Goal: Task Accomplishment & Management: Use online tool/utility

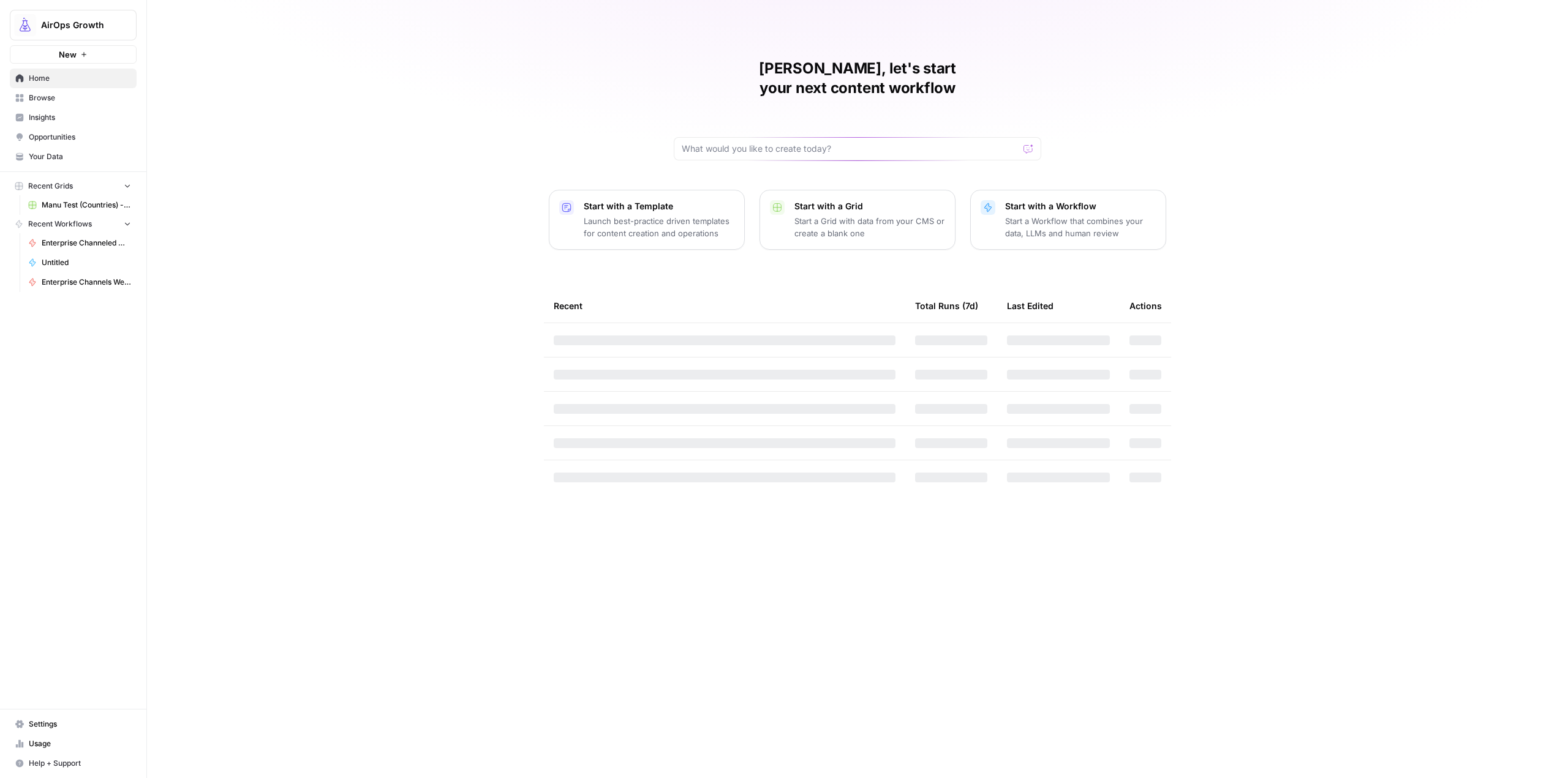
click at [59, 25] on span "AirOps Growth" at bounding box center [77, 25] width 74 height 12
click at [121, 273] on span "[DATE][DOMAIN_NAME]" at bounding box center [118, 268] width 162 height 12
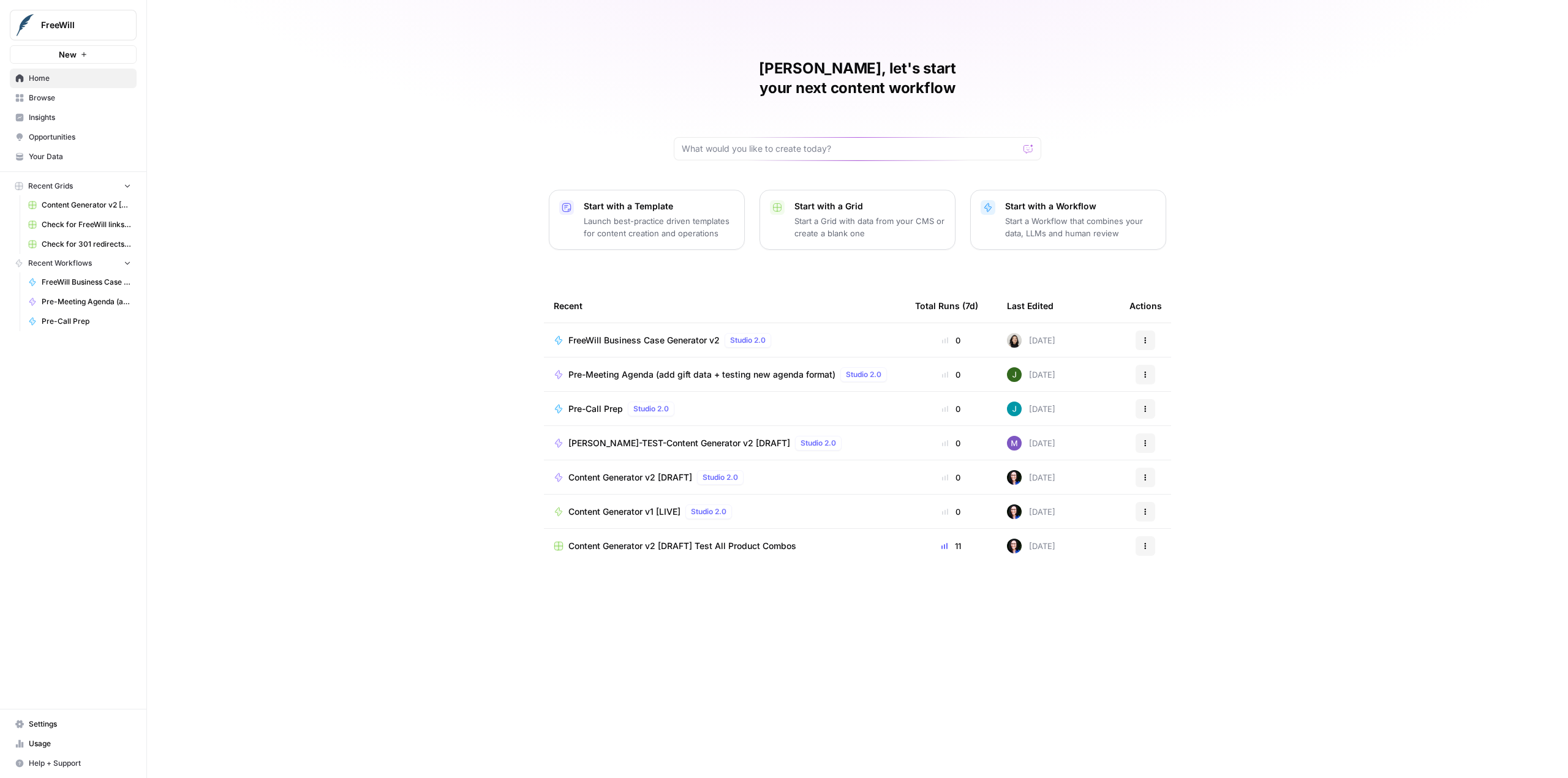
click at [70, 26] on span "FreeWill" at bounding box center [77, 25] width 74 height 12
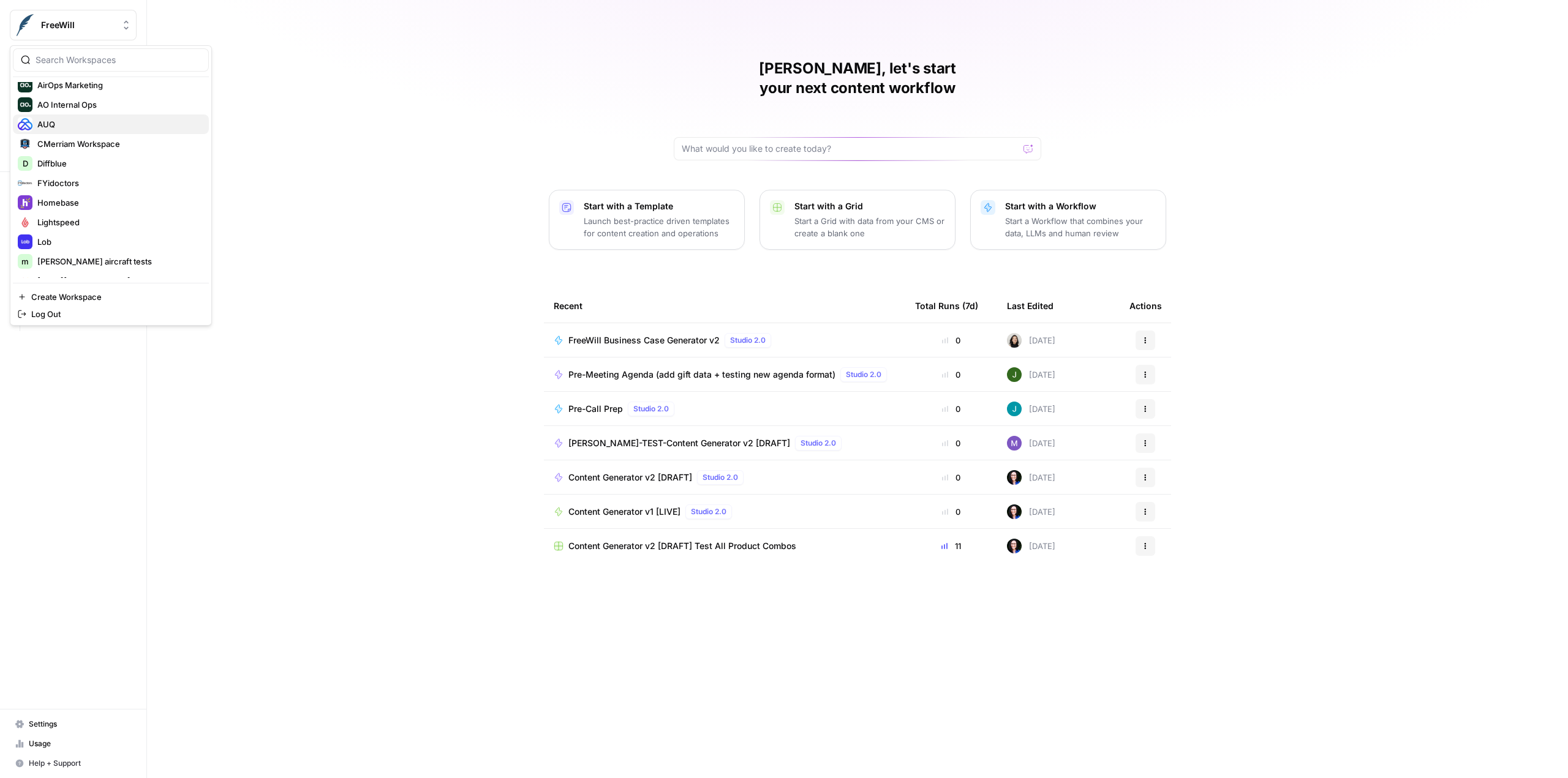
scroll to position [215, 0]
click at [119, 169] on span "Monday.com" at bounding box center [118, 171] width 162 height 12
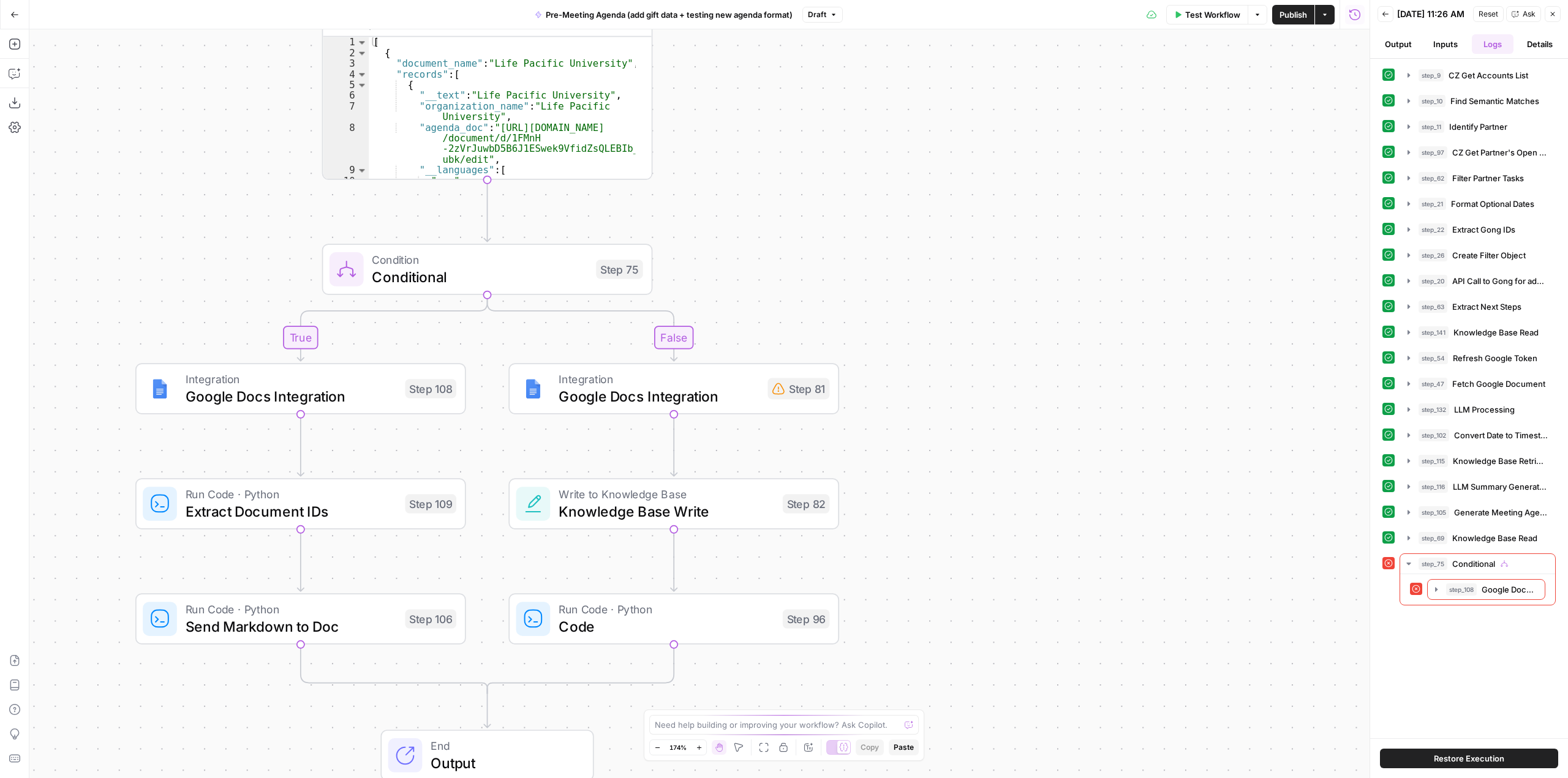
drag, startPoint x: 982, startPoint y: 469, endPoint x: 1067, endPoint y: 383, distance: 120.9
click at [1067, 383] on div "true false Workflow Set Inputs Inputs Run Code · Python CZ Get Accounts List St…" at bounding box center [700, 404] width 1340 height 748
drag, startPoint x: 925, startPoint y: 500, endPoint x: 940, endPoint y: 490, distance: 18.0
click at [940, 490] on div "true false Workflow Set Inputs Inputs Run Code · Python CZ Get Accounts List St…" at bounding box center [700, 404] width 1340 height 748
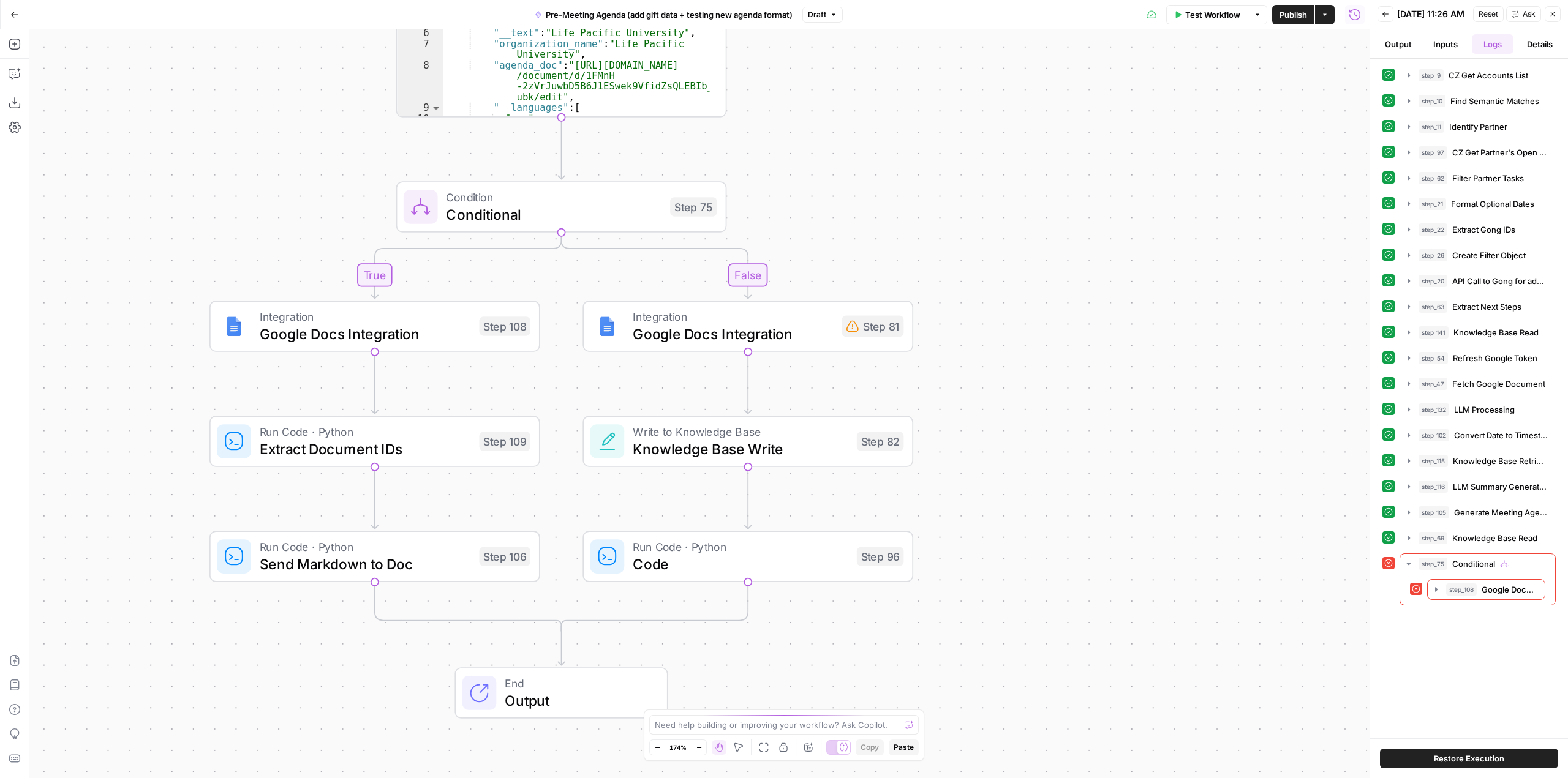
drag, startPoint x: 940, startPoint y: 490, endPoint x: 1091, endPoint y: 352, distance: 204.6
click at [1091, 352] on div "true false Workflow Set Inputs Inputs Run Code · Python CZ Get Accounts List St…" at bounding box center [700, 404] width 1340 height 748
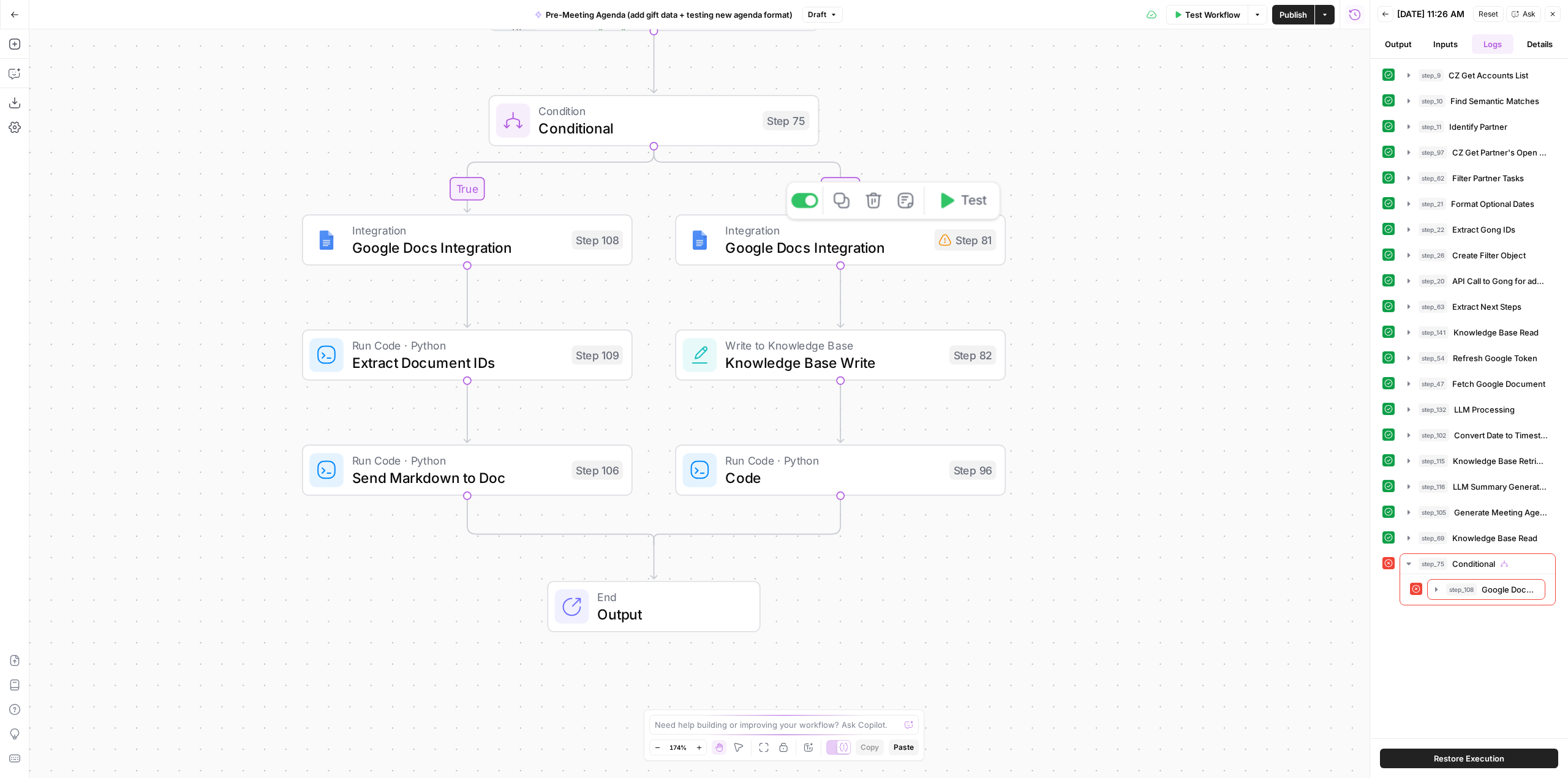
click at [845, 252] on span "Google Docs Integration" at bounding box center [825, 247] width 200 height 21
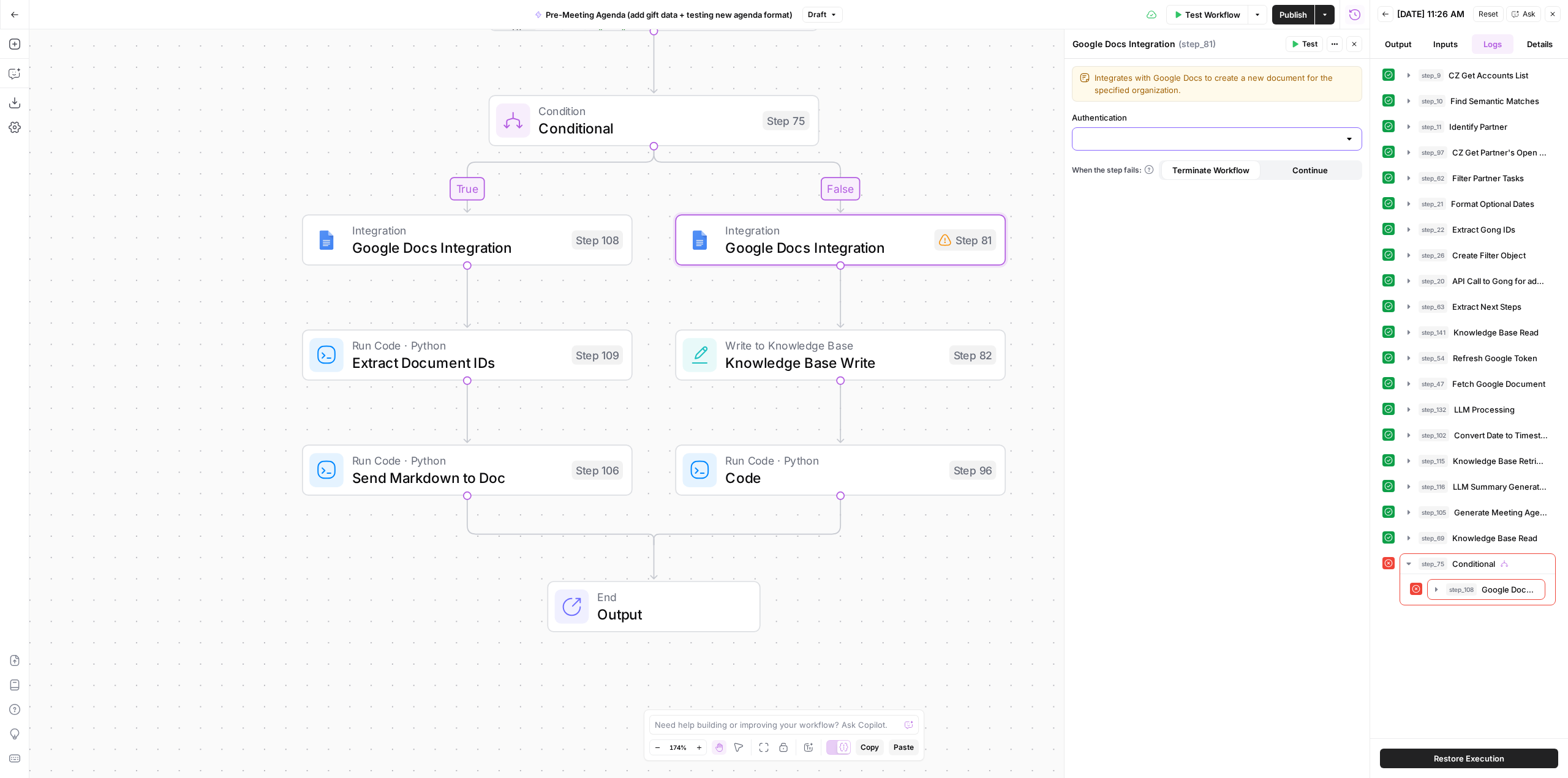
click at [1272, 142] on input "Authentication" at bounding box center [1210, 139] width 260 height 12
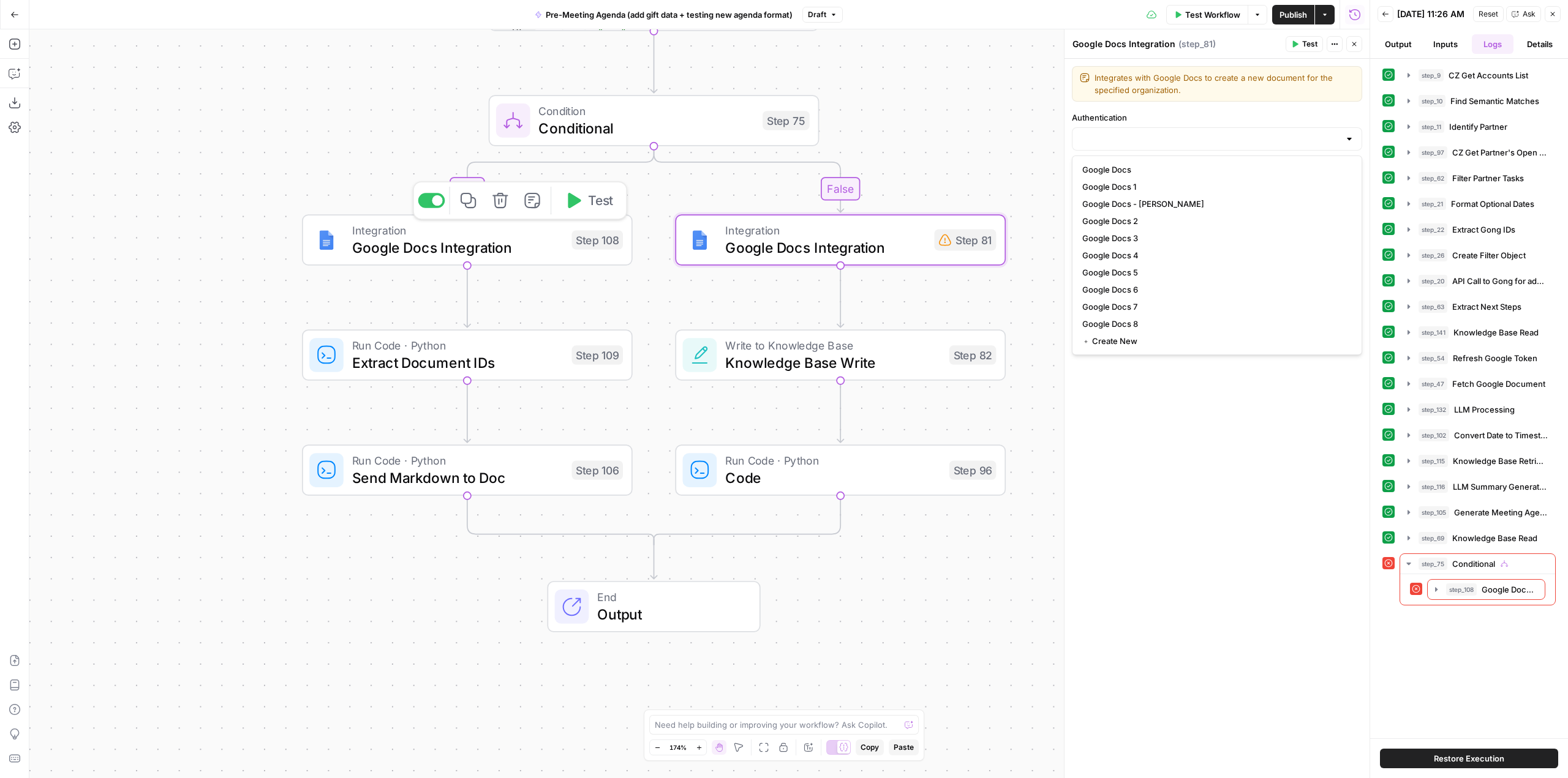
click at [519, 245] on span "Google Docs Integration" at bounding box center [458, 247] width 211 height 21
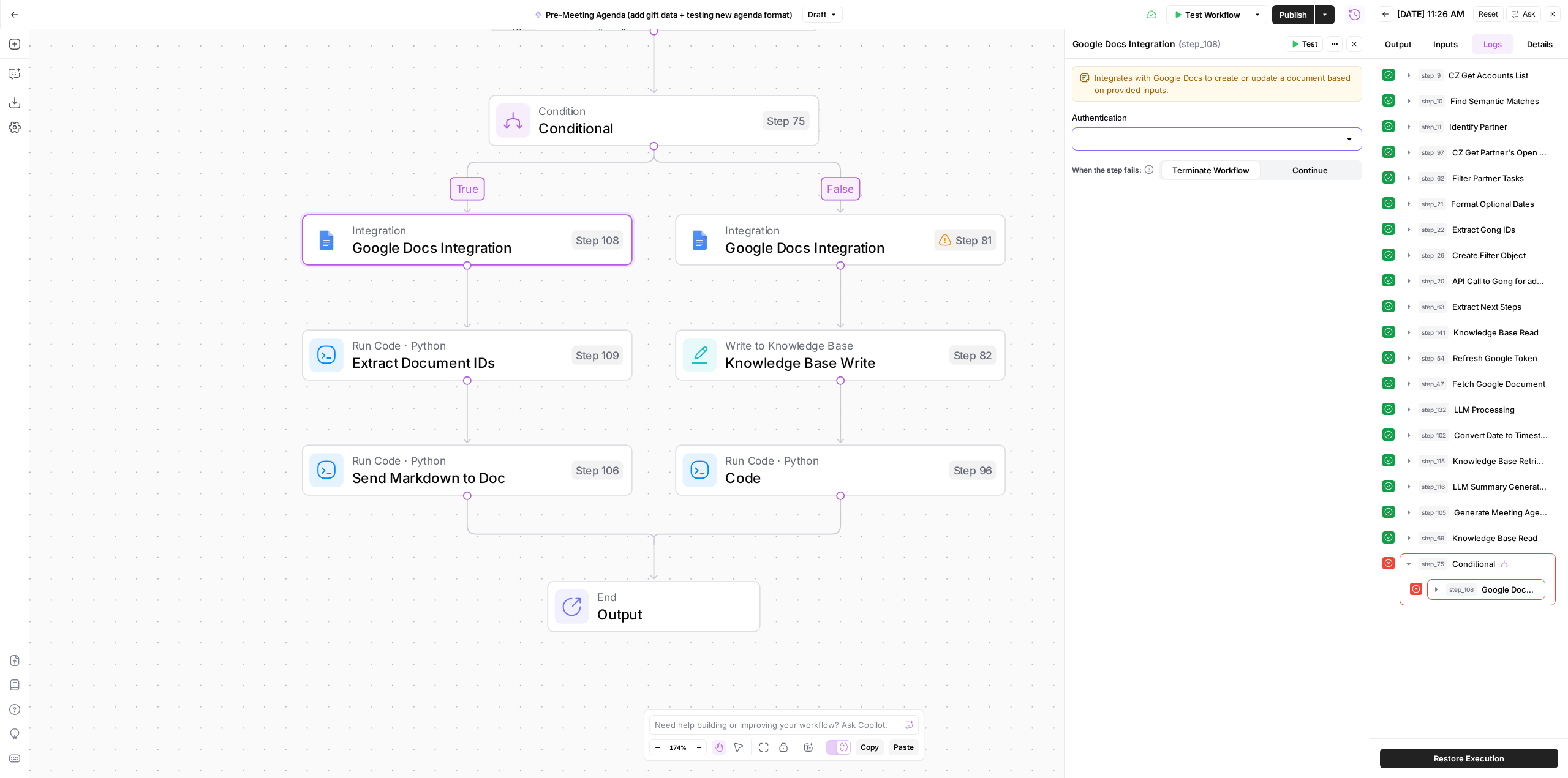
click at [1156, 139] on input "Authentication" at bounding box center [1210, 139] width 260 height 12
click at [274, 73] on div "true false Workflow Set Inputs Inputs Run Code · Python CZ Get Accounts List St…" at bounding box center [700, 404] width 1340 height 748
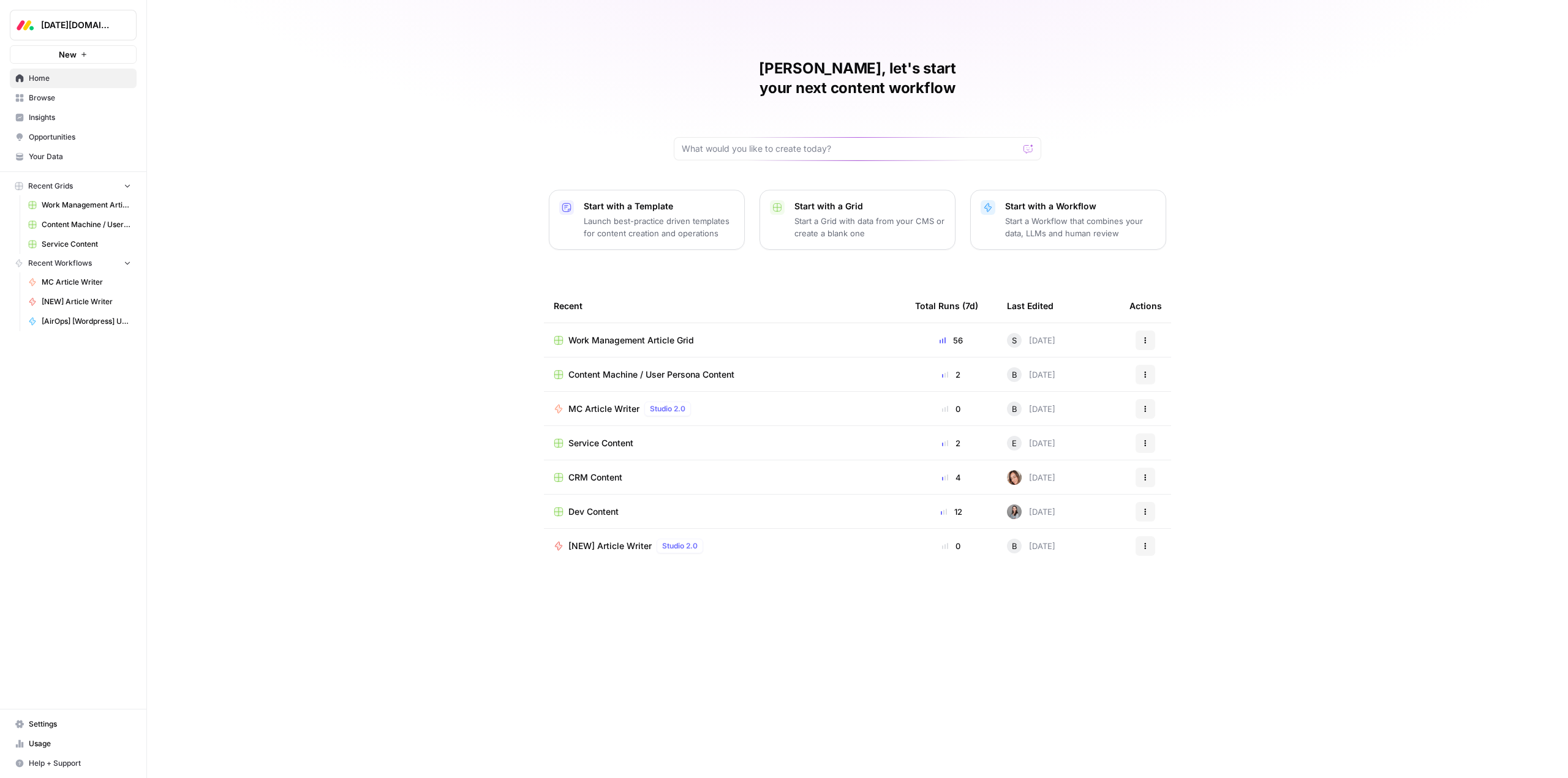
click at [110, 25] on span "Monday.com" at bounding box center [77, 25] width 74 height 12
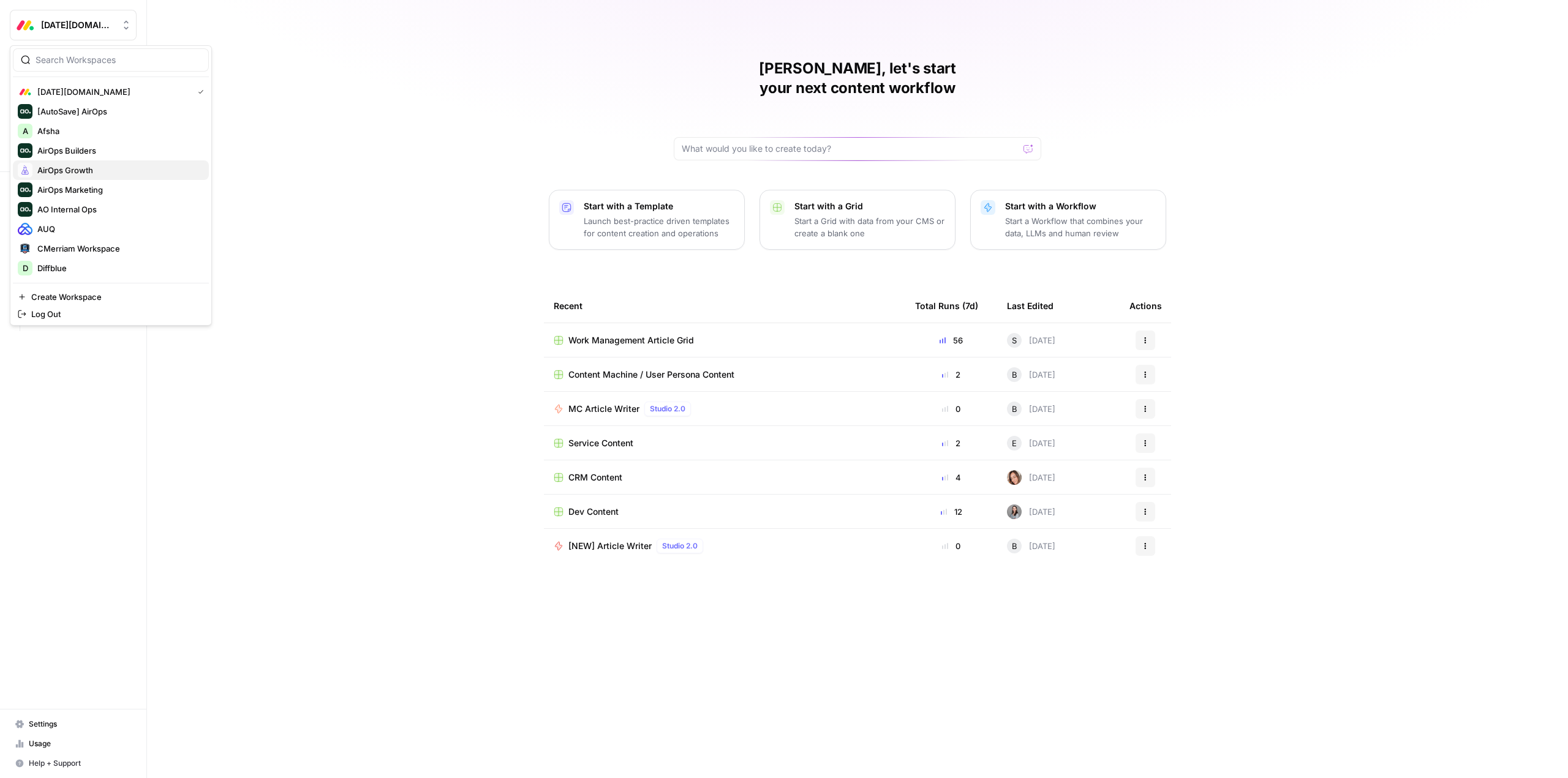
click at [116, 170] on span "AirOps Growth" at bounding box center [118, 171] width 162 height 12
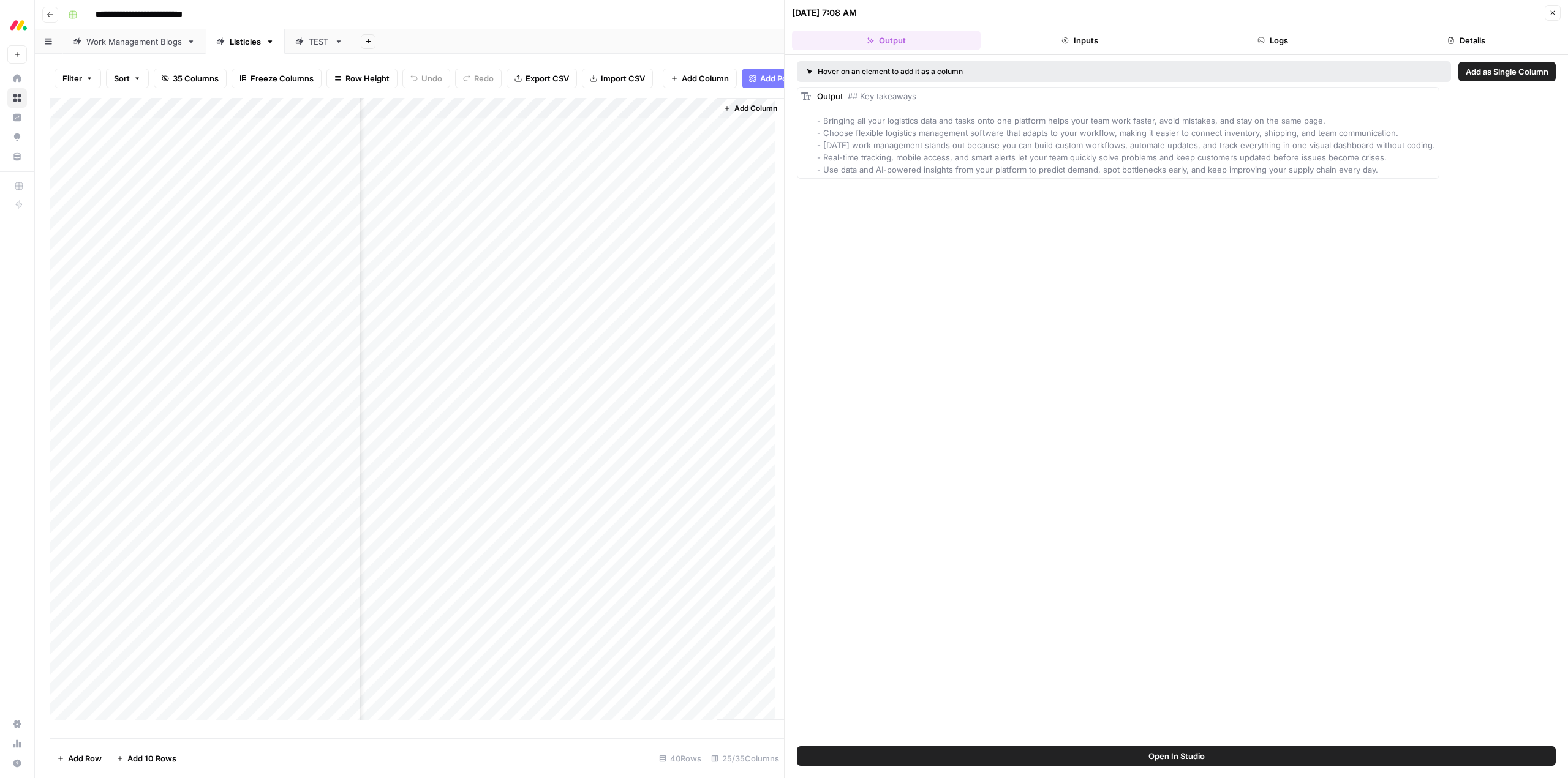
scroll to position [0, 2360]
click at [552, 364] on div "Add Column" at bounding box center [417, 414] width 734 height 631
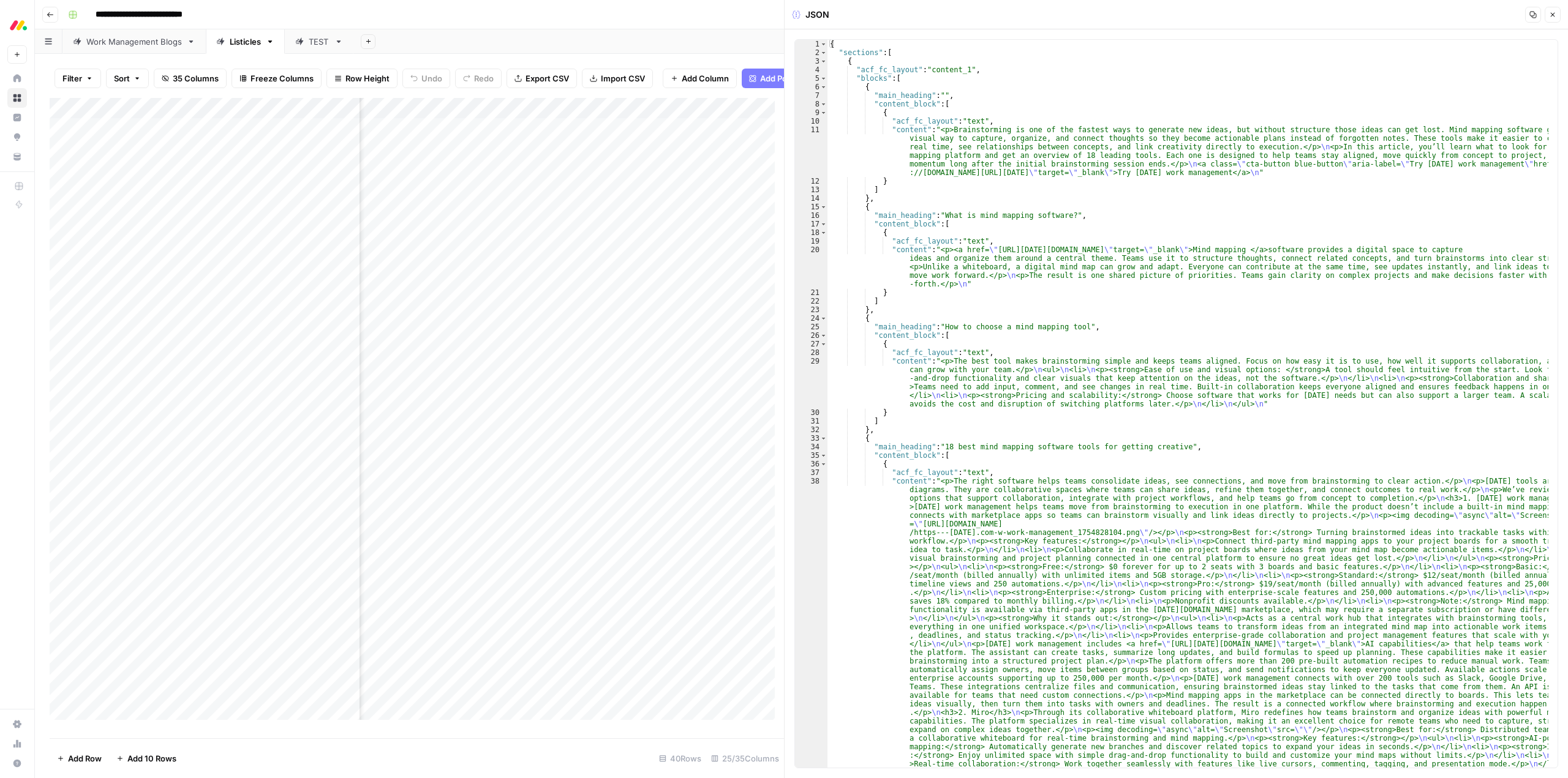
scroll to position [0, 1677]
click at [504, 468] on div "Add Column" at bounding box center [417, 414] width 734 height 631
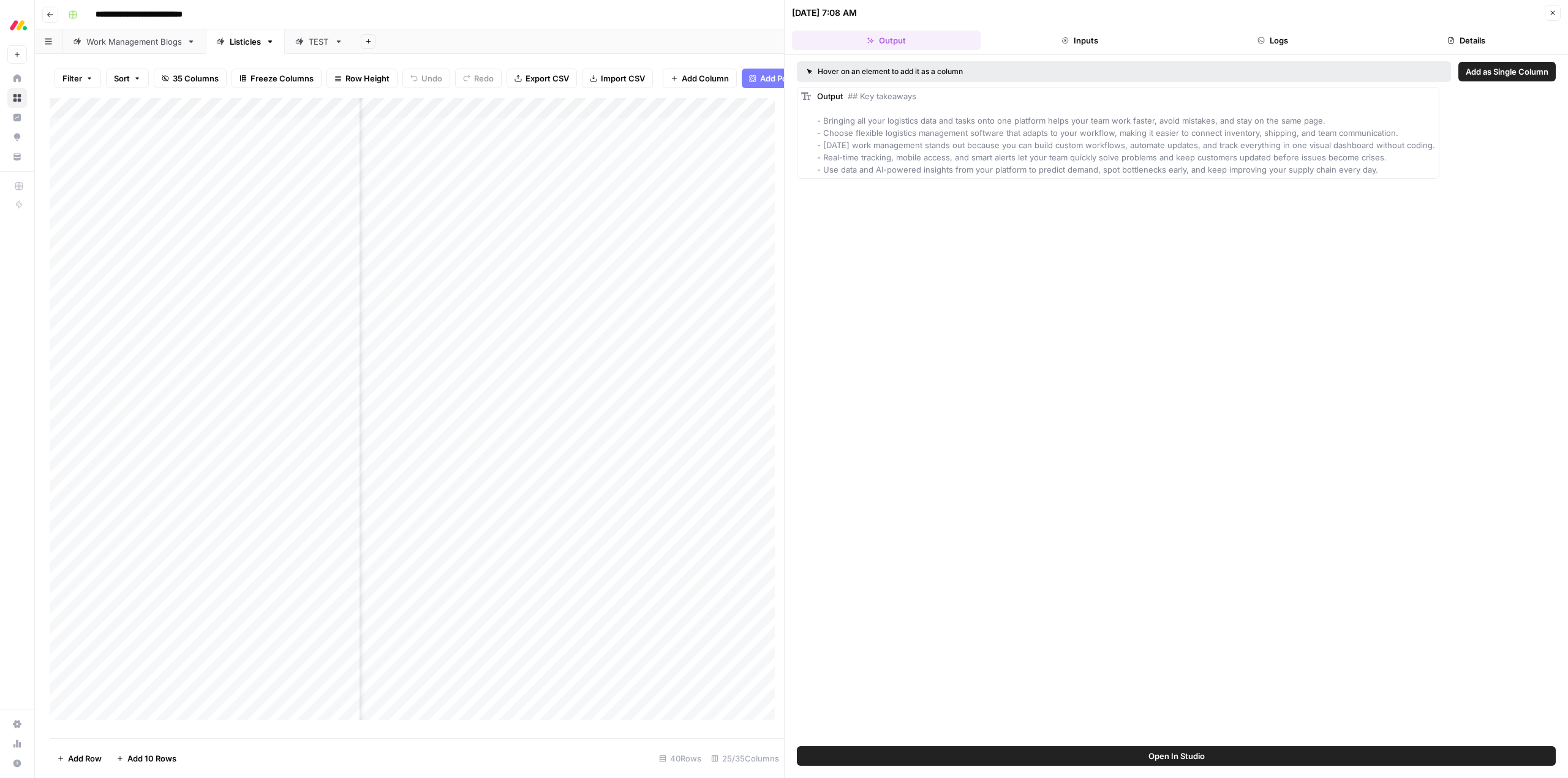
click at [1264, 756] on button "Open In Studio" at bounding box center [1176, 756] width 759 height 19
click at [1095, 29] on header "09/09/25 at 7:08 AM Close Output Inputs Logs Details" at bounding box center [1176, 28] width 783 height 55
click at [1255, 46] on button "Logs" at bounding box center [1273, 40] width 189 height 19
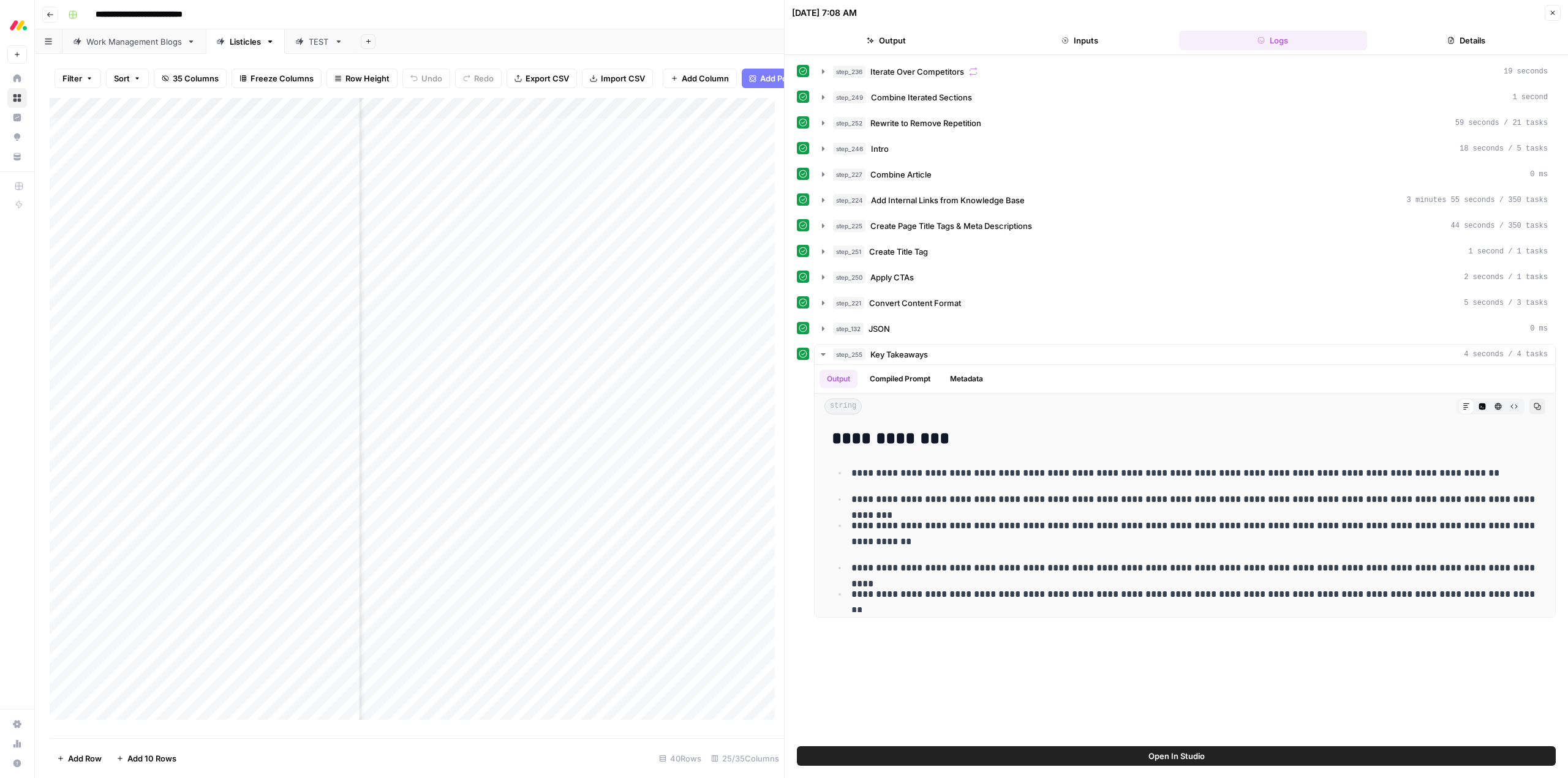
click at [868, 48] on button "Output" at bounding box center [886, 40] width 189 height 19
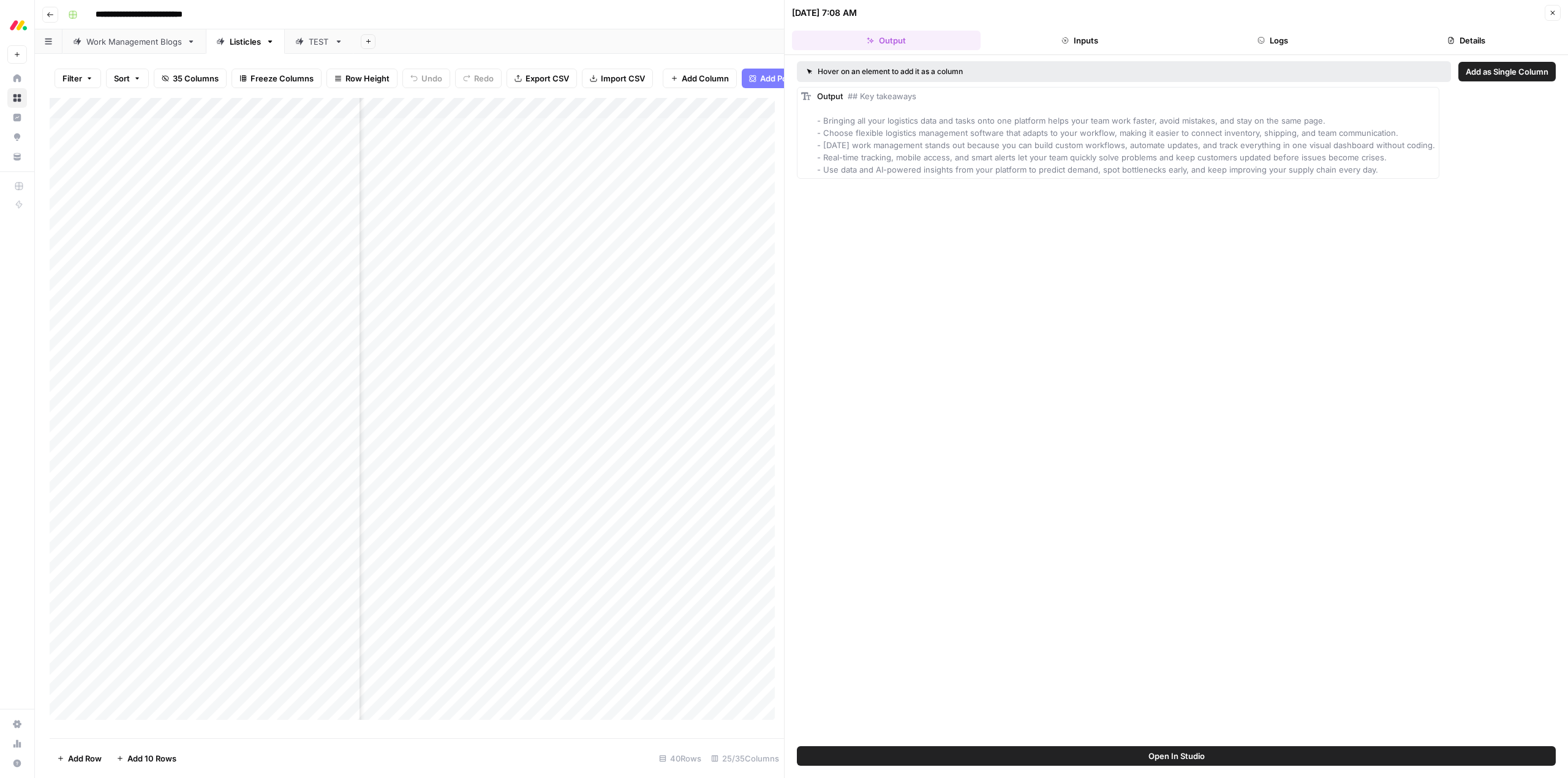
scroll to position [0, 1639]
click at [539, 446] on div "Add Column" at bounding box center [417, 414] width 734 height 631
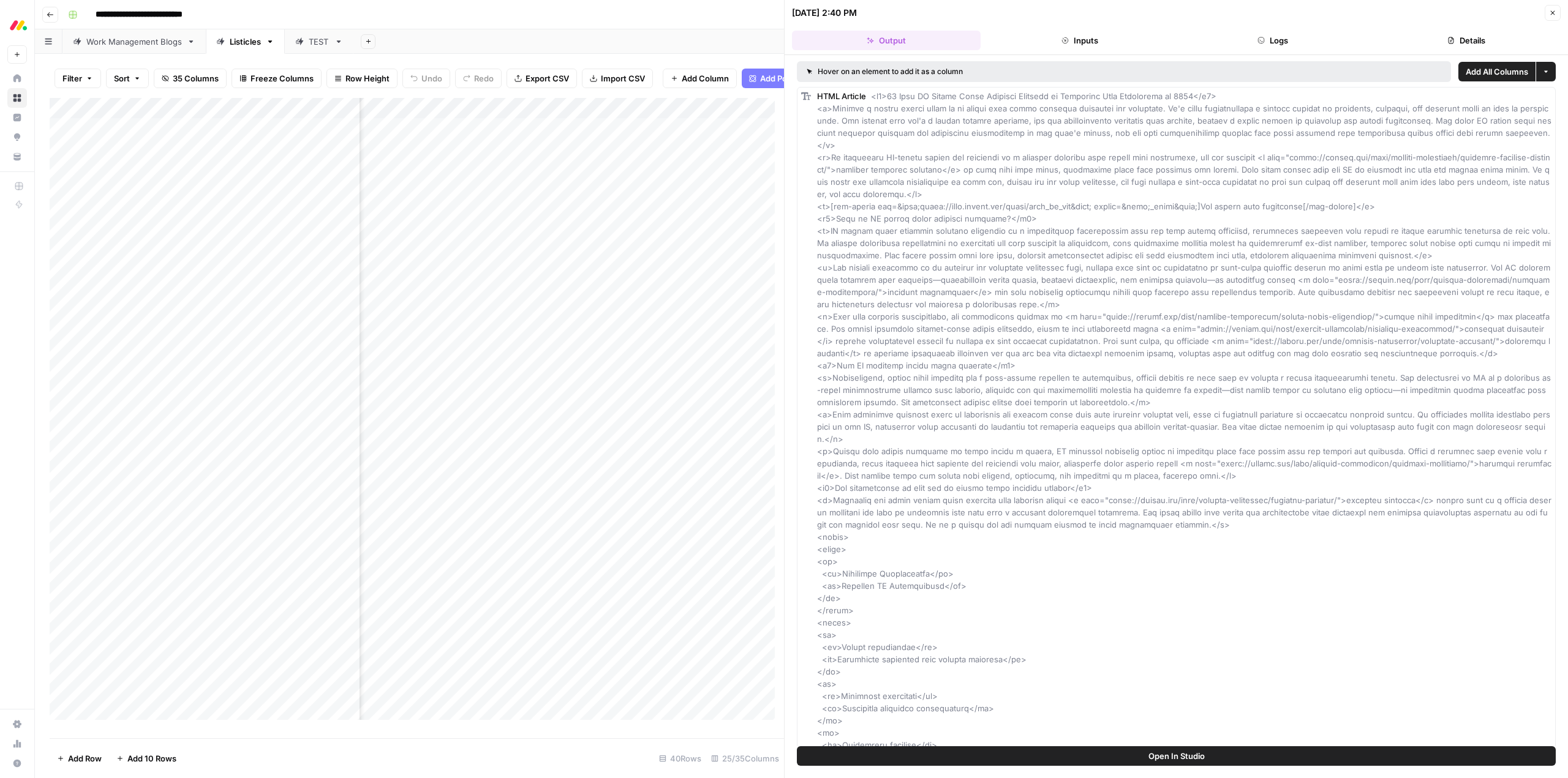
click at [1208, 754] on button "Open In Studio" at bounding box center [1176, 756] width 759 height 19
drag, startPoint x: 573, startPoint y: 728, endPoint x: 584, endPoint y: 728, distance: 11.0
click at [584, 728] on div "Add Column" at bounding box center [417, 414] width 734 height 631
click at [519, 464] on div "Add Column" at bounding box center [417, 414] width 734 height 631
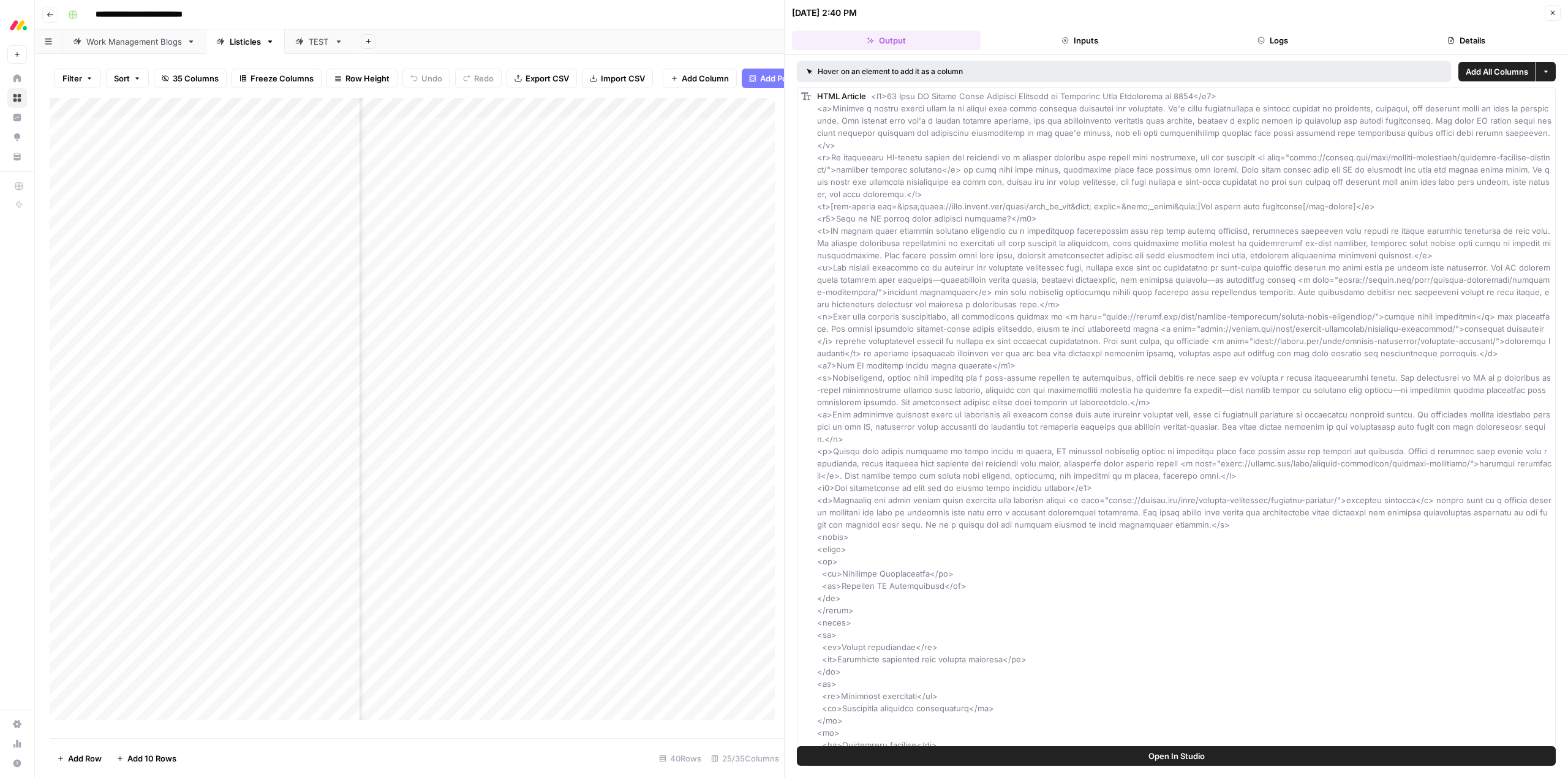
scroll to position [0, 1664]
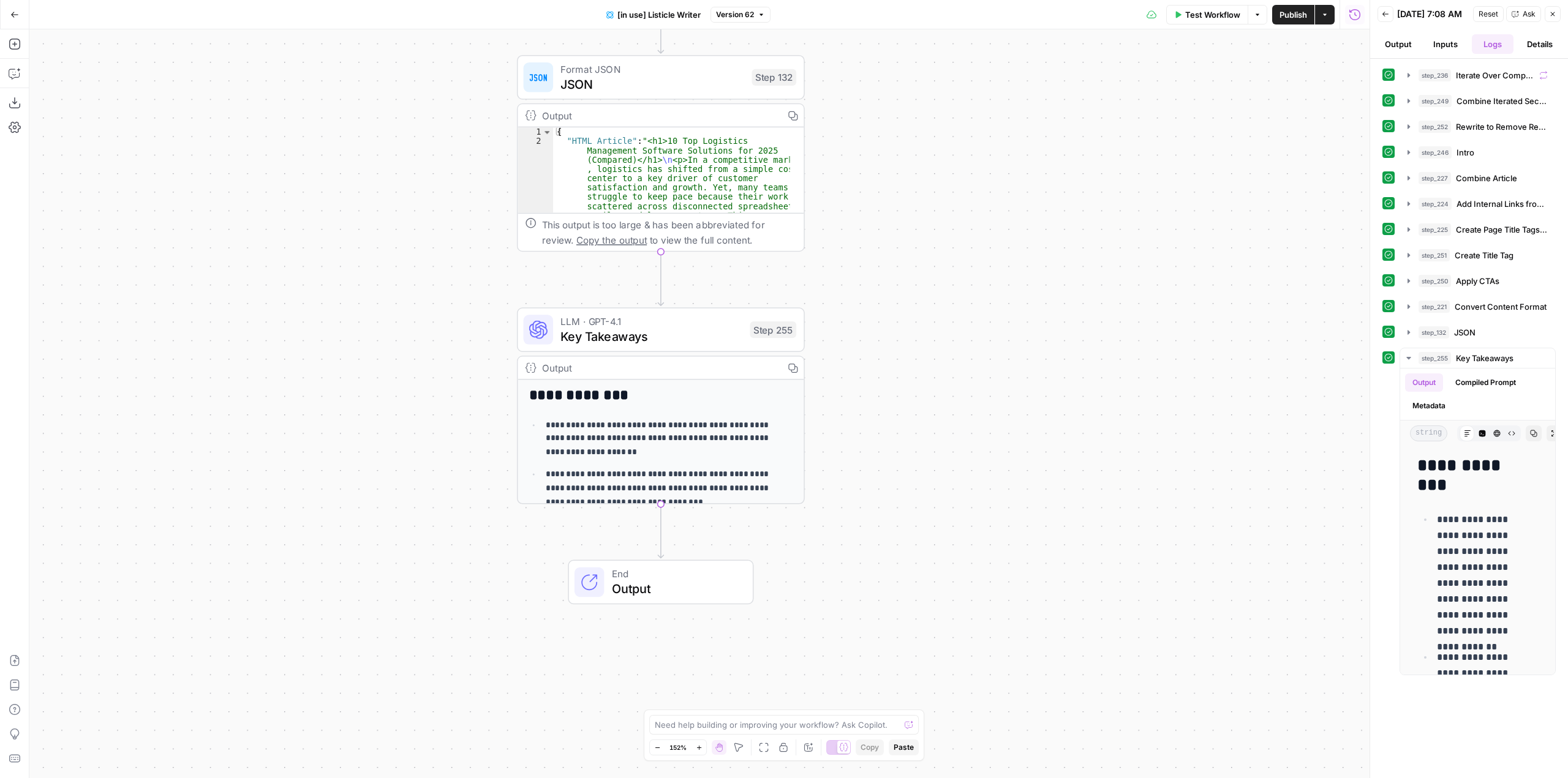
drag, startPoint x: 700, startPoint y: 327, endPoint x: 870, endPoint y: 382, distance: 178.7
click at [870, 382] on div "true false true false Workflow Set Inputs Inputs Loop Iteration Iterate Over Co…" at bounding box center [700, 404] width 1340 height 748
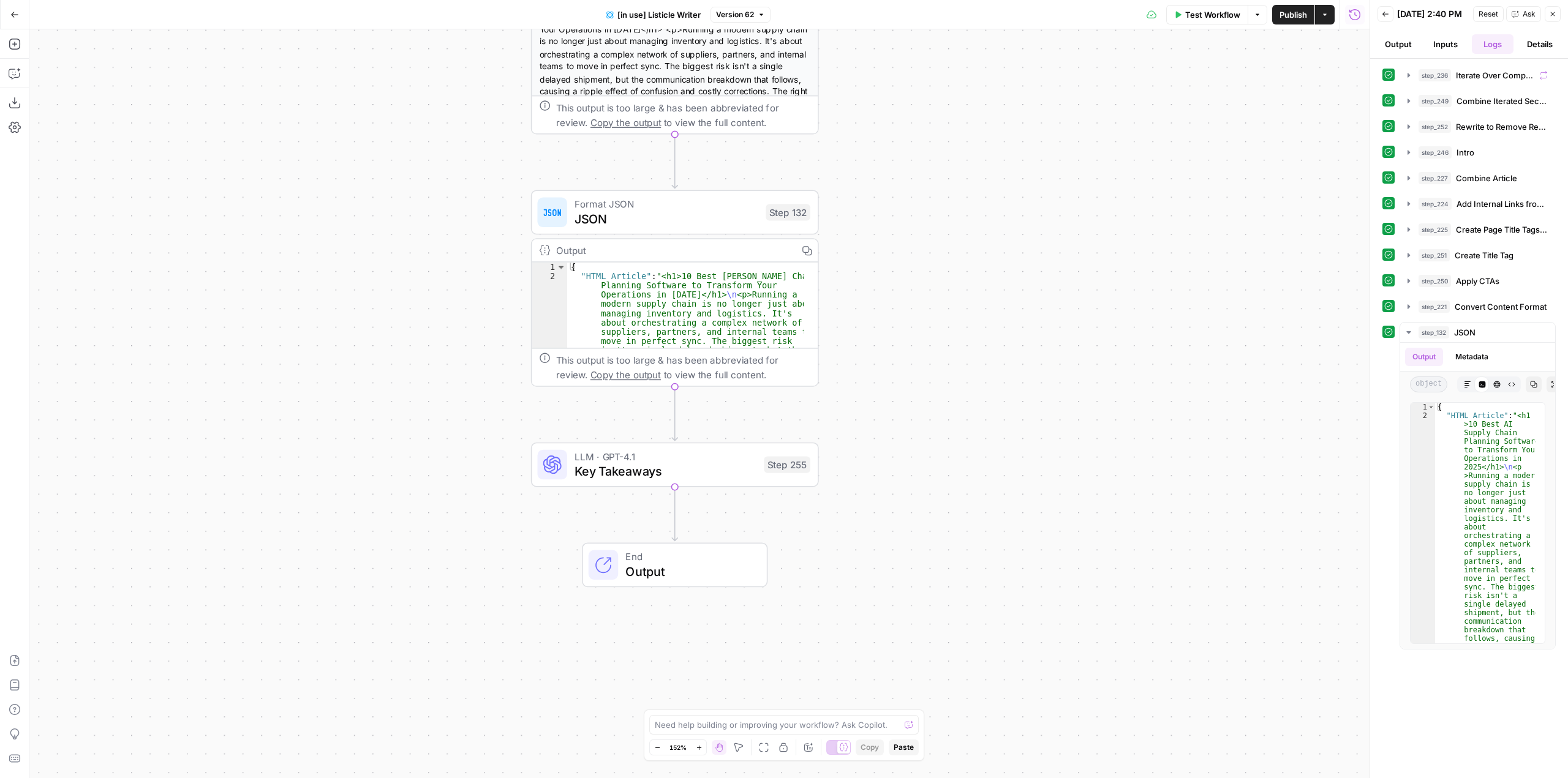
drag, startPoint x: 743, startPoint y: 478, endPoint x: 910, endPoint y: 338, distance: 217.9
click at [910, 338] on div "true false true false Workflow Set Inputs Inputs Loop Iteration Iterate Over Co…" at bounding box center [700, 404] width 1340 height 748
click at [715, 480] on span "Key Takeaways" at bounding box center [665, 471] width 182 height 19
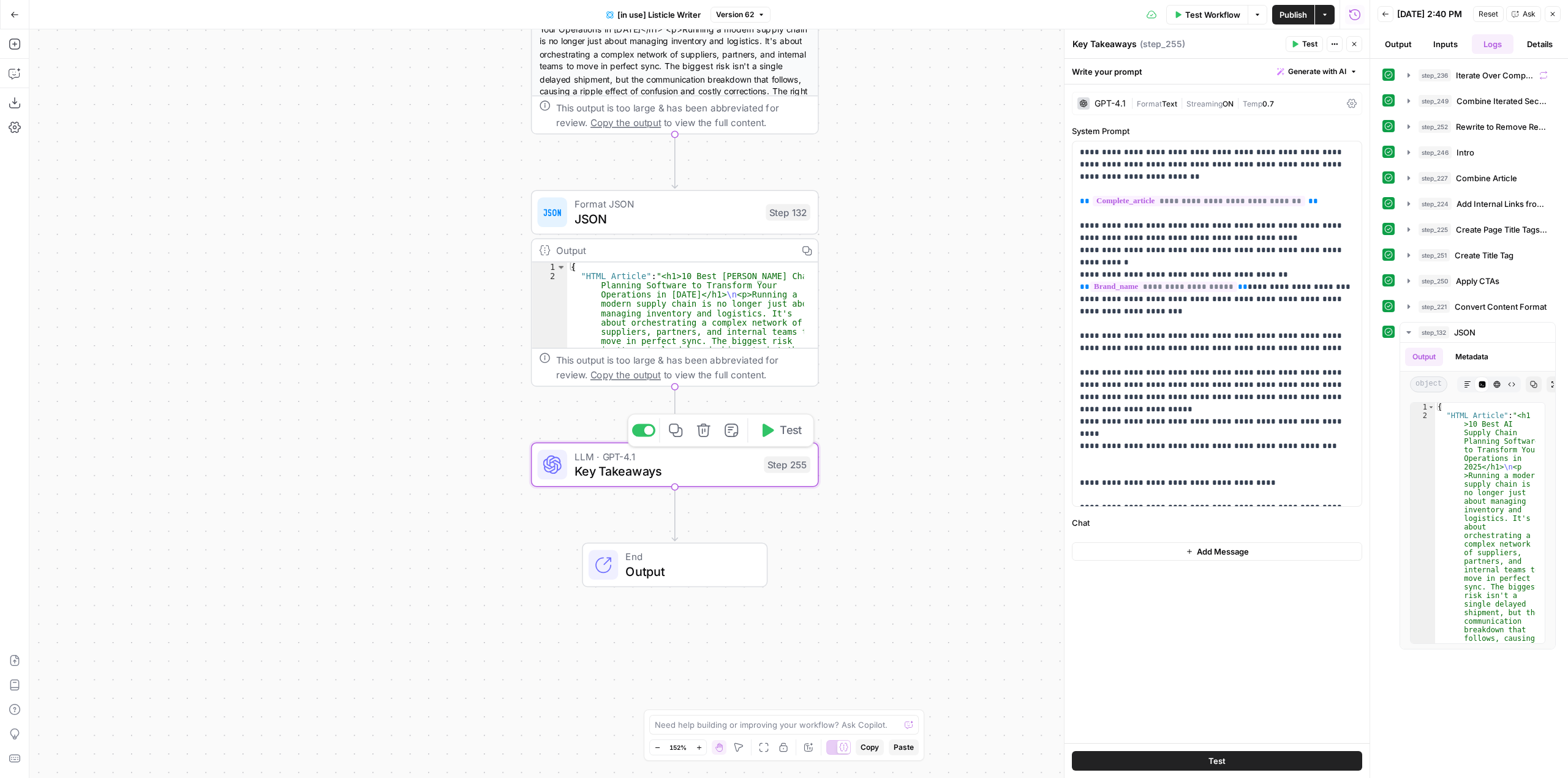
click at [778, 429] on button "Test" at bounding box center [781, 430] width 57 height 24
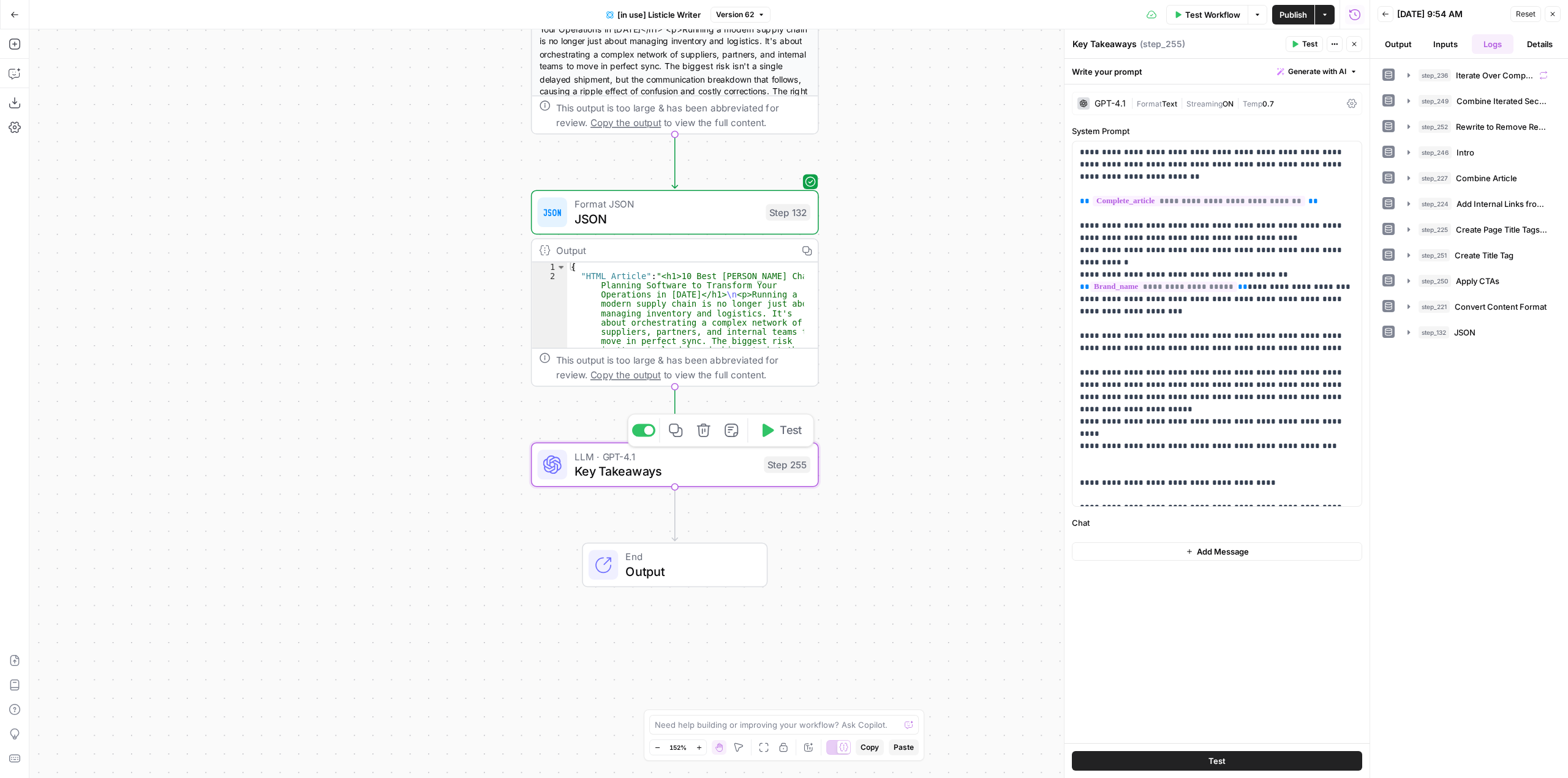
click at [781, 429] on span "Test" at bounding box center [791, 430] width 22 height 17
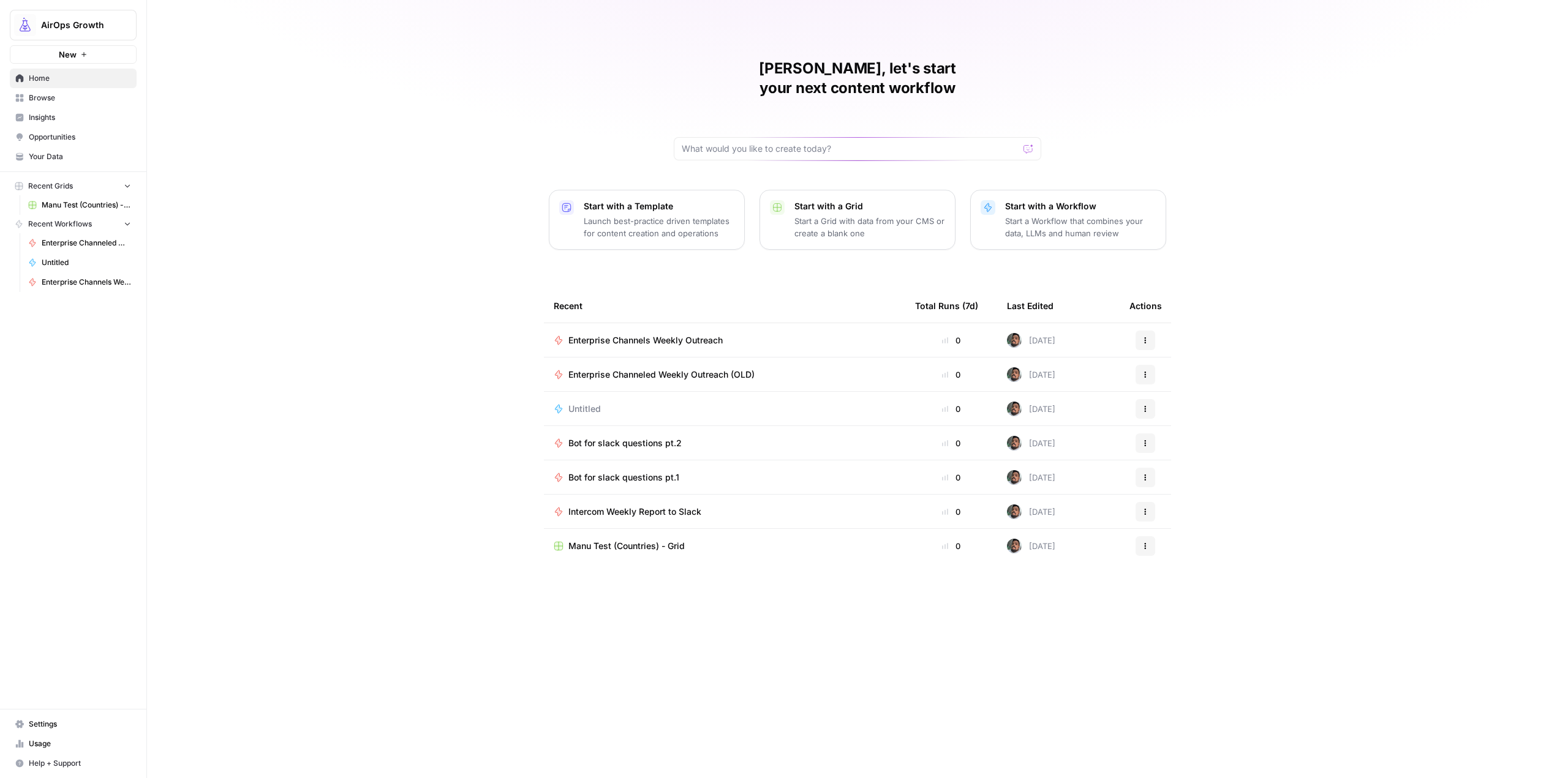
click at [77, 21] on span "AirOps Growth" at bounding box center [77, 25] width 74 height 12
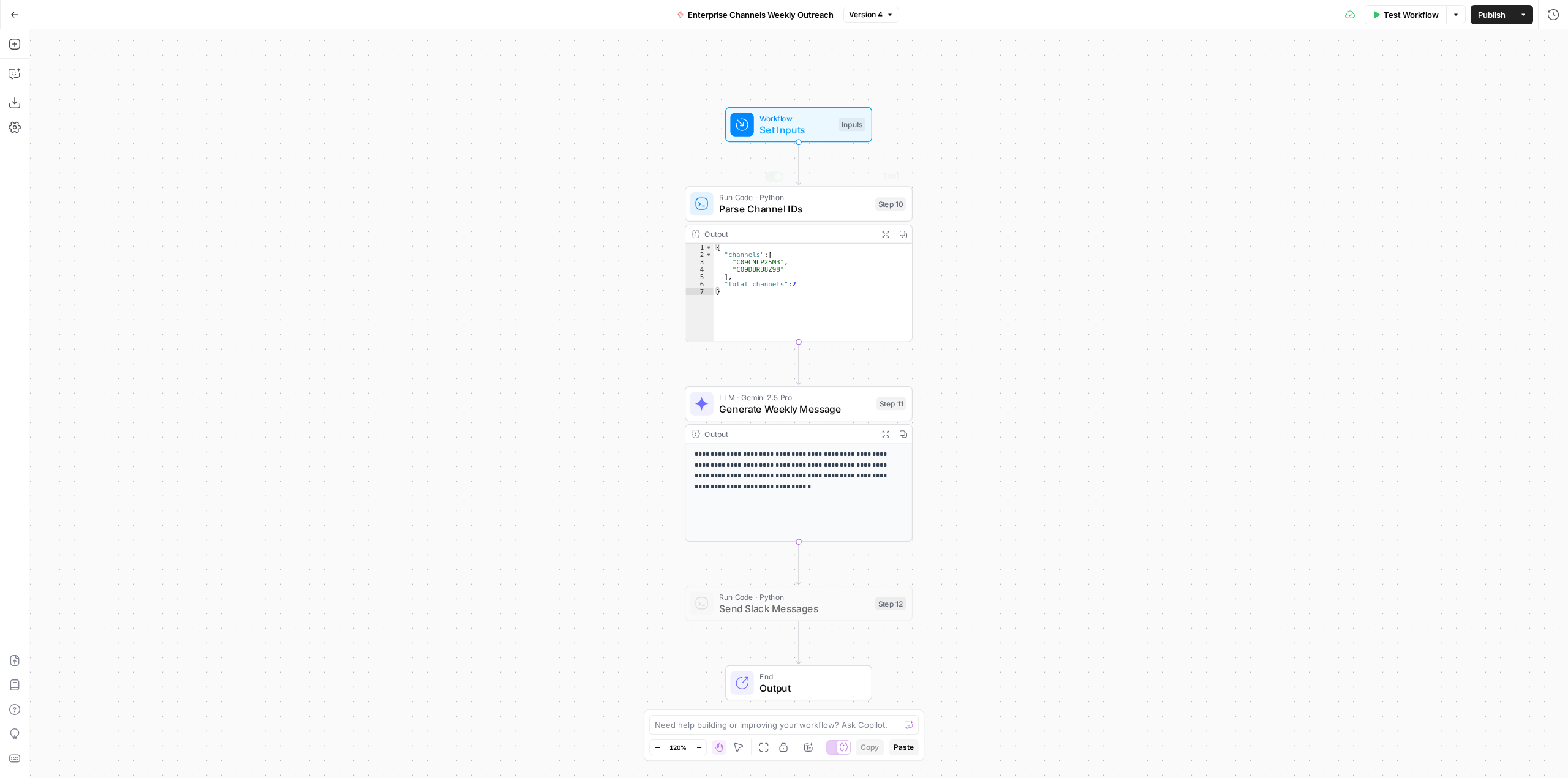
click at [995, 178] on div "Workflow Set Inputs Inputs Run Code · Python Parse Channel IDs Step 10 Copy ste…" at bounding box center [799, 404] width 1538 height 748
click at [11, 41] on icon "button" at bounding box center [15, 44] width 12 height 12
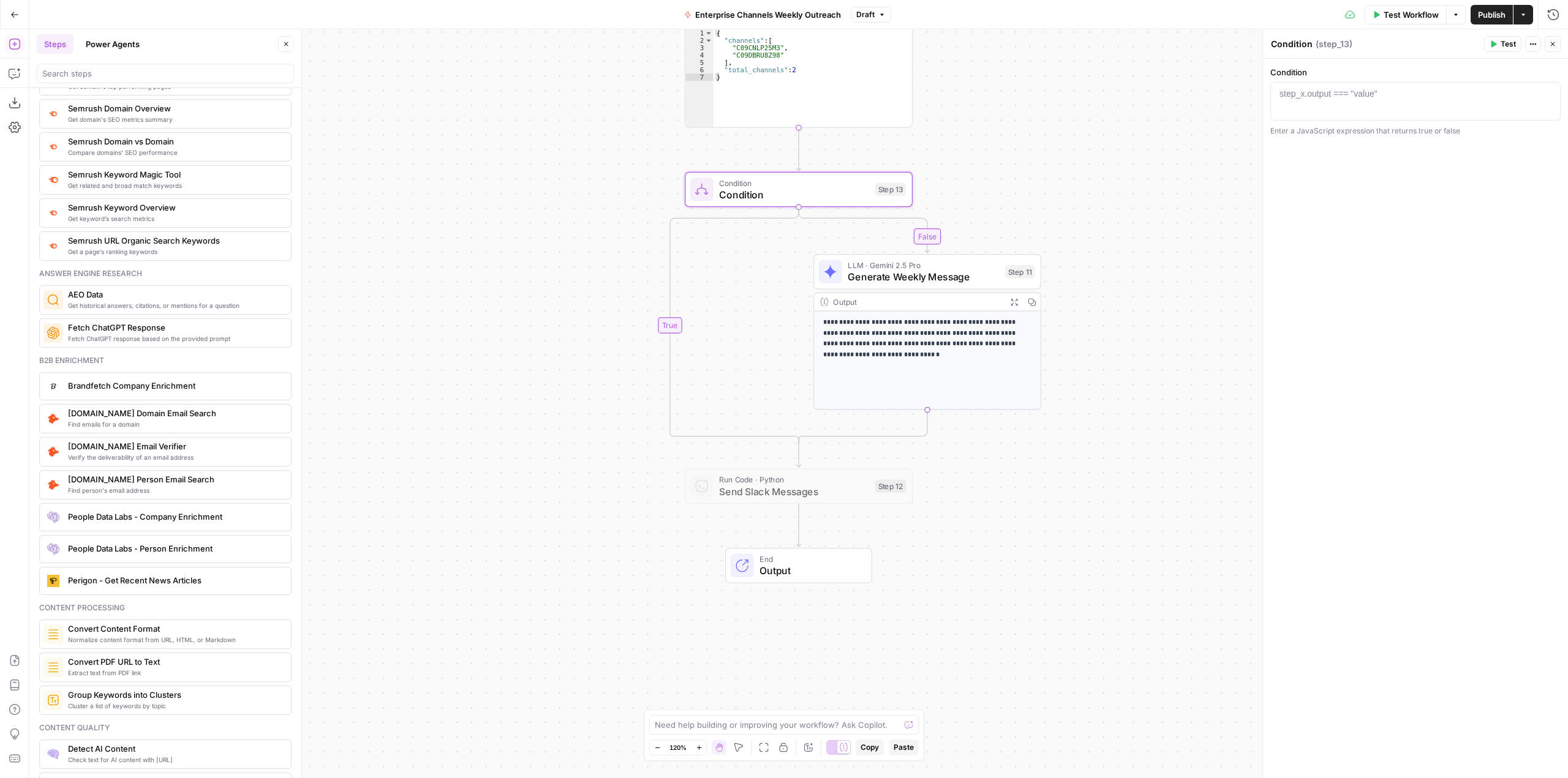
scroll to position [1365, 0]
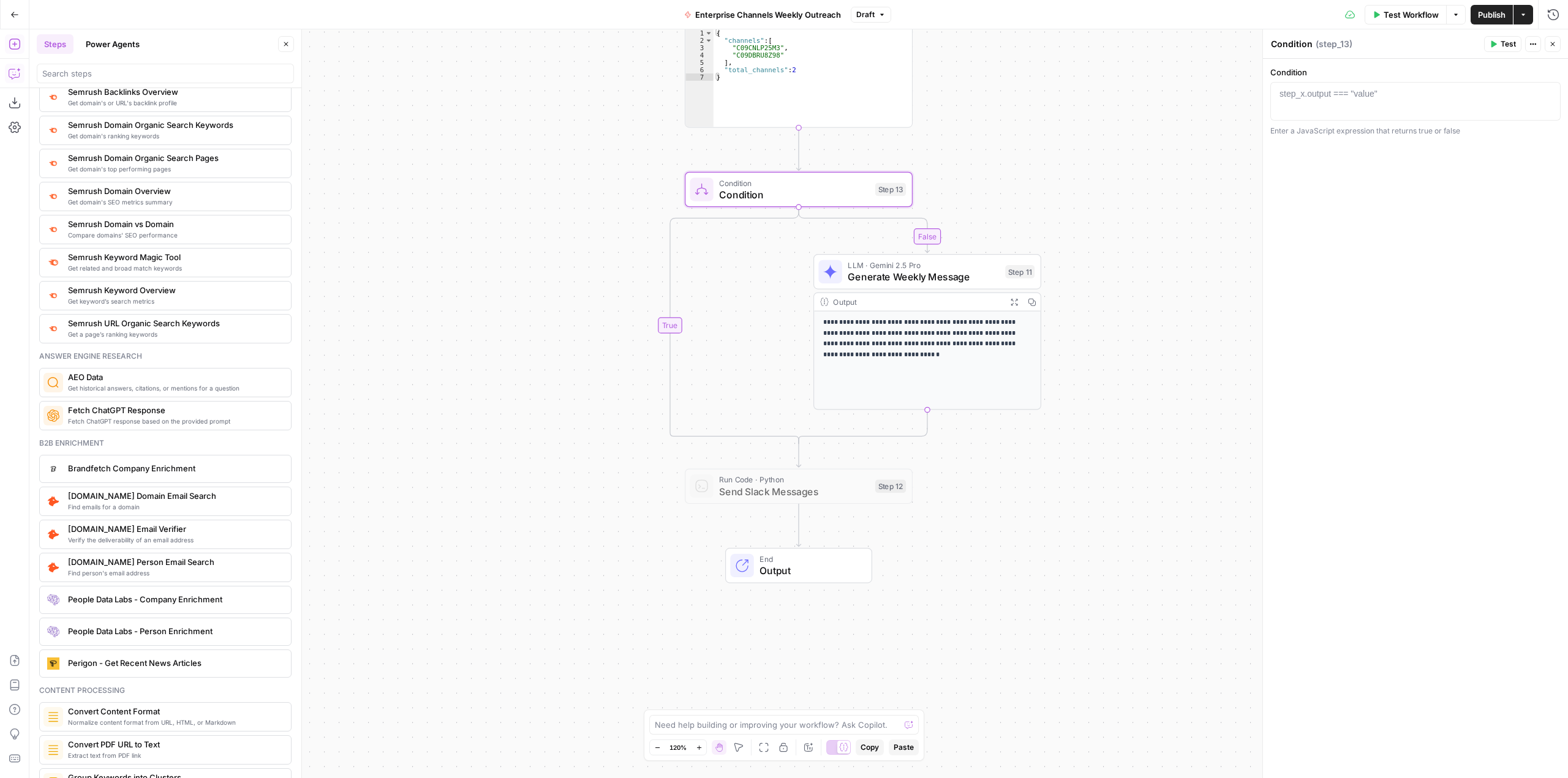
click at [16, 80] on button "Copilot" at bounding box center [15, 73] width 19 height 19
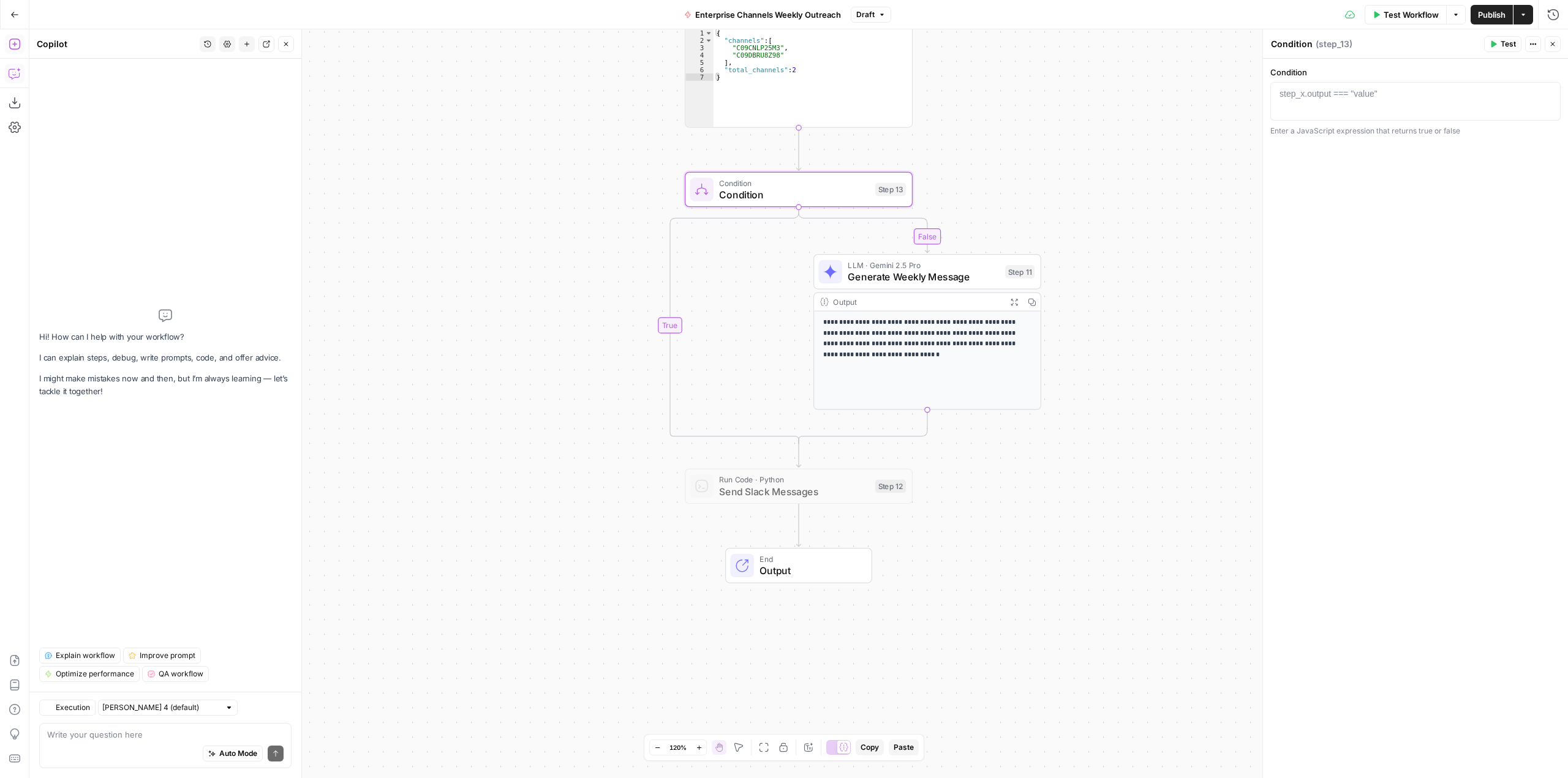
click at [207, 734] on textarea at bounding box center [165, 735] width 236 height 12
type textarea "I need to set up a step on the "true" condition on step 13 to be able to set up…"
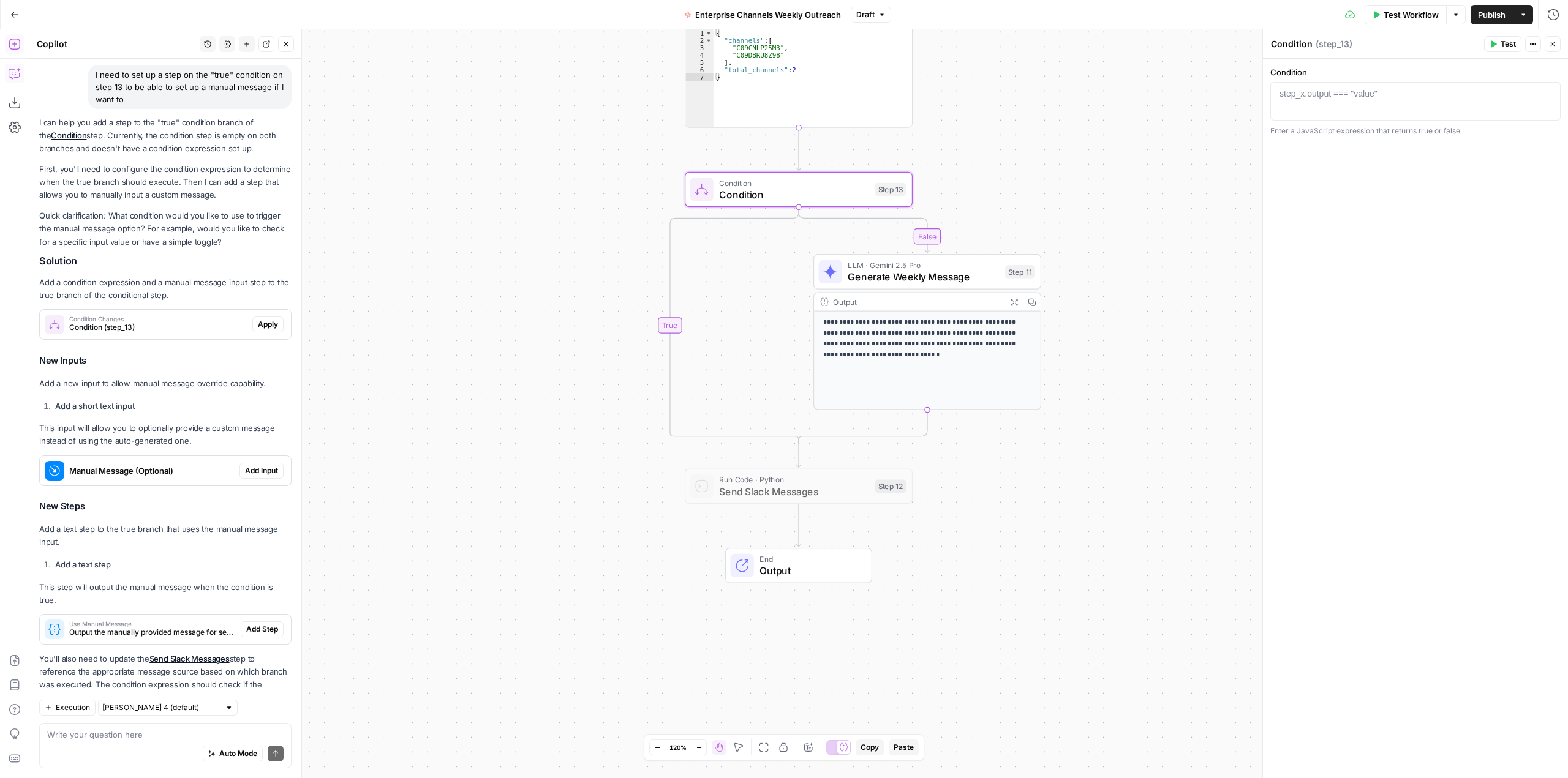
scroll to position [73, 0]
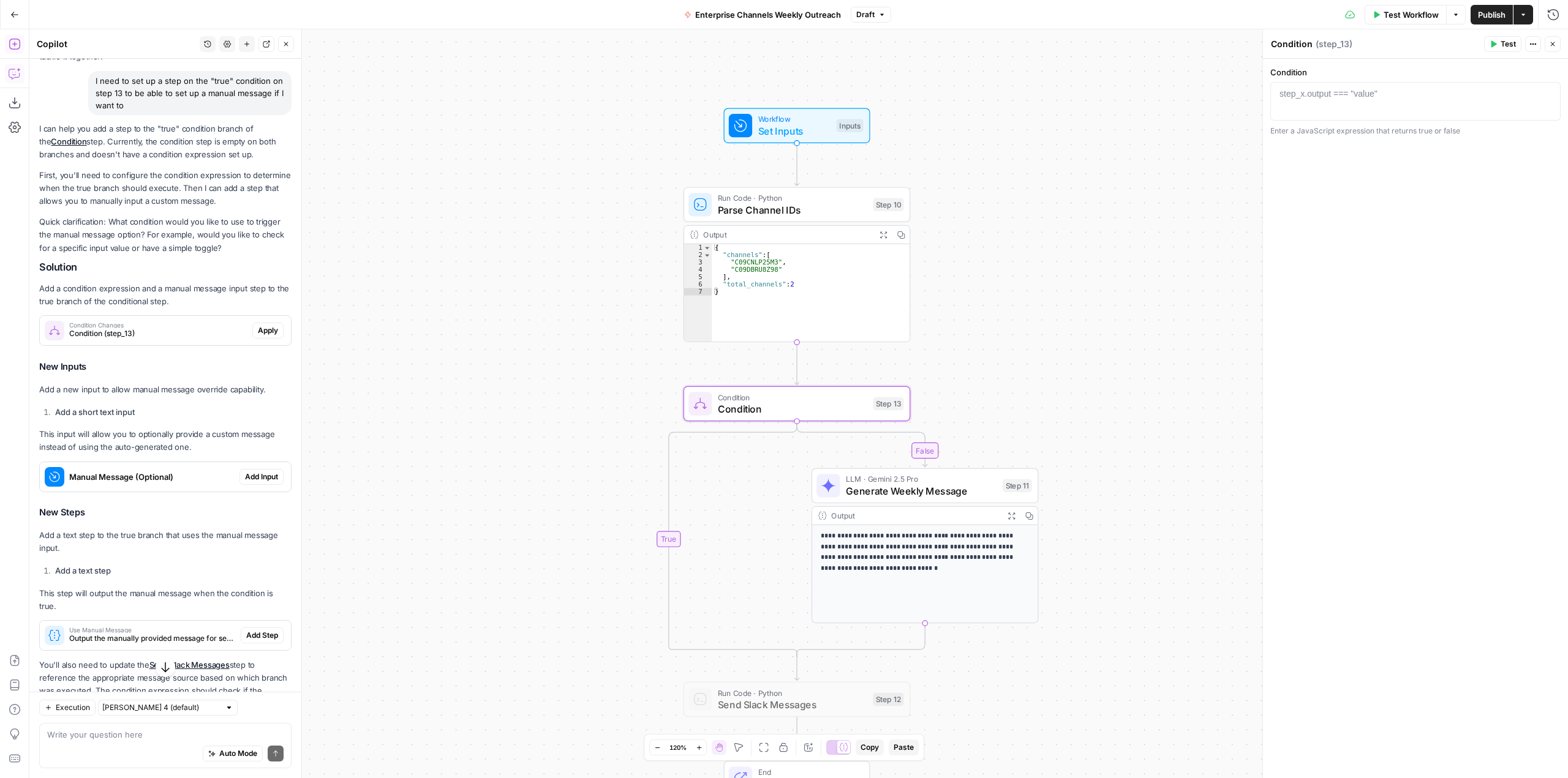
click at [258, 328] on span "Apply" at bounding box center [267, 331] width 20 height 11
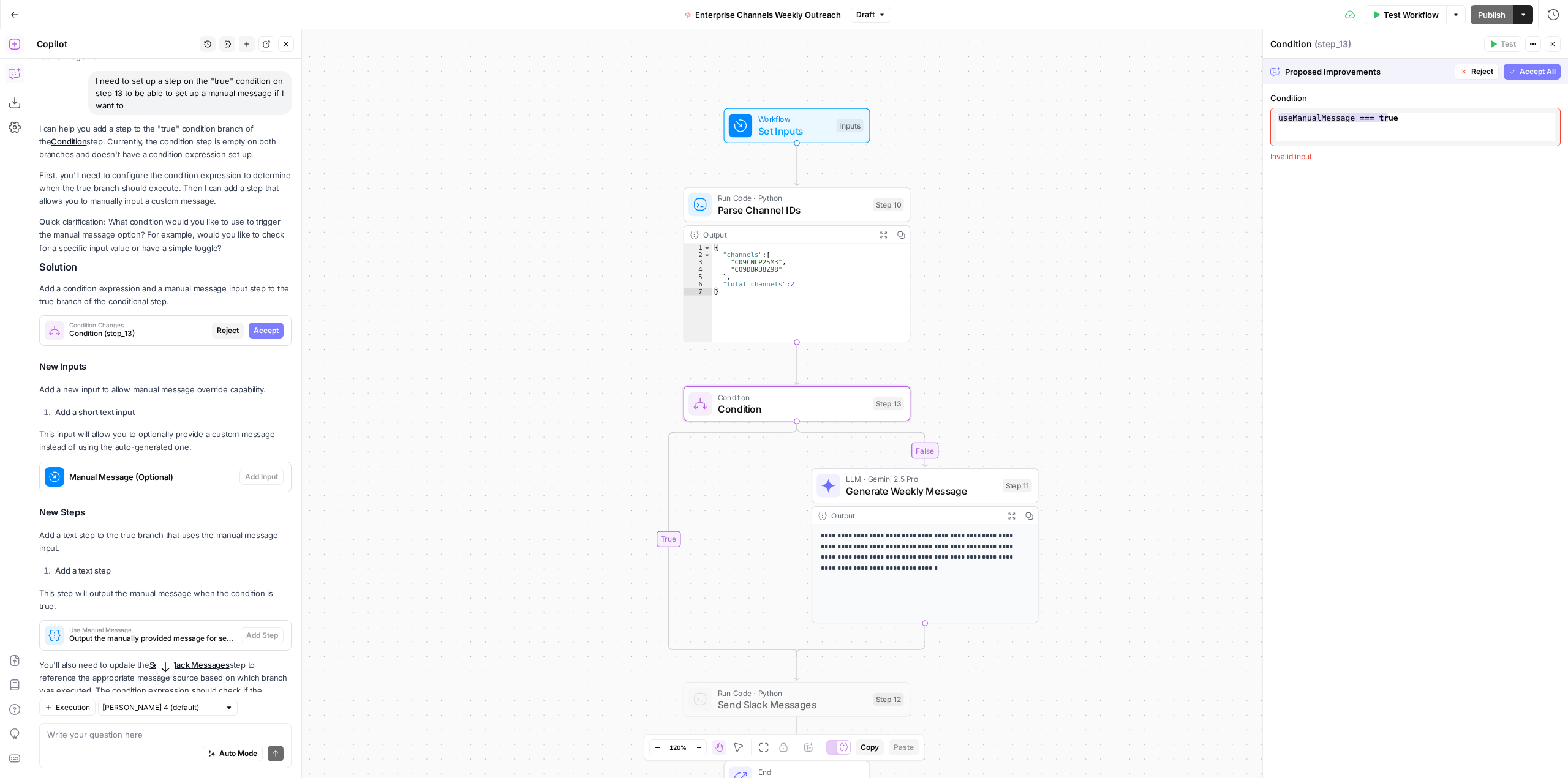
click at [257, 328] on span "Accept" at bounding box center [266, 331] width 25 height 11
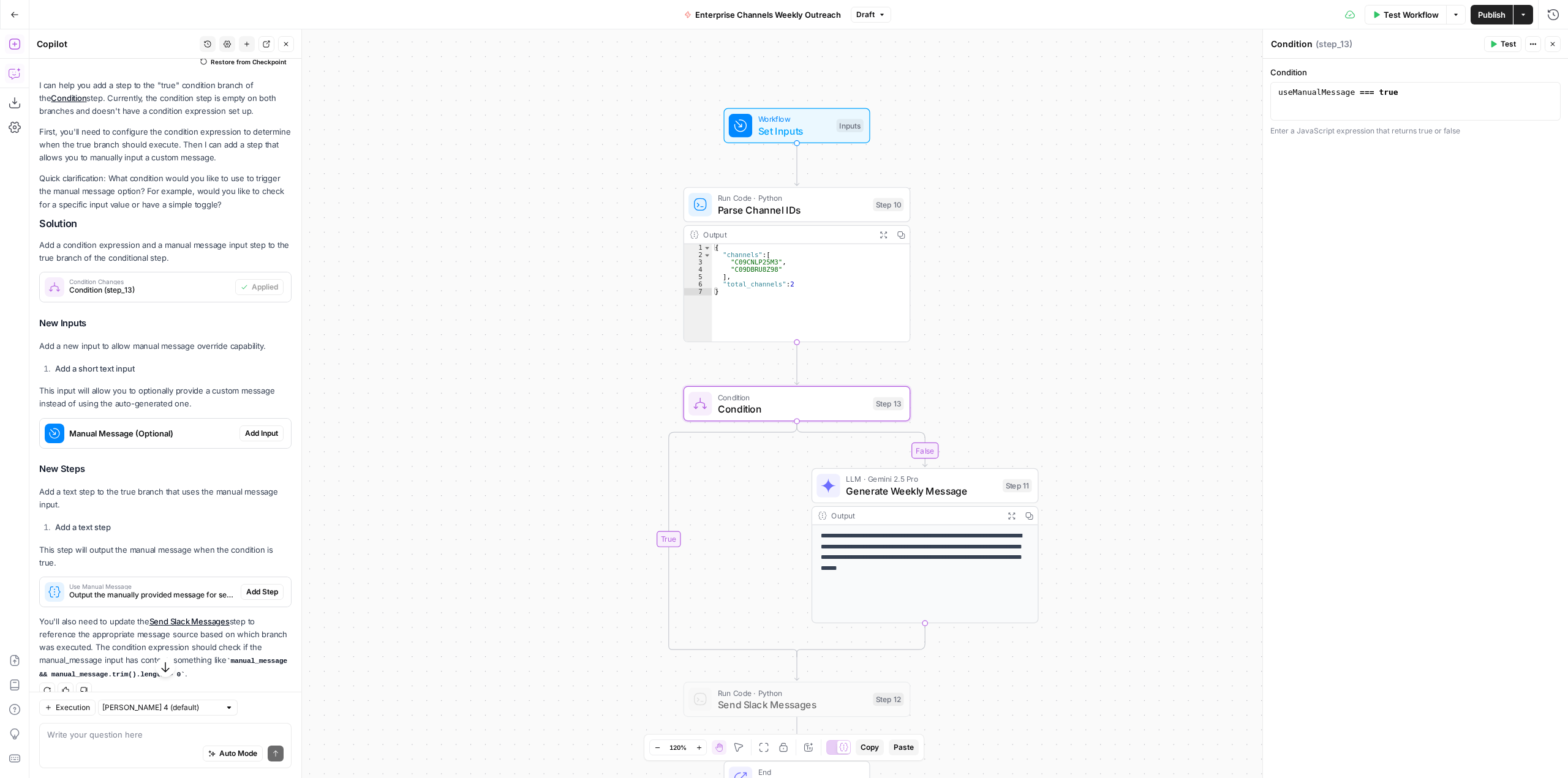
scroll to position [154, 0]
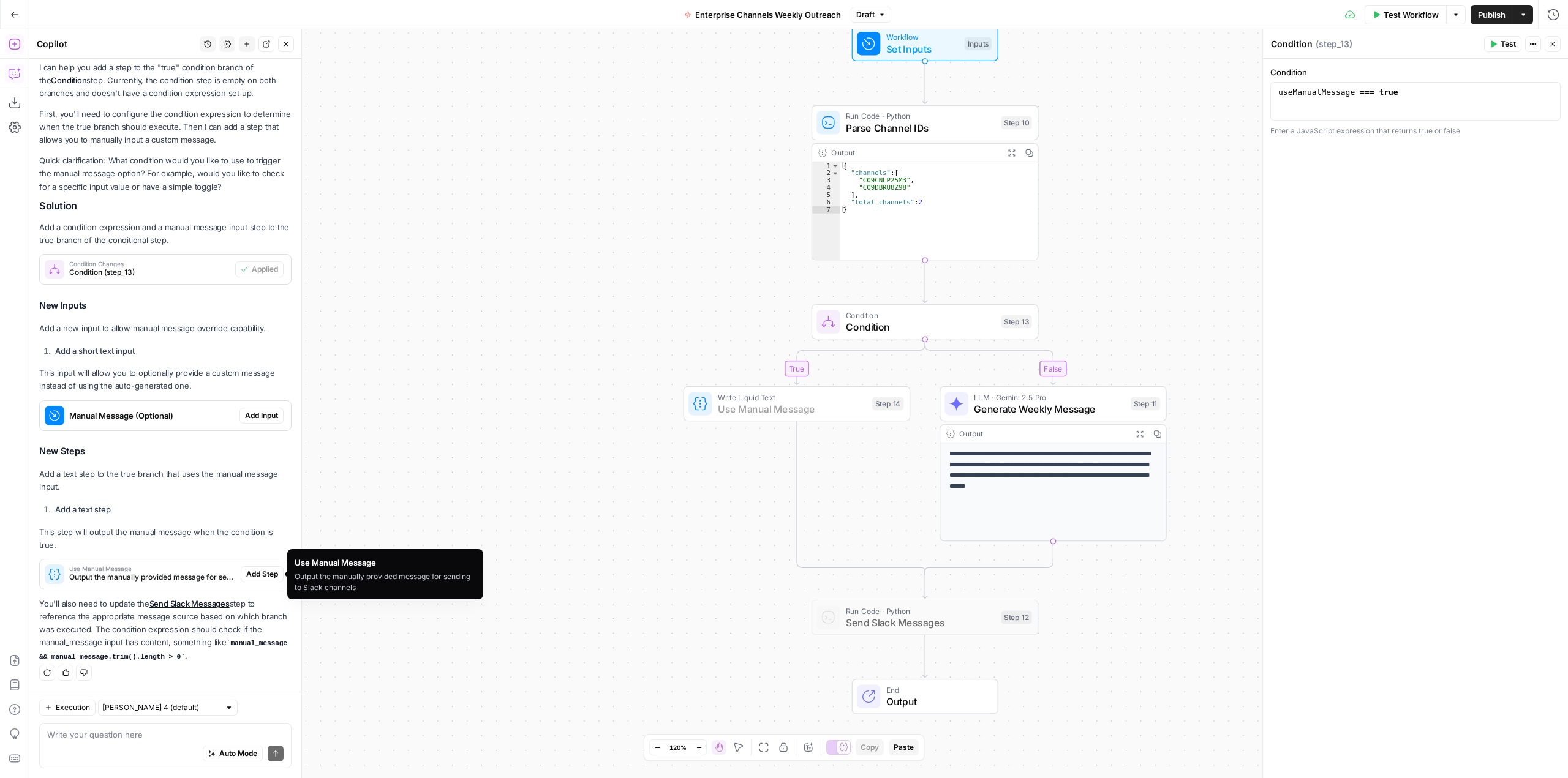
click at [256, 573] on span "Add Step" at bounding box center [262, 574] width 32 height 11
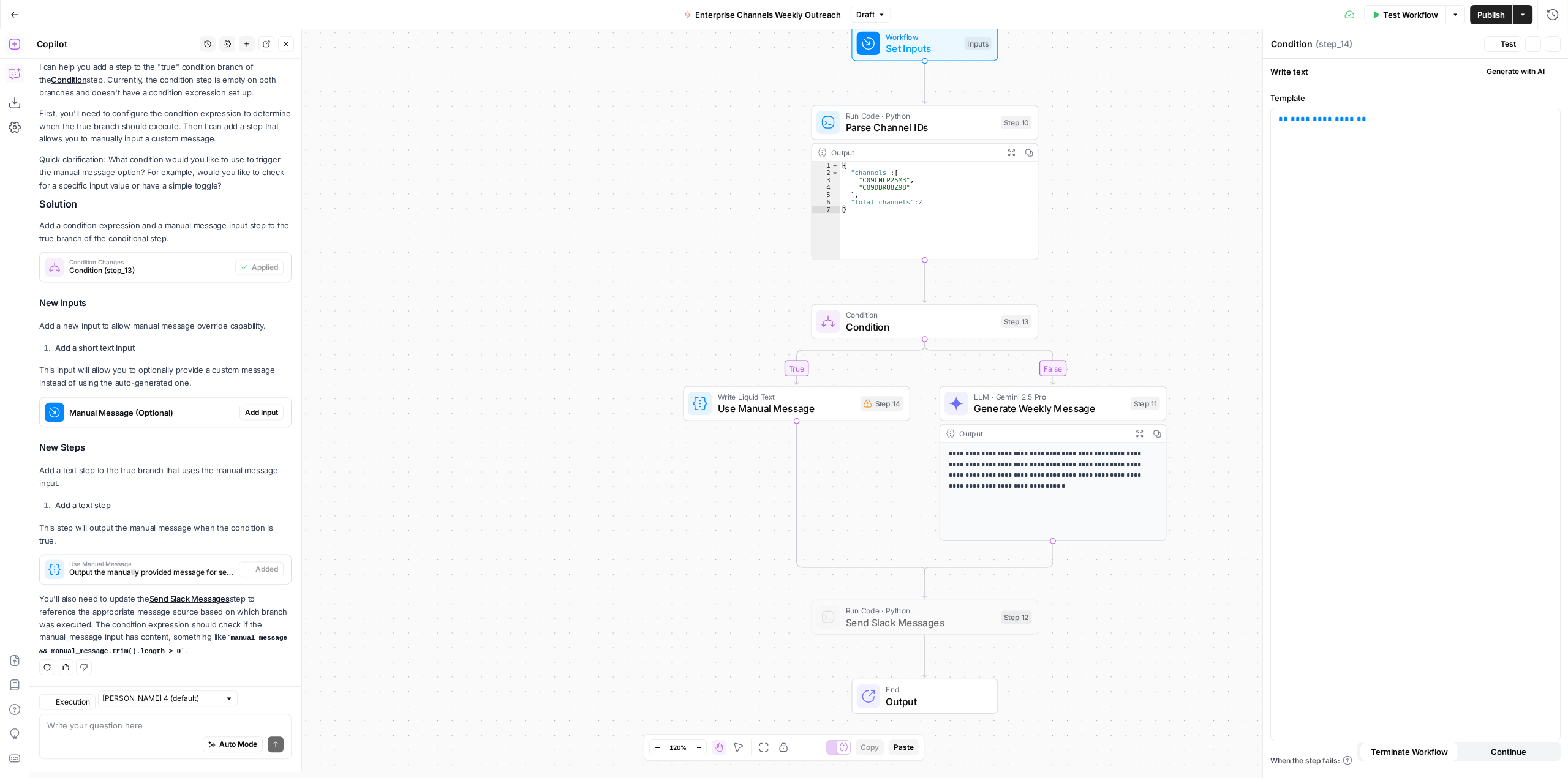
type textarea "Use Manual Message"
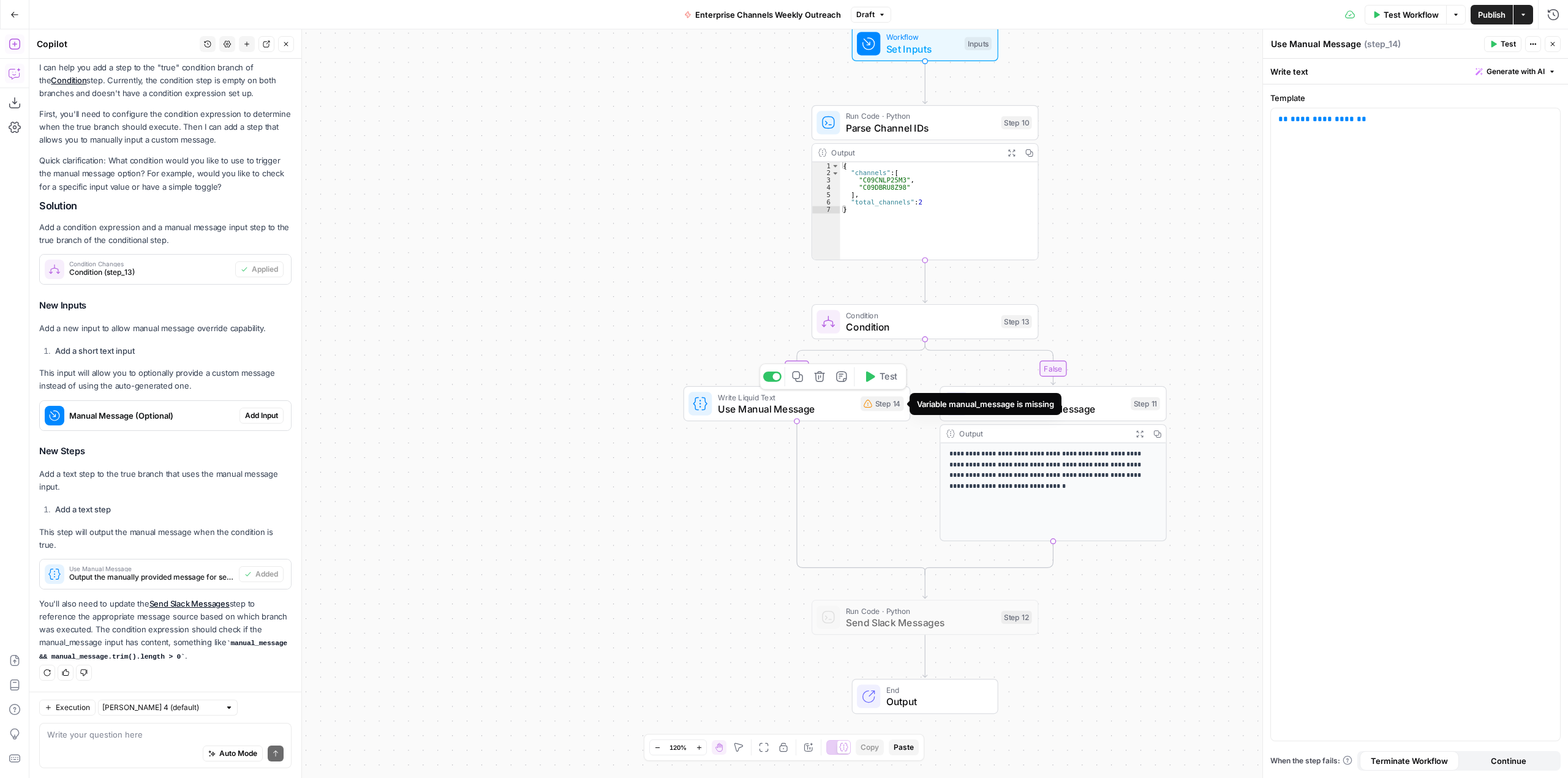
click at [868, 407] on icon at bounding box center [868, 404] width 8 height 8
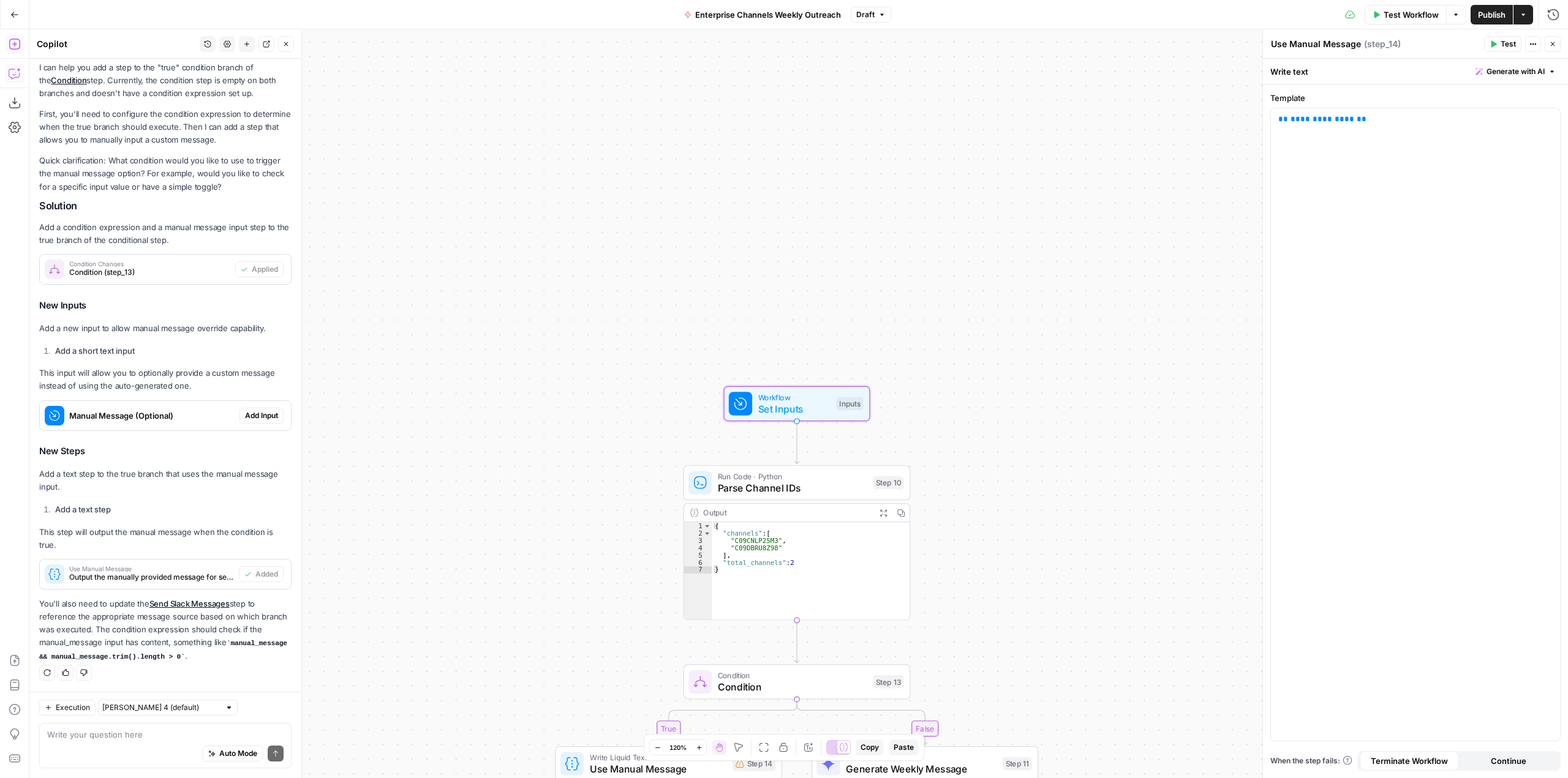
click at [241, 406] on div "Manual Message (Optional) Add Input" at bounding box center [166, 416] width 251 height 19
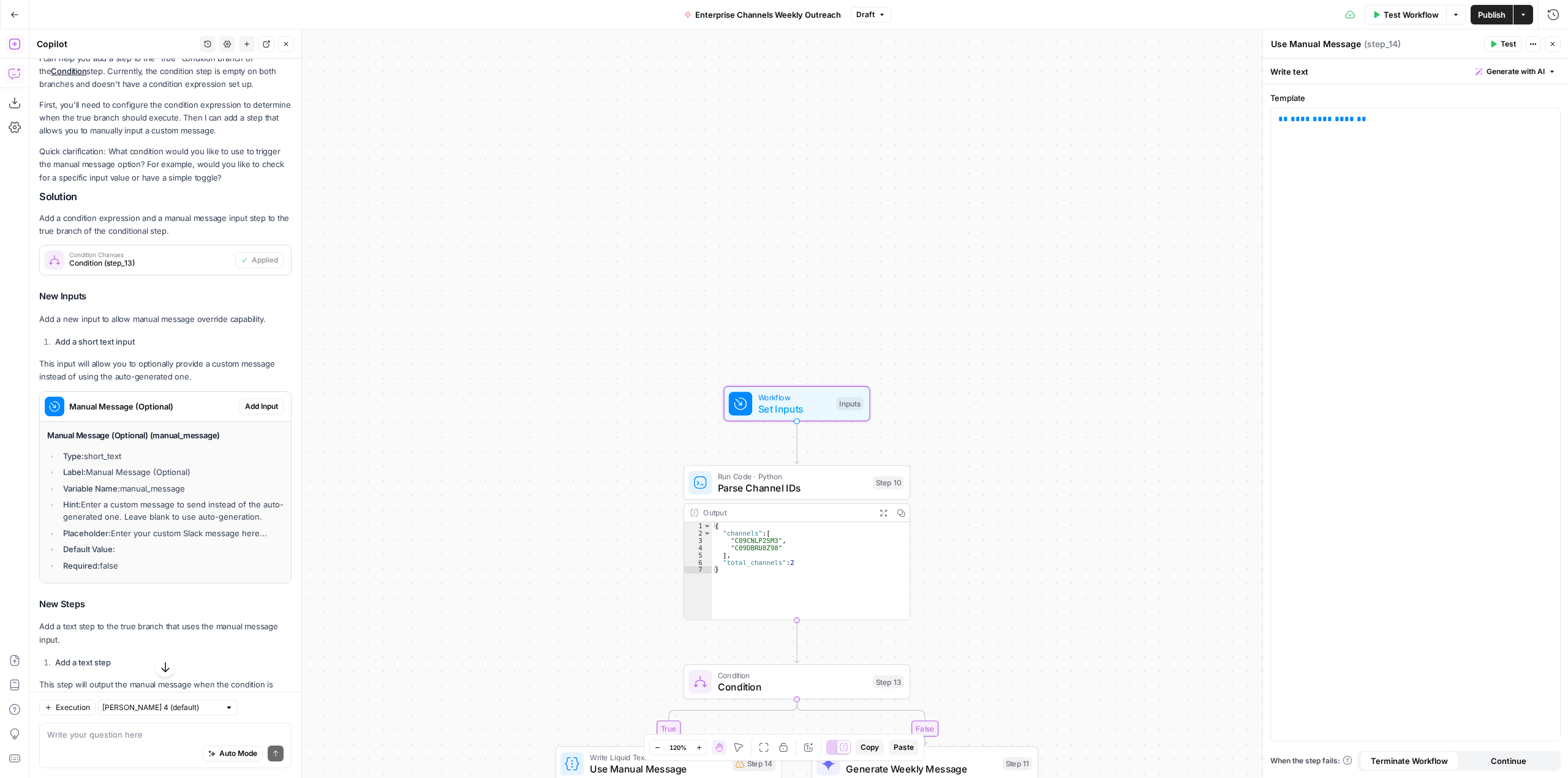
click at [256, 400] on button "Add Input" at bounding box center [262, 406] width 44 height 16
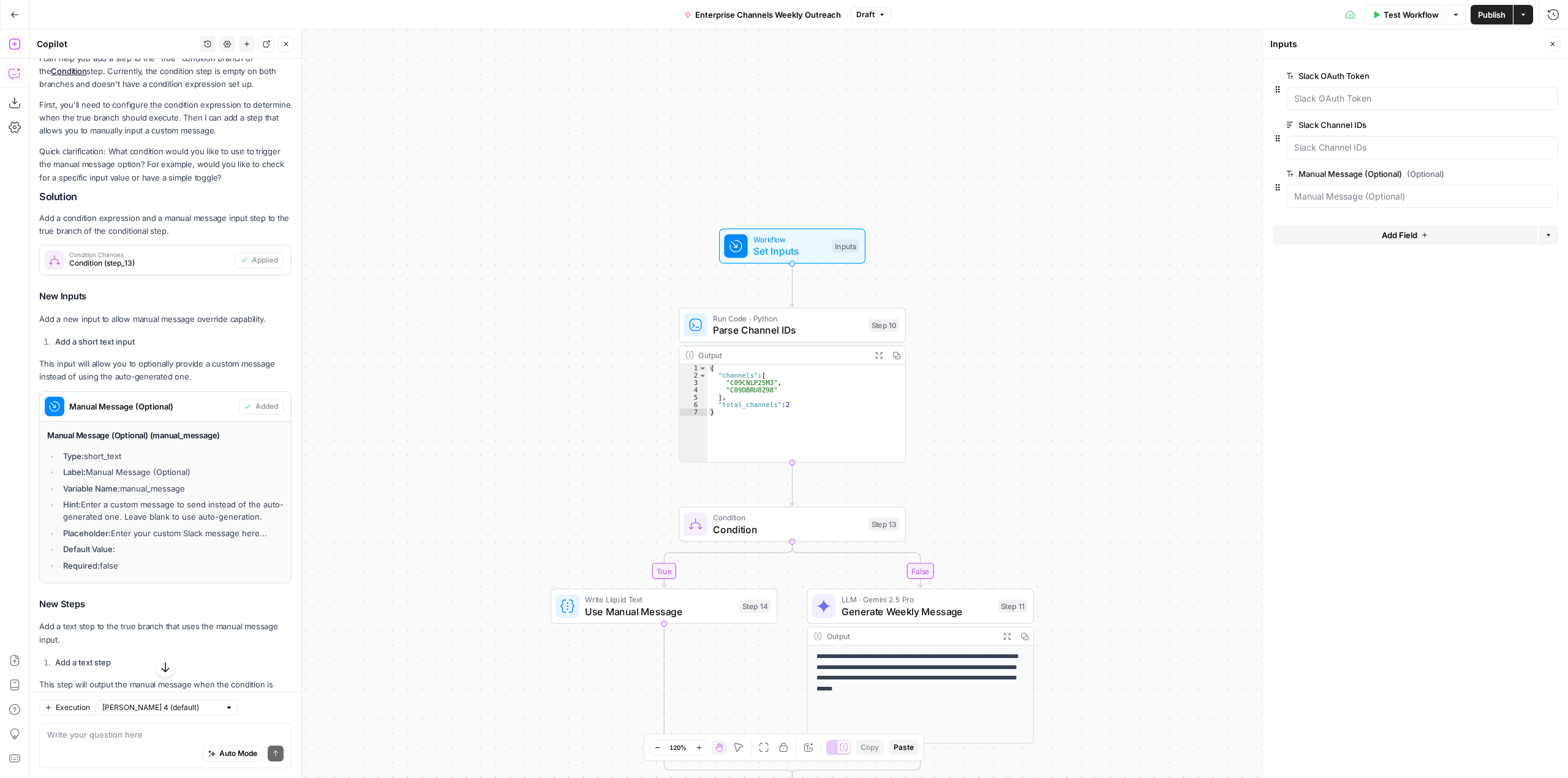
click at [1413, 204] on div at bounding box center [1422, 197] width 272 height 23
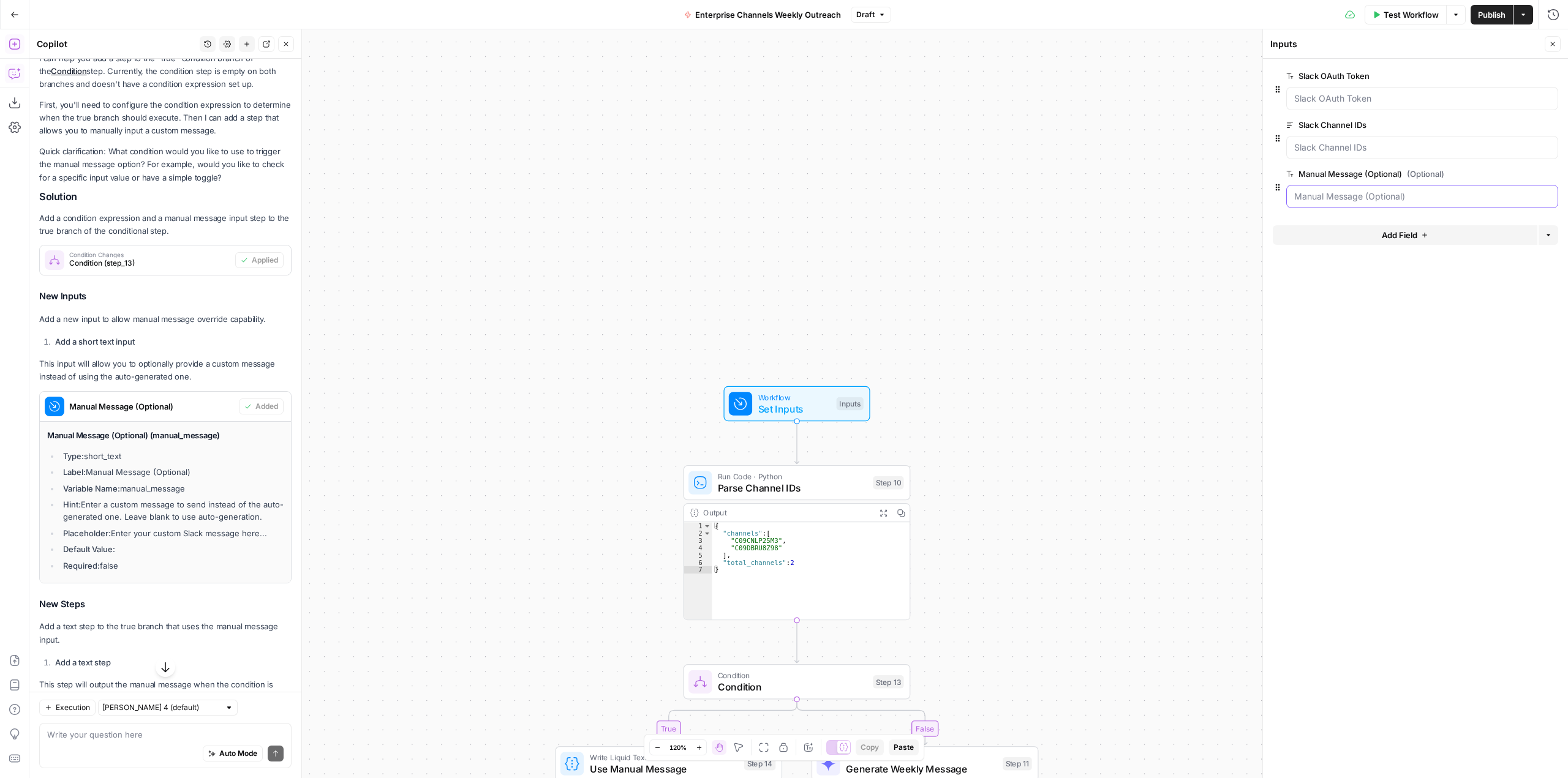
click at [1402, 200] on \(Optional\) "Manual Message (Optional) (Optional)" at bounding box center [1422, 197] width 256 height 12
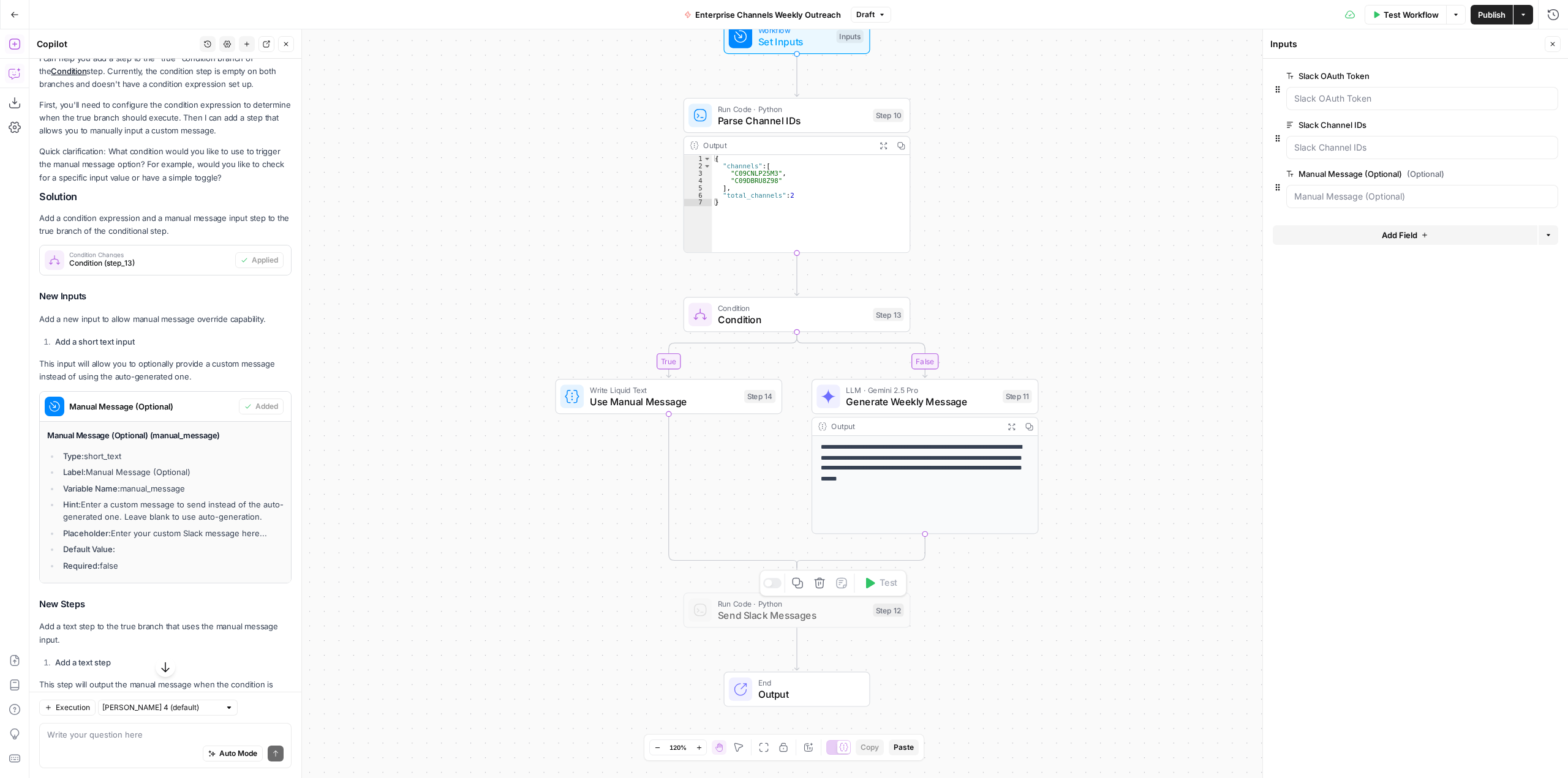
click at [778, 585] on div at bounding box center [772, 583] width 19 height 10
click at [1399, 9] on span "Test Workflow" at bounding box center [1411, 14] width 55 height 12
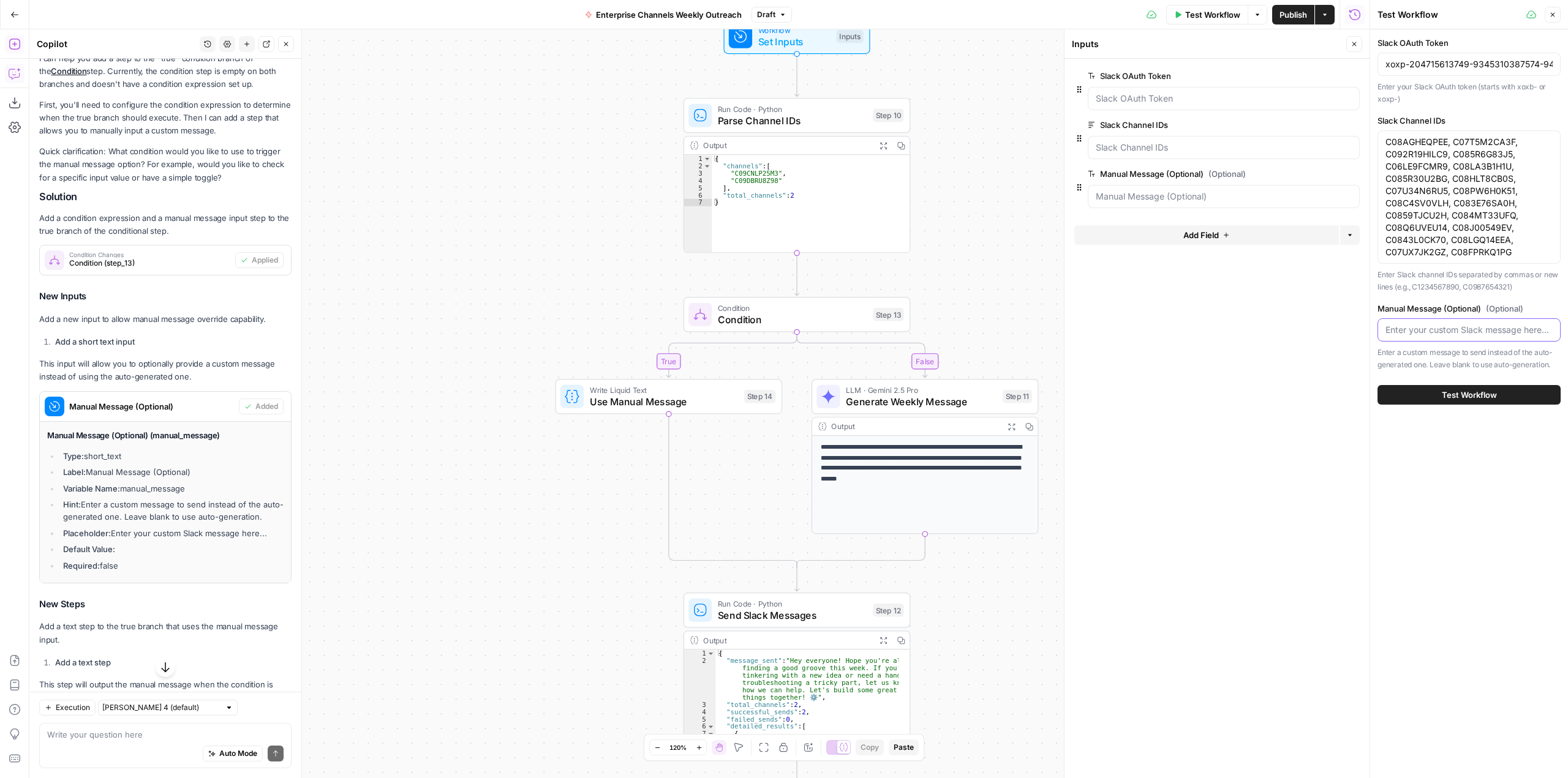
click at [1451, 329] on input "Manual Message (Optional) (Optional)" at bounding box center [1469, 330] width 167 height 12
paste input "Hey everyone! Hope you had an amazing weekend :sparkles: If you're tackling a t…"
type input "Hey everyone! Hope you had an amazing weekend :sparkles: If you're tackling a t…"
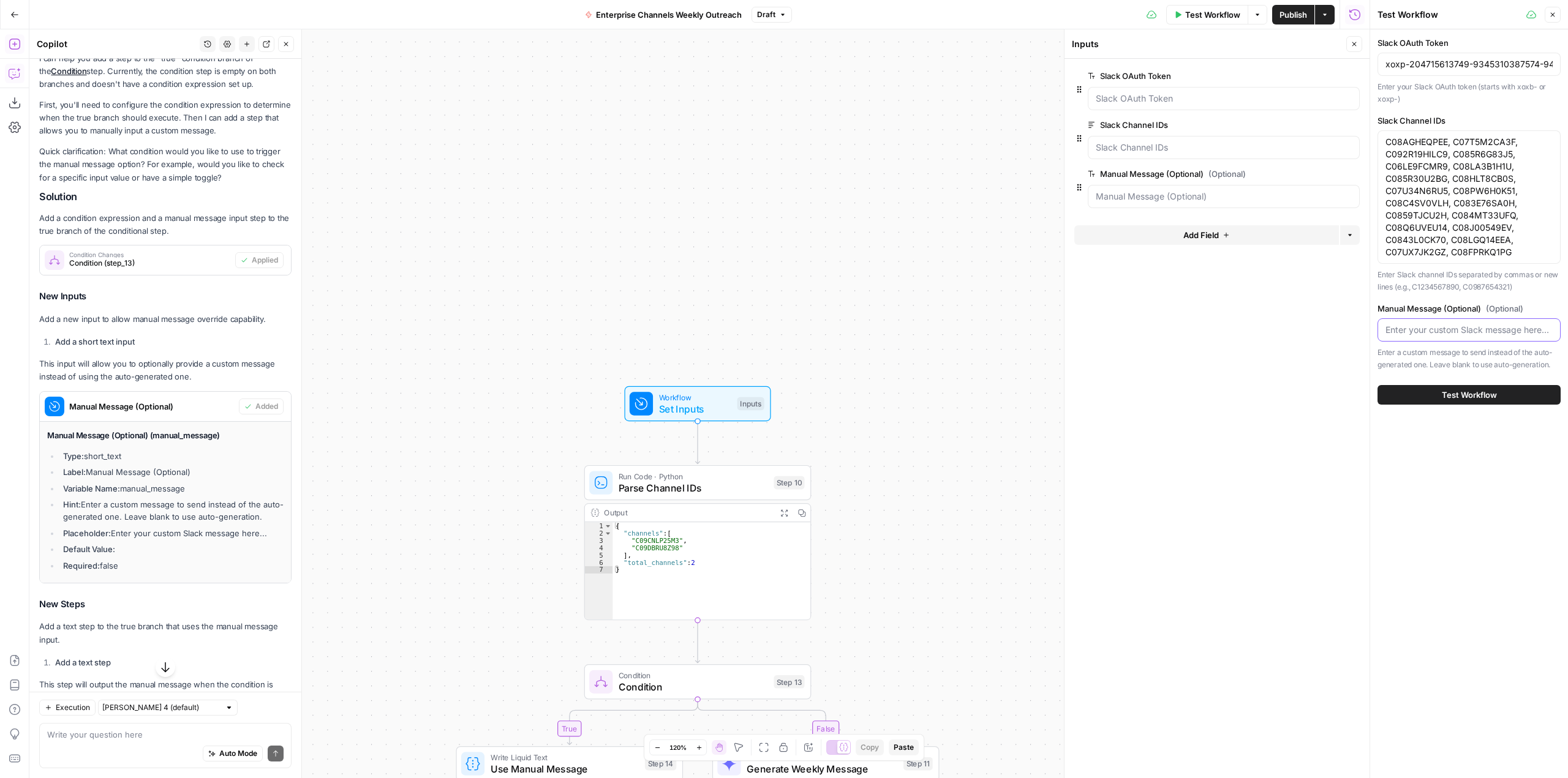
paste input "Hey everyone! Hope you had an amazing weekend :sparkles: If you're tackling a t…"
drag, startPoint x: 1390, startPoint y: 326, endPoint x: 1424, endPoint y: 324, distance: 34.1
click at [1424, 324] on input "Hey everyone! Hope you had an amazing weekend :sparkles: If you're tackling a t…" at bounding box center [1469, 330] width 167 height 12
click at [1444, 324] on input "Hey everyone! Hope you had an amazing weekend :sparkles: If you're tackling a t…" at bounding box center [1469, 330] width 167 height 12
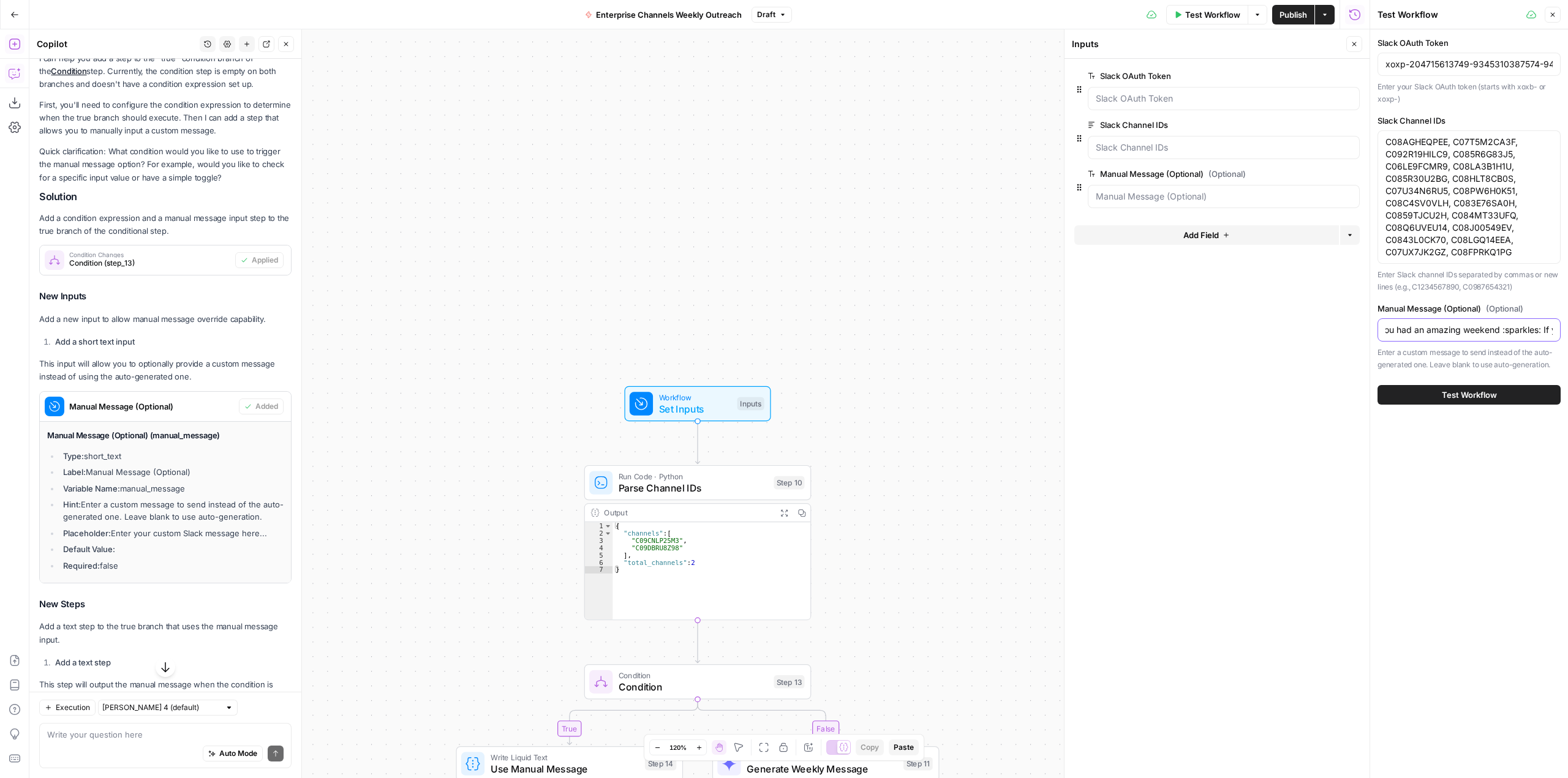
type input "Hey everyone! Hope you had an amazing weekend :sparkles: If you're tackling a t…"
click at [1318, 177] on span "edit field" at bounding box center [1313, 174] width 27 height 10
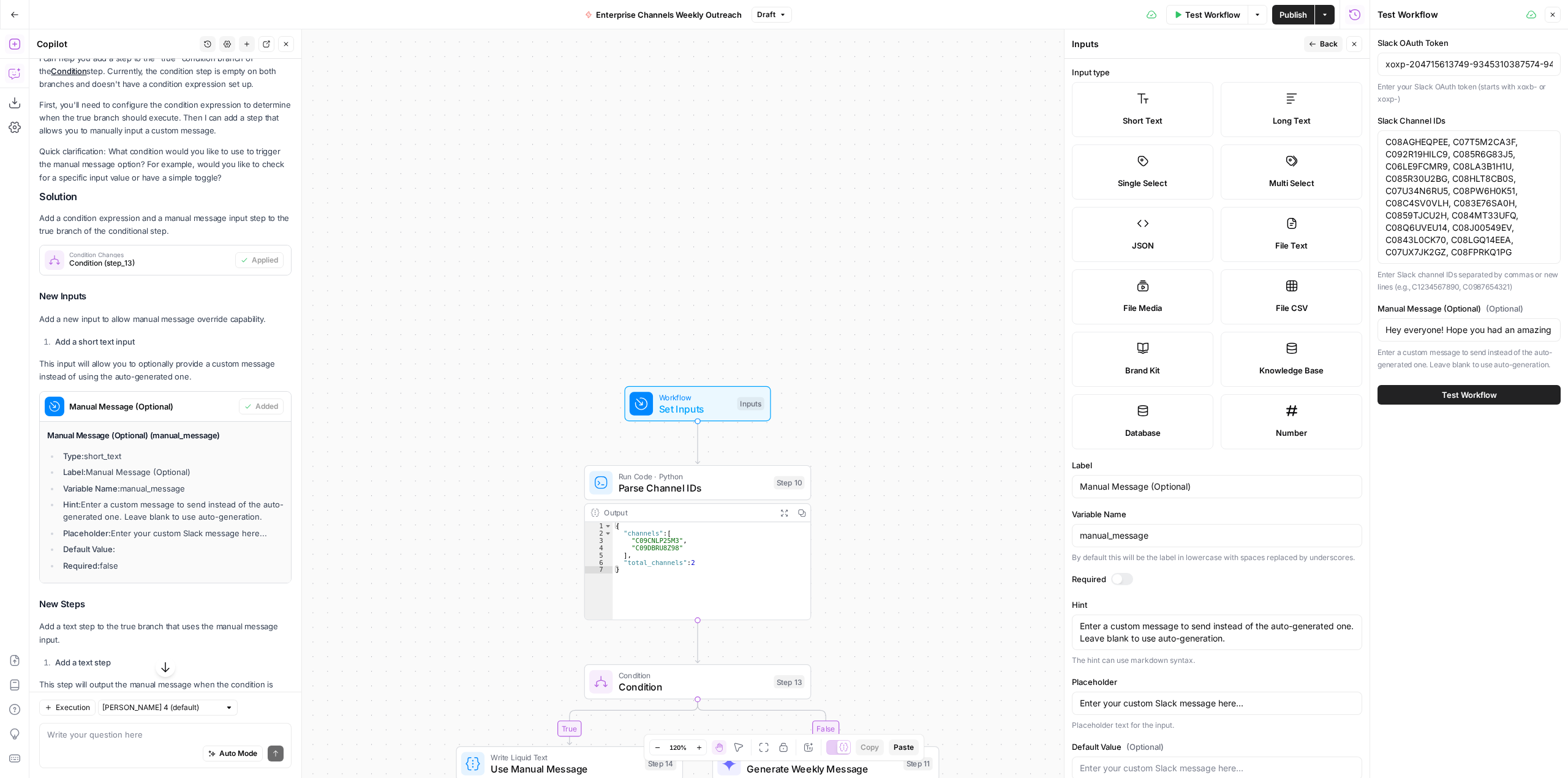
click at [1294, 113] on label "Long Text" at bounding box center [1291, 110] width 142 height 55
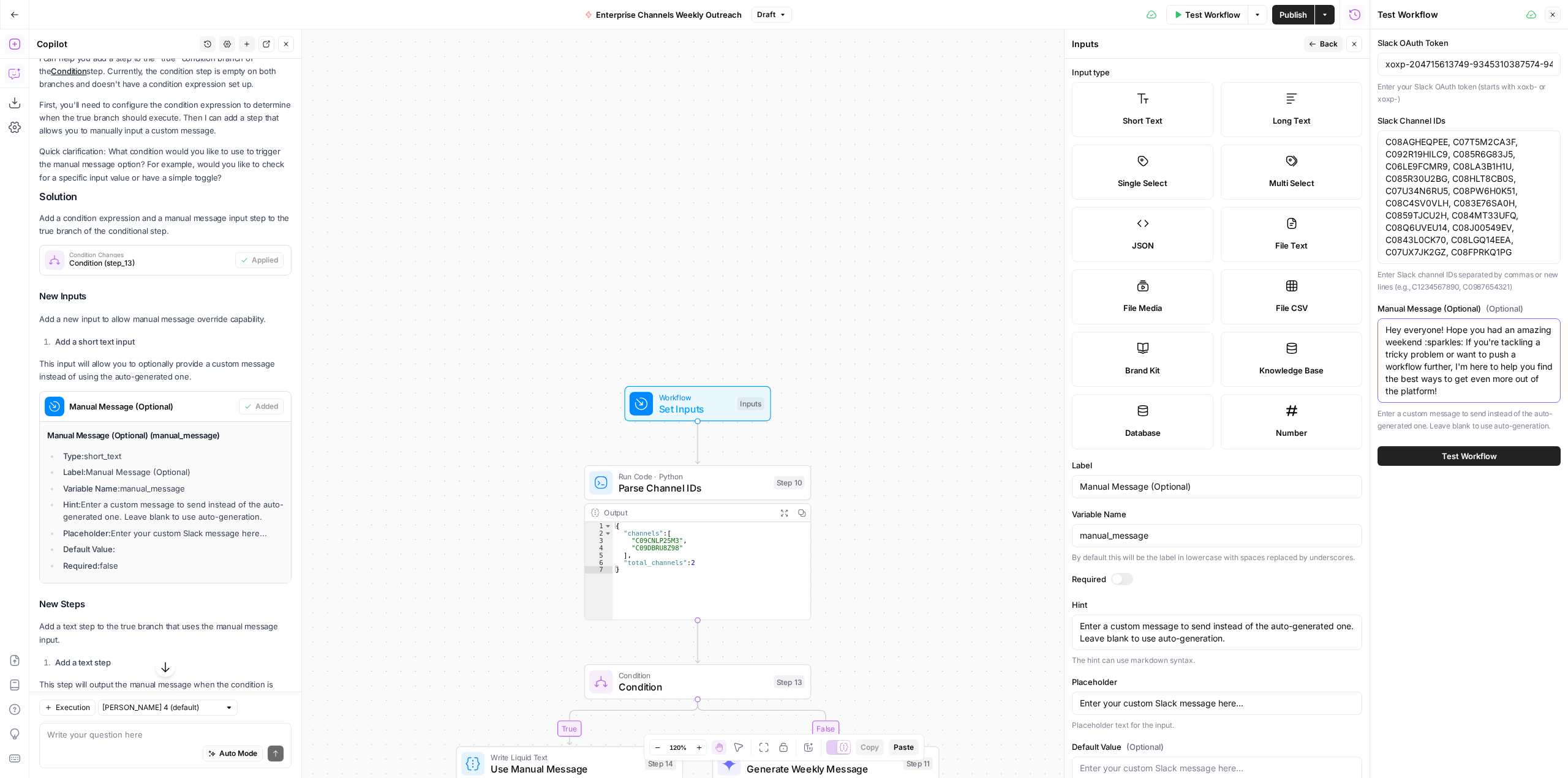
click at [1476, 351] on textarea "Hey everyone! Hope you had an amazing weekend :sparkles: If you're tackling a t…" at bounding box center [1469, 360] width 167 height 73
click at [1464, 341] on textarea "Hey everyone! Hope you had an amazing weekend :sparkles: If you're tackling a t…" at bounding box center [1469, 360] width 167 height 73
type textarea "Hey everyone! Hope you had an amazing weekend :sparkles: If you're tackling a t…"
click at [1474, 562] on div "Slack OAuth Token xoxp-204715613749-9345310387574-9433469185606-568dc9bf7fe9eae…" at bounding box center [1469, 404] width 198 height 748
click at [1535, 252] on textarea "C08AGHEQPEE, C07T5M2CA3F, C092R19HILC9, C085R6G83J5, C06LE9FCMR9, C08LA3B1H1U, …" at bounding box center [1469, 197] width 167 height 122
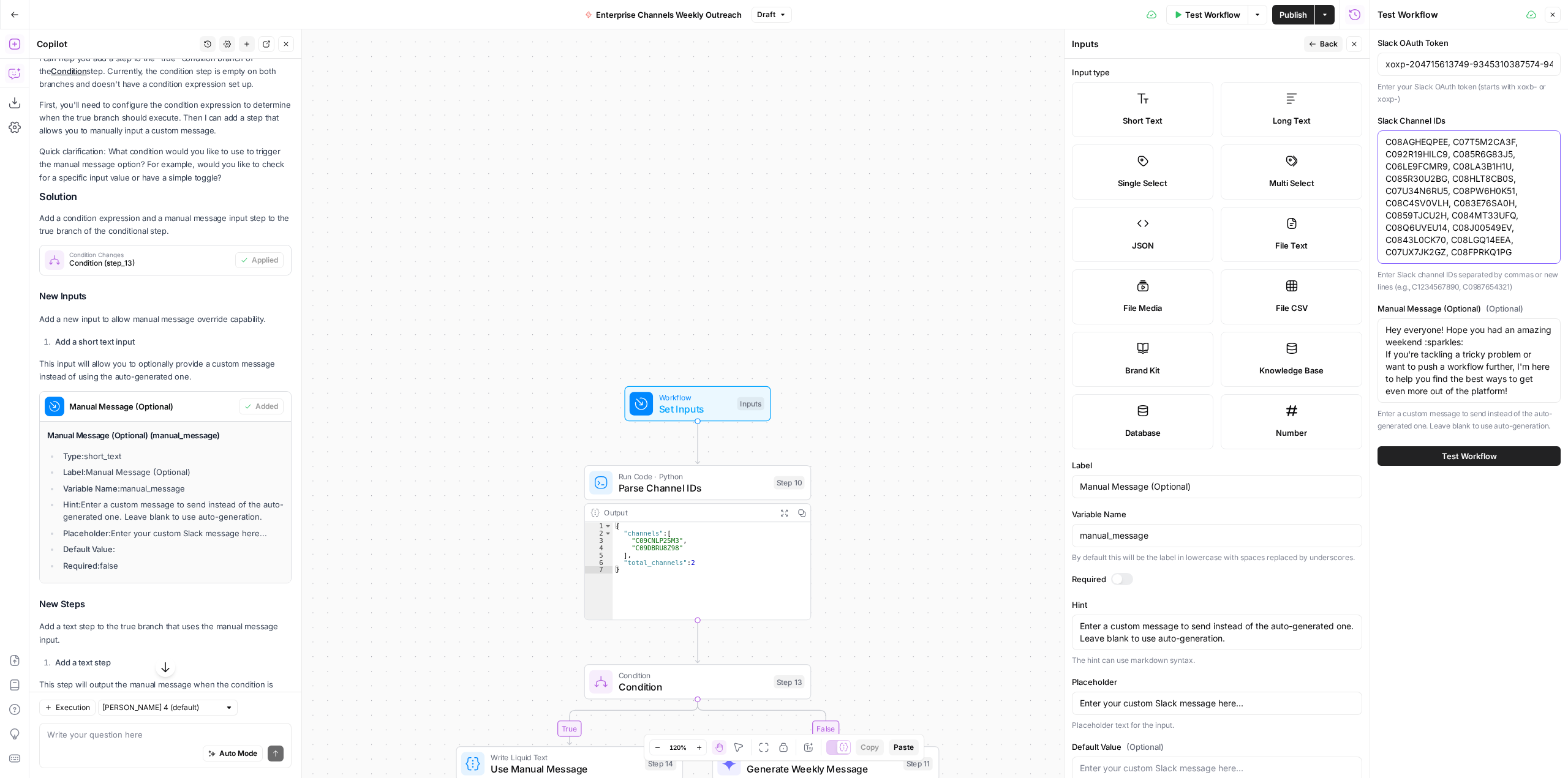
paste textarea "9CNLP25M3"
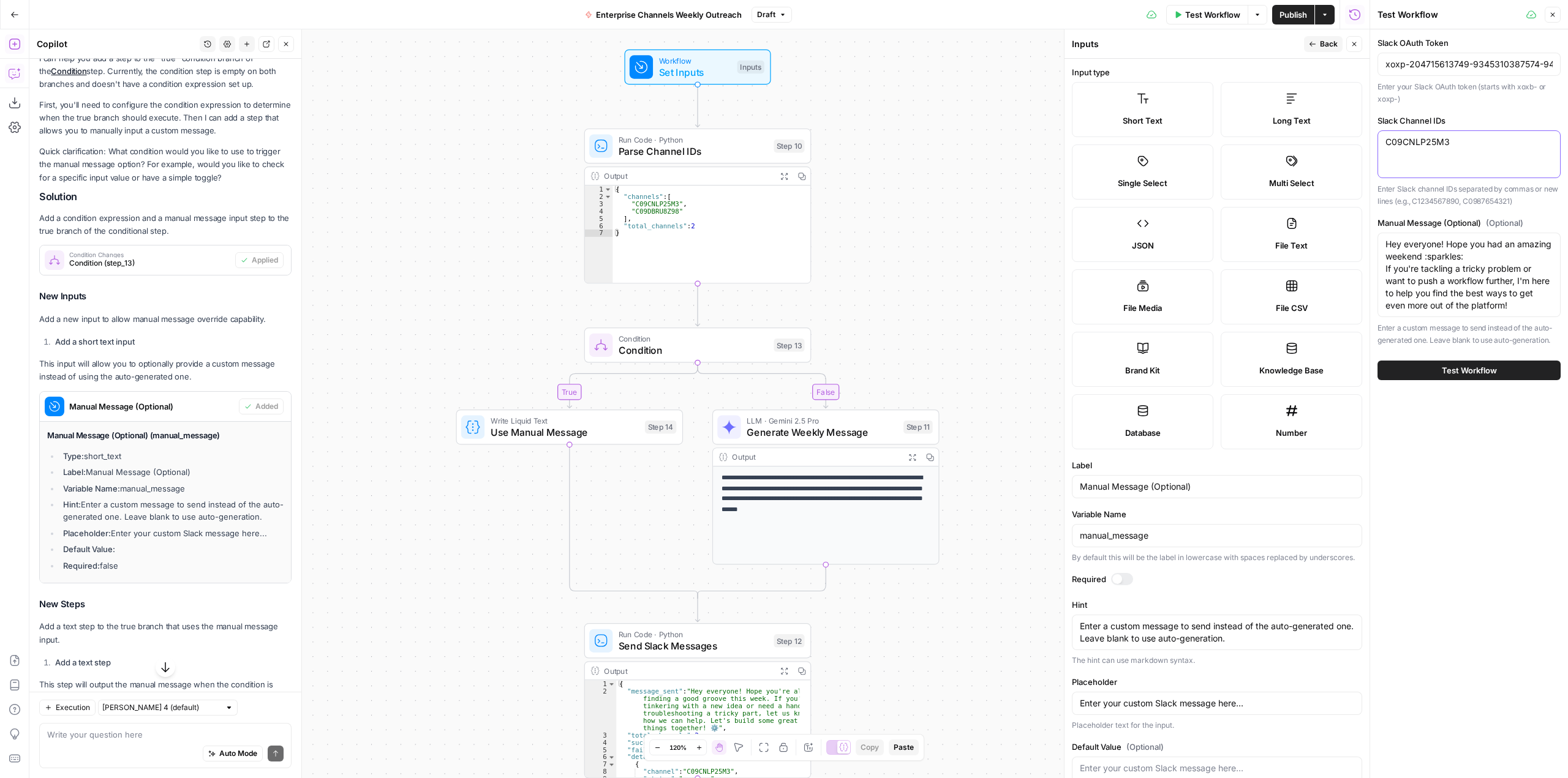
type textarea "C09CNLP25M3"
click at [1483, 369] on span "Test Workflow" at bounding box center [1469, 371] width 55 height 12
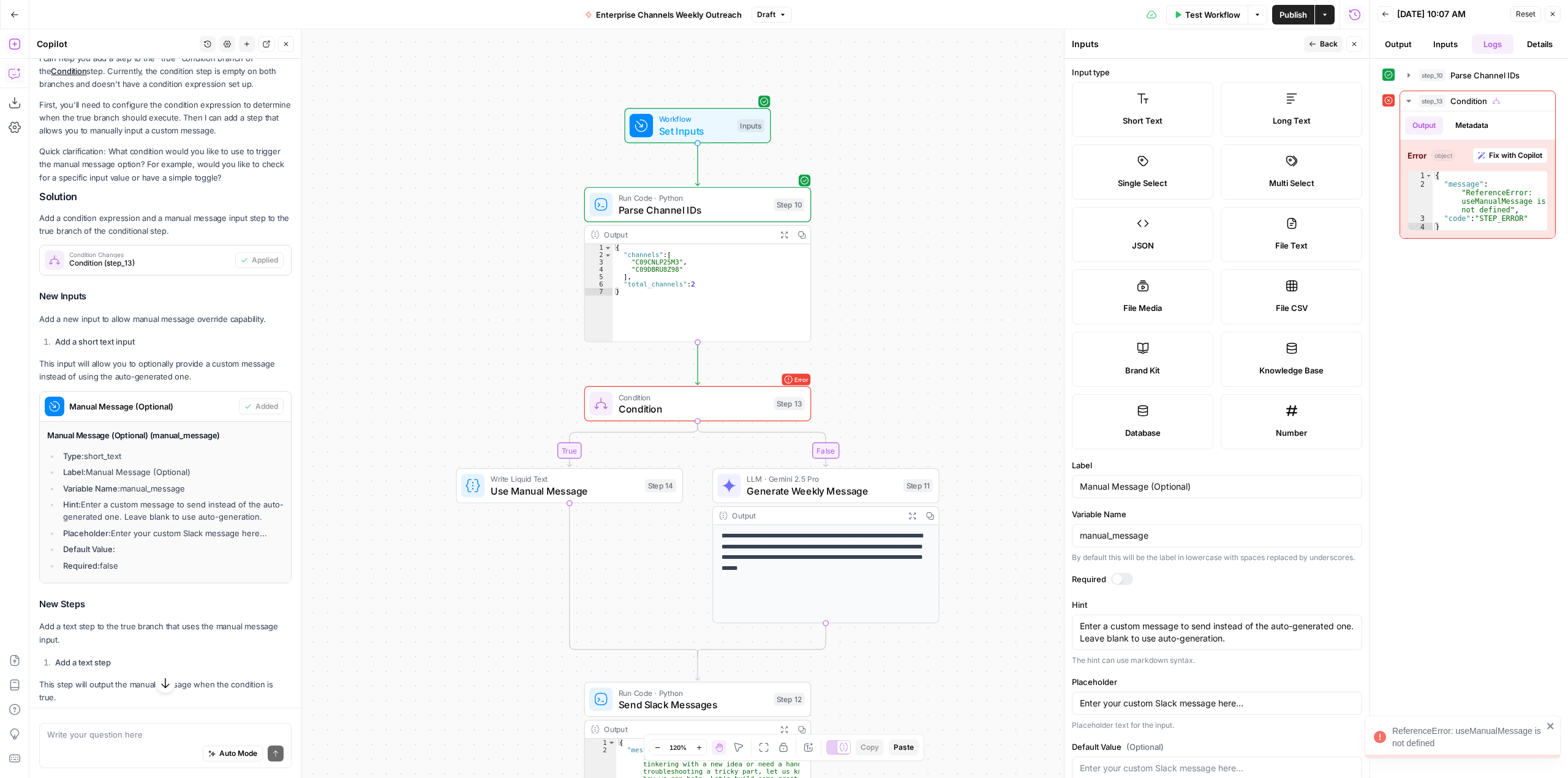
scroll to position [154, 0]
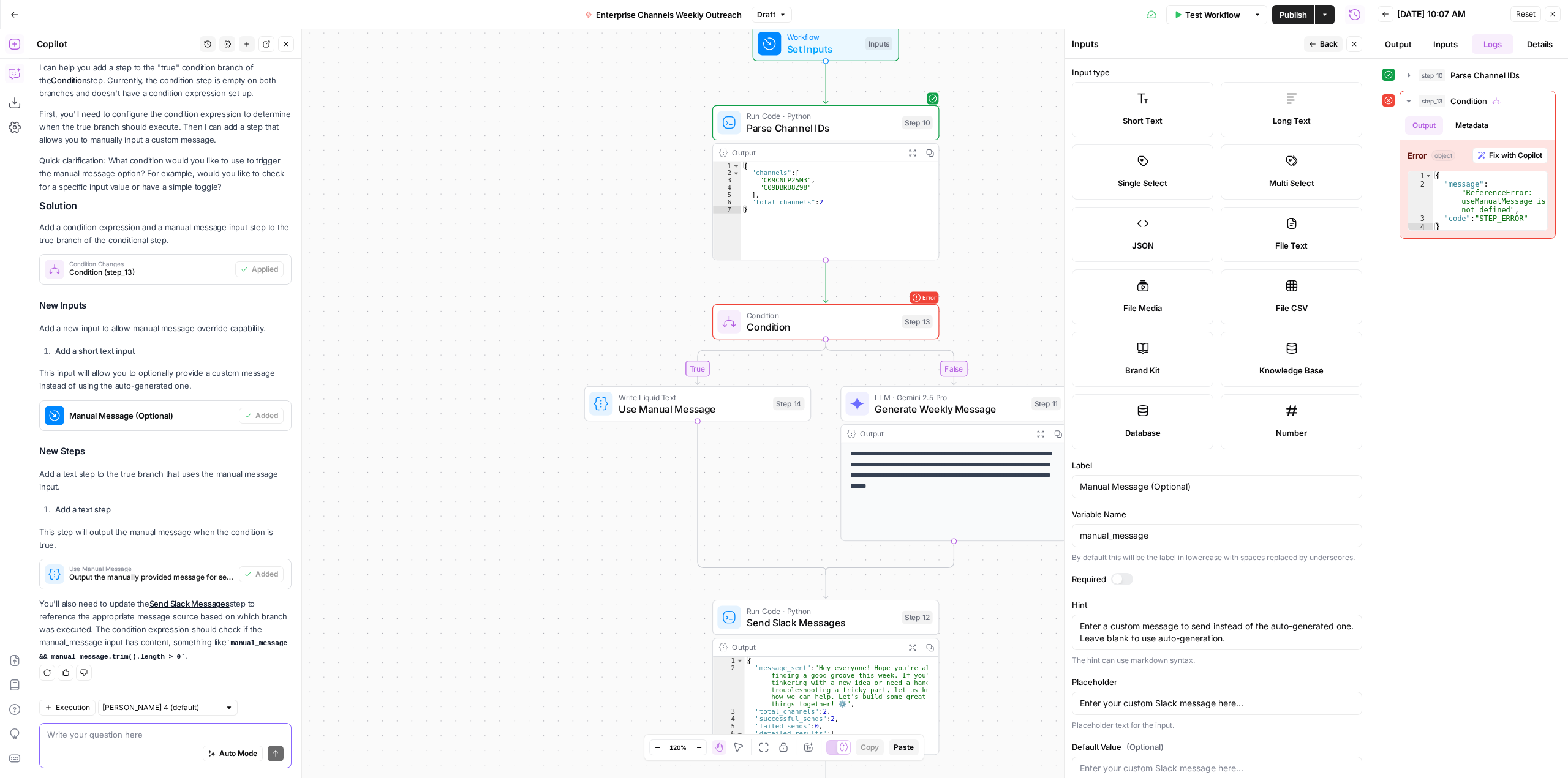
click at [162, 733] on textarea at bounding box center [165, 735] width 236 height 12
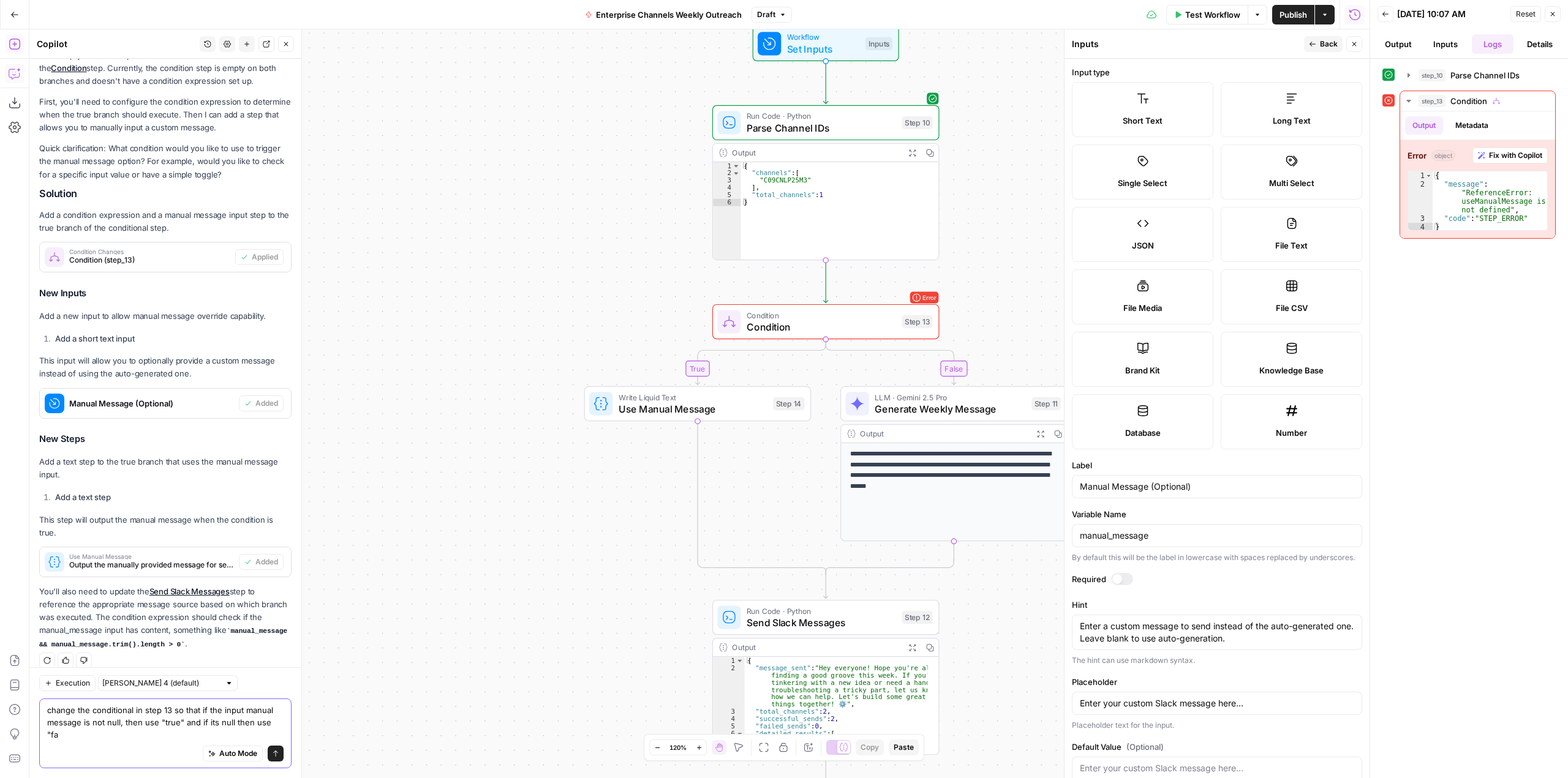
scroll to position [178, 0]
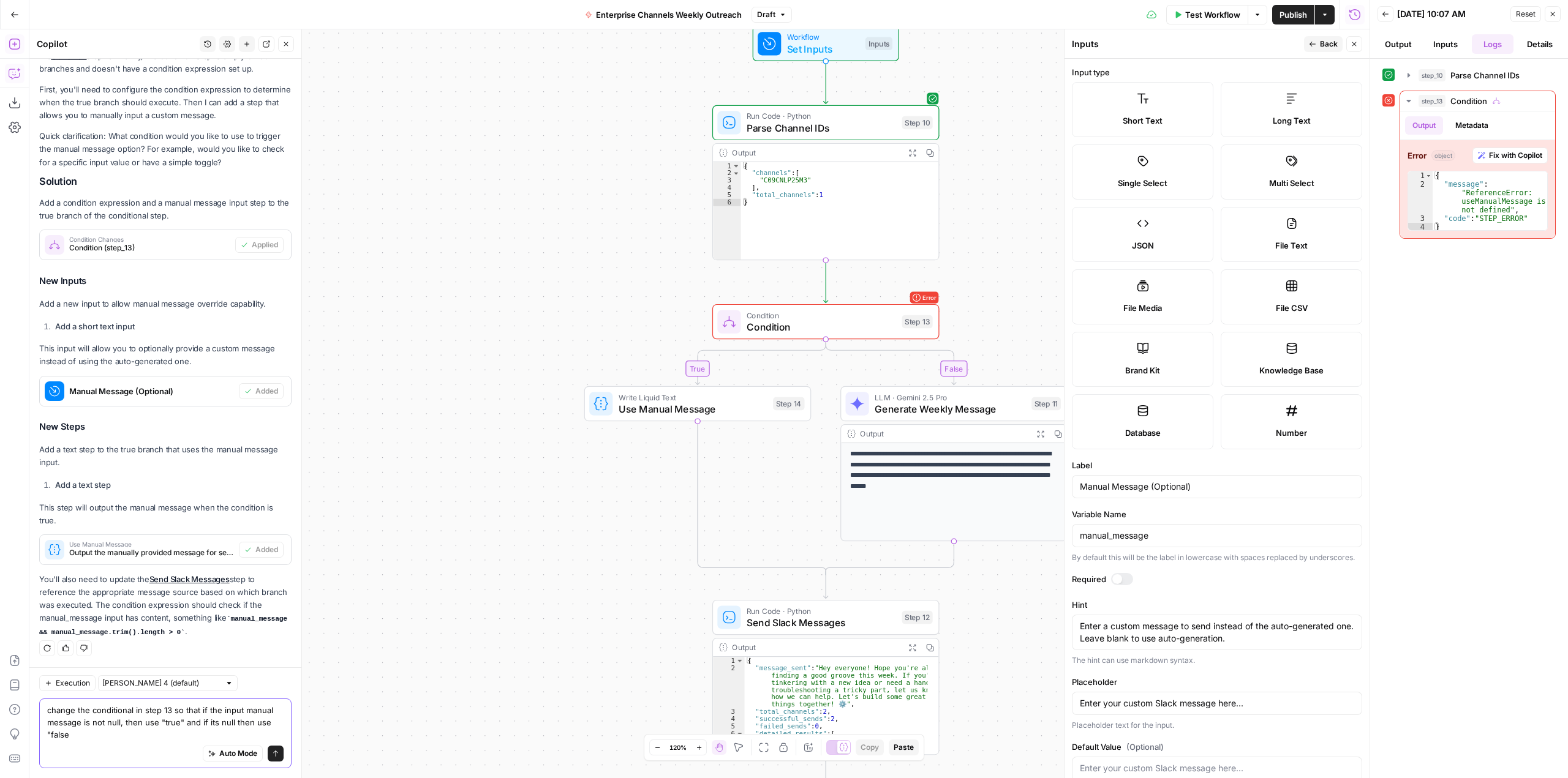
type textarea "change the conditional in step 13 so that if the input manual message is not nu…"
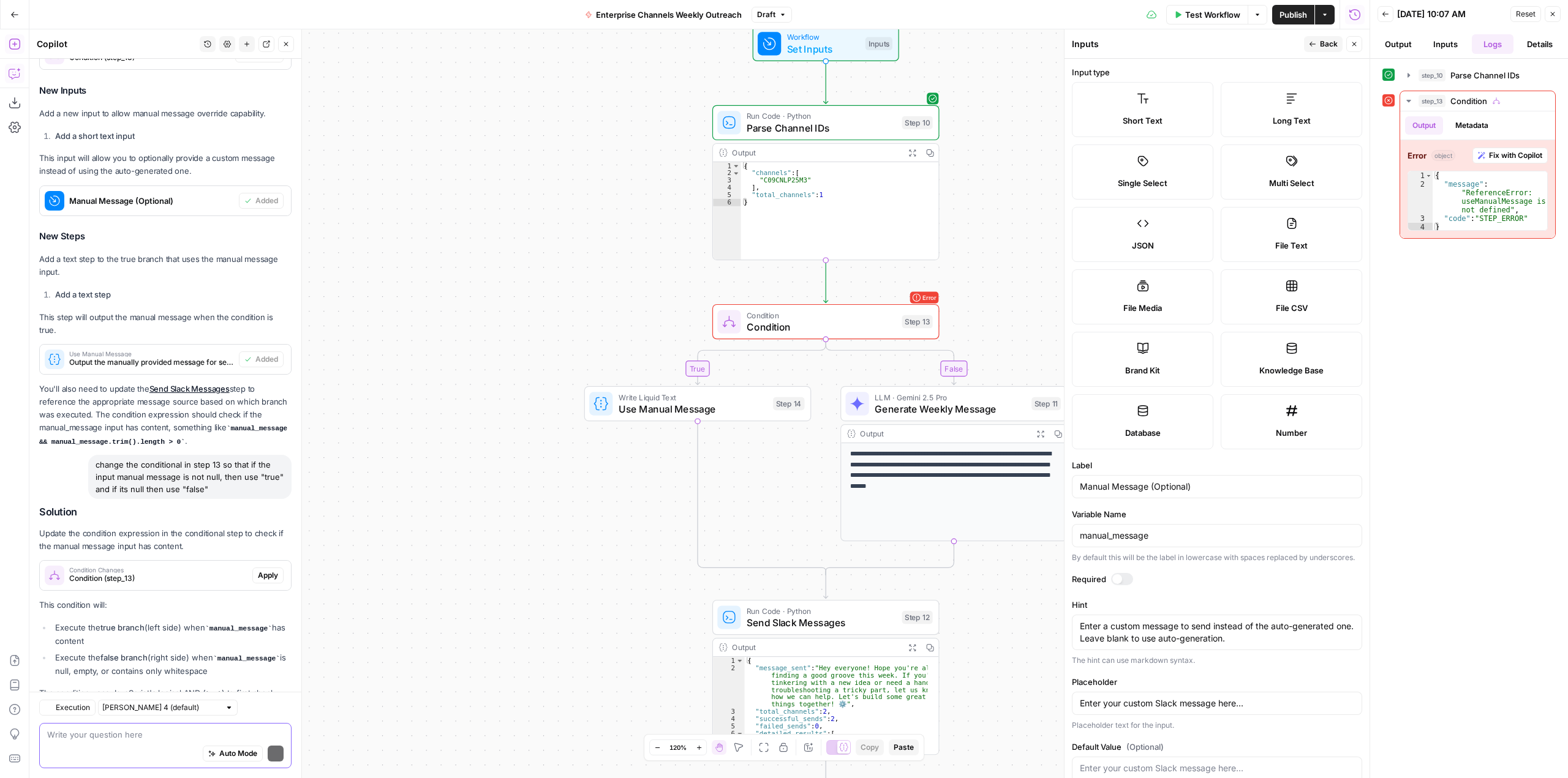
scroll to position [432, 0]
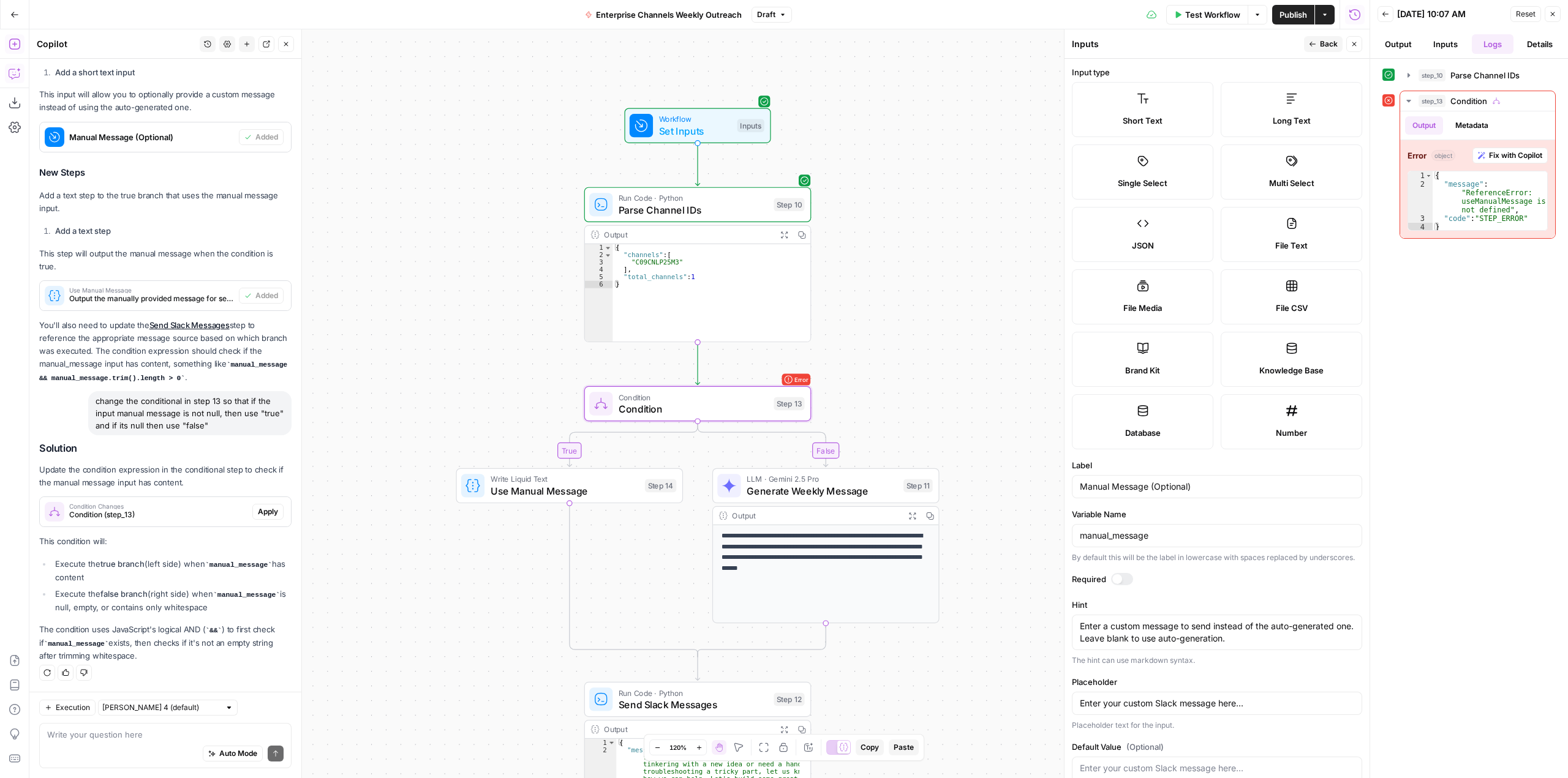
click at [258, 511] on span "Apply" at bounding box center [267, 512] width 20 height 11
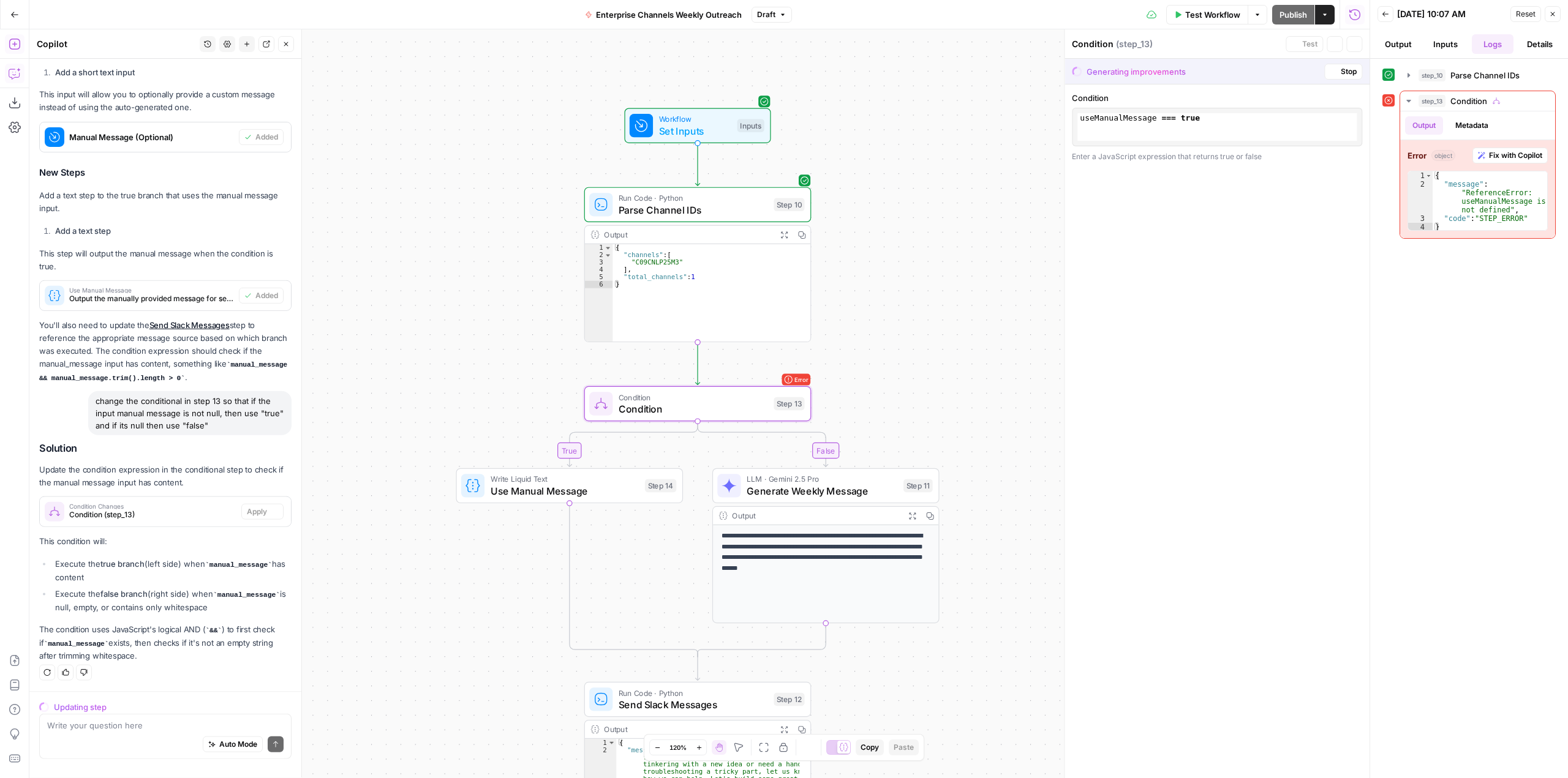
scroll to position [413, 0]
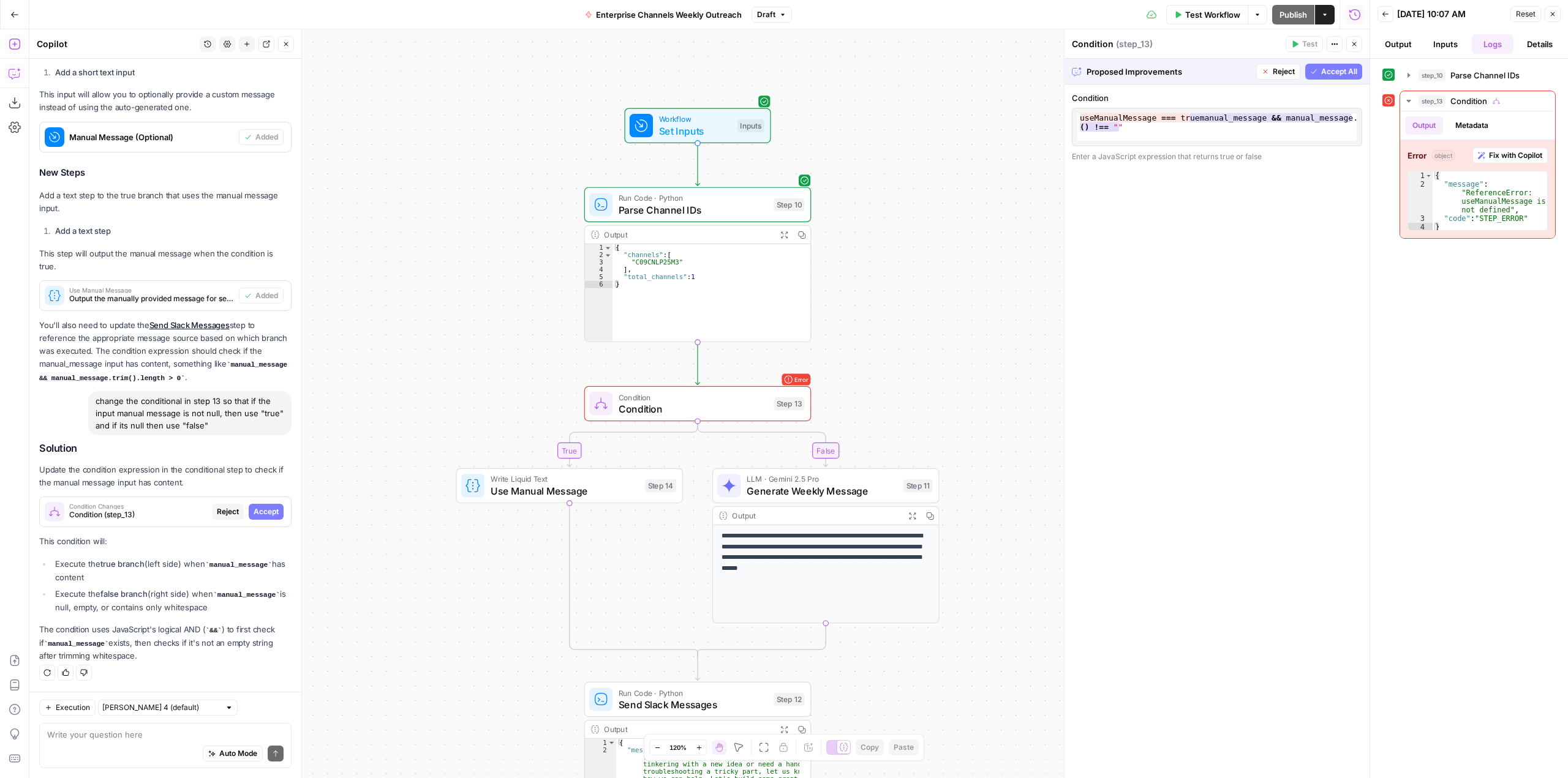
click at [1332, 73] on span "Accept All" at bounding box center [1339, 72] width 36 height 11
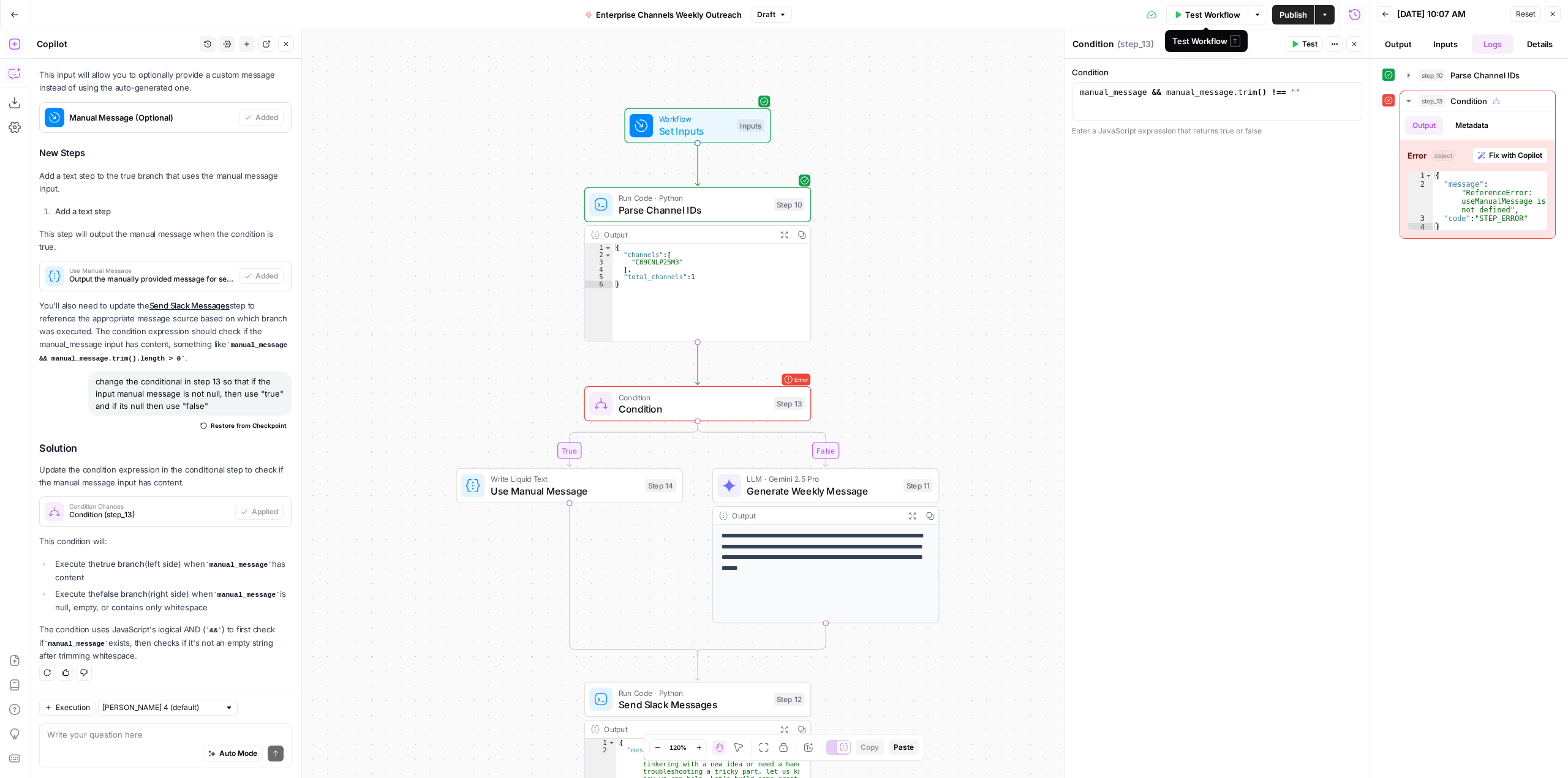
click at [1207, 6] on button "Test Workflow" at bounding box center [1207, 14] width 82 height 19
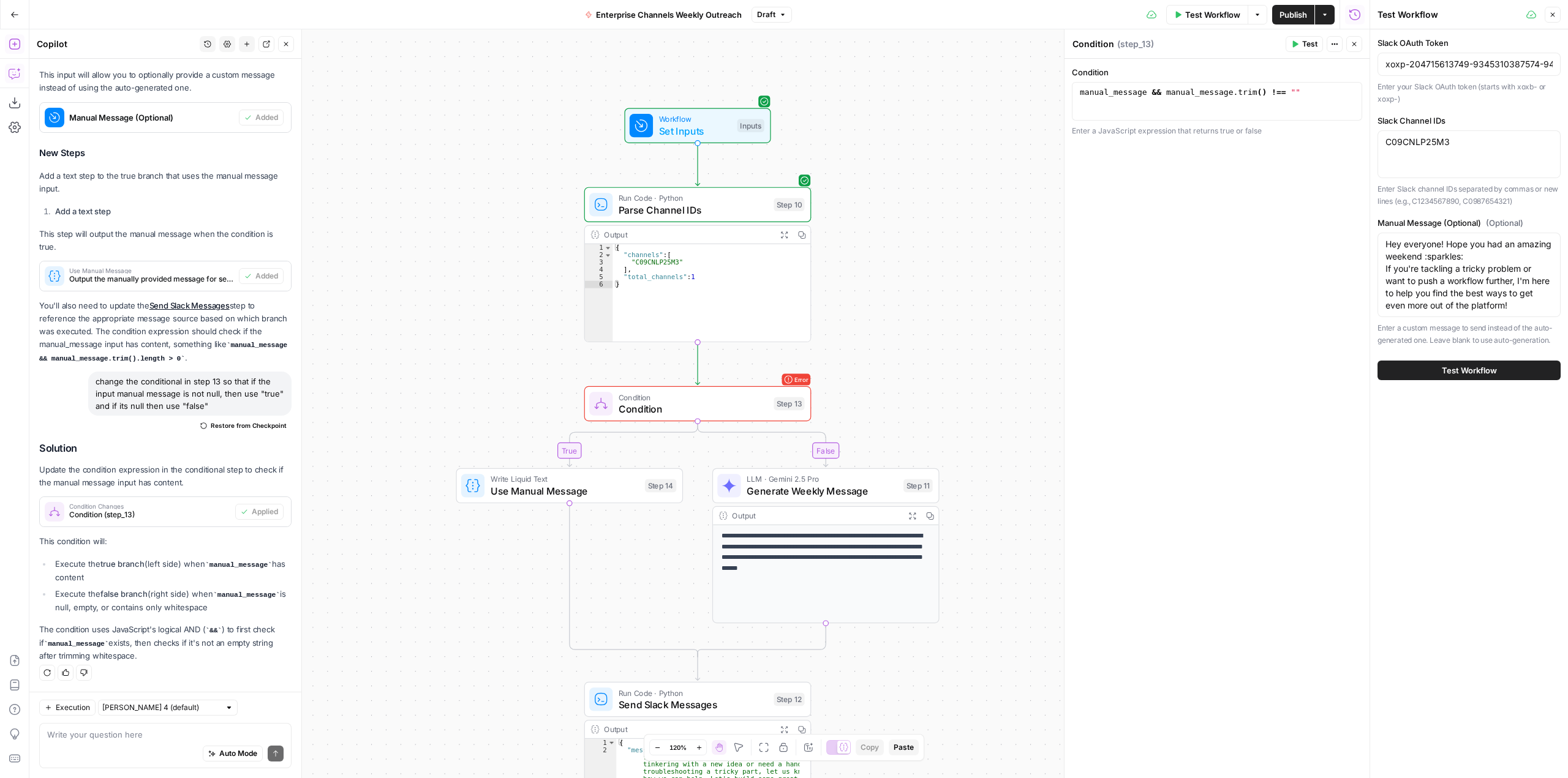
click at [1480, 369] on span "Test Workflow" at bounding box center [1469, 371] width 55 height 12
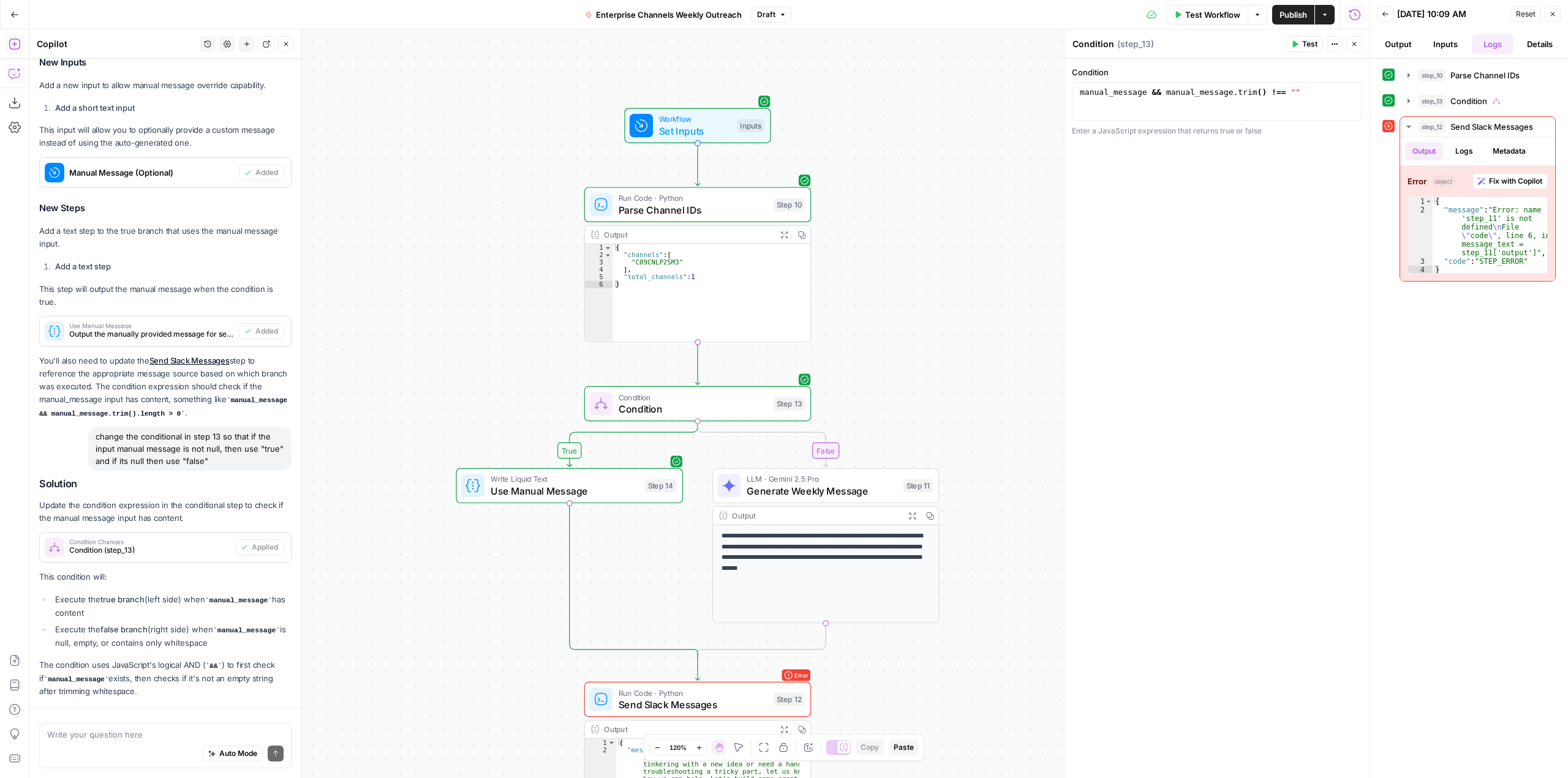
scroll to position [451, 0]
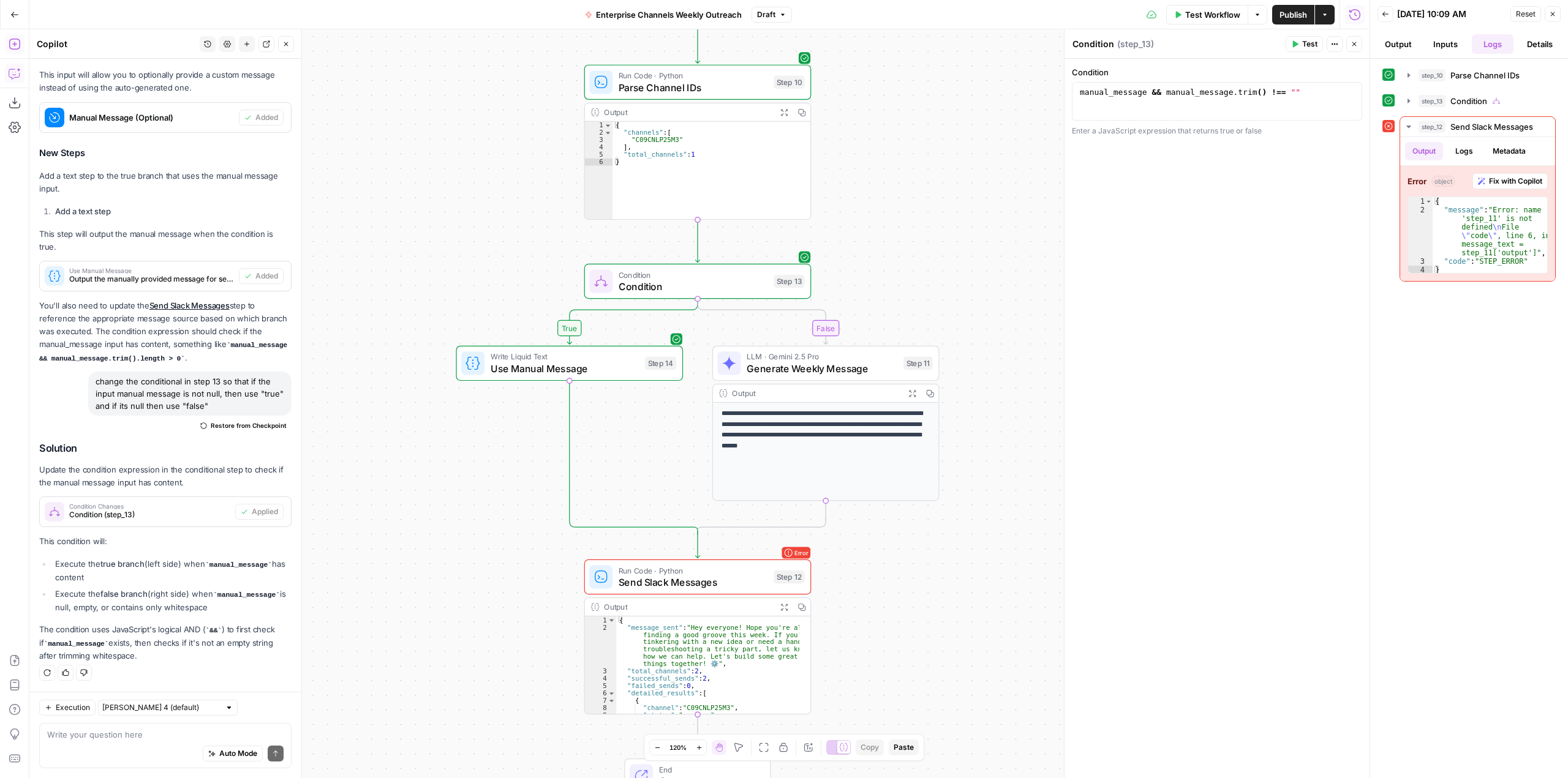
click at [155, 727] on div "Write your question here Auto Mode Send" at bounding box center [165, 746] width 252 height 46
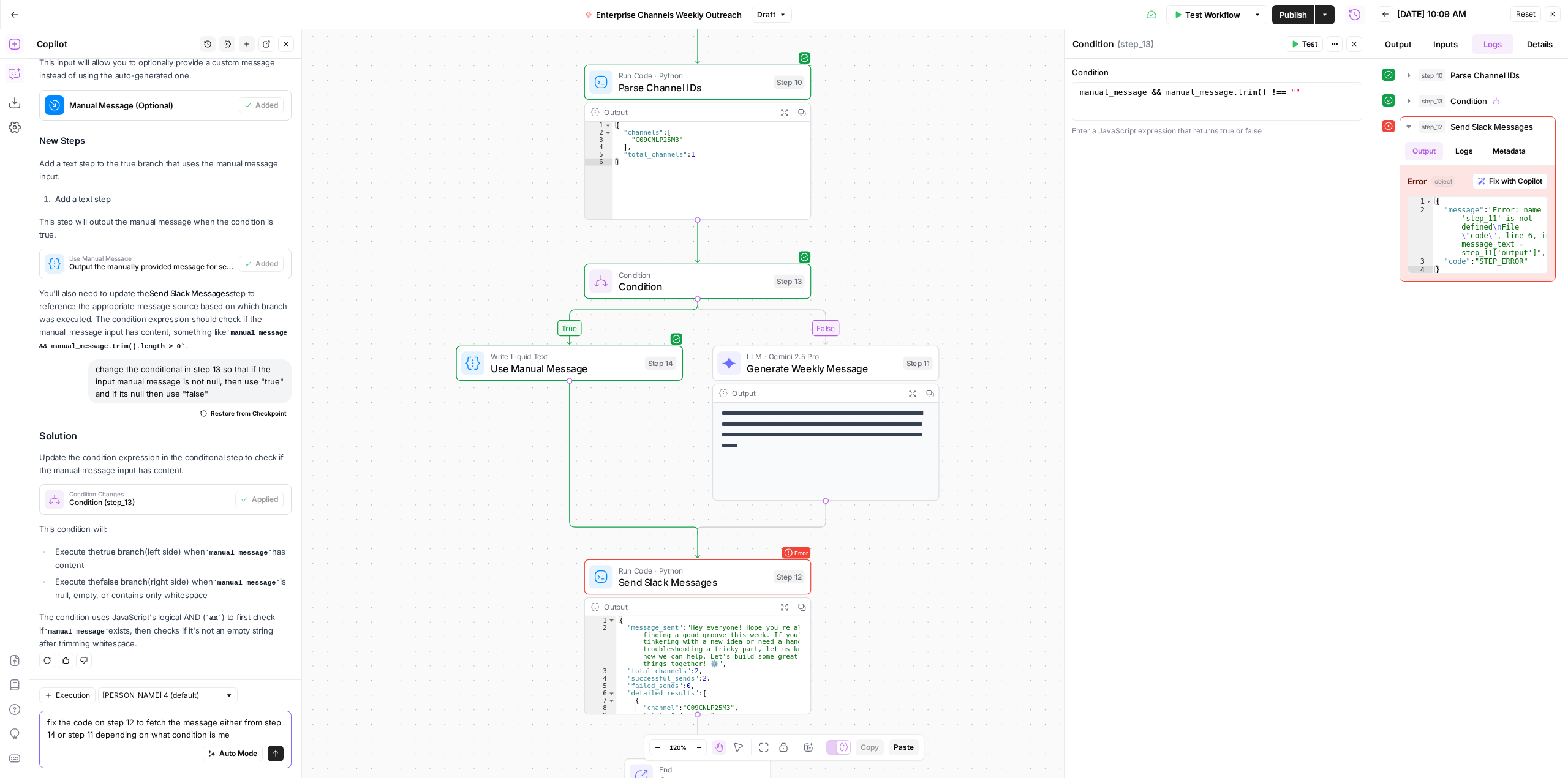
type textarea "fix the code on step 12 to fetch the message either from step 14 or step 11 dep…"
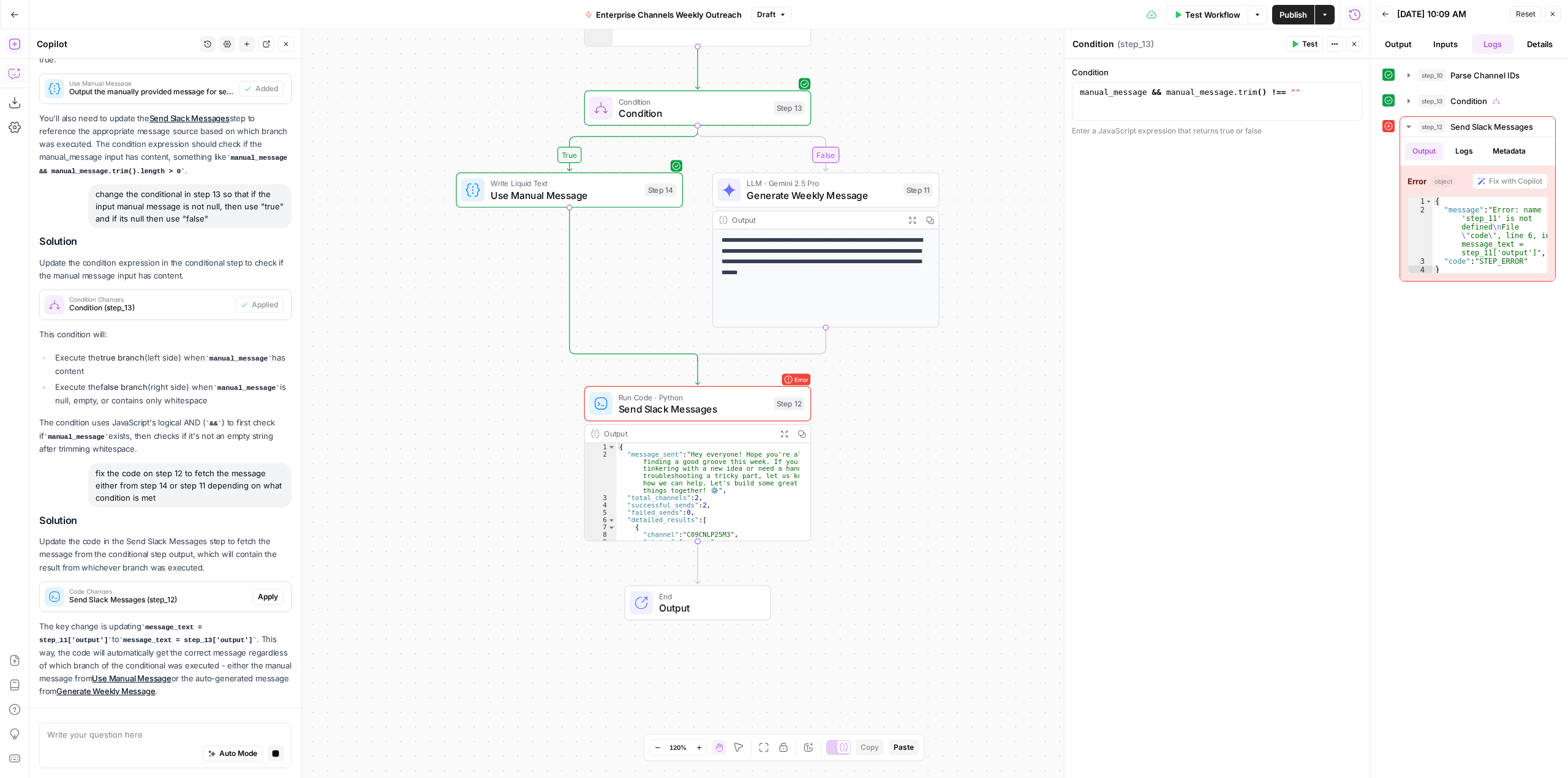
scroll to position [694, 0]
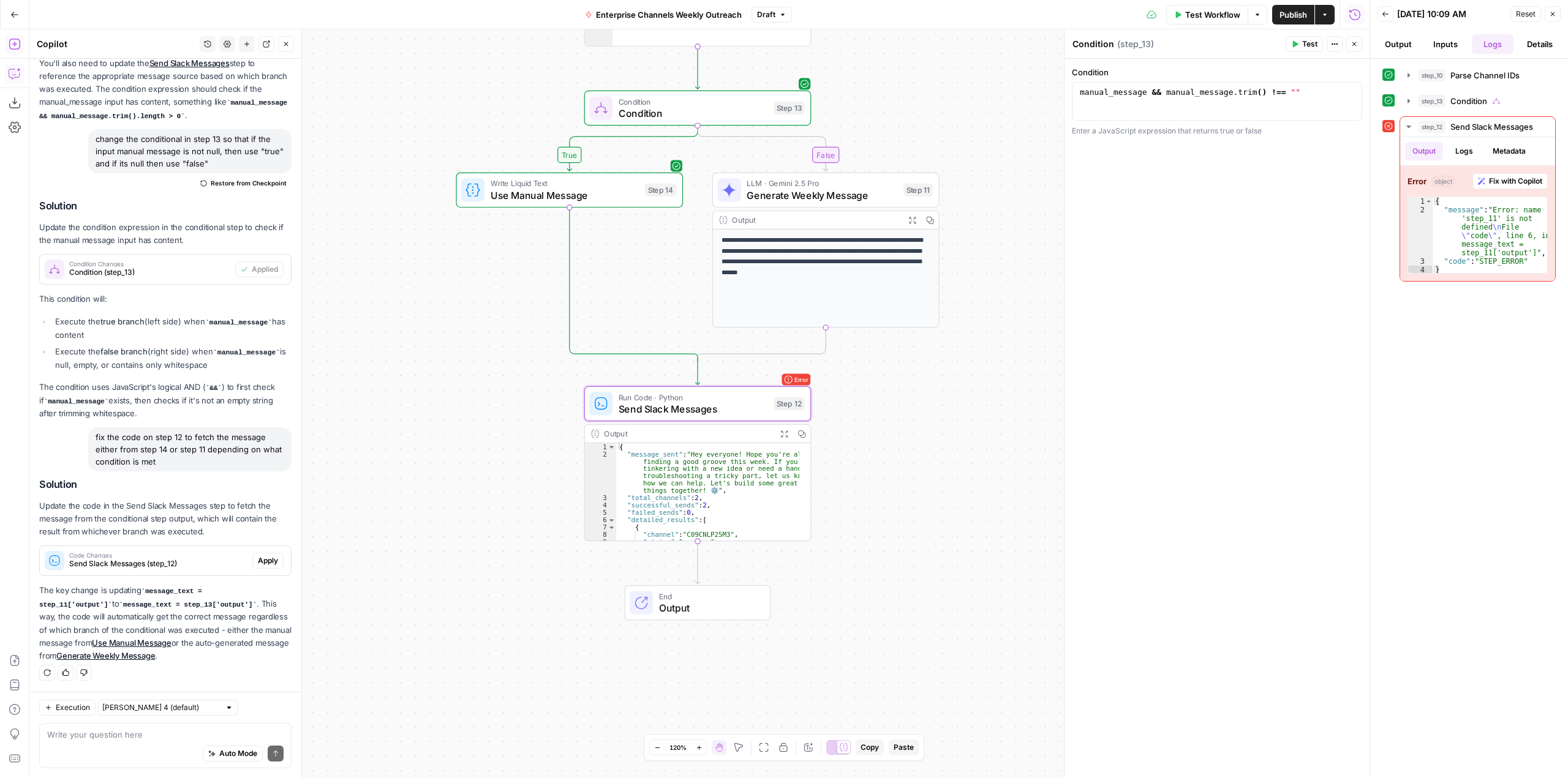
click at [266, 564] on span "Apply" at bounding box center [267, 561] width 20 height 11
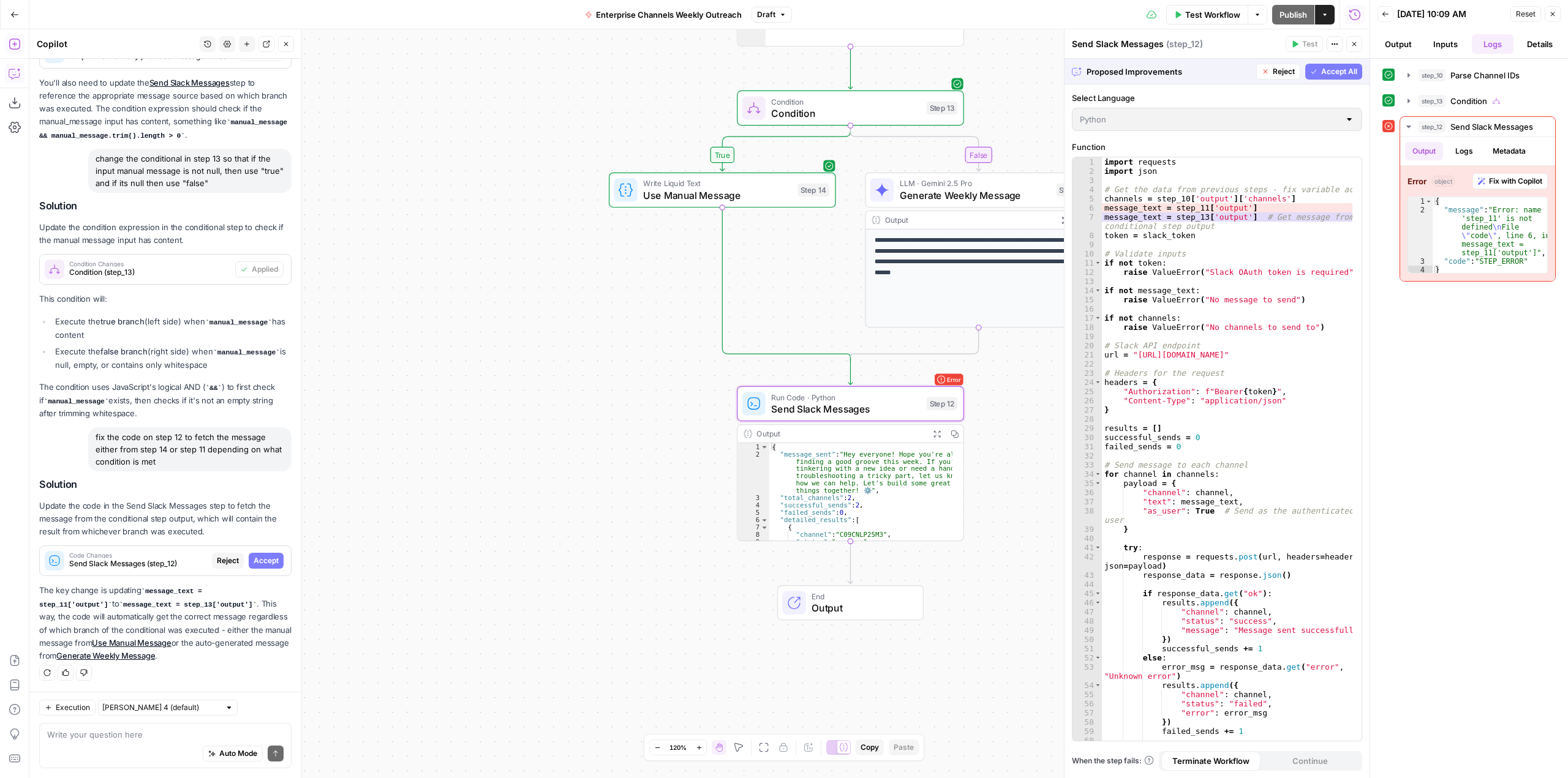
click at [266, 564] on span "Accept" at bounding box center [266, 561] width 25 height 11
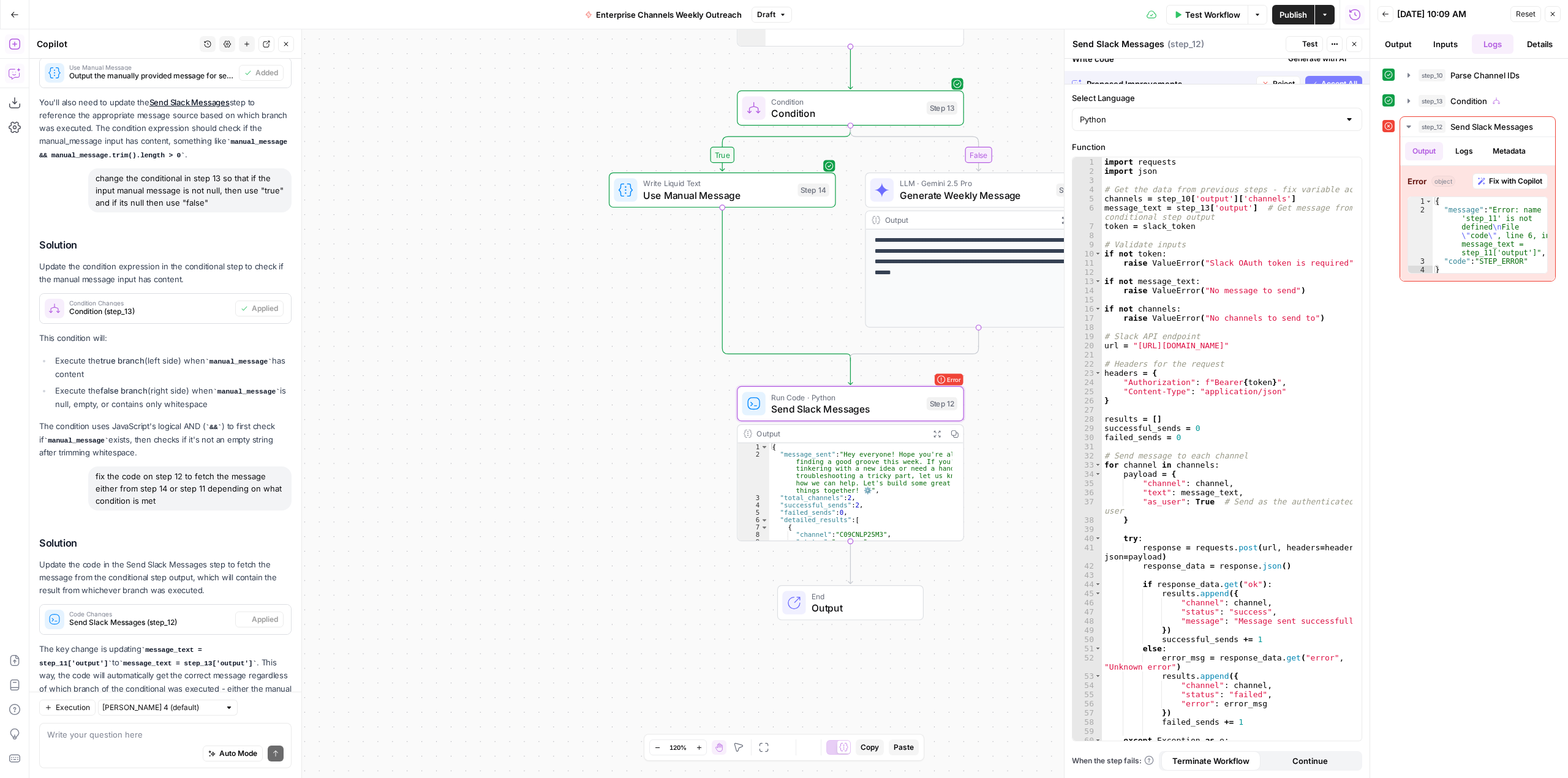
scroll to position [714, 0]
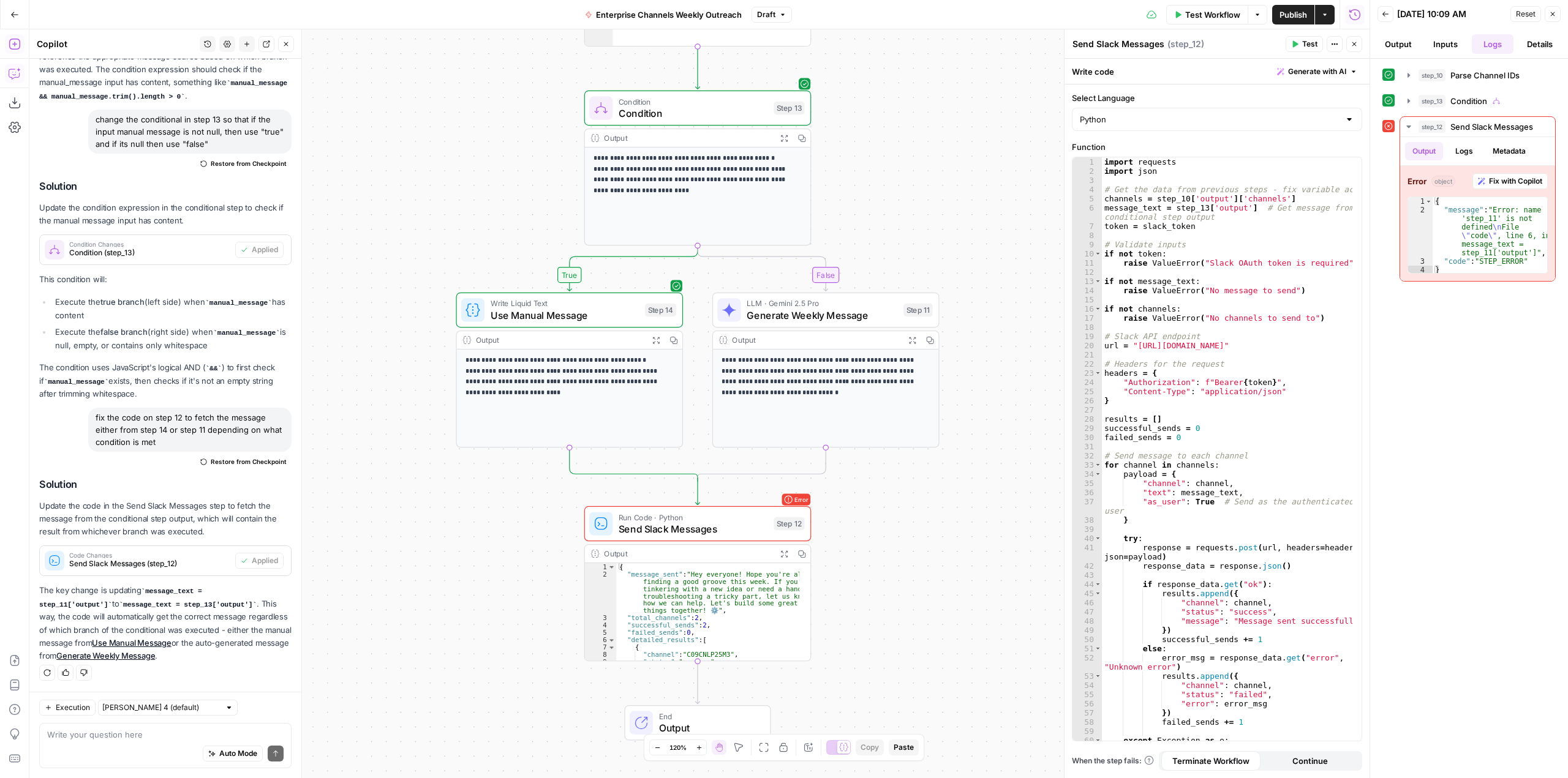
click at [1217, 30] on header "Send Slack Messages Send Slack Messages ( step_12 ) Test Actions Close" at bounding box center [1217, 44] width 305 height 30
click at [1221, 3] on div "Test Workflow Options Publish Actions Run History" at bounding box center [1080, 14] width 577 height 29
click at [1218, 14] on span "Test Workflow" at bounding box center [1213, 14] width 55 height 12
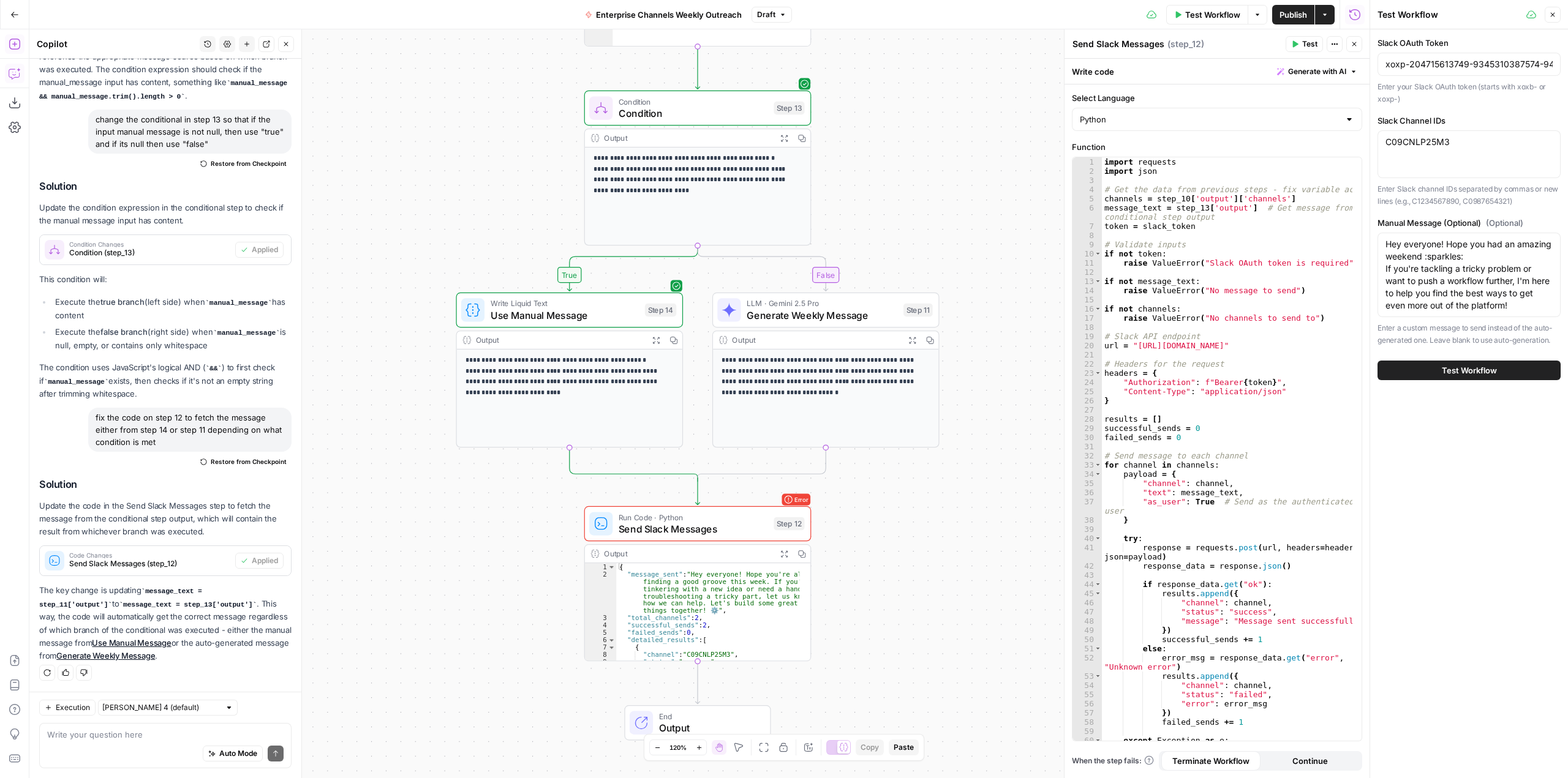
click at [1462, 372] on span "Test Workflow" at bounding box center [1469, 371] width 55 height 12
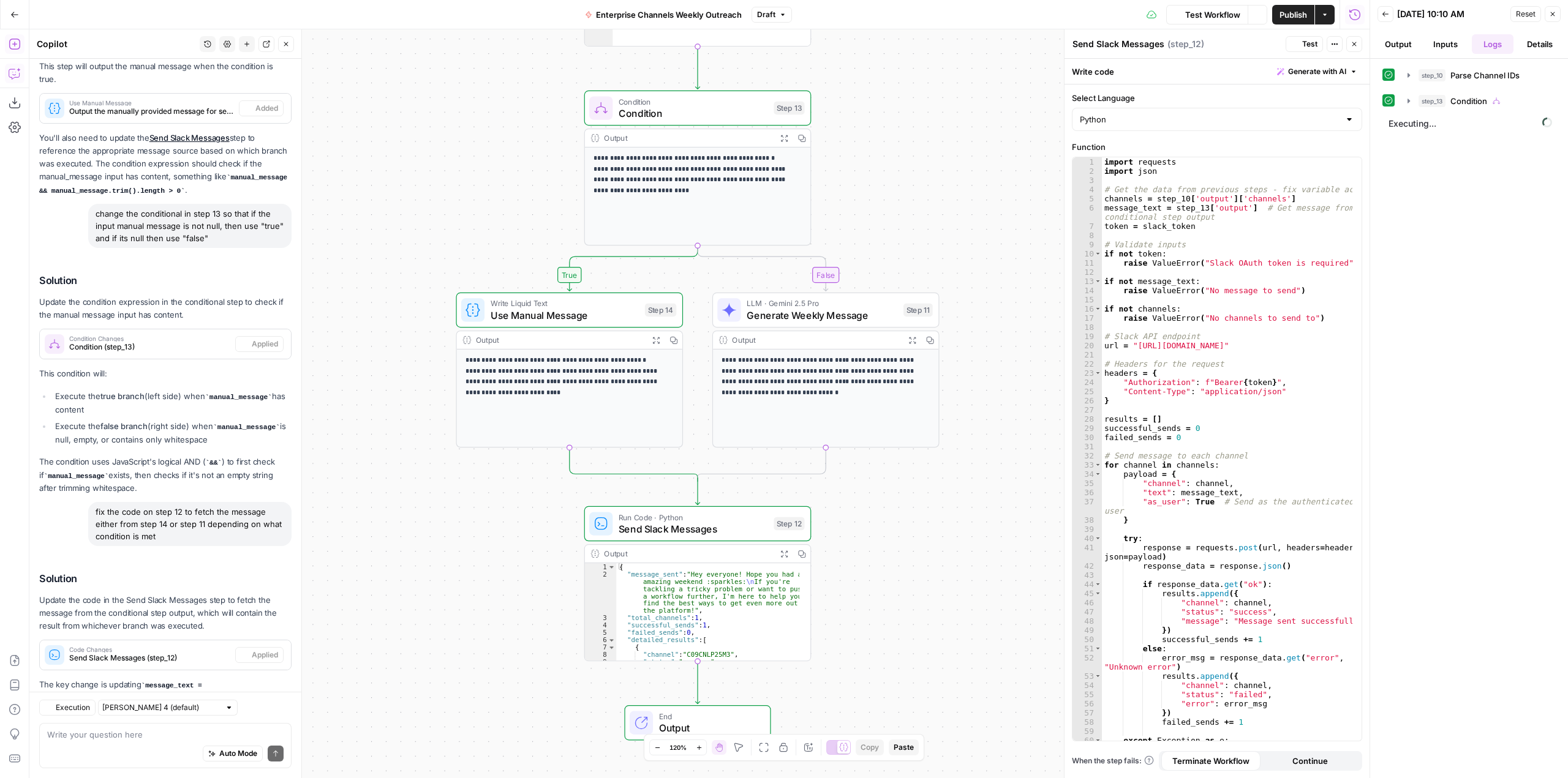
scroll to position [714, 0]
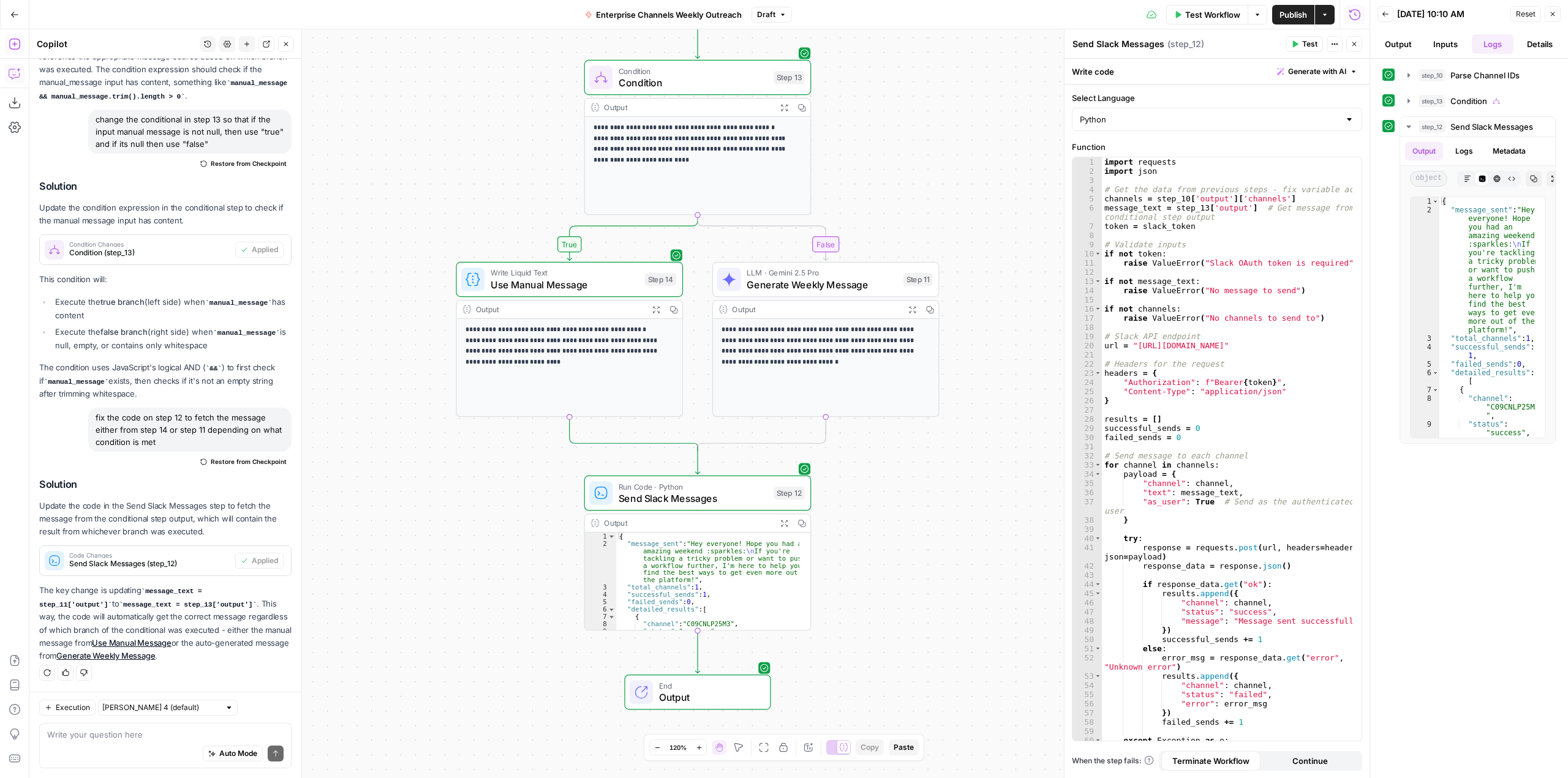
click at [1210, 19] on span "Test Workflow" at bounding box center [1213, 14] width 55 height 12
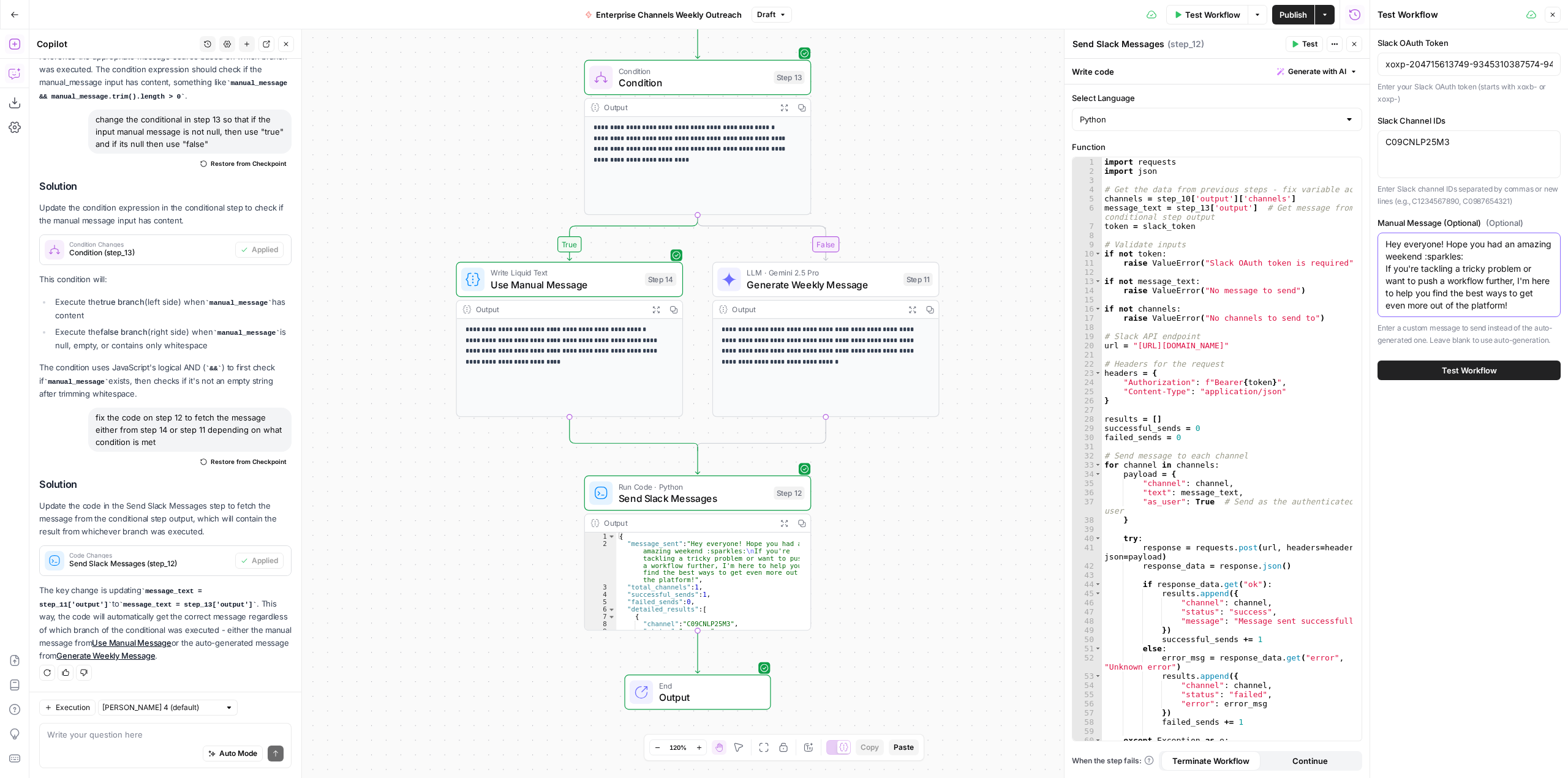
click at [1533, 304] on textarea "Hey everyone! Hope you had an amazing weekend :sparkles: If you're tackling a t…" at bounding box center [1469, 275] width 167 height 73
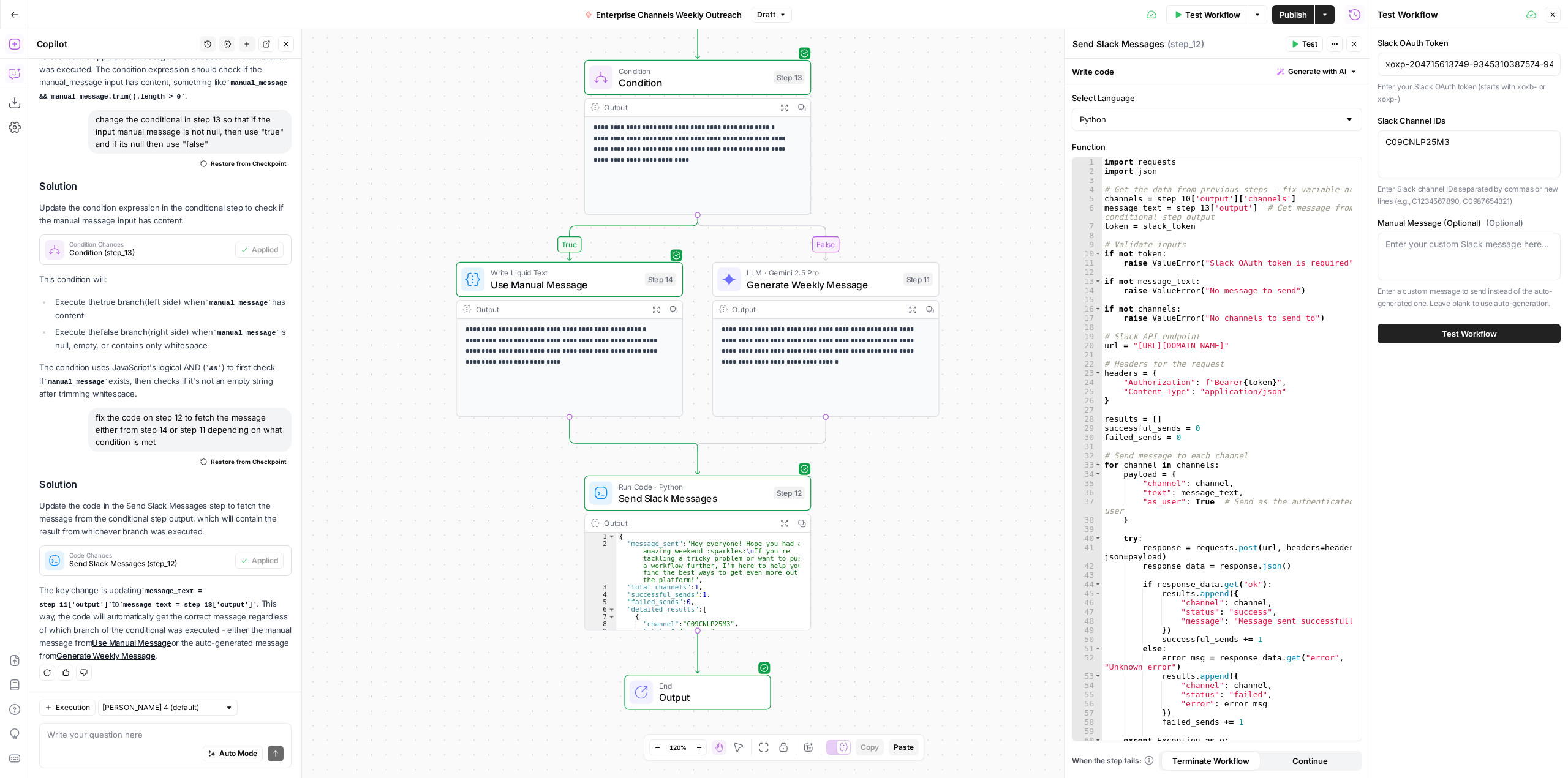
click at [1451, 332] on span "Test Workflow" at bounding box center [1469, 333] width 55 height 12
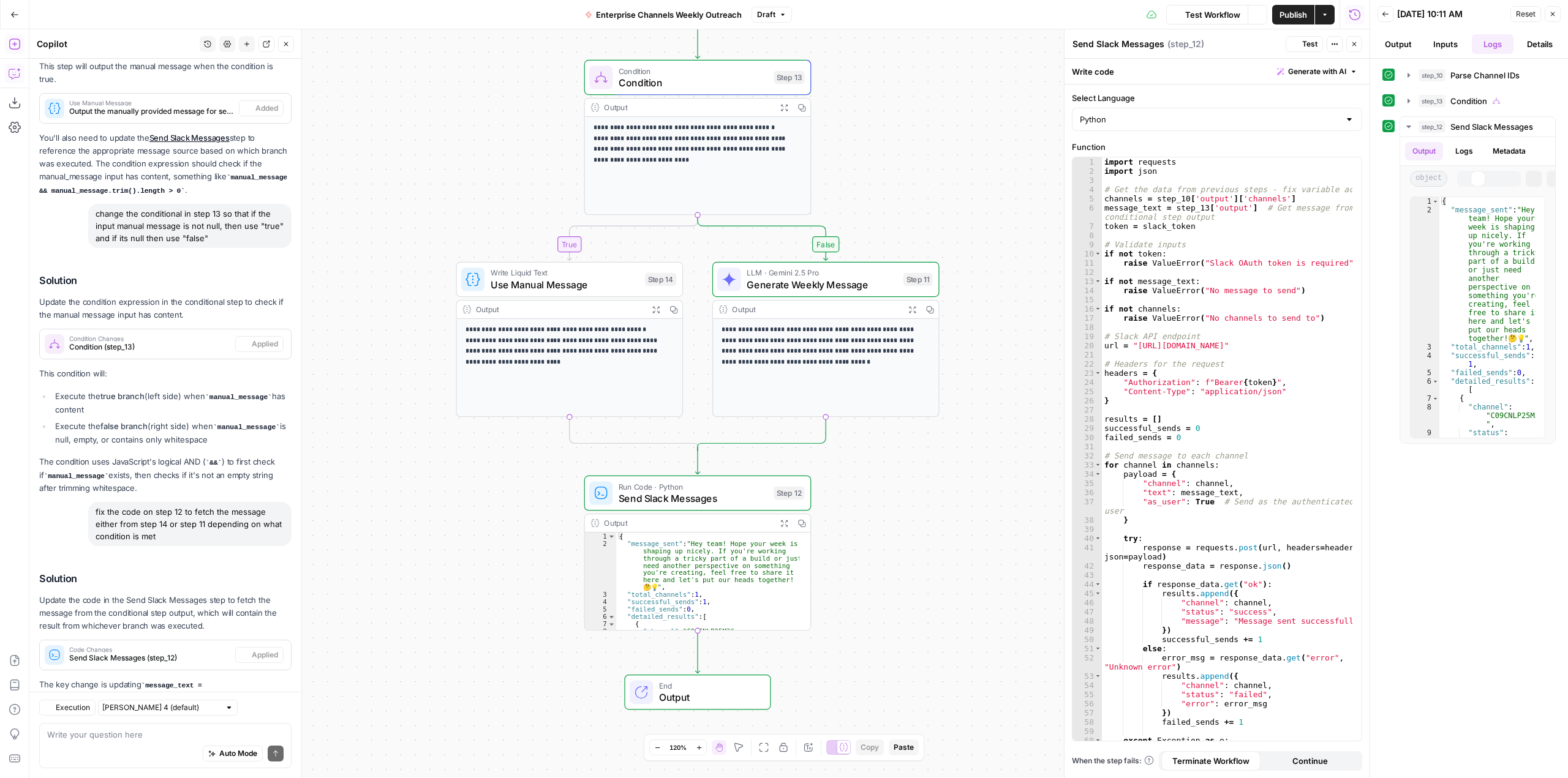
scroll to position [714, 0]
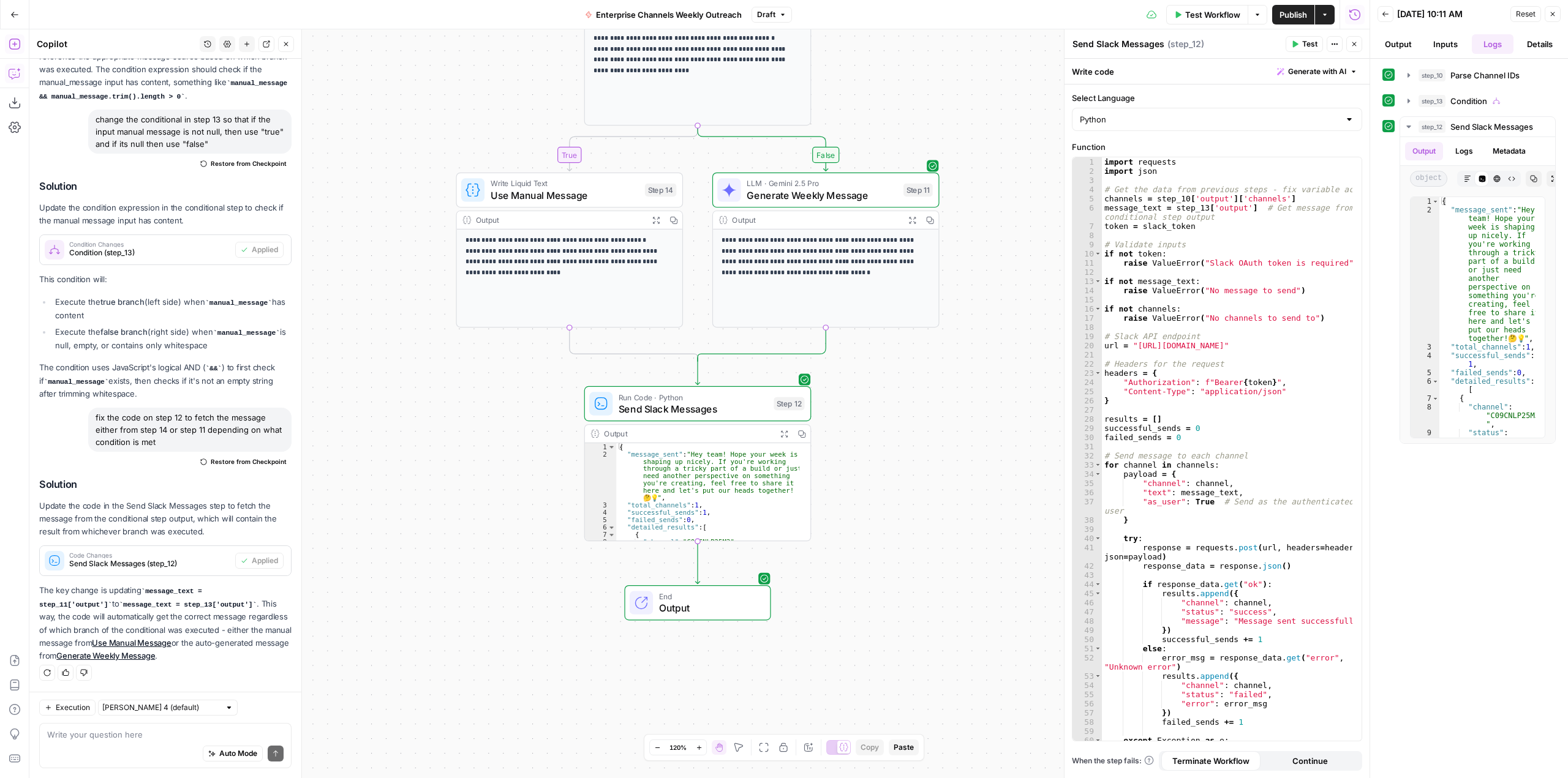
click at [147, 746] on div "Auto Mode Send" at bounding box center [165, 754] width 236 height 27
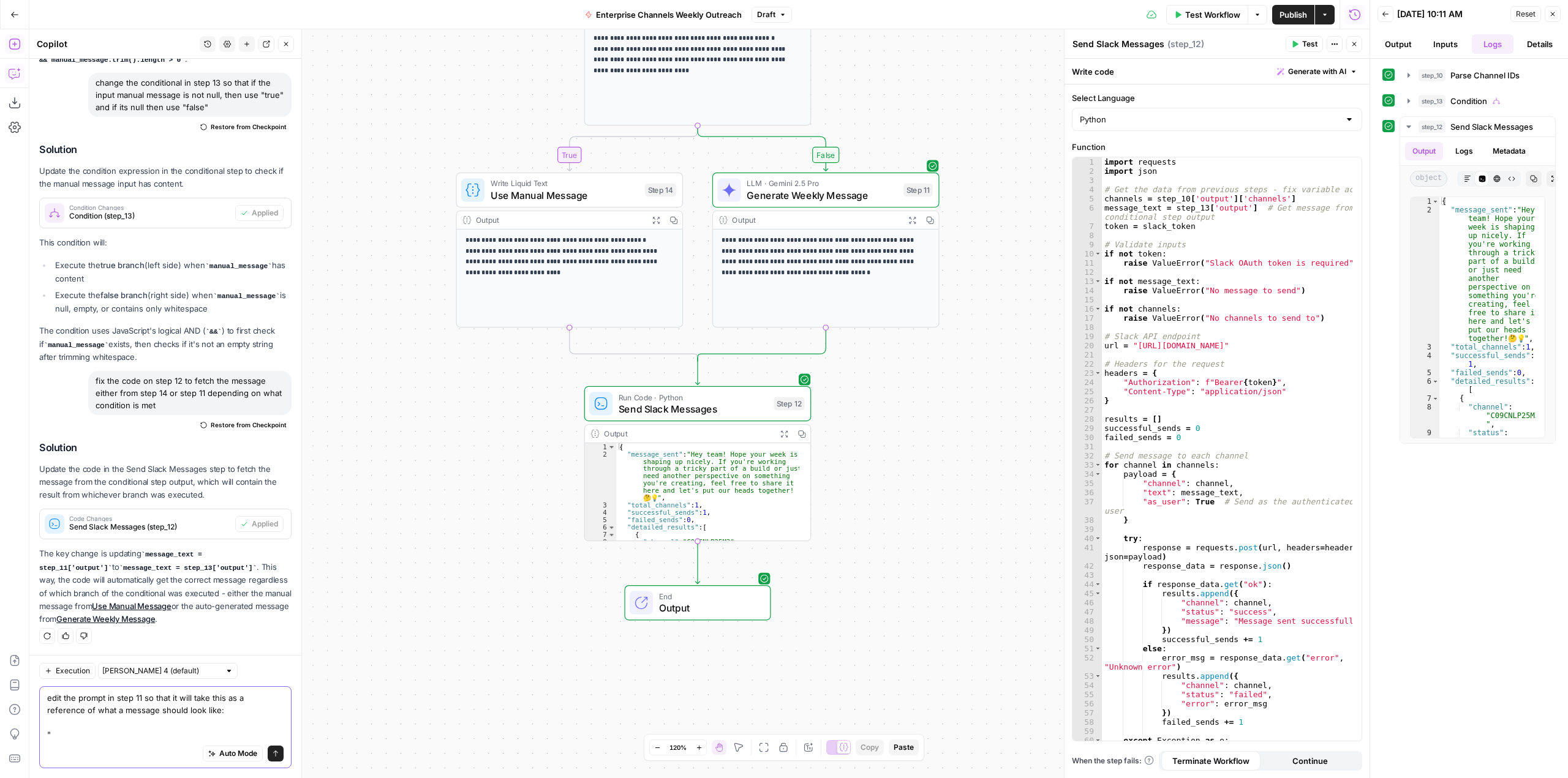
paste textarea "Hey everyone! Hope you had an amazing weekend :sparkles: If you're tackling a t…"
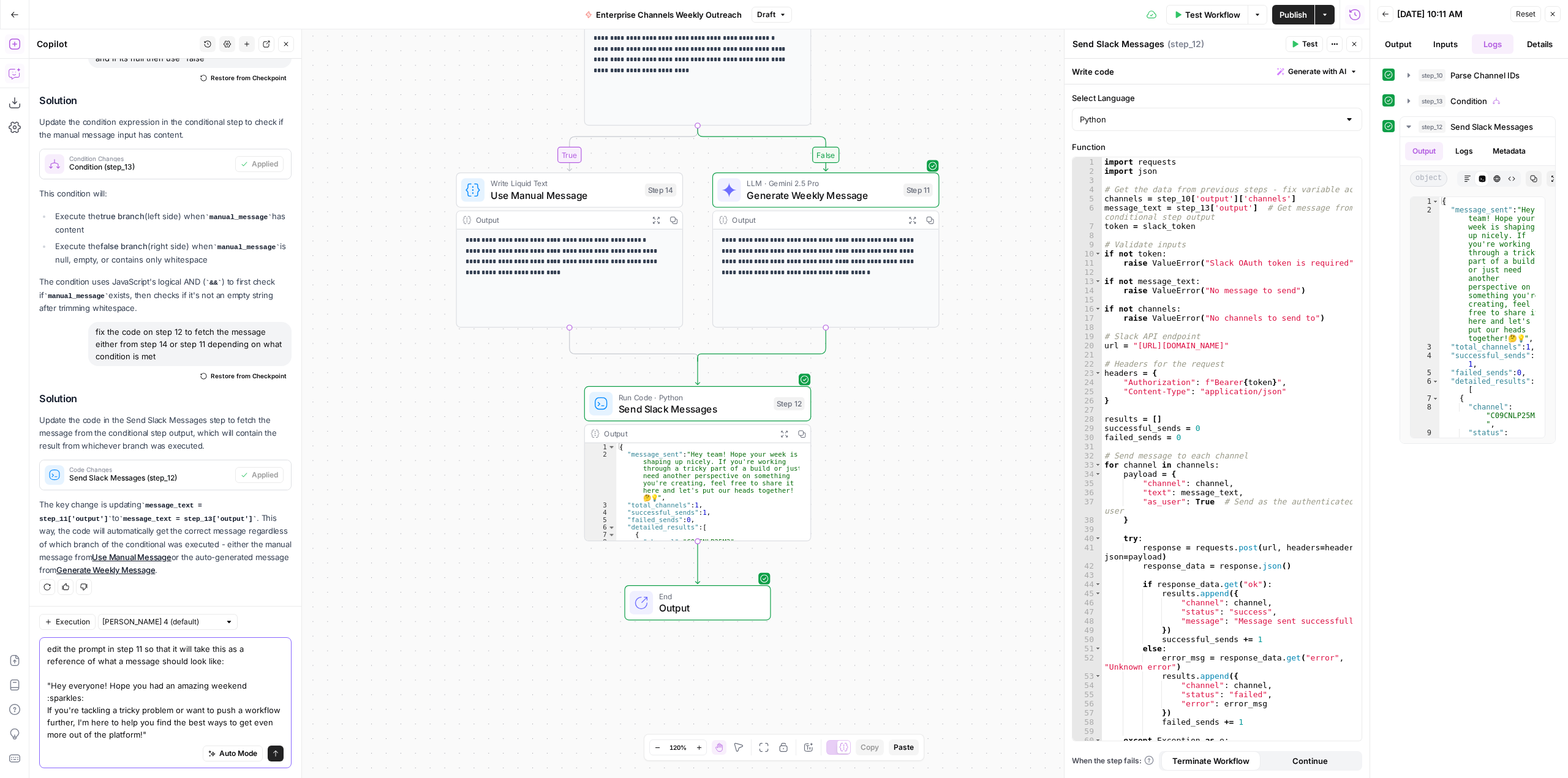
type textarea "edit the prompt in step 11 so that it will take this as a reference of what a m…"
click at [272, 750] on icon "submit" at bounding box center [276, 753] width 8 height 8
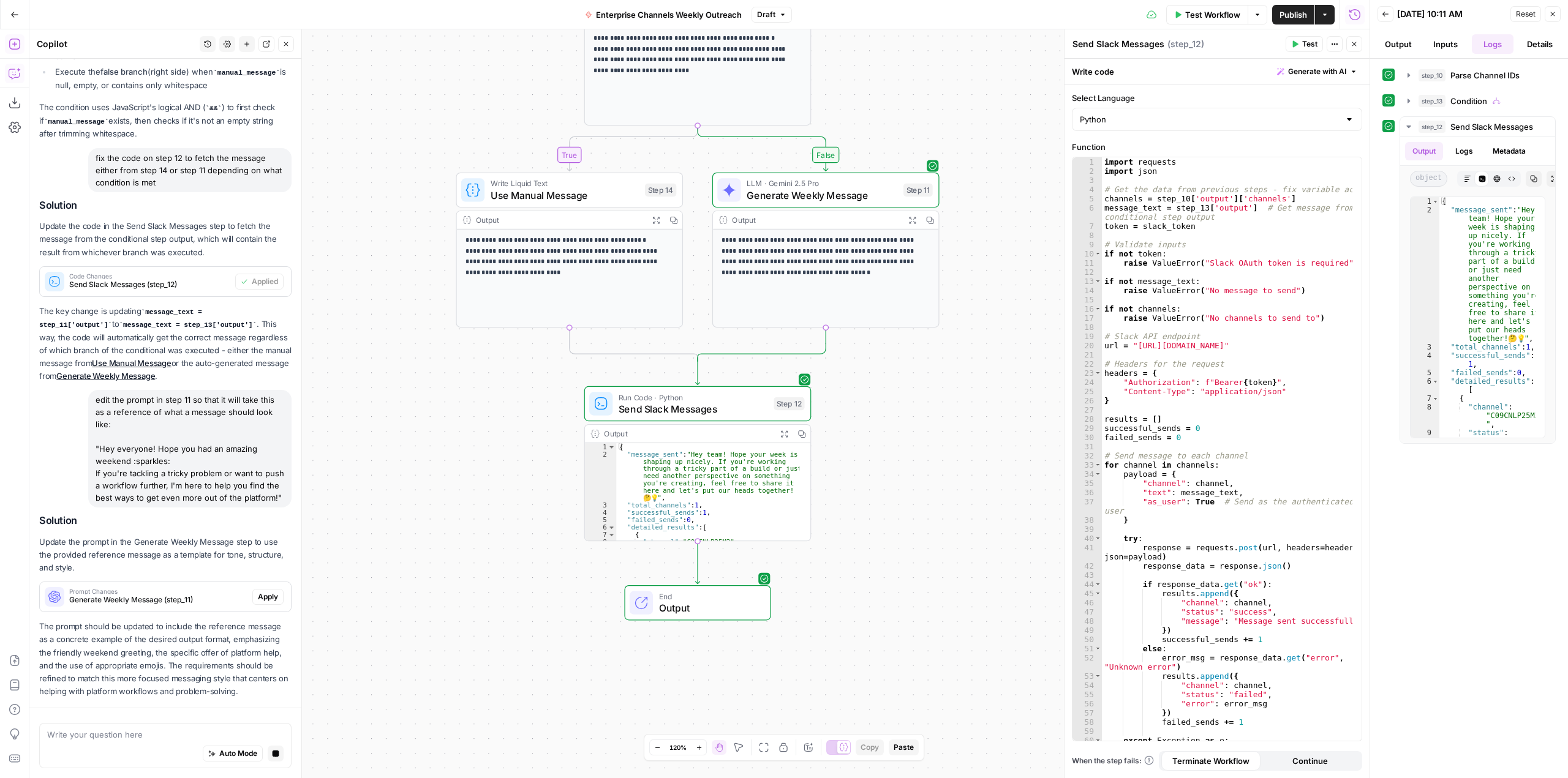
scroll to position [1041, 0]
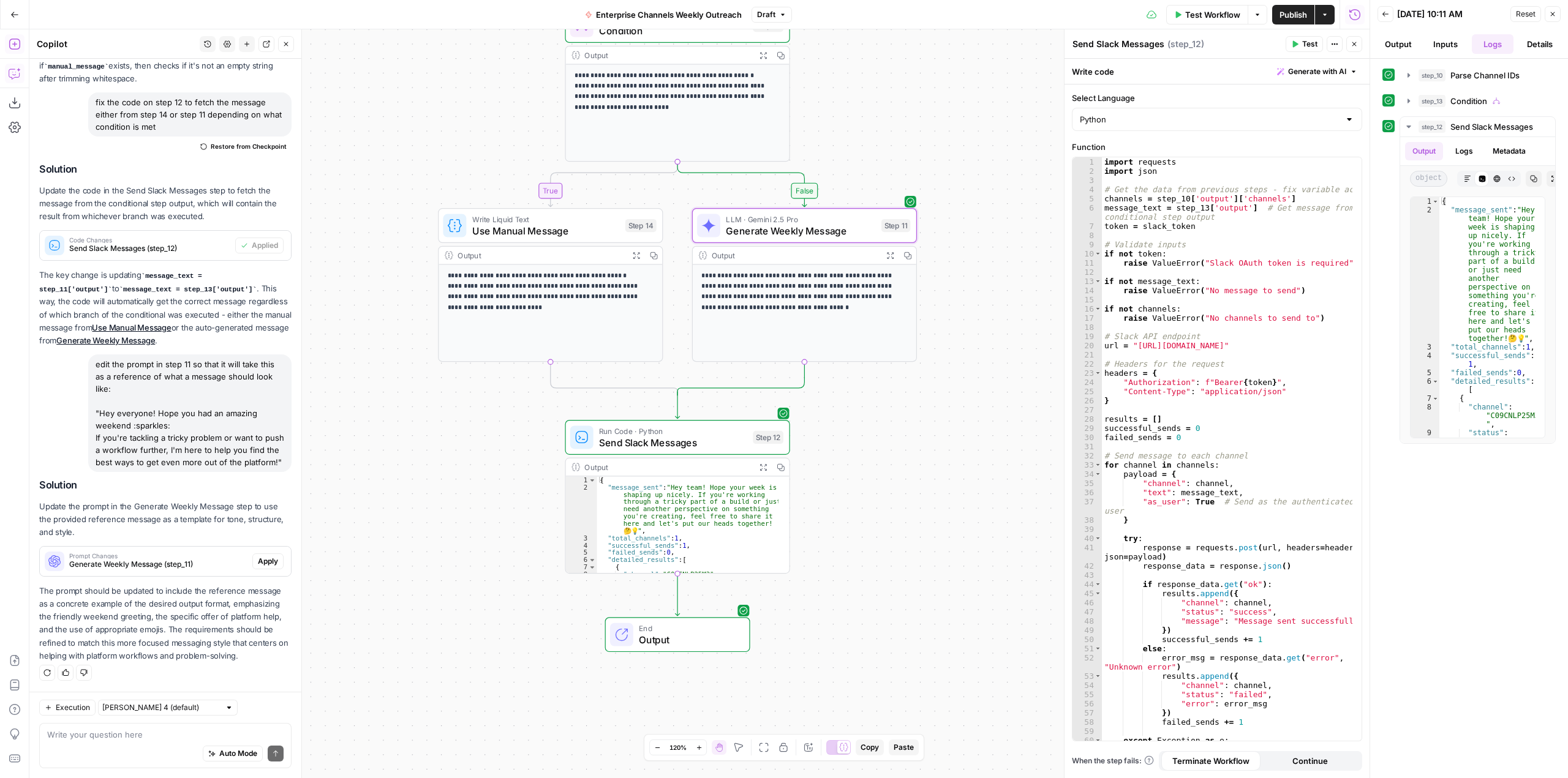
click at [258, 554] on button "Apply" at bounding box center [267, 561] width 31 height 16
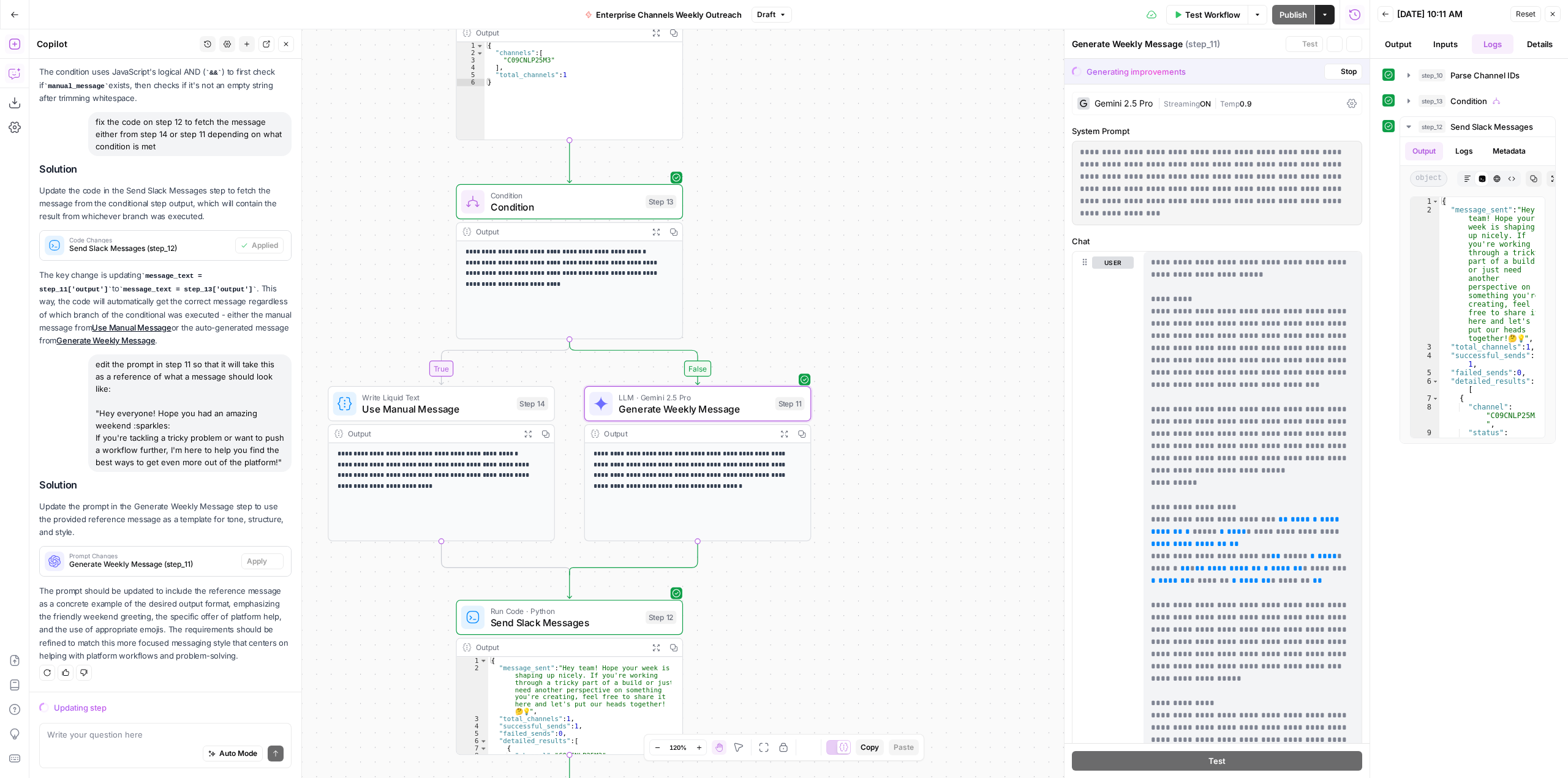
scroll to position [982, 0]
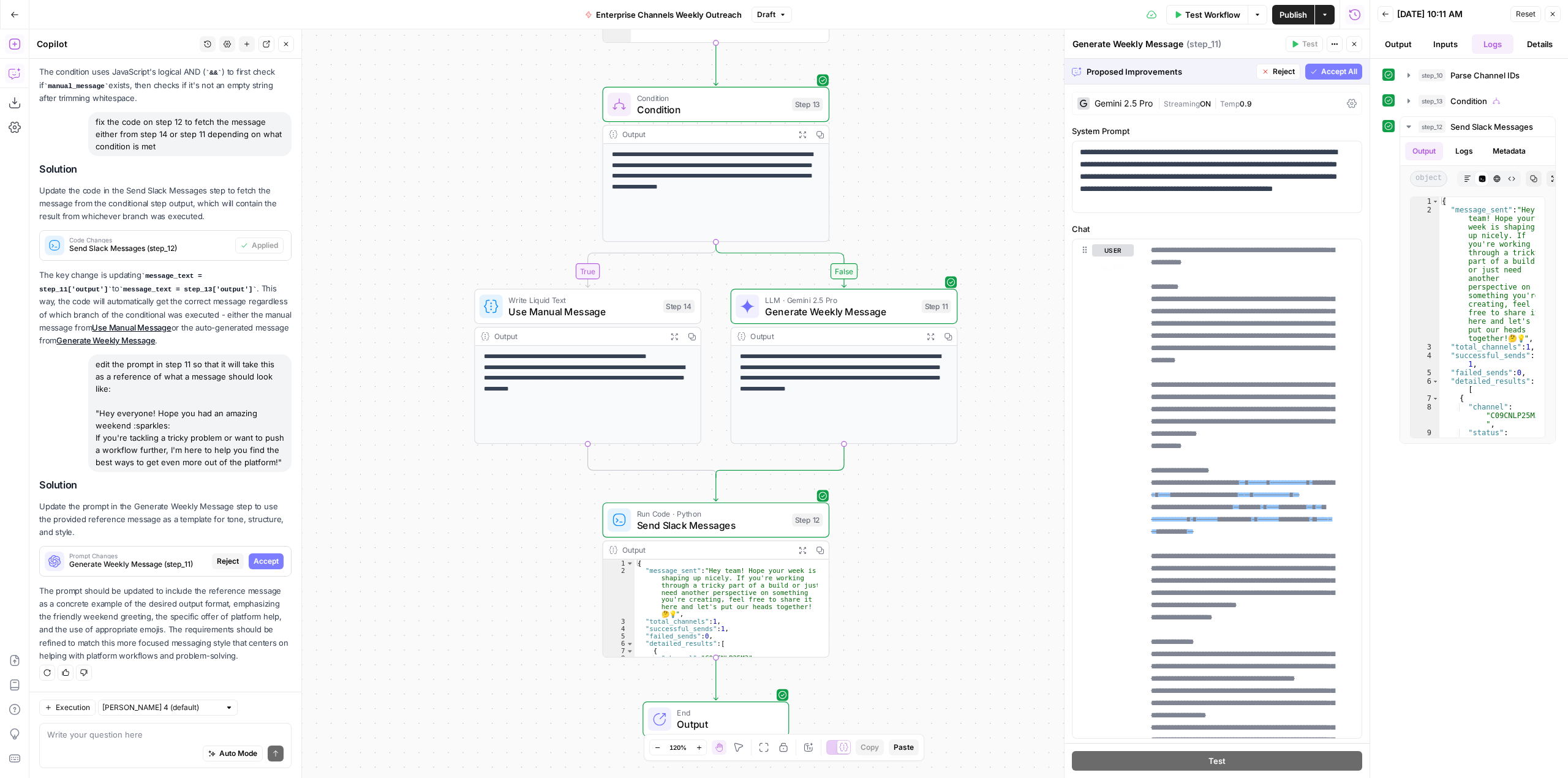
drag, startPoint x: 937, startPoint y: 330, endPoint x: 1088, endPoint y: 228, distance: 182.2
click at [1088, 228] on body "**********" at bounding box center [784, 389] width 1568 height 778
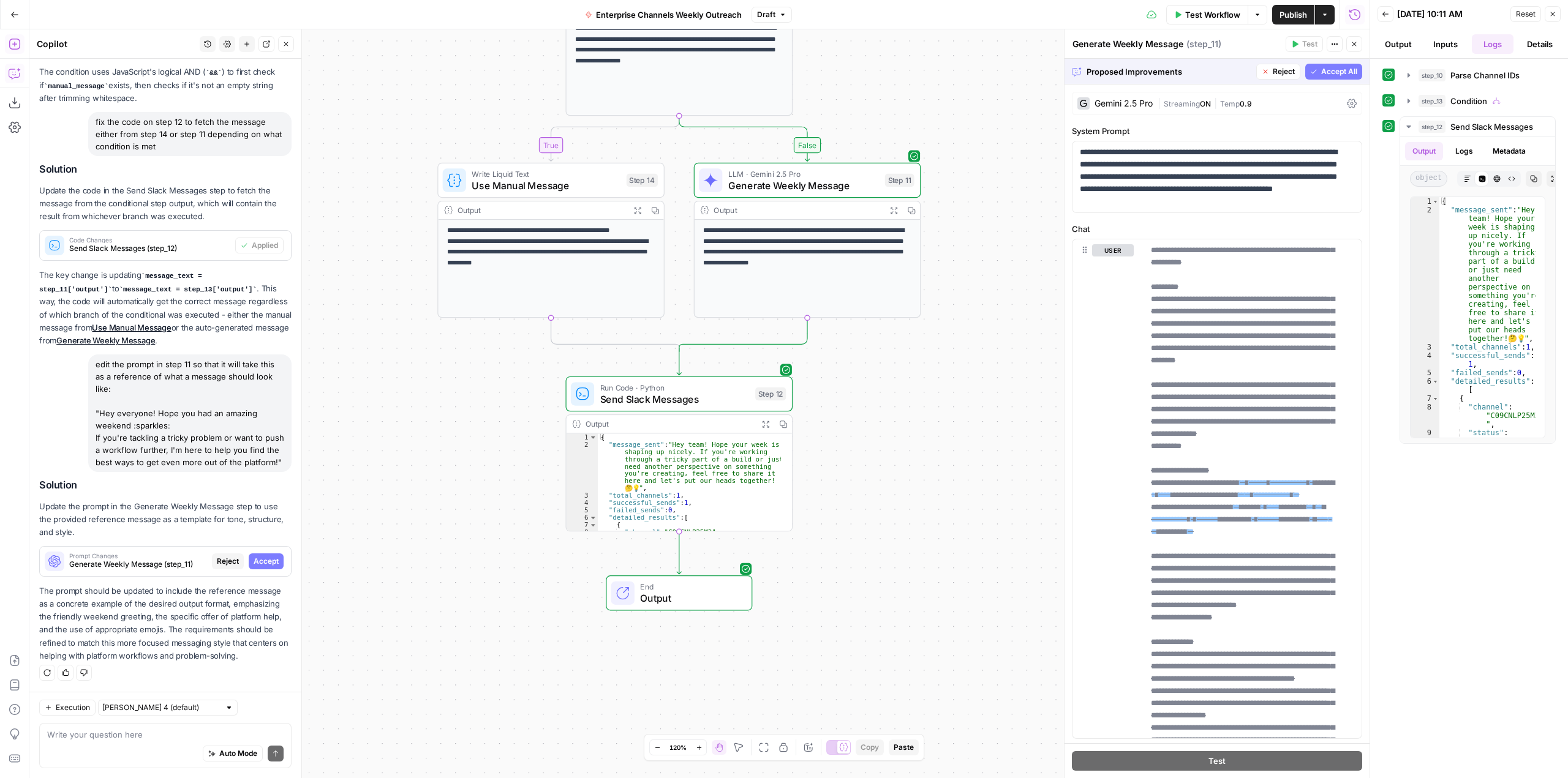
drag, startPoint x: 976, startPoint y: 534, endPoint x: 935, endPoint y: 413, distance: 127.8
click at [935, 413] on div "**********" at bounding box center [700, 404] width 1340 height 748
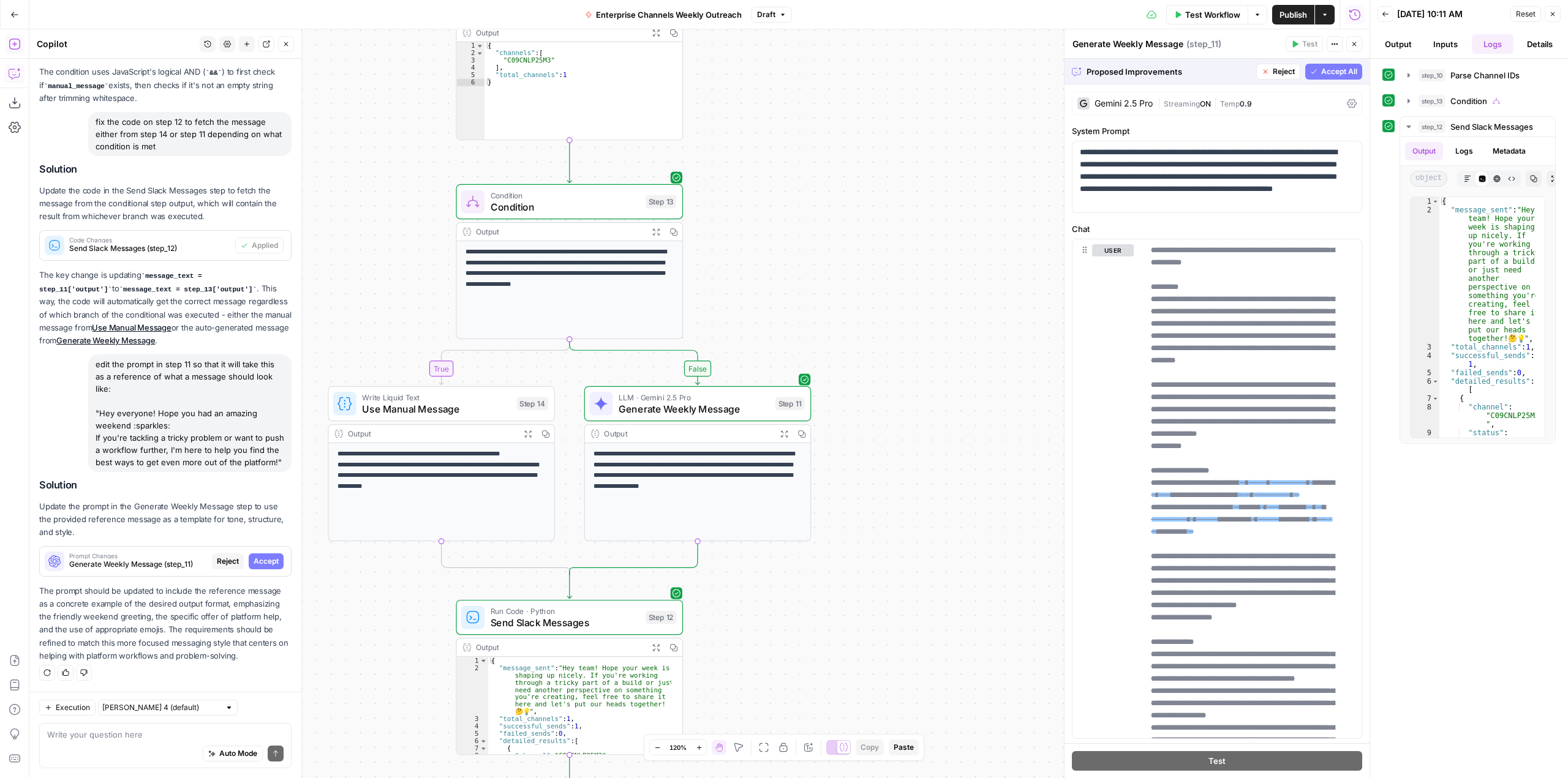
click at [1335, 64] on button "Accept All" at bounding box center [1333, 71] width 57 height 16
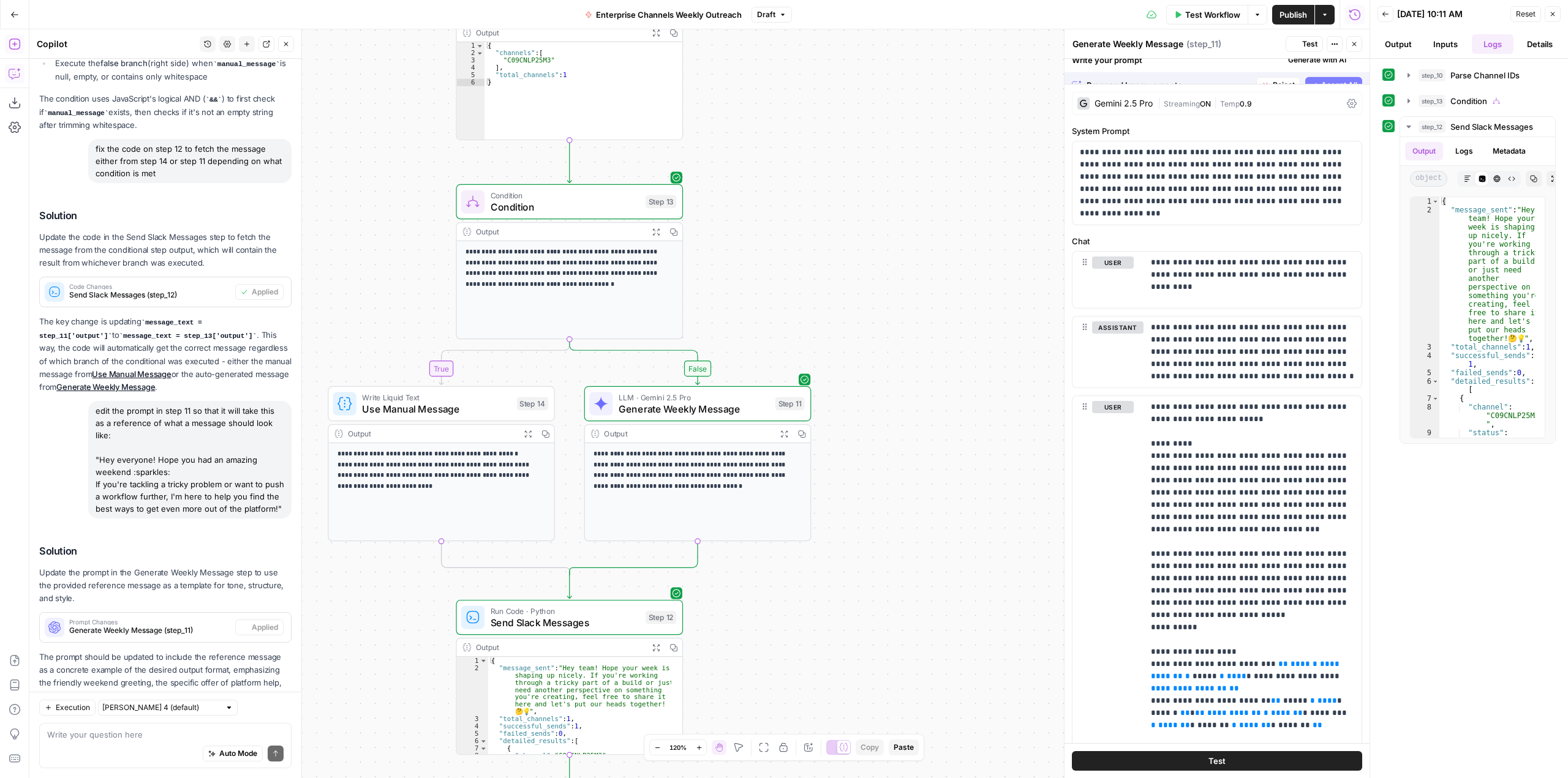
scroll to position [1061, 0]
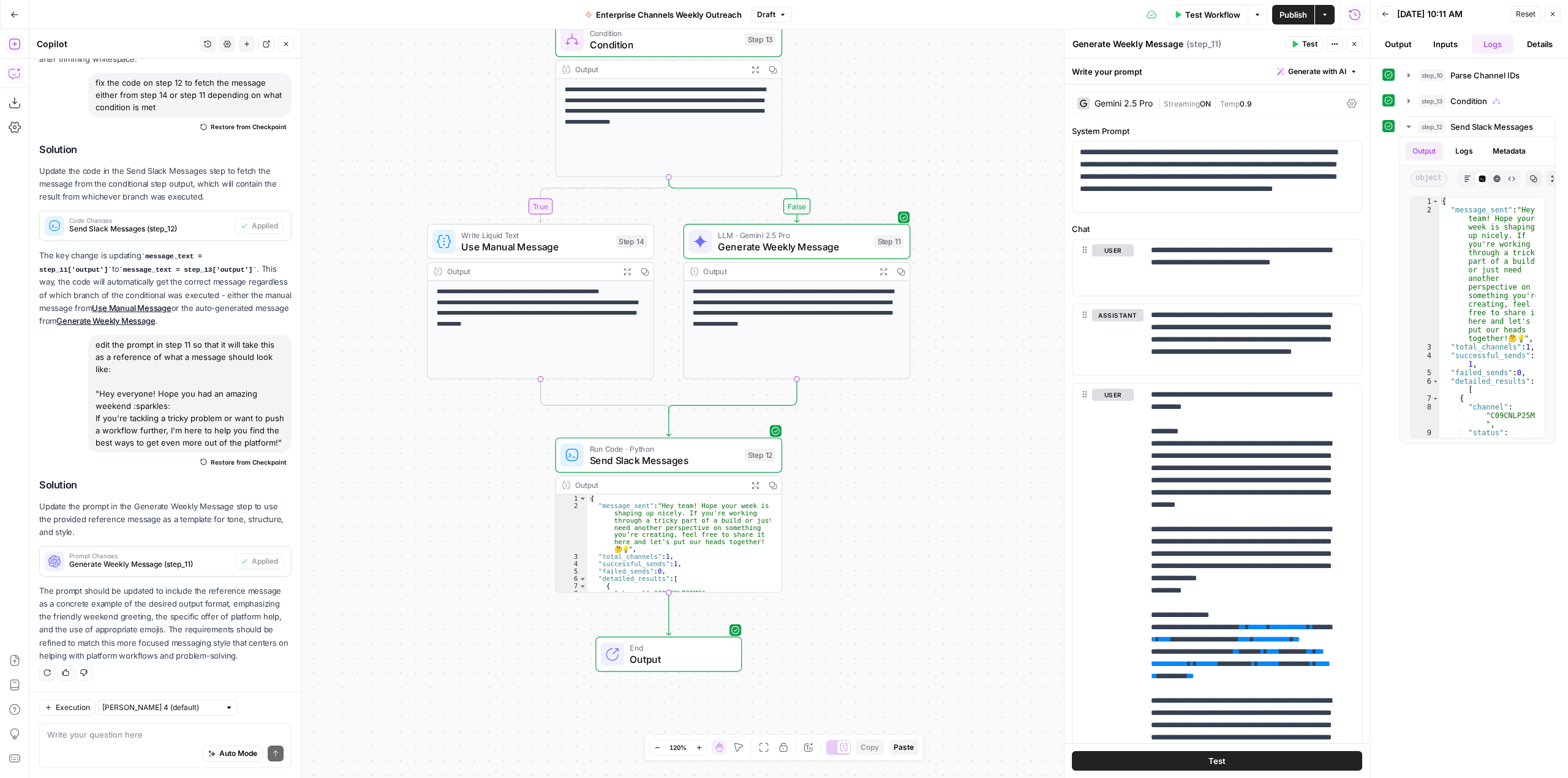
drag, startPoint x: 891, startPoint y: 546, endPoint x: 906, endPoint y: 416, distance: 130.9
click at [906, 416] on div "**********" at bounding box center [700, 404] width 1340 height 748
click at [1296, 17] on span "Publish" at bounding box center [1293, 14] width 28 height 12
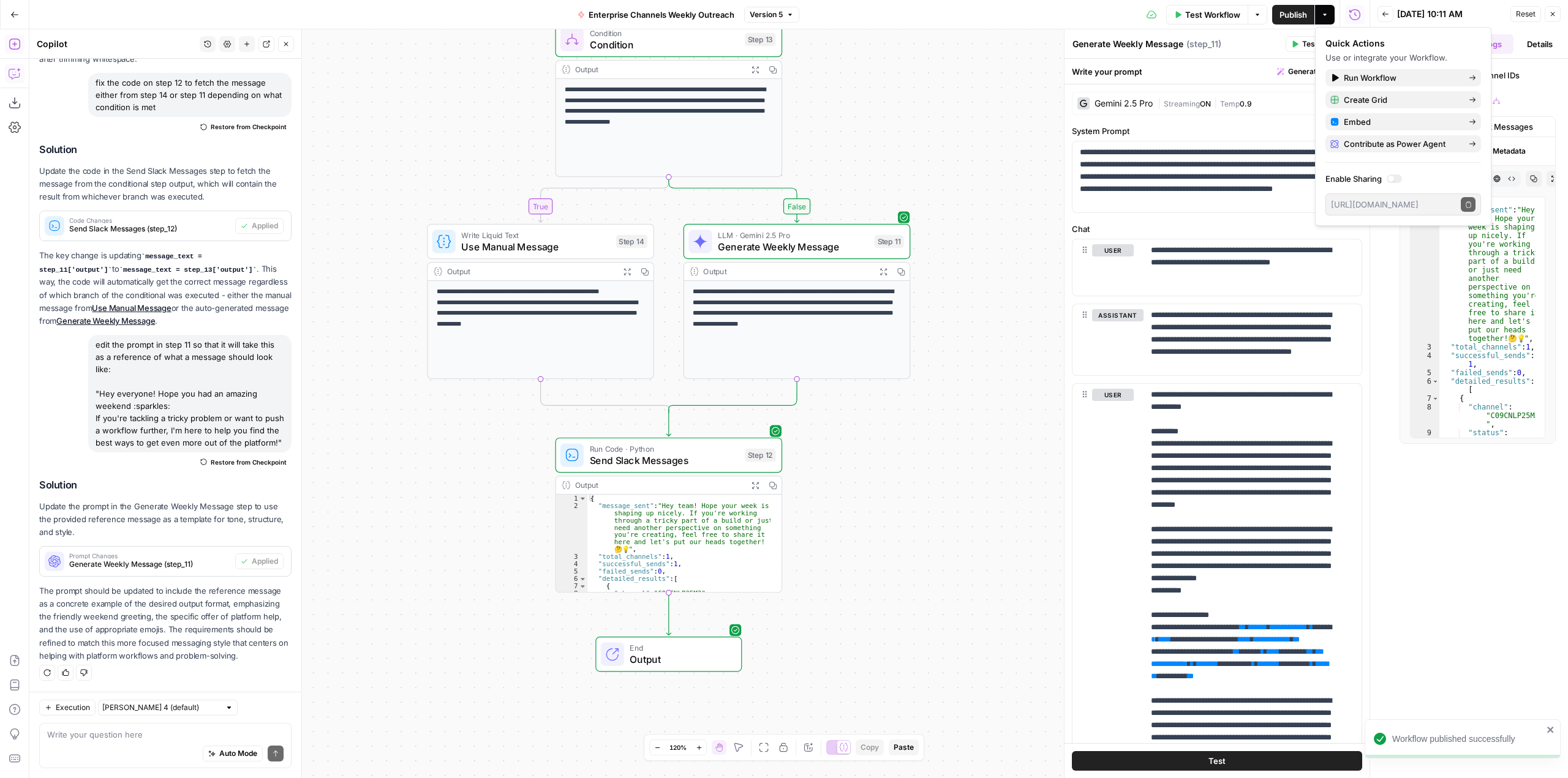
click at [990, 68] on div "**********" at bounding box center [700, 404] width 1340 height 748
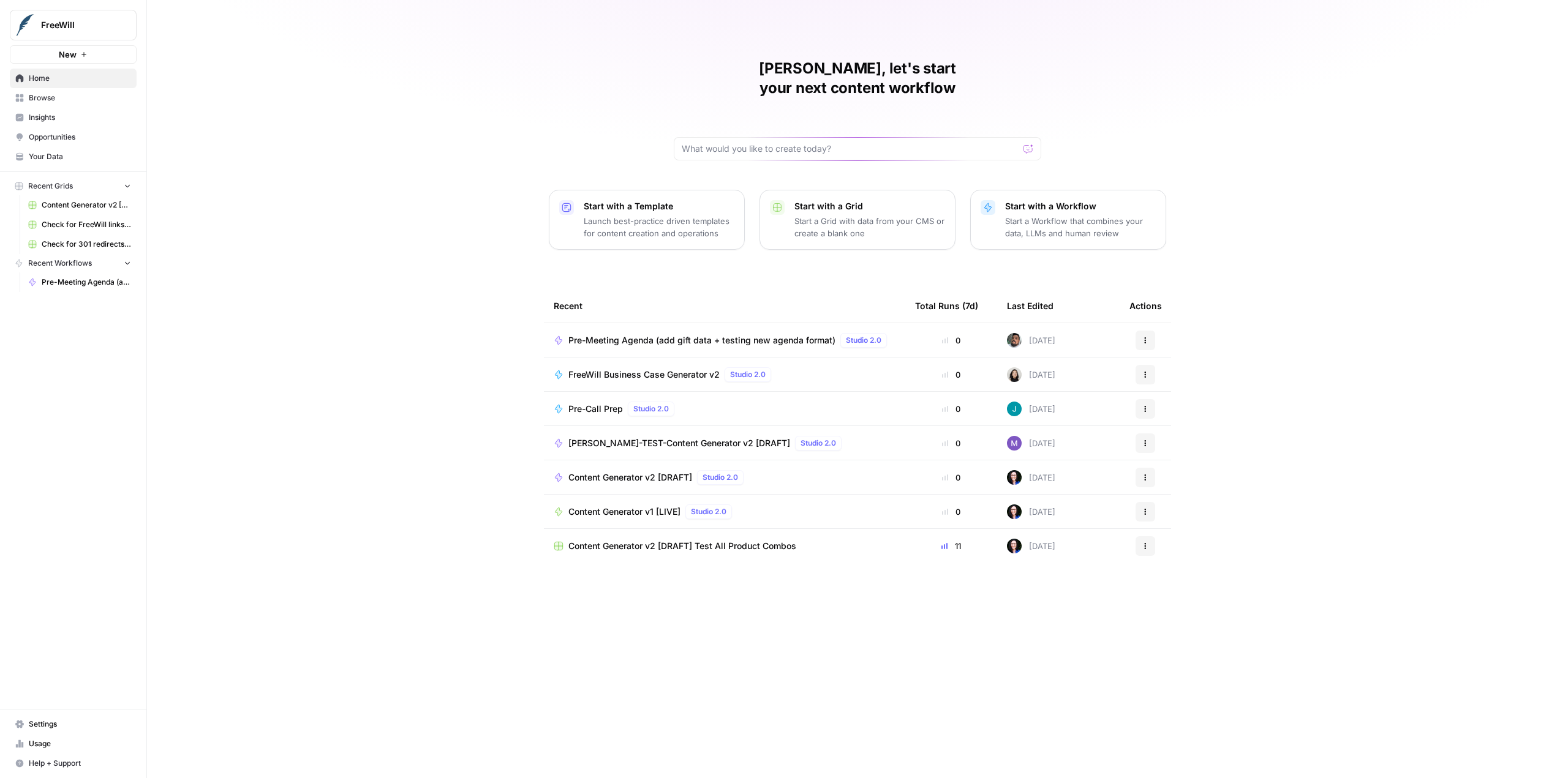
click at [81, 752] on link "Usage" at bounding box center [73, 743] width 127 height 19
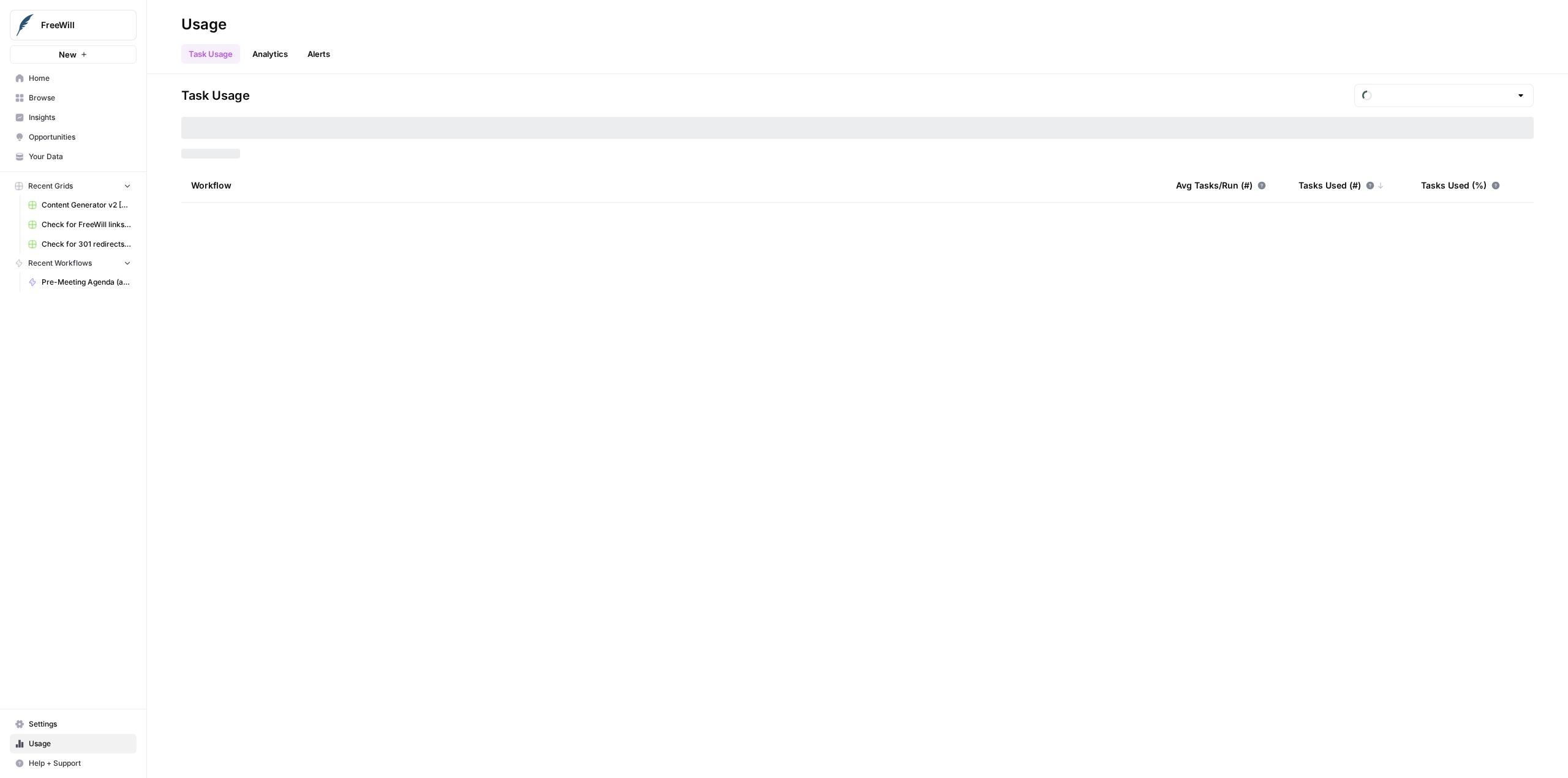
type input "September Tasks"
click at [70, 712] on nav "Settings Usage Help + Support" at bounding box center [73, 743] width 146 height 68
click at [70, 716] on link "Settings" at bounding box center [73, 724] width 127 height 19
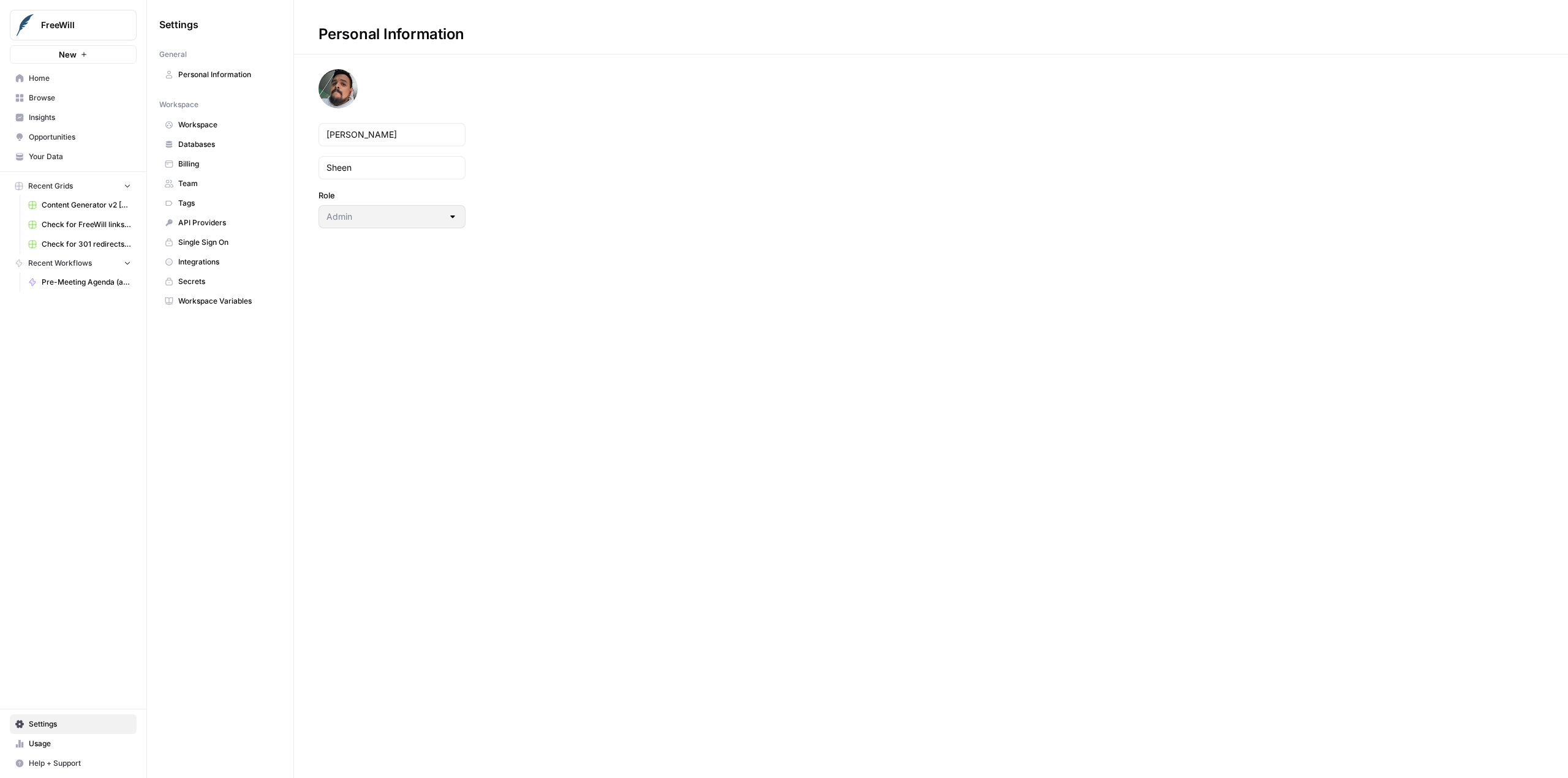
click at [222, 278] on span "Secrets" at bounding box center [227, 282] width 97 height 11
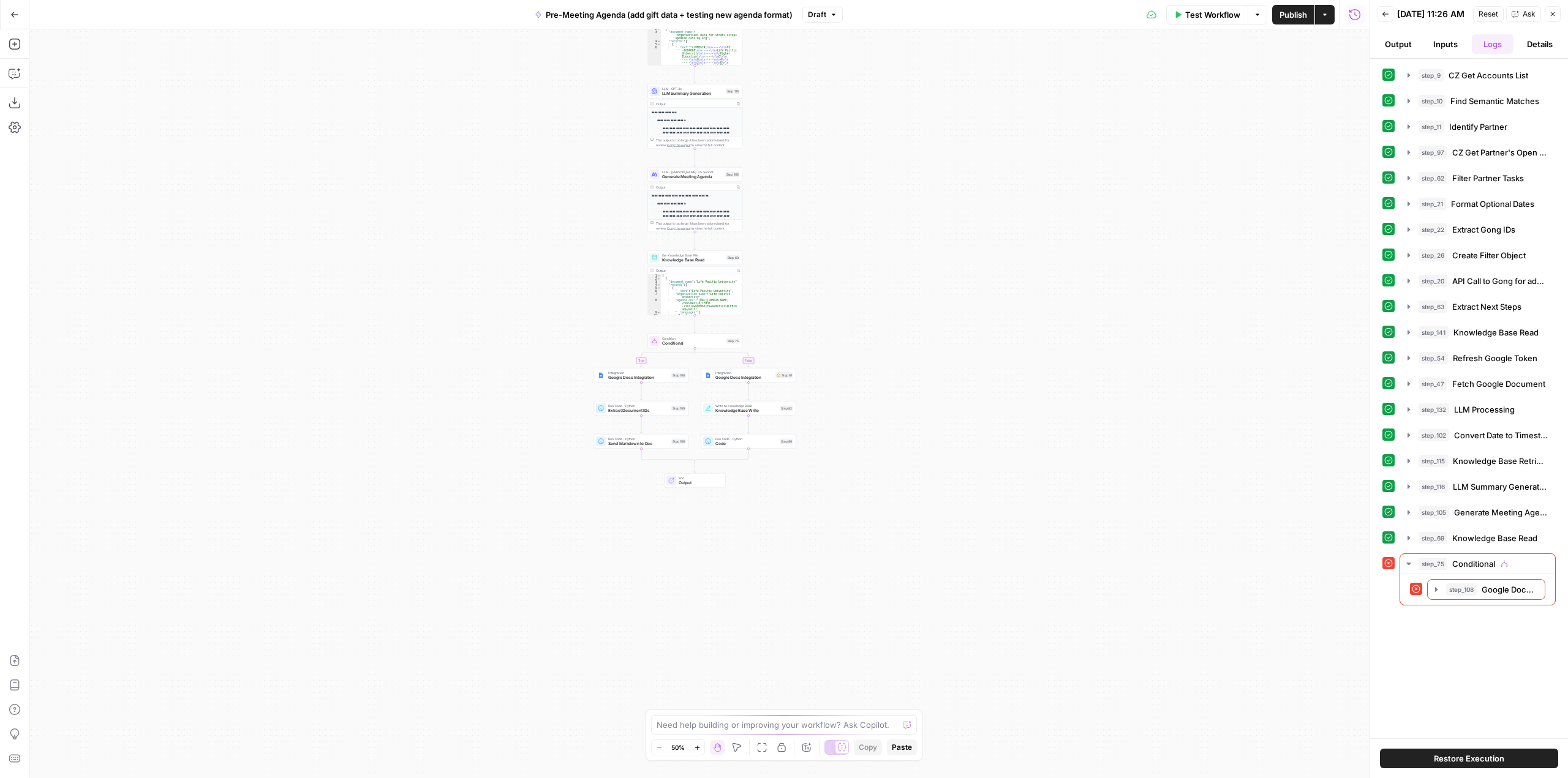
click at [654, 387] on div "true false Workflow Set Inputs Inputs Run Code · Python CZ Get Accounts List St…" at bounding box center [700, 404] width 1340 height 748
click at [655, 378] on span "Google Docs Integration" at bounding box center [638, 378] width 61 height 6
click at [1185, 137] on input "Authentication" at bounding box center [1210, 139] width 260 height 12
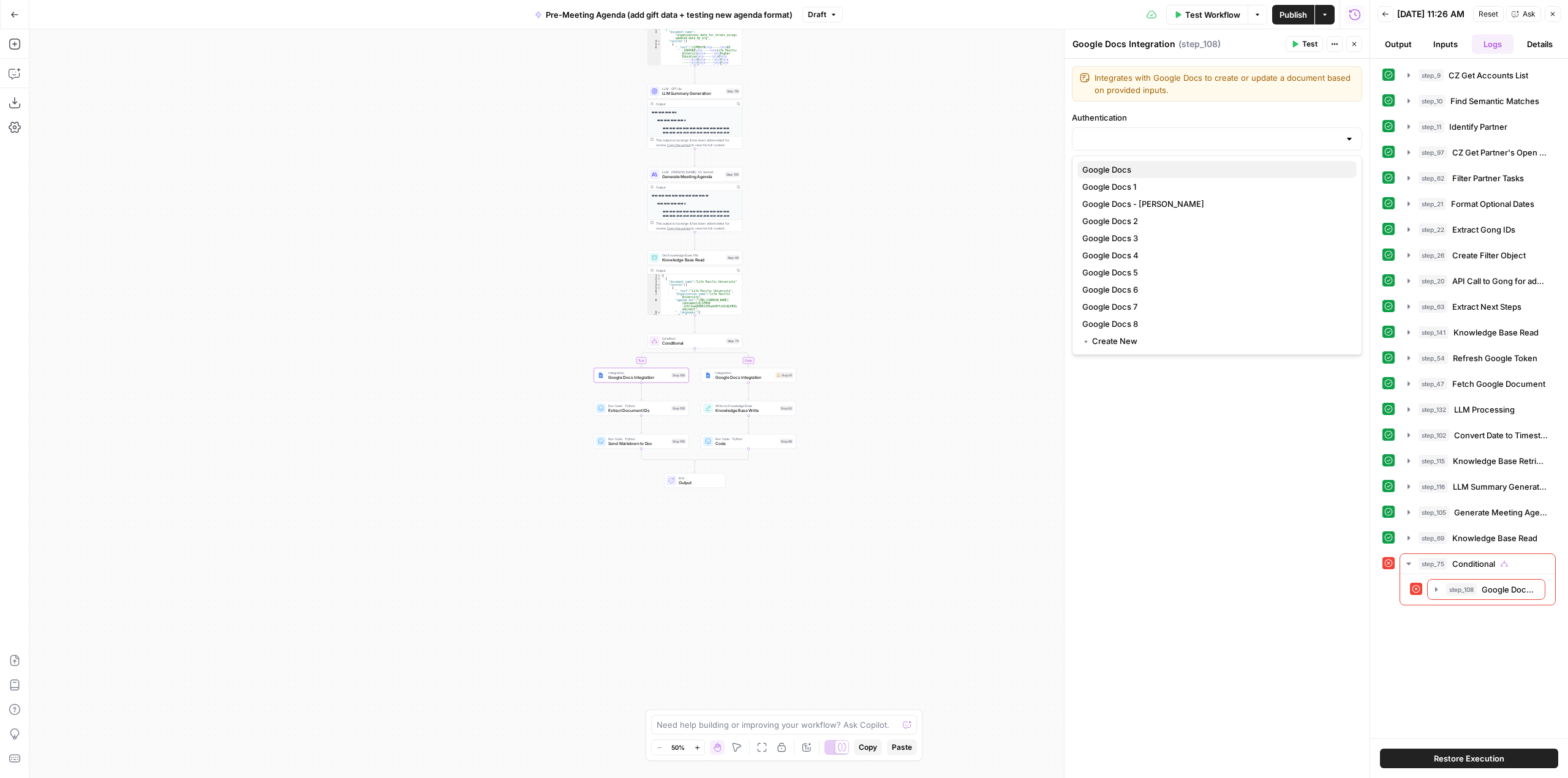
click at [1153, 173] on span "Google Docs" at bounding box center [1214, 170] width 265 height 12
type input "Google Docs"
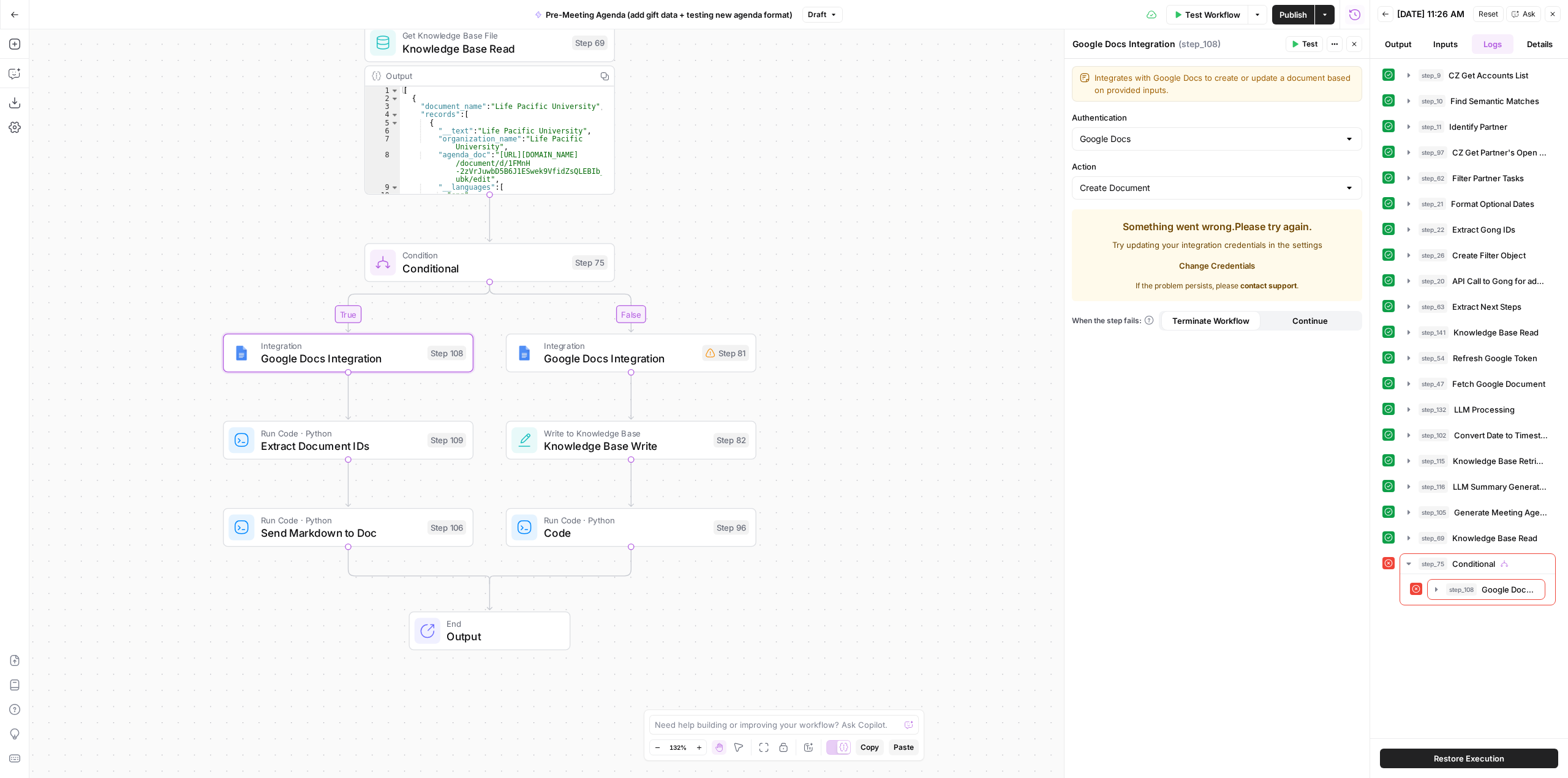
drag, startPoint x: 829, startPoint y: 420, endPoint x: 943, endPoint y: 389, distance: 118.1
click at [943, 389] on div "true false Workflow Set Inputs Inputs Run Code · Python CZ Get Accounts List St…" at bounding box center [700, 404] width 1340 height 748
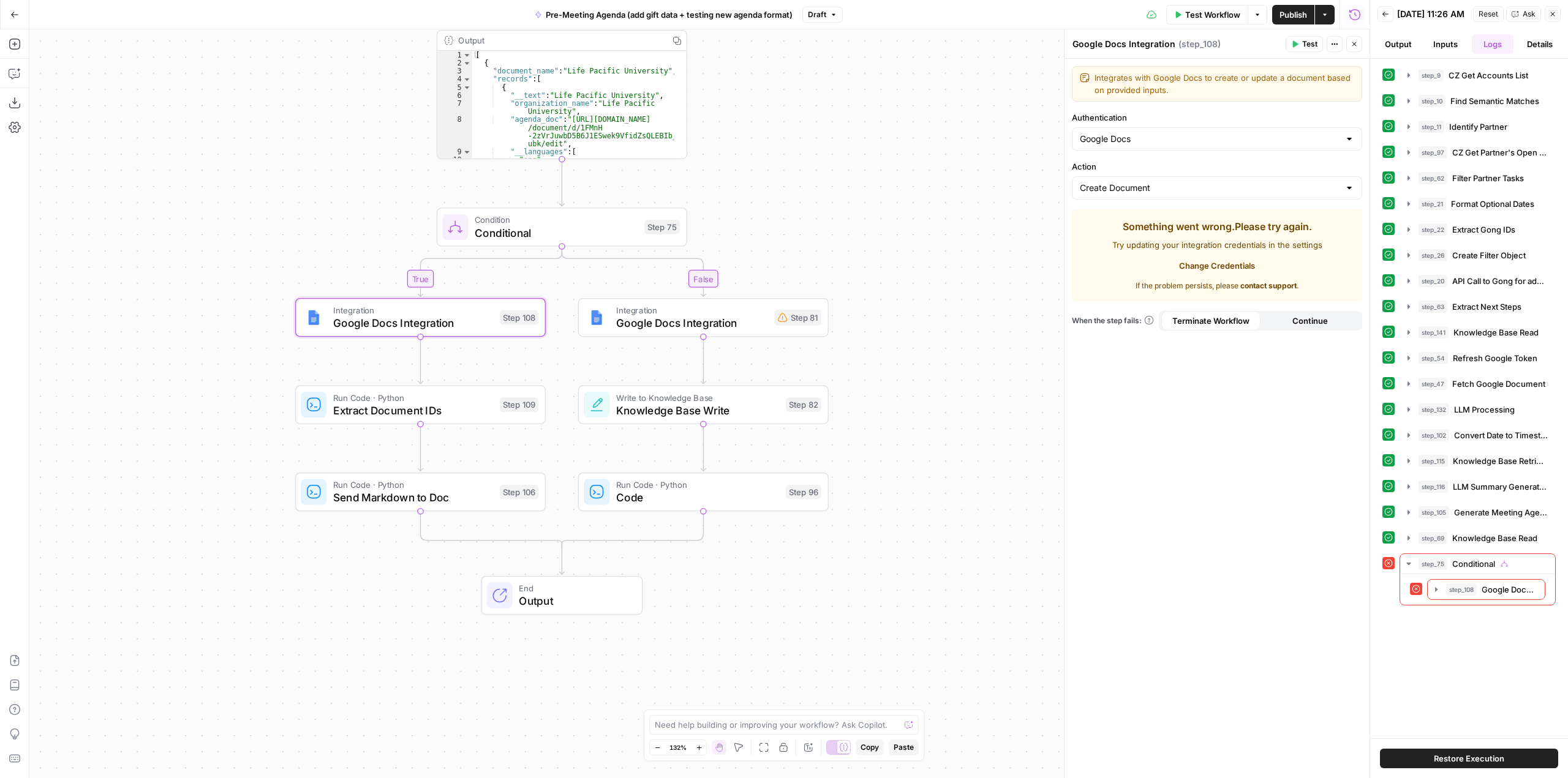
drag, startPoint x: 879, startPoint y: 396, endPoint x: 912, endPoint y: 368, distance: 43.3
click at [912, 368] on div "true false Workflow Set Inputs Inputs Run Code · Python CZ Get Accounts List St…" at bounding box center [700, 404] width 1340 height 748
click at [716, 325] on span "Google Docs Integration" at bounding box center [692, 323] width 152 height 16
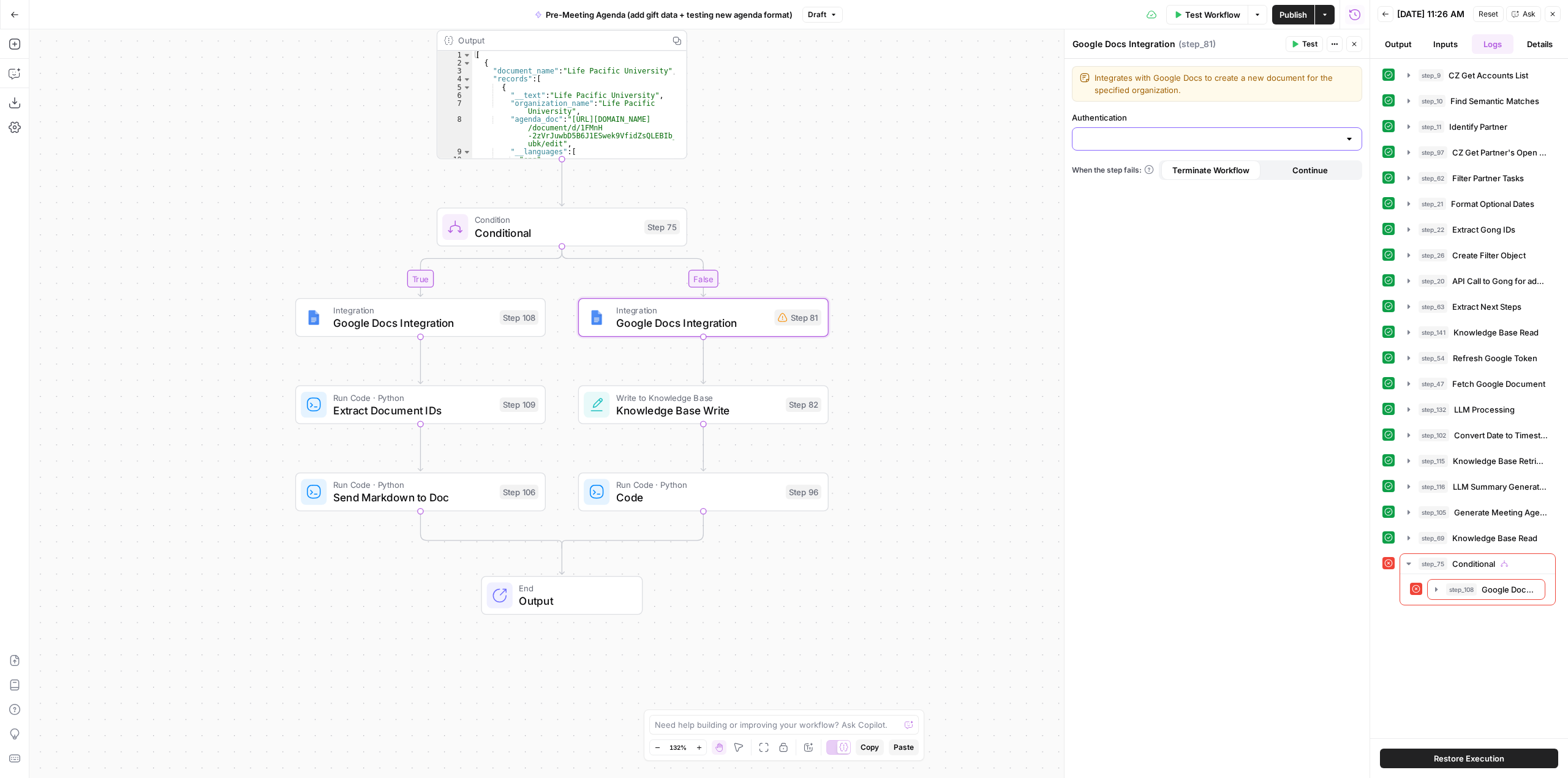
click at [1156, 135] on input "Authentication" at bounding box center [1210, 139] width 260 height 12
click at [1134, 166] on span "Google Docs" at bounding box center [1214, 170] width 265 height 12
type input "Google Docs"
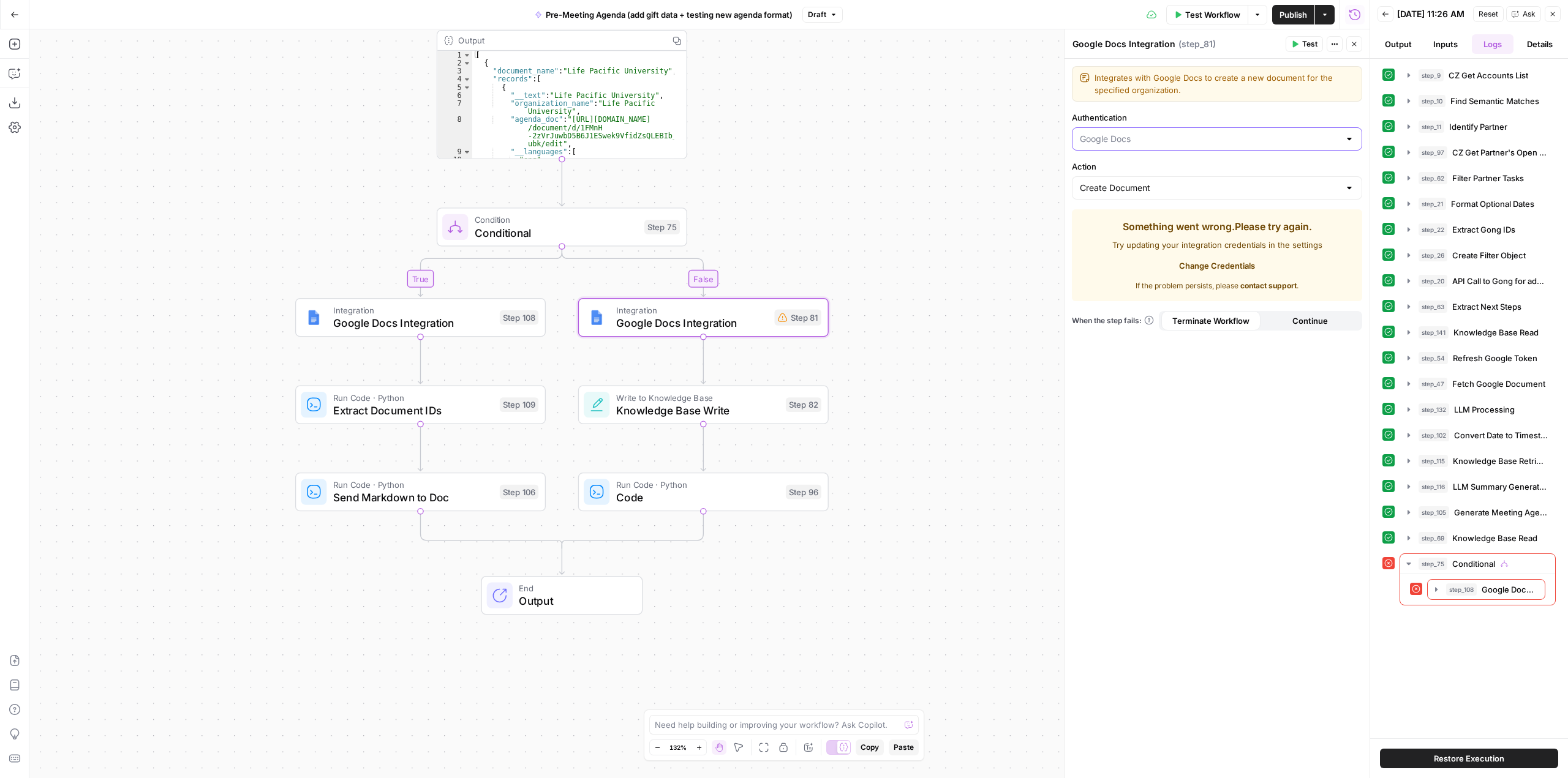
click at [1157, 139] on input "Authentication" at bounding box center [1210, 139] width 260 height 12
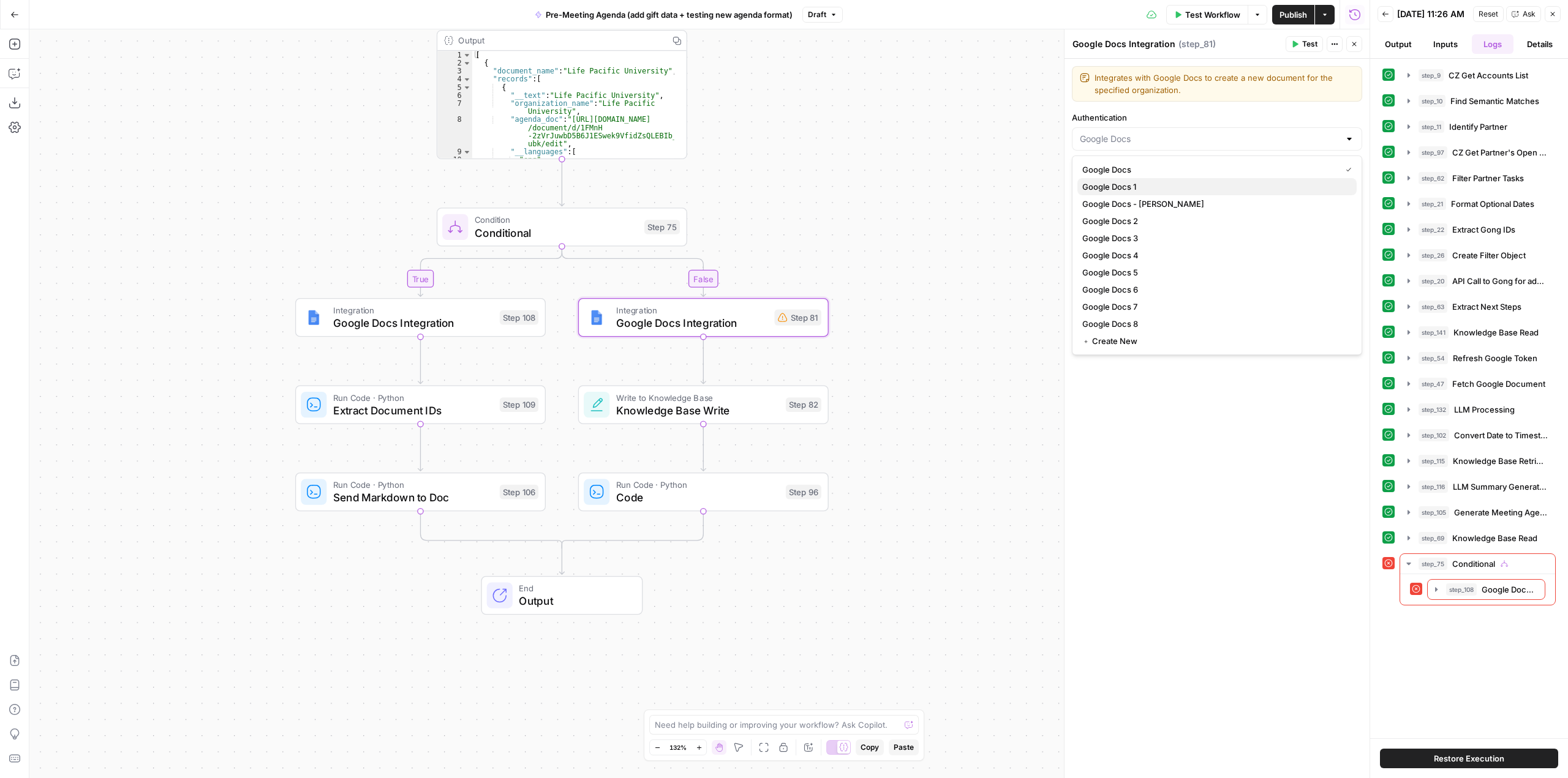
click at [1140, 184] on span "Google Docs 1" at bounding box center [1214, 187] width 265 height 12
type input "Google Docs 1"
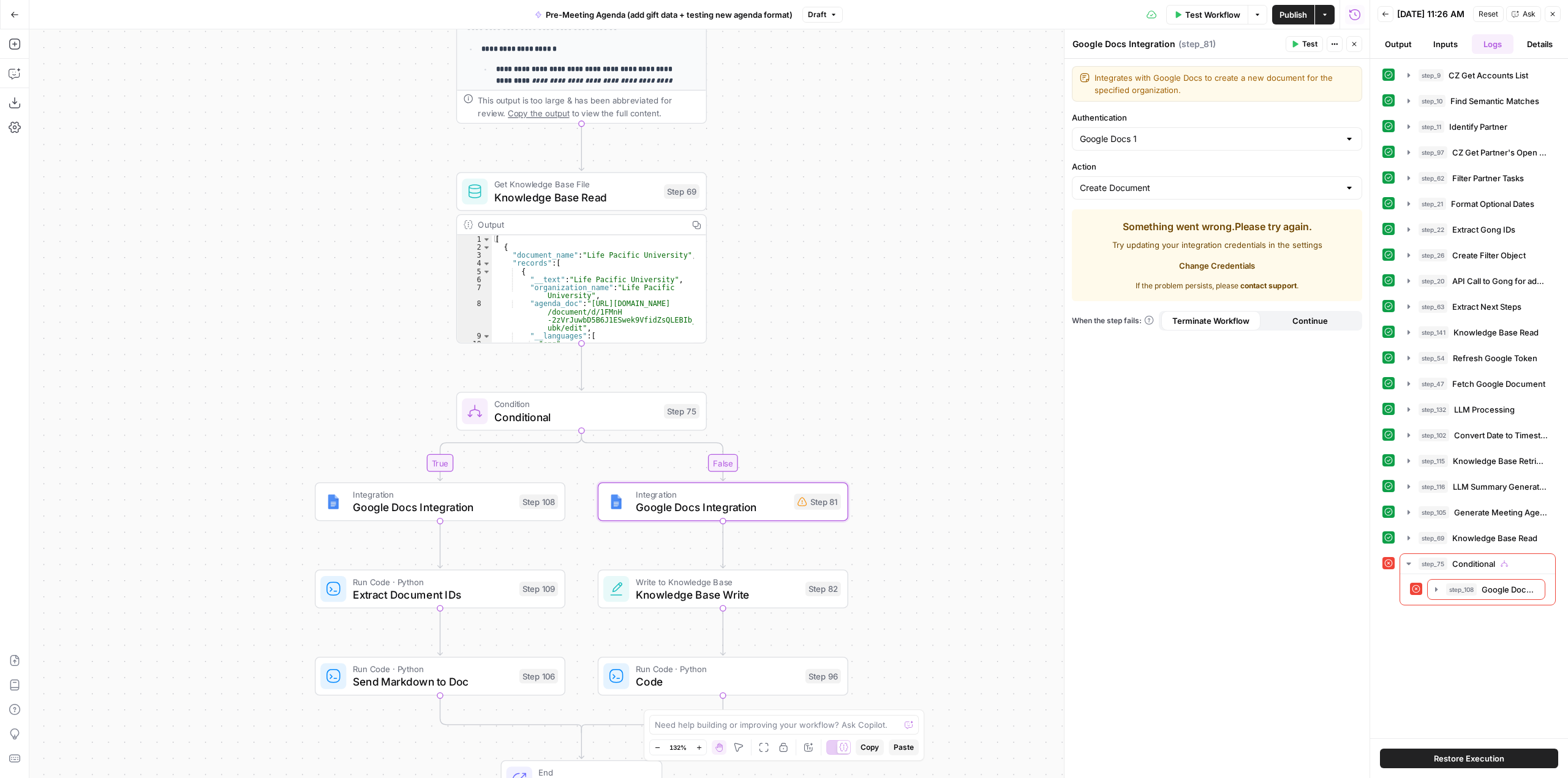
drag, startPoint x: 877, startPoint y: 192, endPoint x: 897, endPoint y: 376, distance: 185.1
click at [897, 376] on div "true false Workflow Set Inputs Inputs Run Code · Python CZ Get Accounts List St…" at bounding box center [700, 404] width 1340 height 748
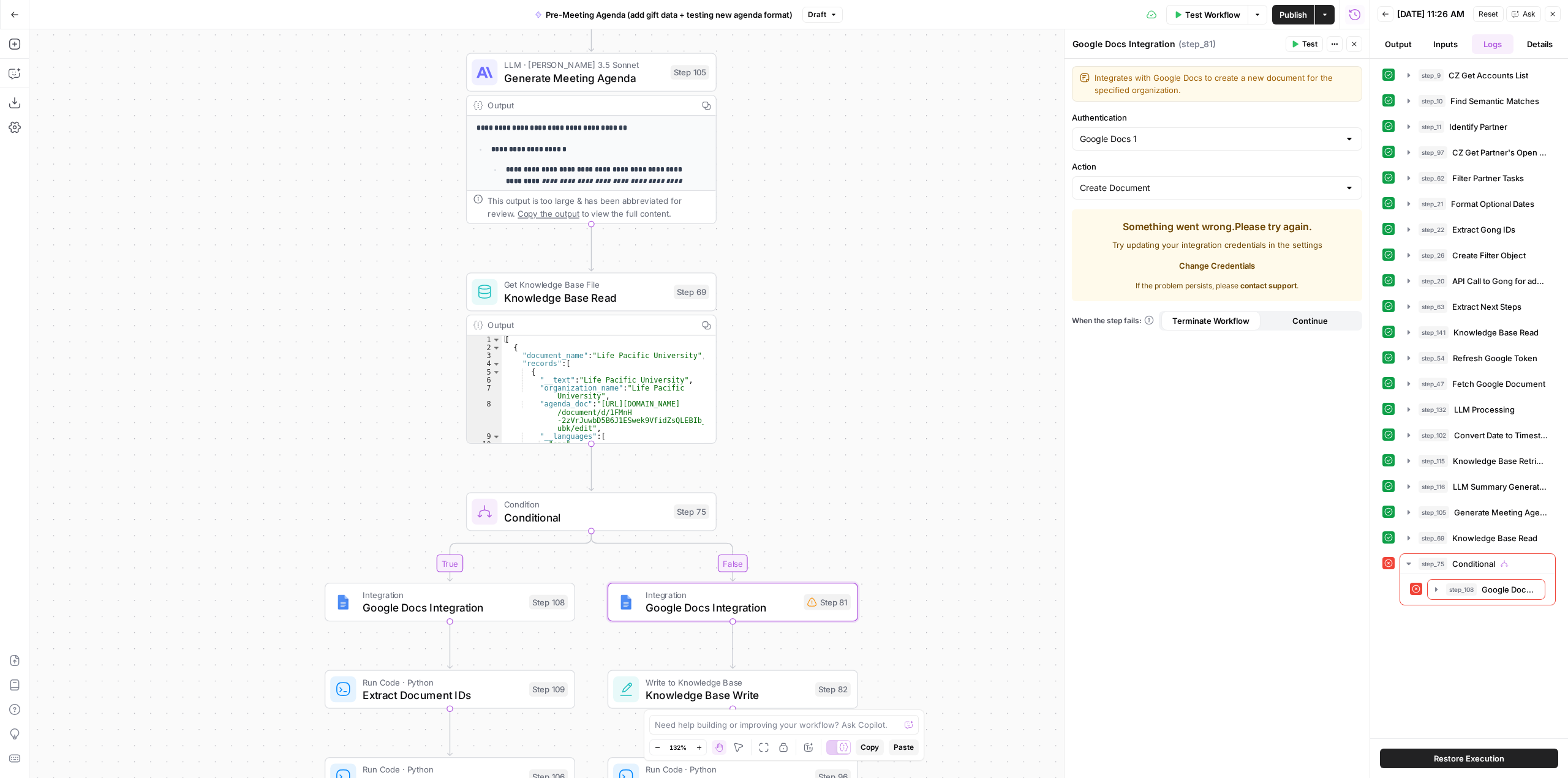
drag, startPoint x: 820, startPoint y: 104, endPoint x: 841, endPoint y: 380, distance: 276.8
click at [841, 380] on div "true false Workflow Set Inputs Inputs Run Code · Python CZ Get Accounts List St…" at bounding box center [700, 404] width 1340 height 748
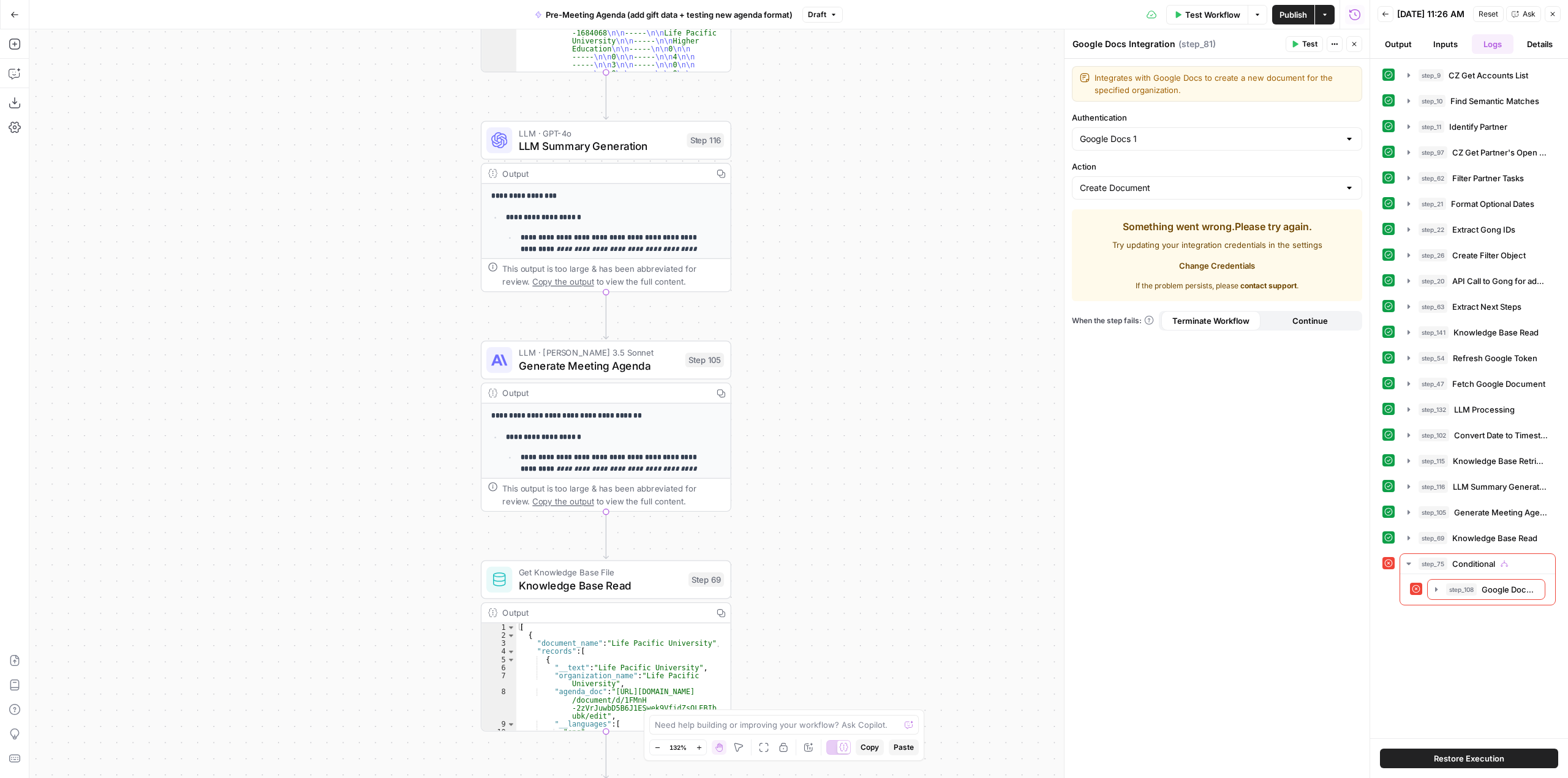
drag, startPoint x: 830, startPoint y: 194, endPoint x: 836, endPoint y: 439, distance: 245.1
click at [836, 439] on div "true false Workflow Set Inputs Inputs Run Code · Python CZ Get Accounts List St…" at bounding box center [700, 404] width 1340 height 748
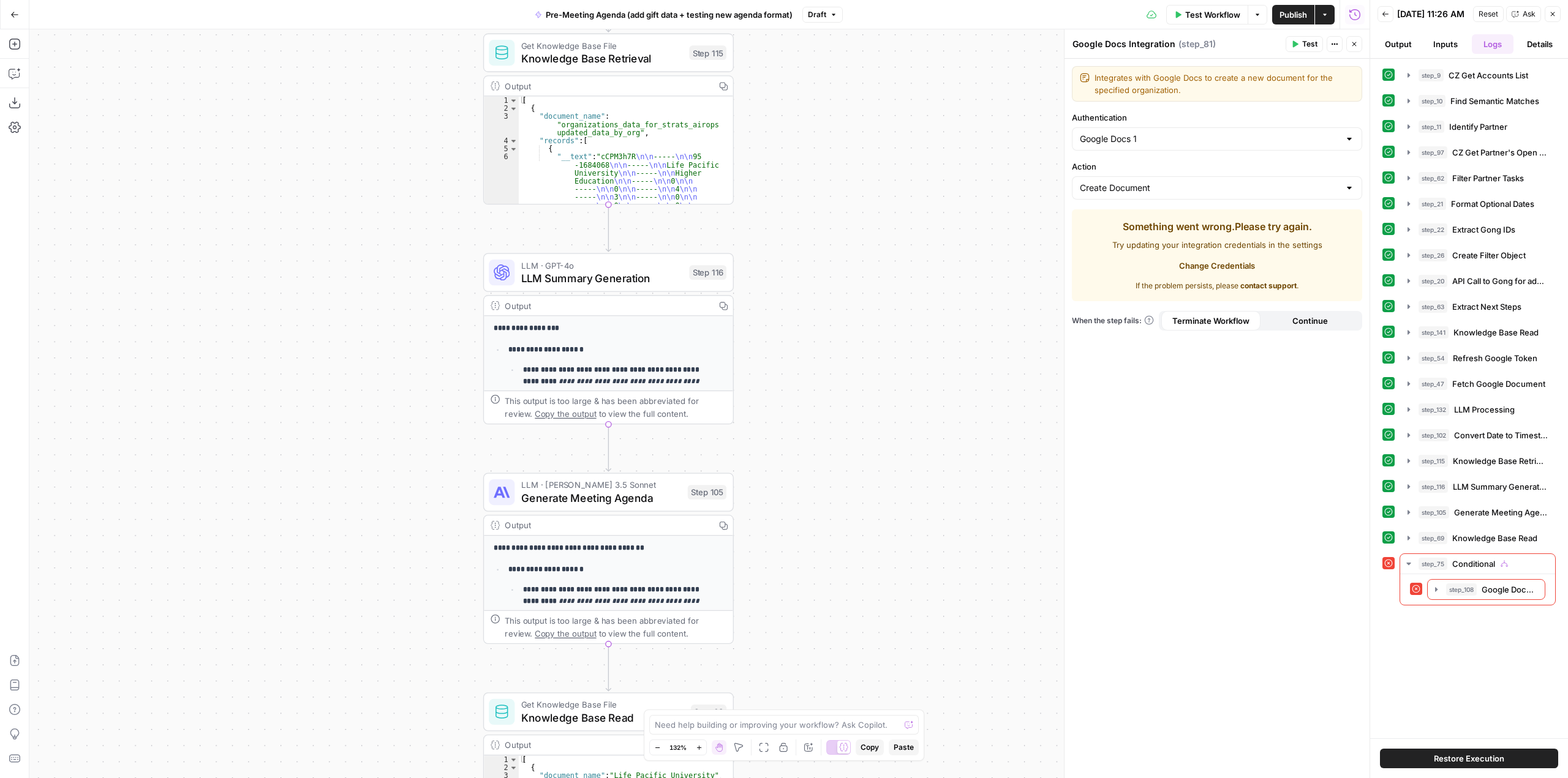
drag, startPoint x: 813, startPoint y: 407, endPoint x: 805, endPoint y: 454, distance: 47.7
click at [805, 454] on div "true false Workflow Set Inputs Inputs Run Code · Python CZ Get Accounts List St…" at bounding box center [700, 404] width 1340 height 748
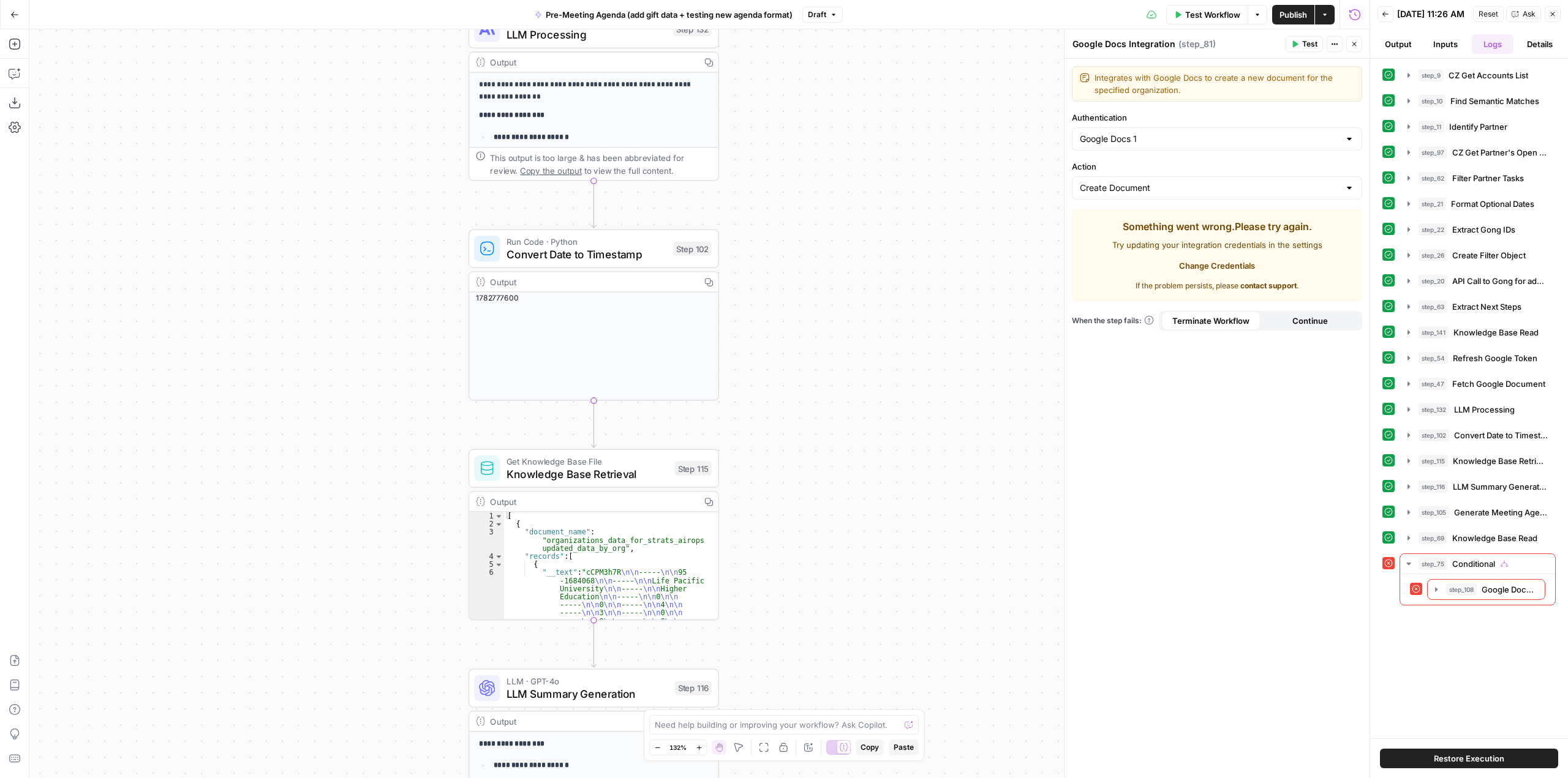
drag, startPoint x: 812, startPoint y: 500, endPoint x: 834, endPoint y: 268, distance: 233.0
click at [812, 499] on div "true false Workflow Set Inputs Inputs Run Code · Python CZ Get Accounts List St…" at bounding box center [700, 404] width 1340 height 748
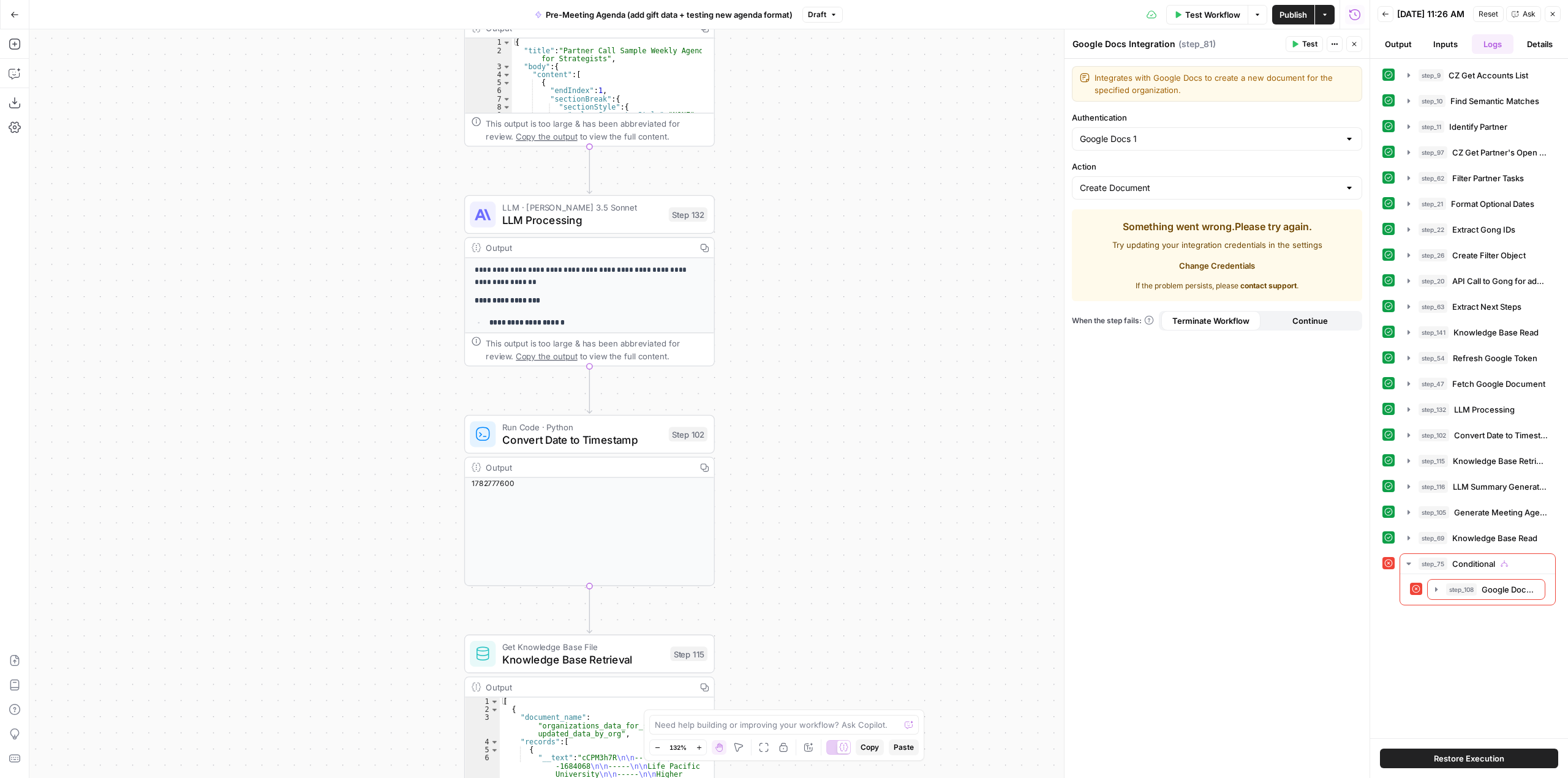
drag, startPoint x: 834, startPoint y: 268, endPoint x: 829, endPoint y: 433, distance: 165.1
click at [829, 484] on div "true false Workflow Set Inputs Inputs Run Code · Python CZ Get Accounts List St…" at bounding box center [700, 404] width 1340 height 748
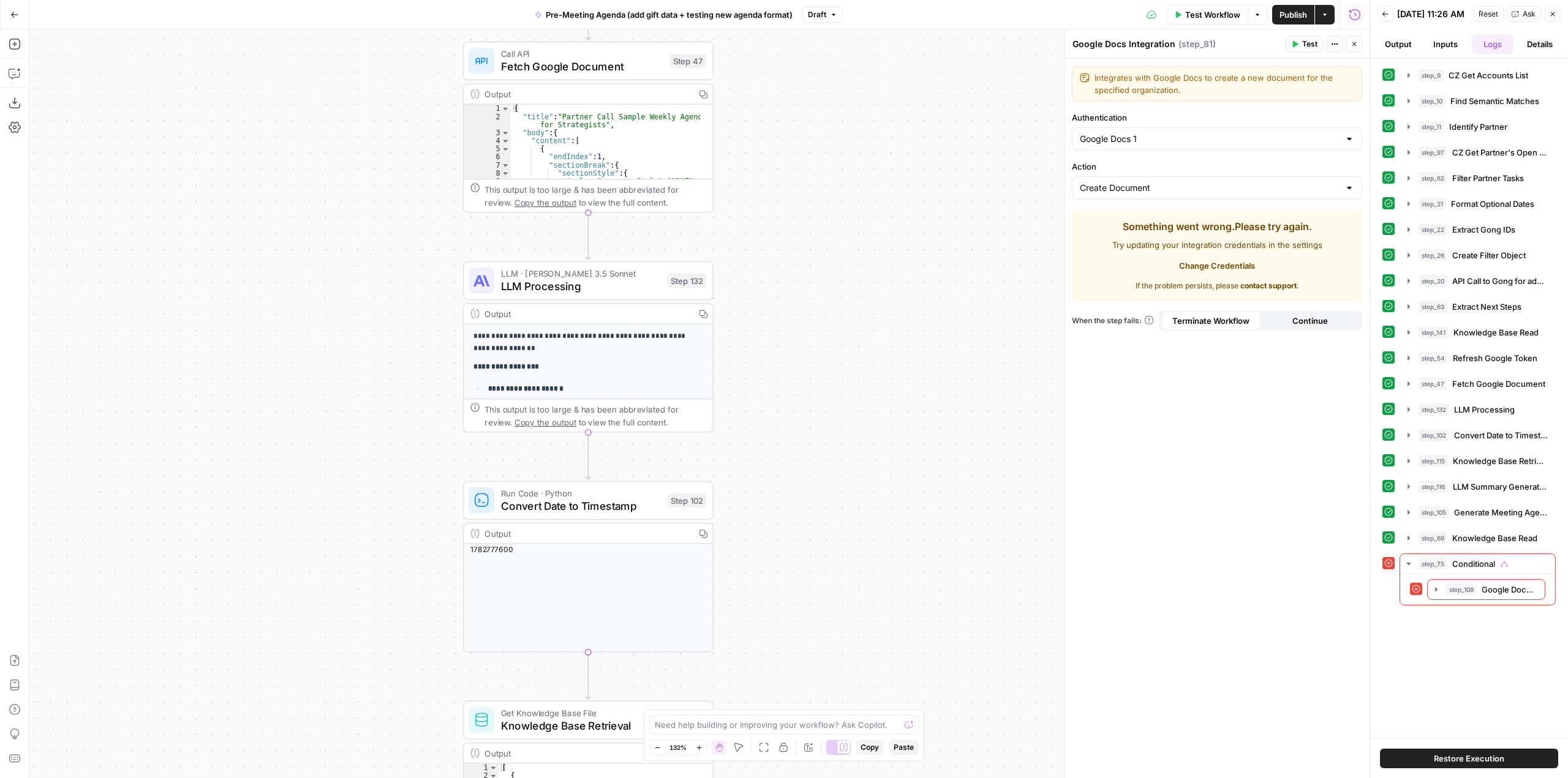
drag, startPoint x: 837, startPoint y: 273, endPoint x: 837, endPoint y: 353, distance: 80.0
click at [834, 445] on div "true false Workflow Set Inputs Inputs Run Code · Python CZ Get Accounts List St…" at bounding box center [700, 404] width 1340 height 748
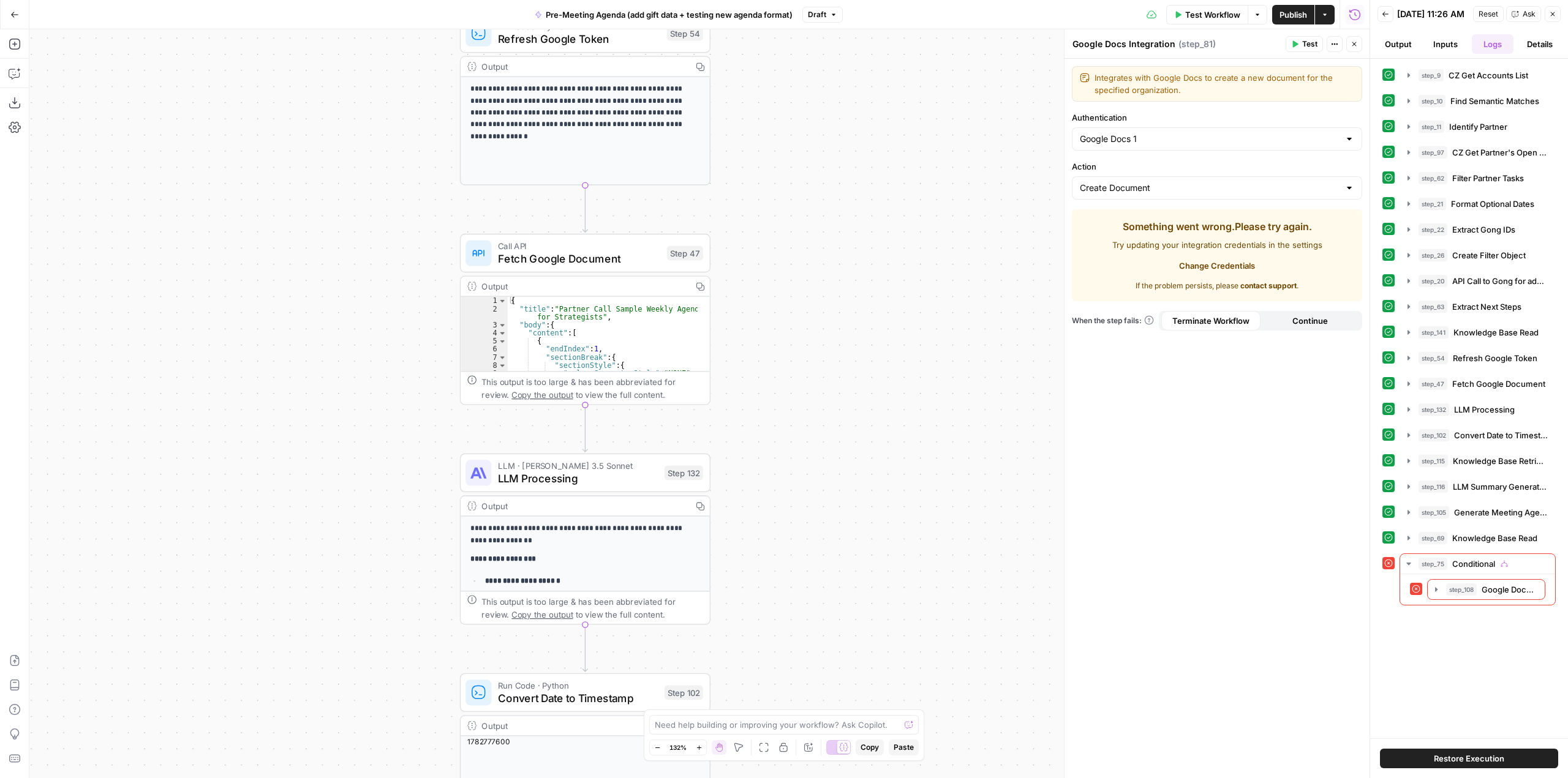
drag, startPoint x: 846, startPoint y: 253, endPoint x: 843, endPoint y: 222, distance: 31.1
click at [847, 420] on div "true false Workflow Set Inputs Inputs Run Code · Python CZ Get Accounts List St…" at bounding box center [700, 404] width 1340 height 748
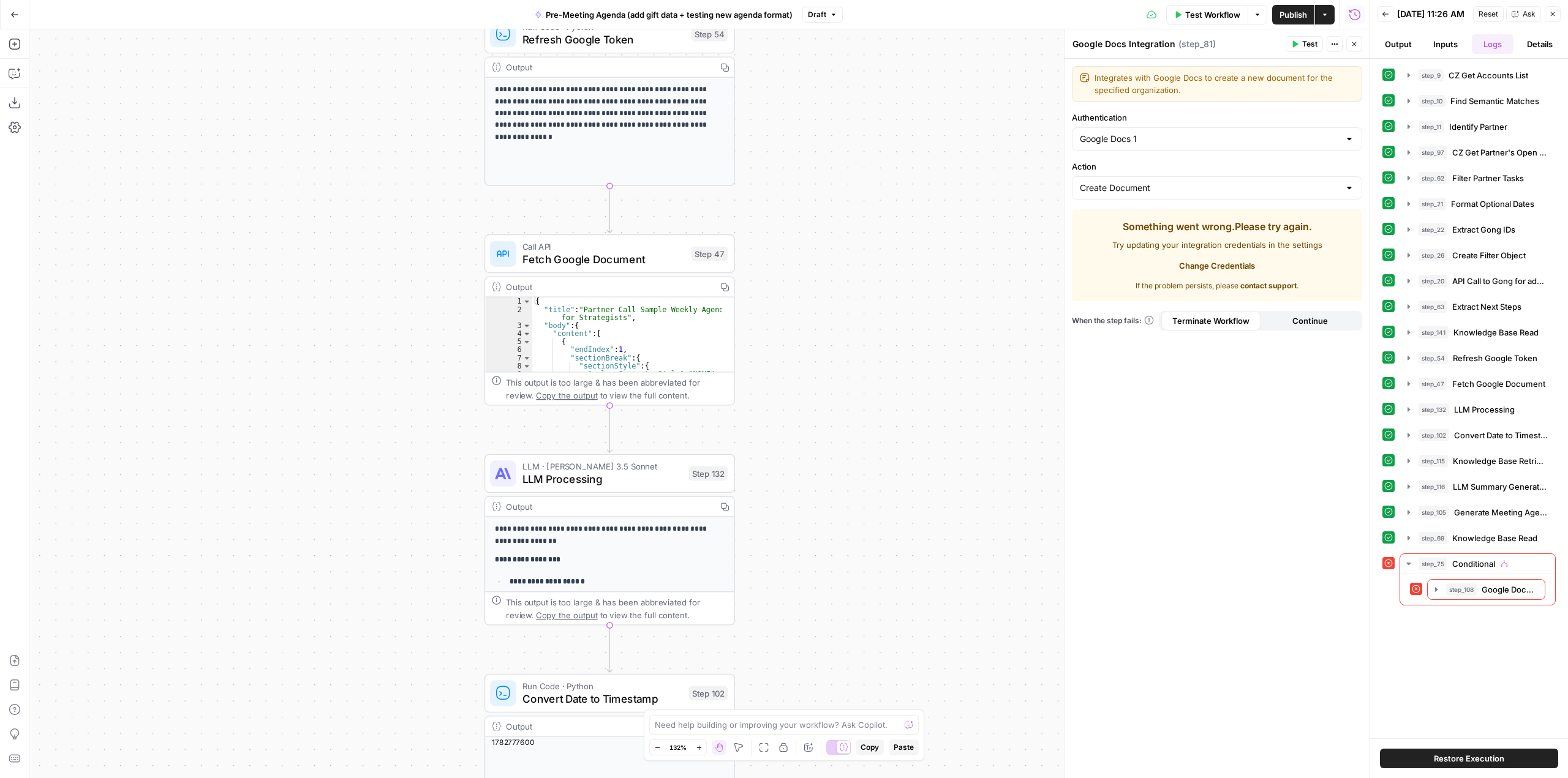
drag, startPoint x: 834, startPoint y: 339, endPoint x: 858, endPoint y: 172, distance: 168.7
click at [858, 172] on div "true false Workflow Set Inputs Inputs Run Code · Python CZ Get Accounts List St…" at bounding box center [700, 404] width 1340 height 748
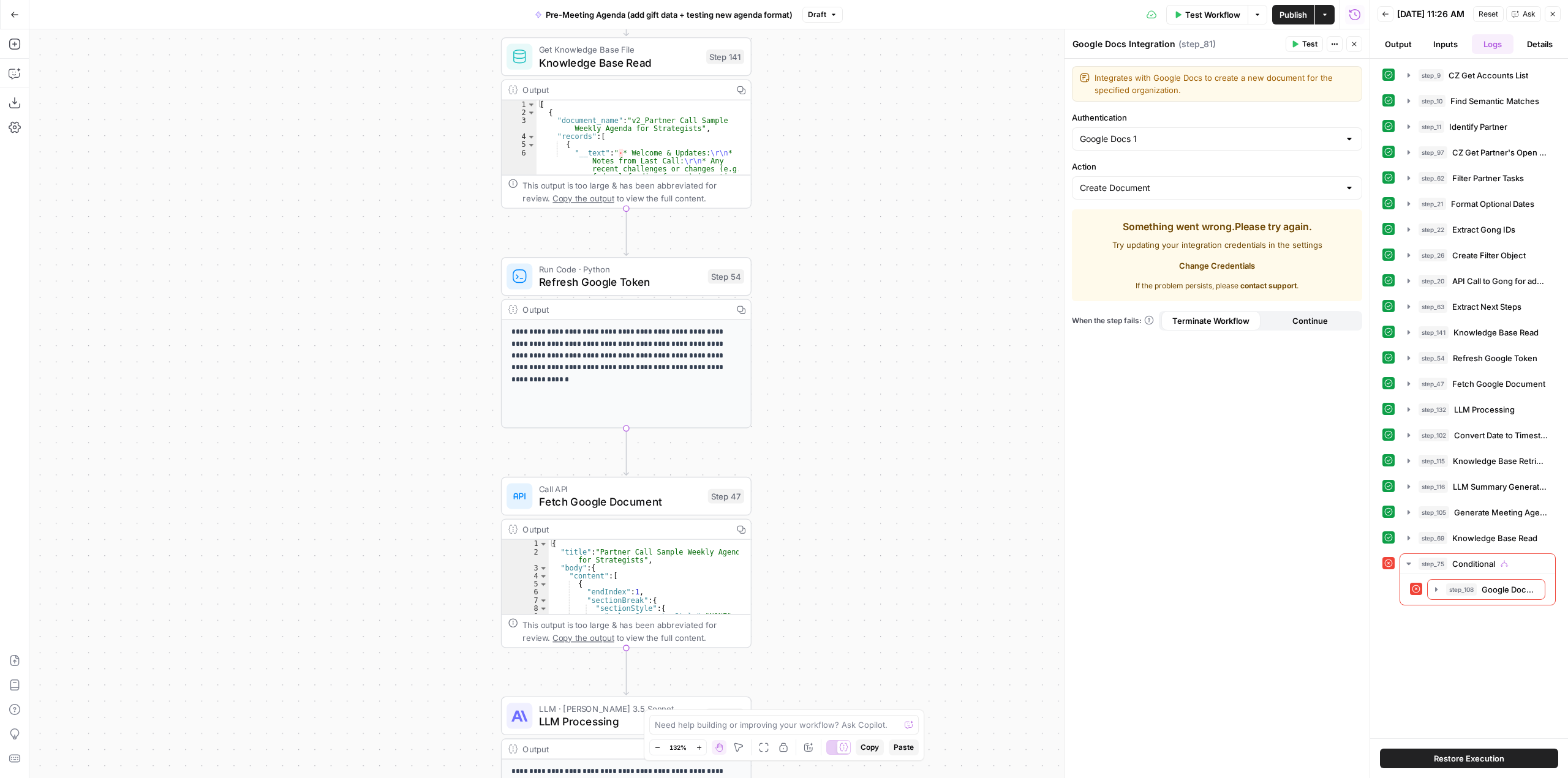
drag, startPoint x: 787, startPoint y: 235, endPoint x: 803, endPoint y: 478, distance: 243.5
click at [803, 478] on div "true false Workflow Set Inputs Inputs Run Code · Python CZ Get Accounts List St…" at bounding box center [700, 404] width 1340 height 748
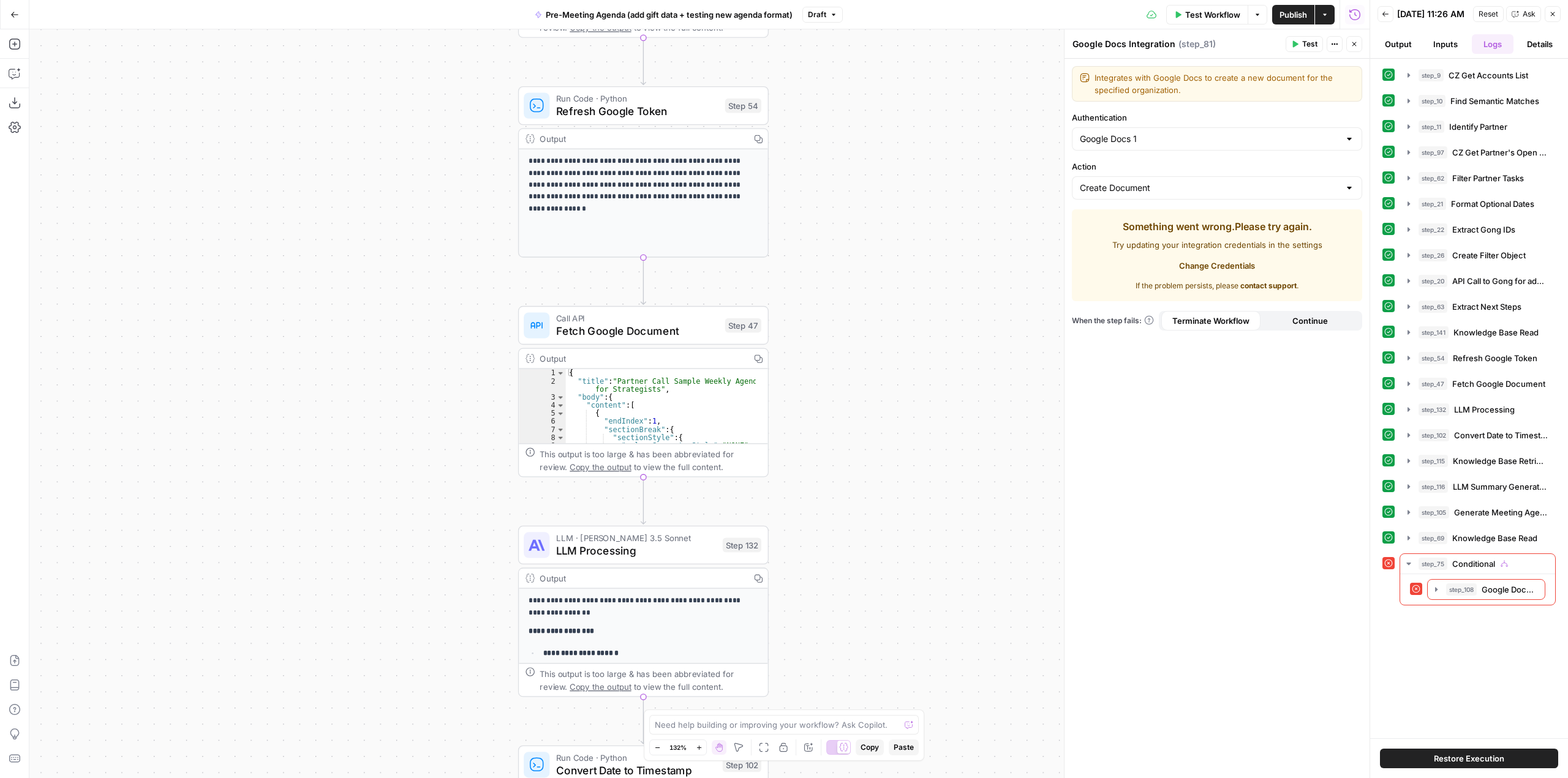
drag, startPoint x: 850, startPoint y: 529, endPoint x: 867, endPoint y: 359, distance: 170.8
click at [867, 359] on div "true false Workflow Set Inputs Inputs Run Code · Python CZ Get Accounts List St…" at bounding box center [700, 404] width 1340 height 748
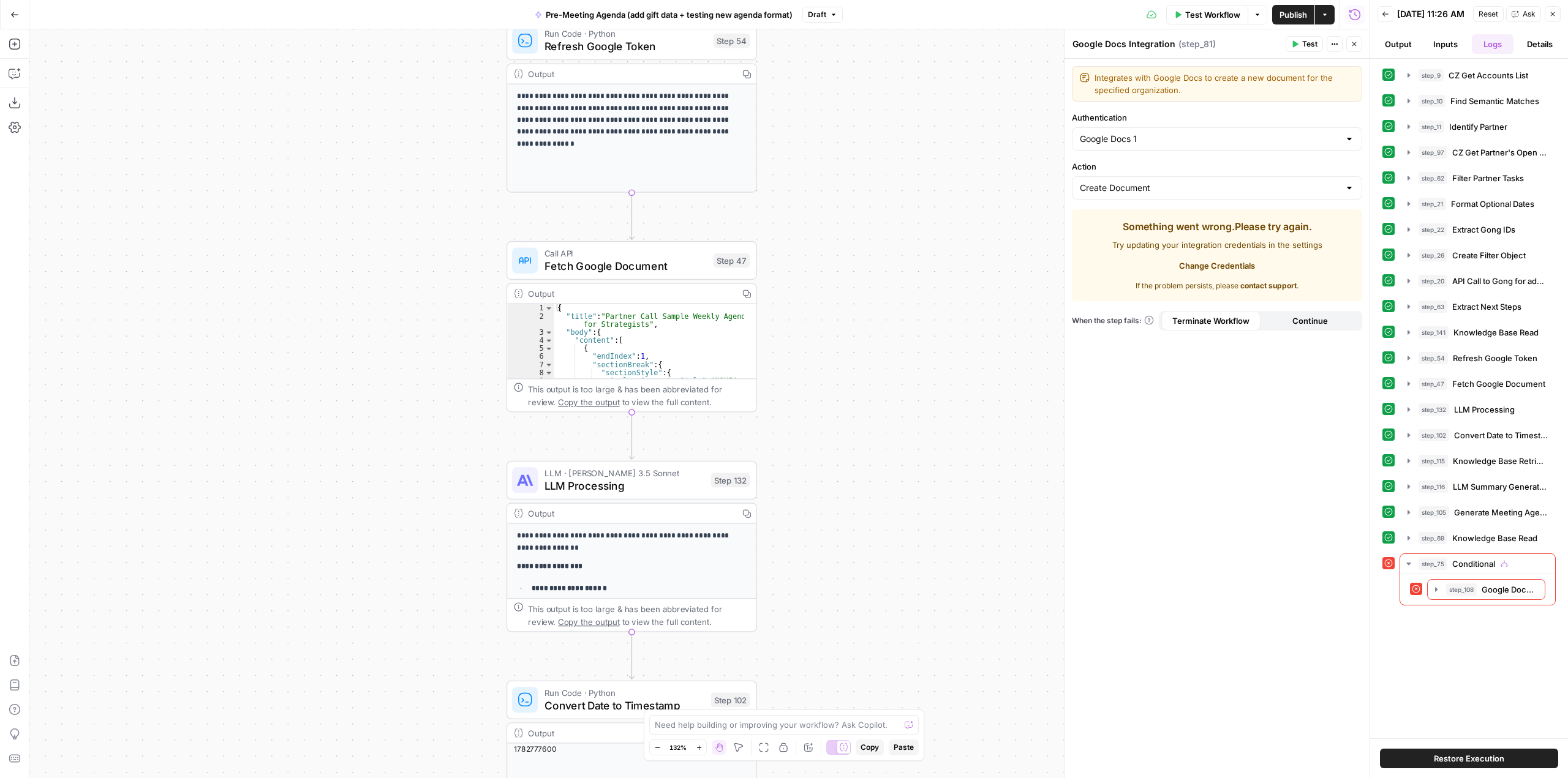
drag, startPoint x: 890, startPoint y: 483, endPoint x: 842, endPoint y: 188, distance: 298.9
click at [842, 188] on div "true false Workflow Set Inputs Inputs Run Code · Python CZ Get Accounts List St…" at bounding box center [700, 404] width 1340 height 748
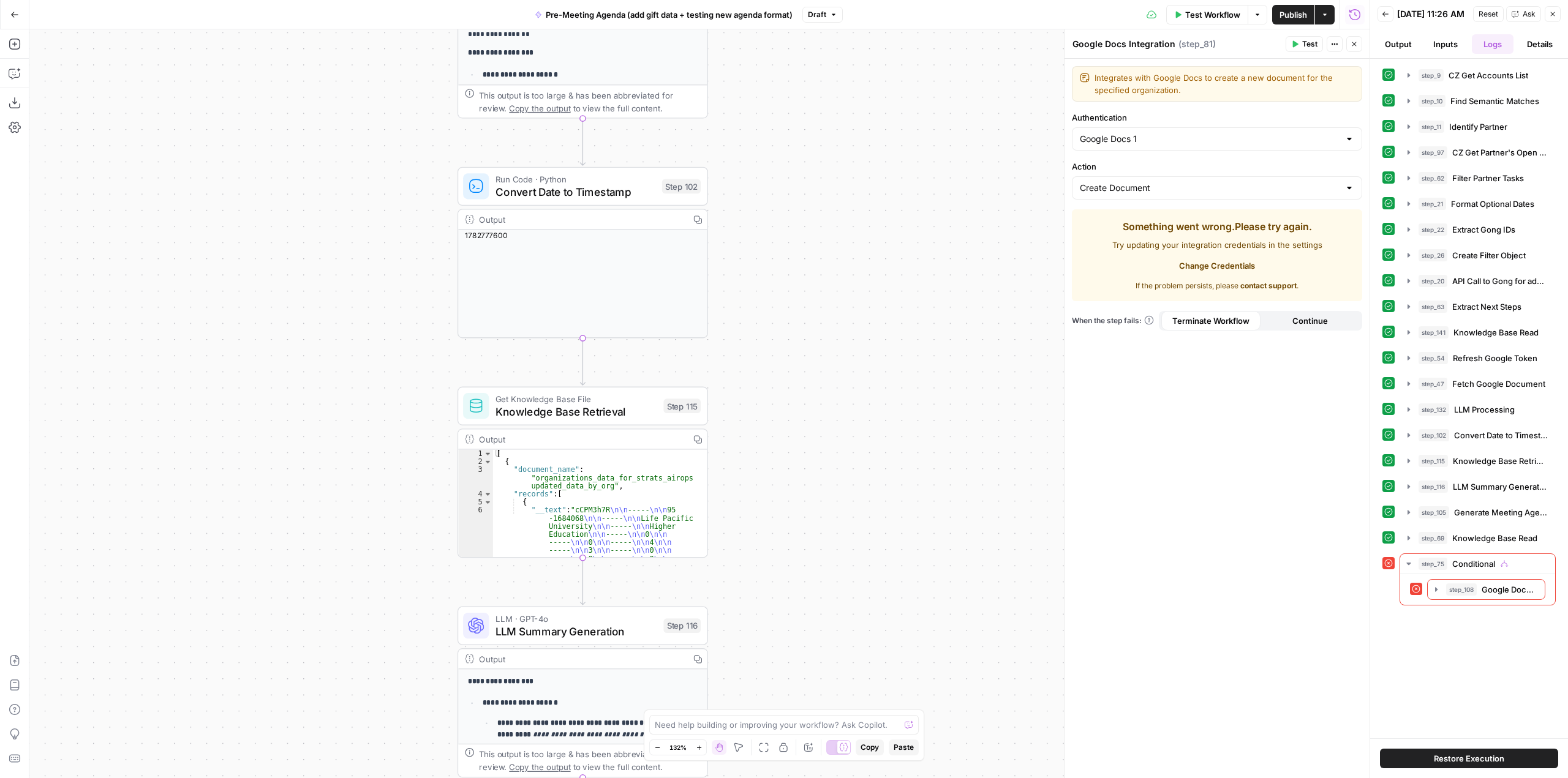
drag, startPoint x: 883, startPoint y: 298, endPoint x: 888, endPoint y: 217, distance: 81.2
click at [888, 217] on div "true false Workflow Set Inputs Inputs Run Code · Python CZ Get Accounts List St…" at bounding box center [700, 404] width 1340 height 748
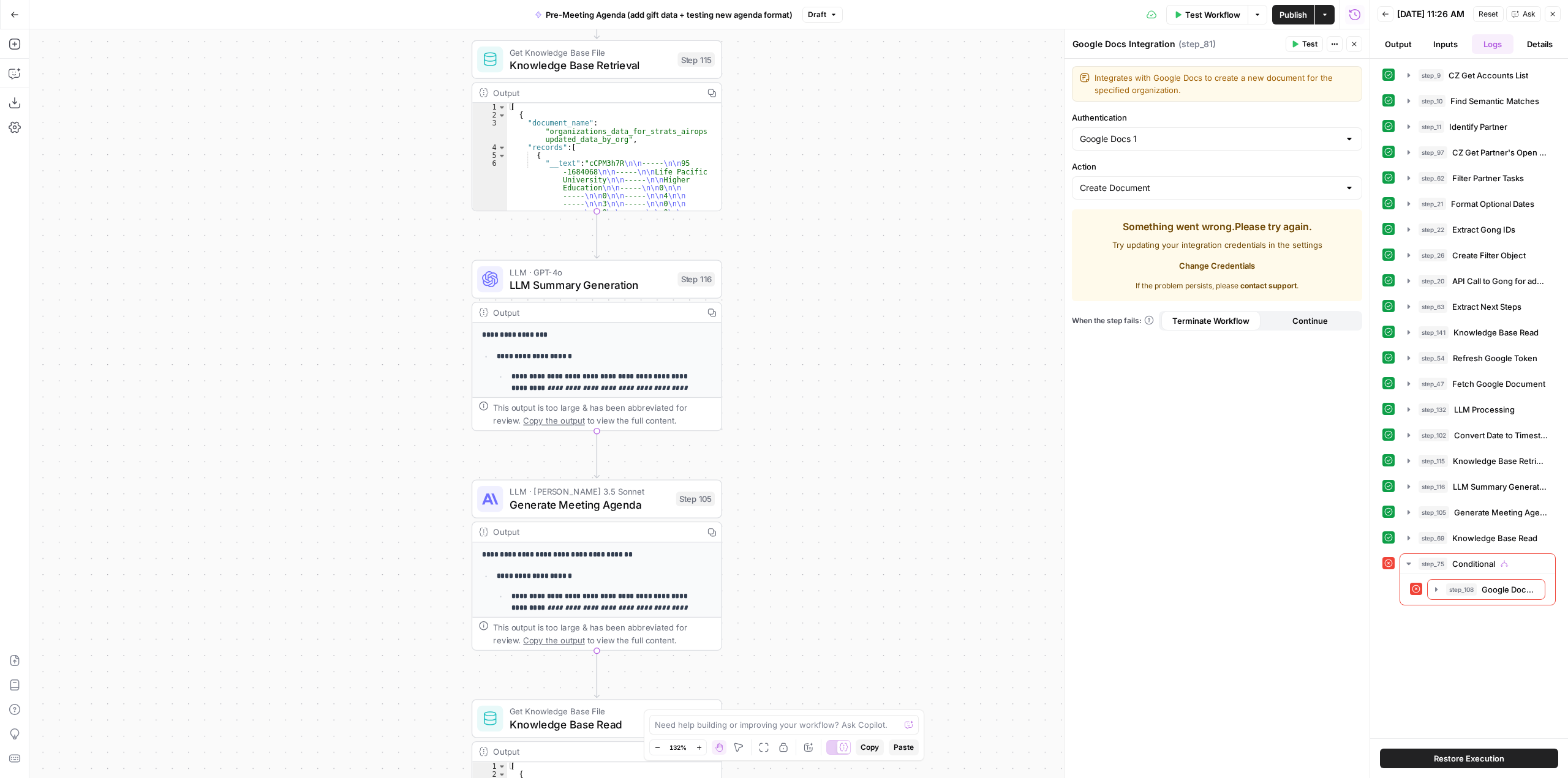
drag, startPoint x: 836, startPoint y: 470, endPoint x: 843, endPoint y: 202, distance: 268.1
click at [843, 202] on div "true false Workflow Set Inputs Inputs Run Code · Python CZ Get Accounts List St…" at bounding box center [700, 404] width 1340 height 748
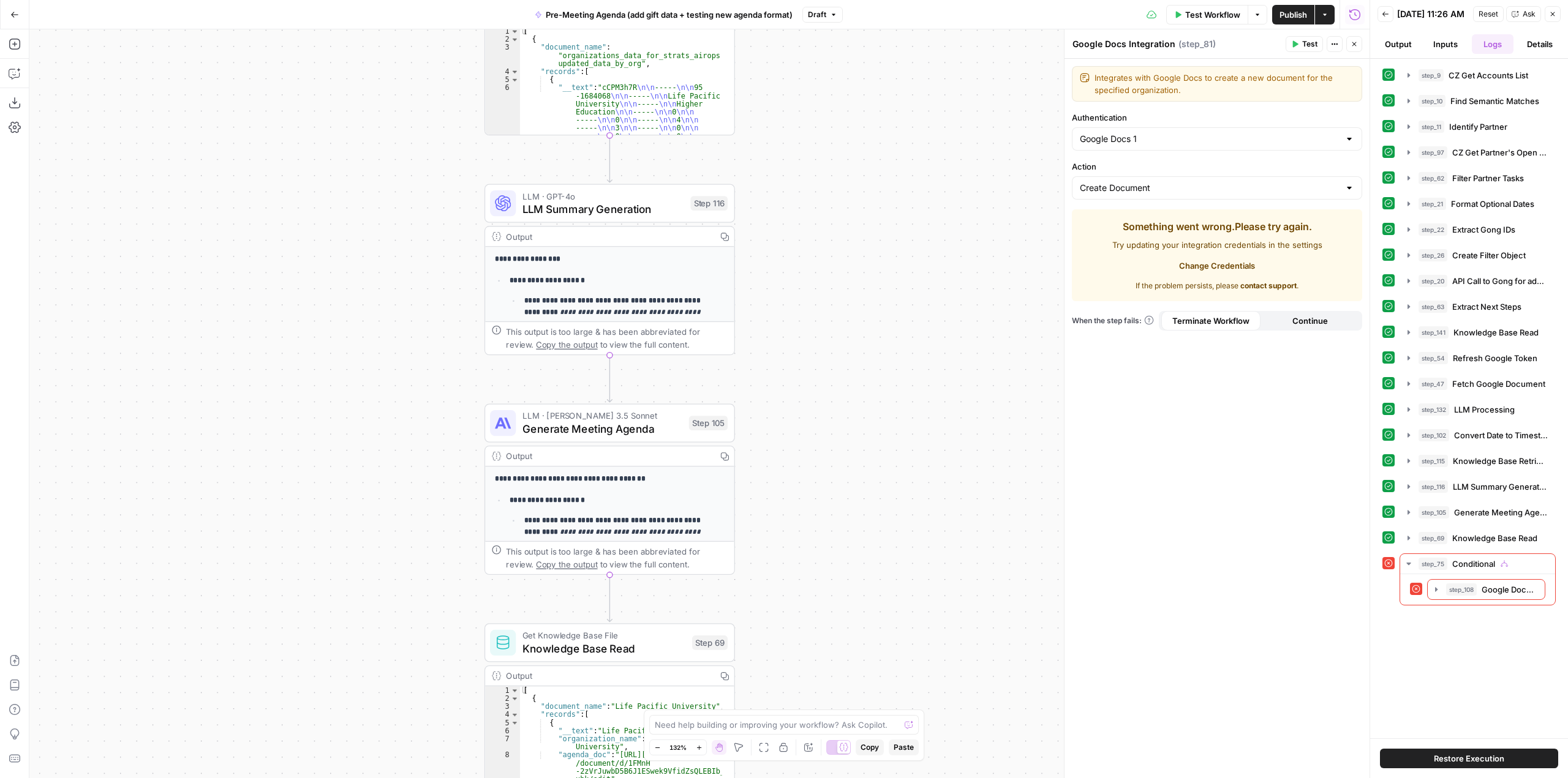
drag, startPoint x: 824, startPoint y: 423, endPoint x: 834, endPoint y: 213, distance: 210.2
click at [834, 213] on div "true false Workflow Set Inputs Inputs Run Code · Python CZ Get Accounts List St…" at bounding box center [700, 404] width 1340 height 748
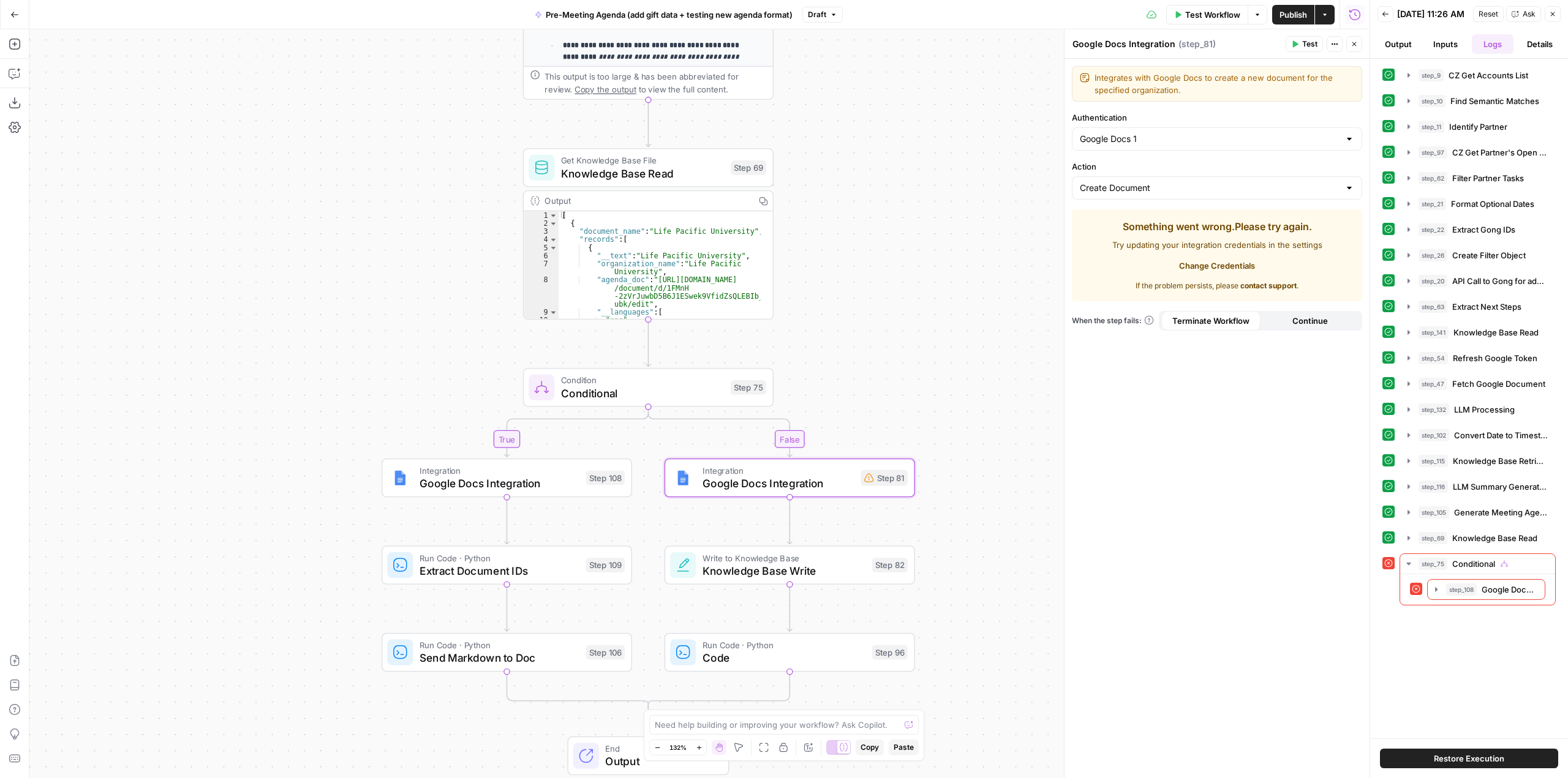
drag, startPoint x: 799, startPoint y: 527, endPoint x: 829, endPoint y: 249, distance: 279.6
click at [829, 249] on div "true false Workflow Set Inputs Inputs Run Code · Python CZ Get Accounts List St…" at bounding box center [700, 404] width 1340 height 748
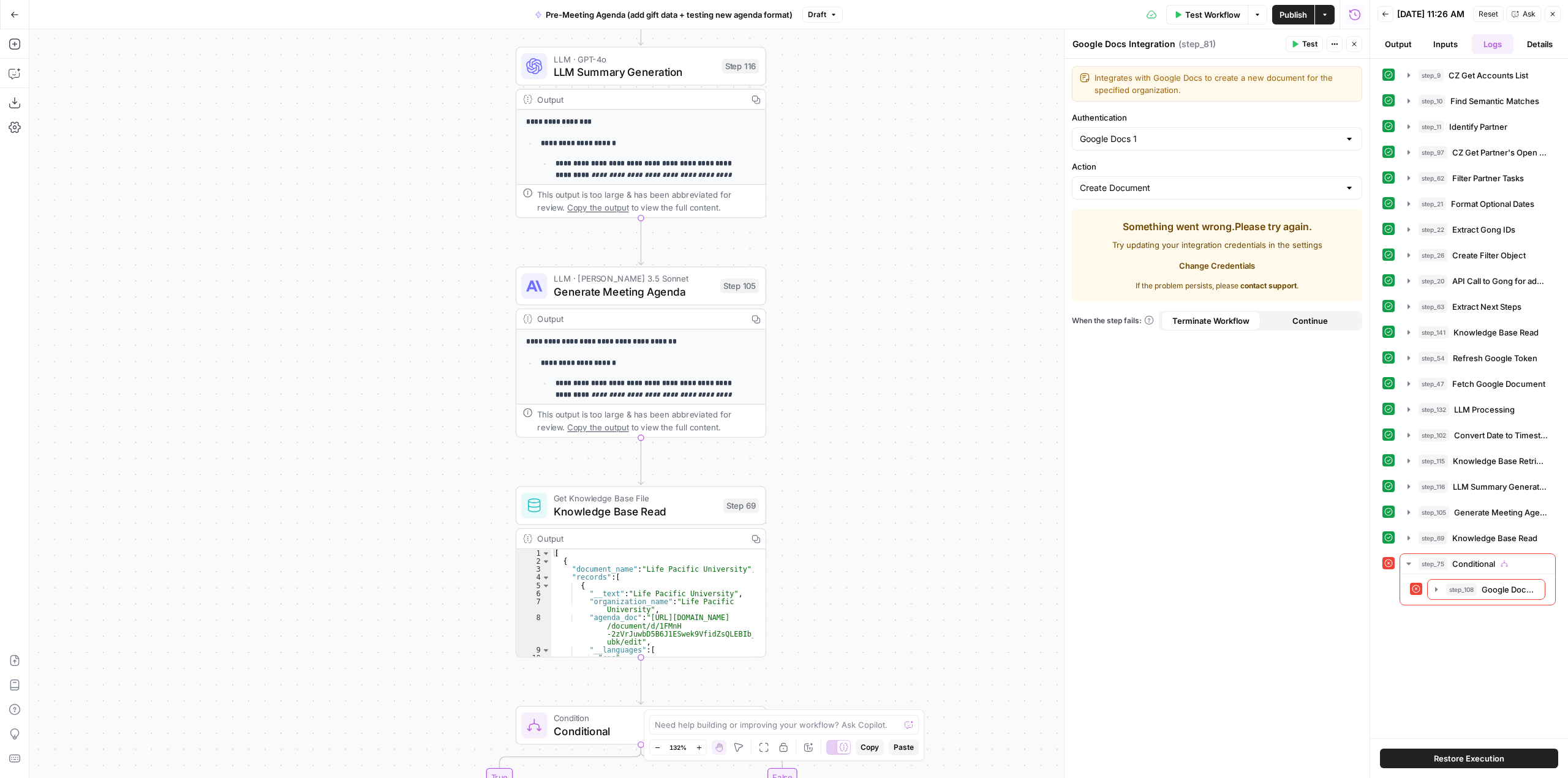
drag, startPoint x: 849, startPoint y: 180, endPoint x: 840, endPoint y: 541, distance: 361.1
click at [840, 541] on div "true false Workflow Set Inputs Inputs Run Code · Python CZ Get Accounts List St…" at bounding box center [700, 404] width 1340 height 748
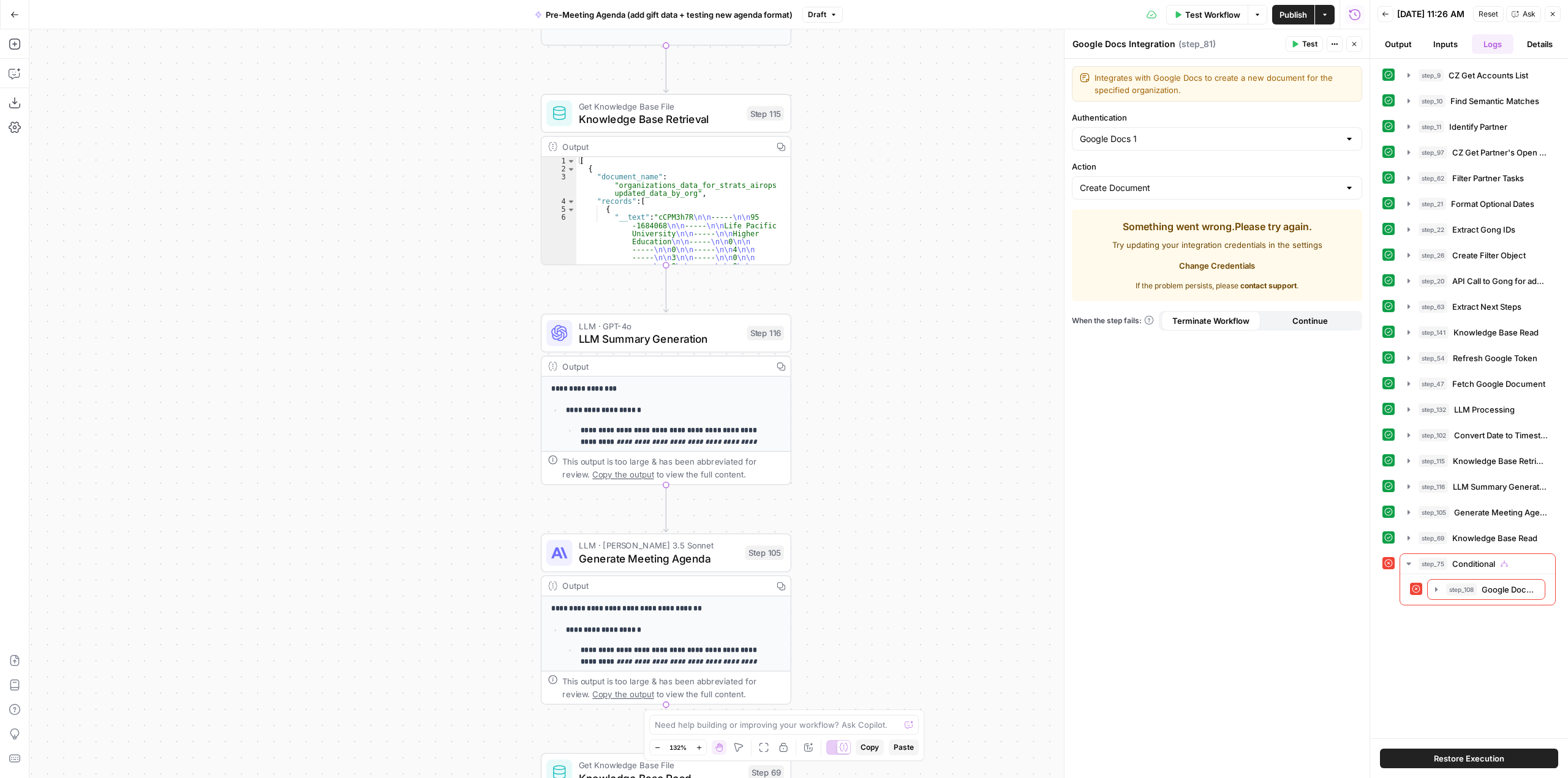
drag, startPoint x: 775, startPoint y: 224, endPoint x: 800, endPoint y: 482, distance: 259.2
click at [800, 482] on div "true false Workflow Set Inputs Inputs Run Code · Python CZ Get Accounts List St…" at bounding box center [700, 404] width 1340 height 748
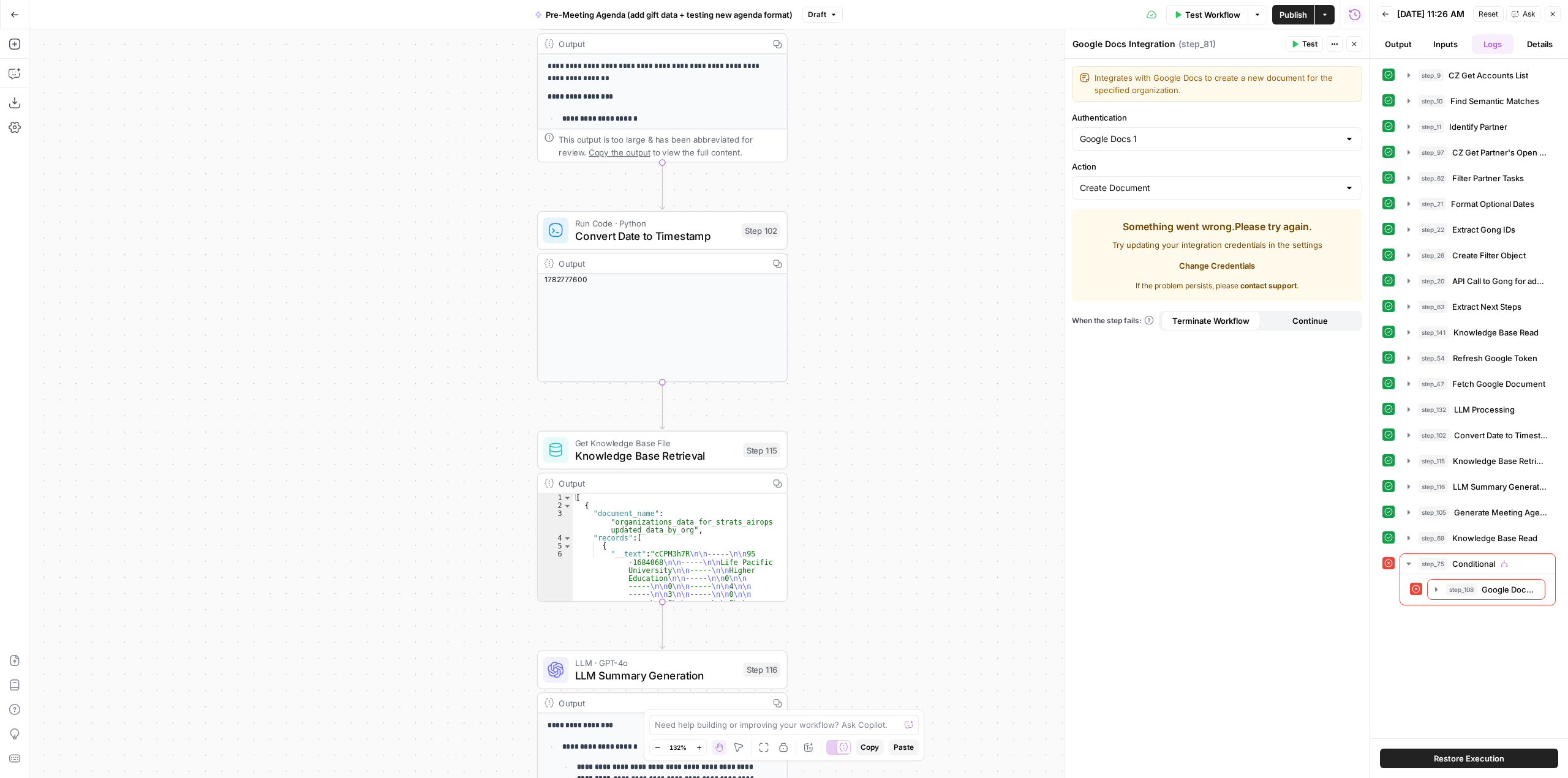
drag, startPoint x: 819, startPoint y: 238, endPoint x: 825, endPoint y: 278, distance: 40.4
click at [815, 572] on div "true false Workflow Set Inputs Inputs Run Code · Python CZ Get Accounts List St…" at bounding box center [700, 404] width 1340 height 748
drag, startPoint x: 828, startPoint y: 265, endPoint x: 819, endPoint y: 512, distance: 247.2
click at [819, 512] on div "true false Workflow Set Inputs Inputs Run Code · Python CZ Get Accounts List St…" at bounding box center [700, 404] width 1340 height 748
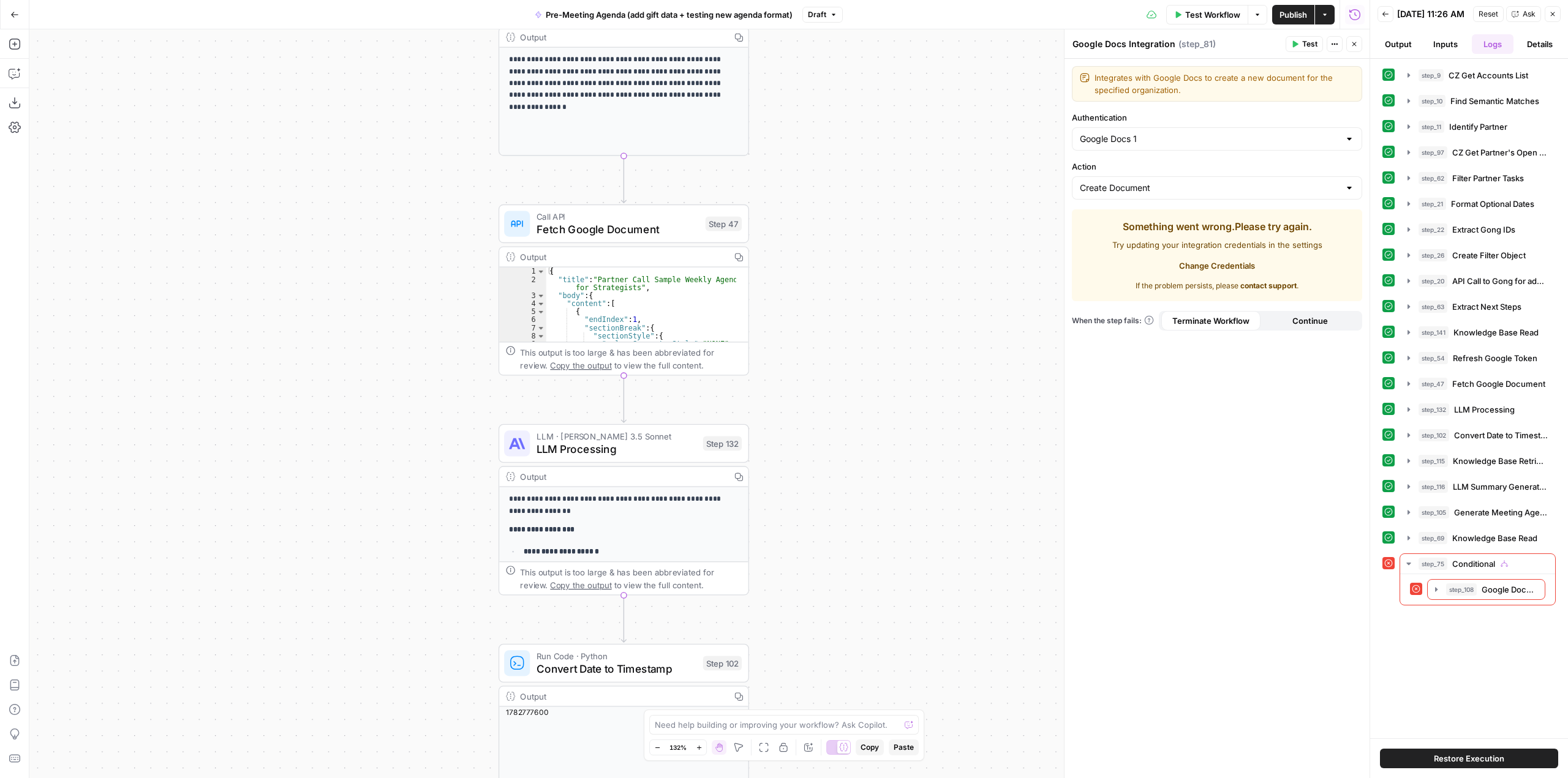
drag, startPoint x: 834, startPoint y: 311, endPoint x: 802, endPoint y: 512, distance: 203.5
click at [802, 512] on div "true false Workflow Set Inputs Inputs Run Code · Python CZ Get Accounts List St…" at bounding box center [700, 404] width 1340 height 748
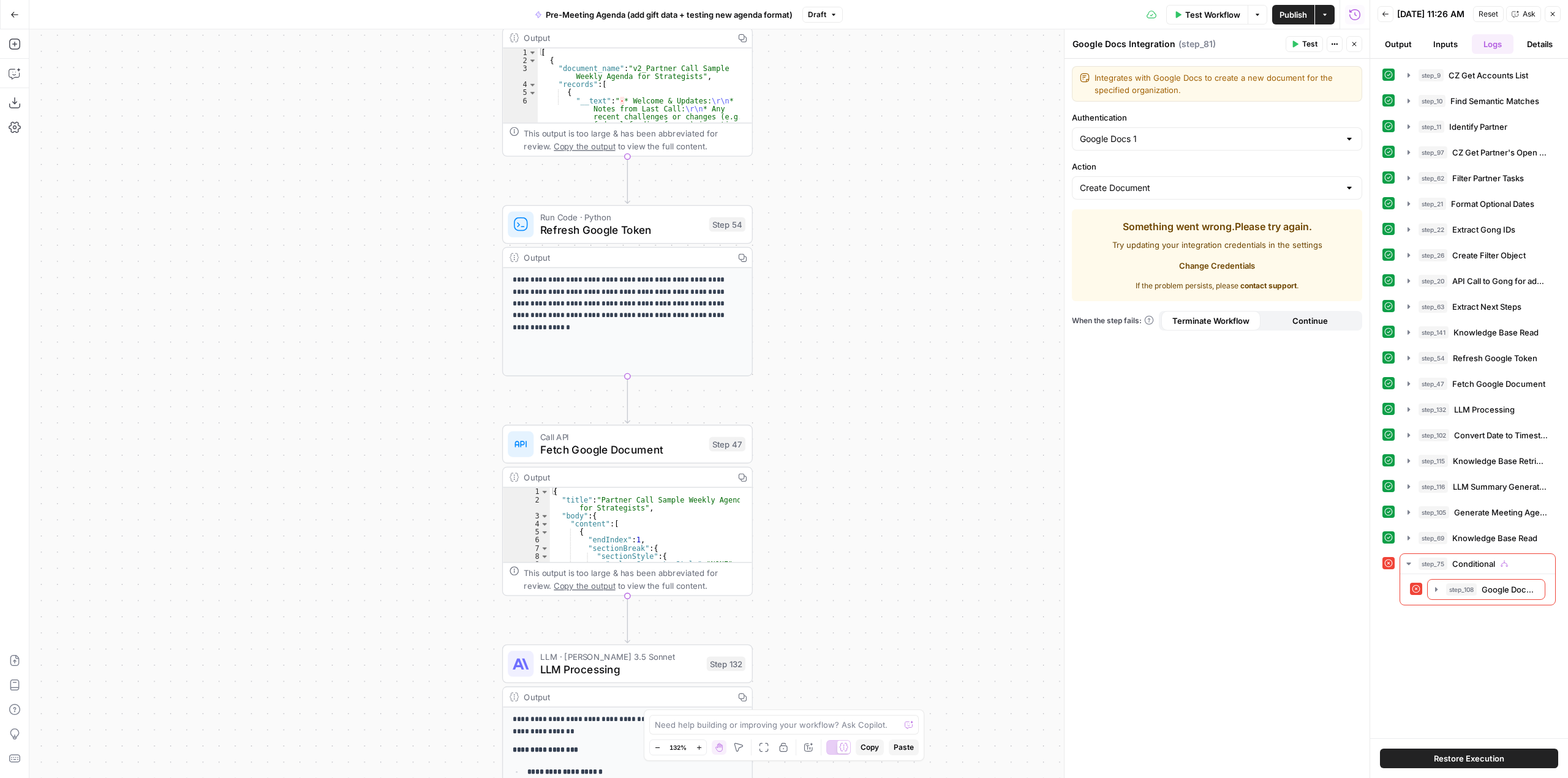
drag, startPoint x: 834, startPoint y: 351, endPoint x: 836, endPoint y: 486, distance: 135.0
click at [836, 486] on div "true false Workflow Set Inputs Inputs Run Code · Python CZ Get Accounts List St…" at bounding box center [700, 404] width 1340 height 748
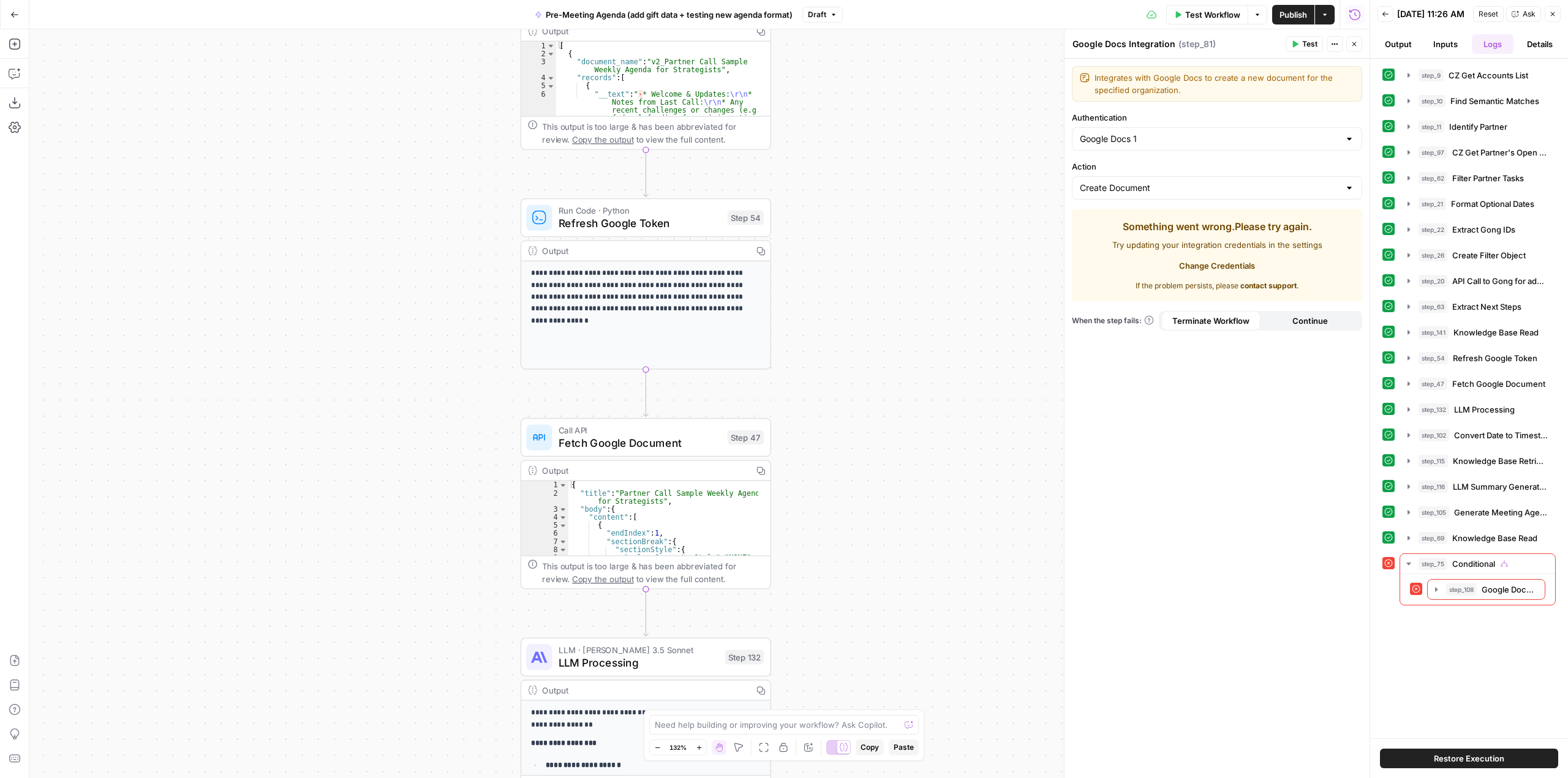
drag, startPoint x: 812, startPoint y: 300, endPoint x: 829, endPoint y: 284, distance: 23.3
click at [829, 284] on div "true false Workflow Set Inputs Inputs Run Code · Python CZ Get Accounts List St…" at bounding box center [700, 404] width 1340 height 748
click at [1406, 360] on icon "button" at bounding box center [1408, 358] width 10 height 10
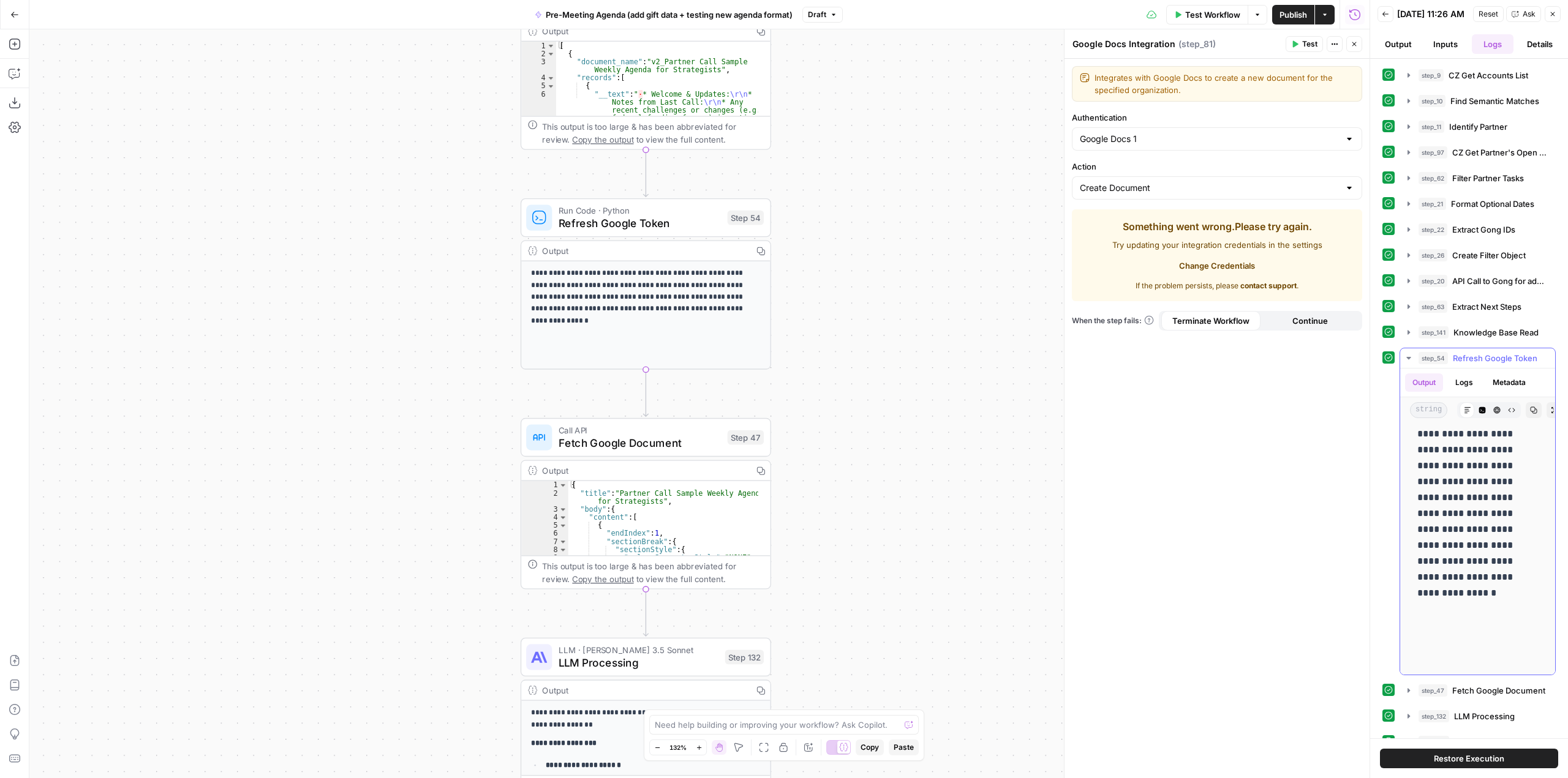
scroll to position [71, 0]
click at [687, 213] on span "Run Code · Python" at bounding box center [640, 210] width 162 height 13
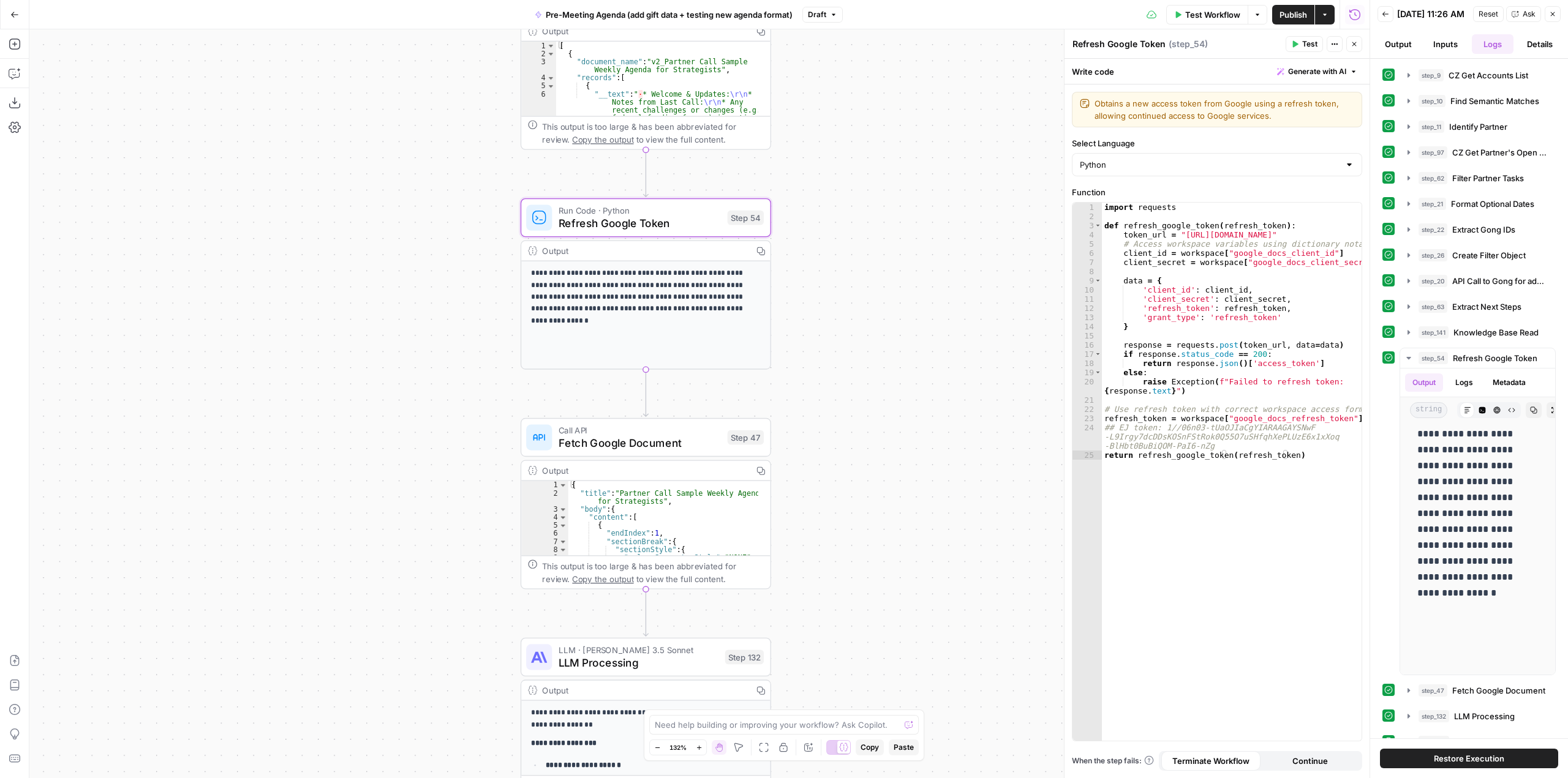
drag, startPoint x: 900, startPoint y: 569, endPoint x: 849, endPoint y: 293, distance: 280.7
click at [850, 296] on div "true false Workflow Set Inputs Inputs Run Code · Python CZ Get Accounts List St…" at bounding box center [700, 404] width 1340 height 748
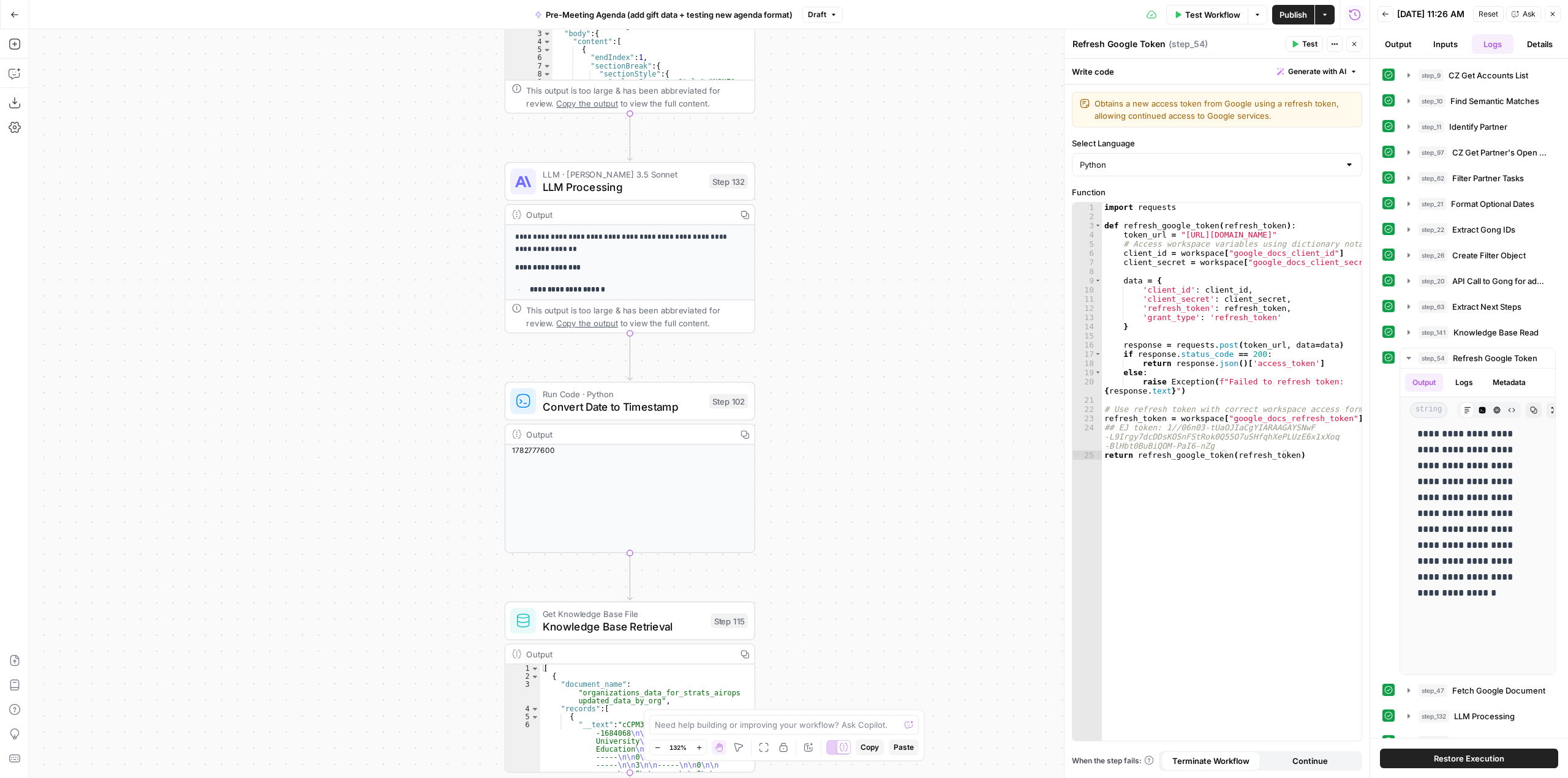
drag, startPoint x: 902, startPoint y: 348, endPoint x: 914, endPoint y: 273, distance: 76.0
click at [915, 230] on div "true false Workflow Set Inputs Inputs Run Code · Python CZ Get Accounts List St…" at bounding box center [700, 404] width 1340 height 748
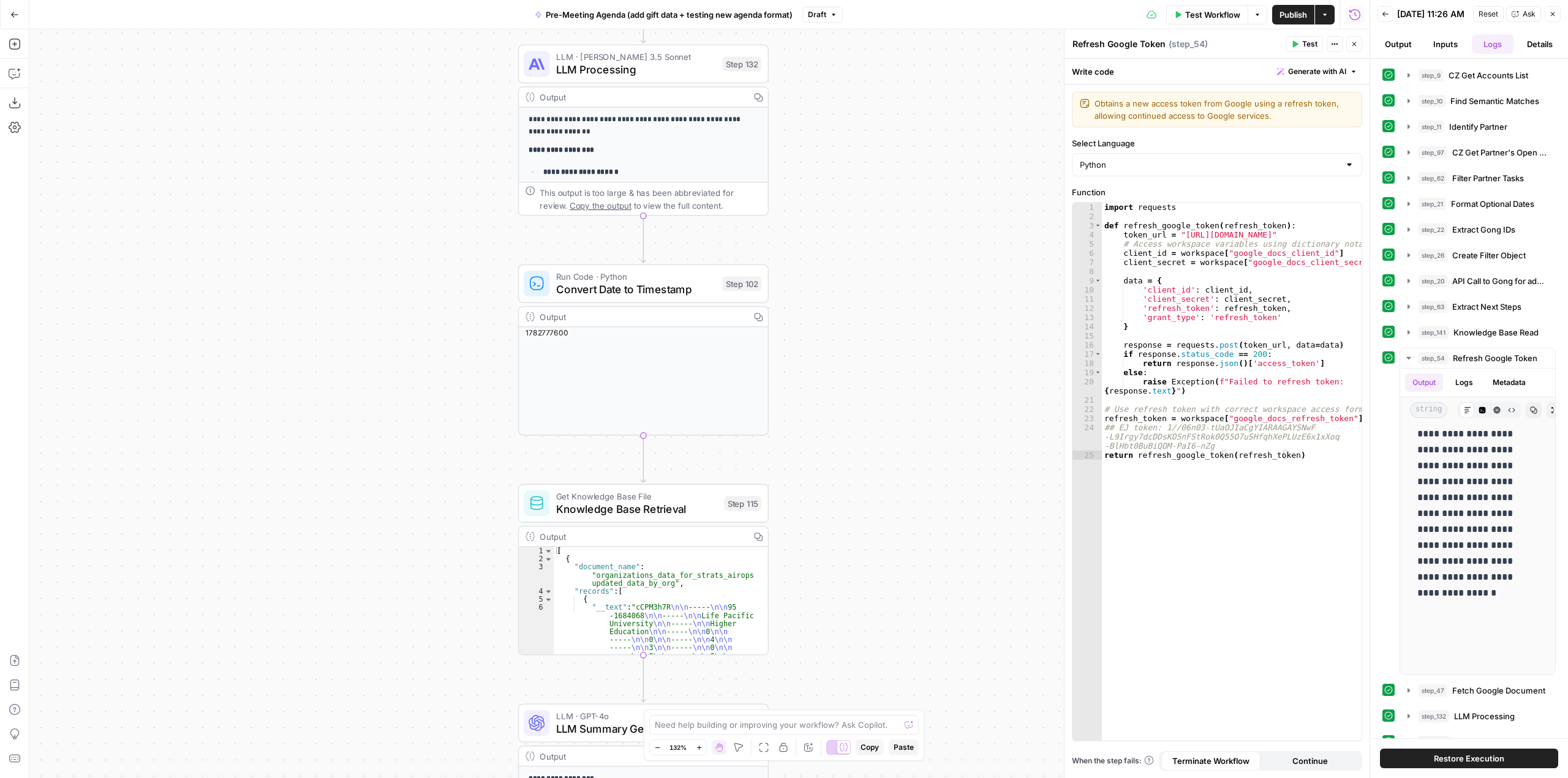
drag, startPoint x: 902, startPoint y: 496, endPoint x: 899, endPoint y: 202, distance: 294.0
click at [899, 206] on div "true false Workflow Set Inputs Inputs Run Code · Python CZ Get Accounts List St…" at bounding box center [700, 404] width 1340 height 748
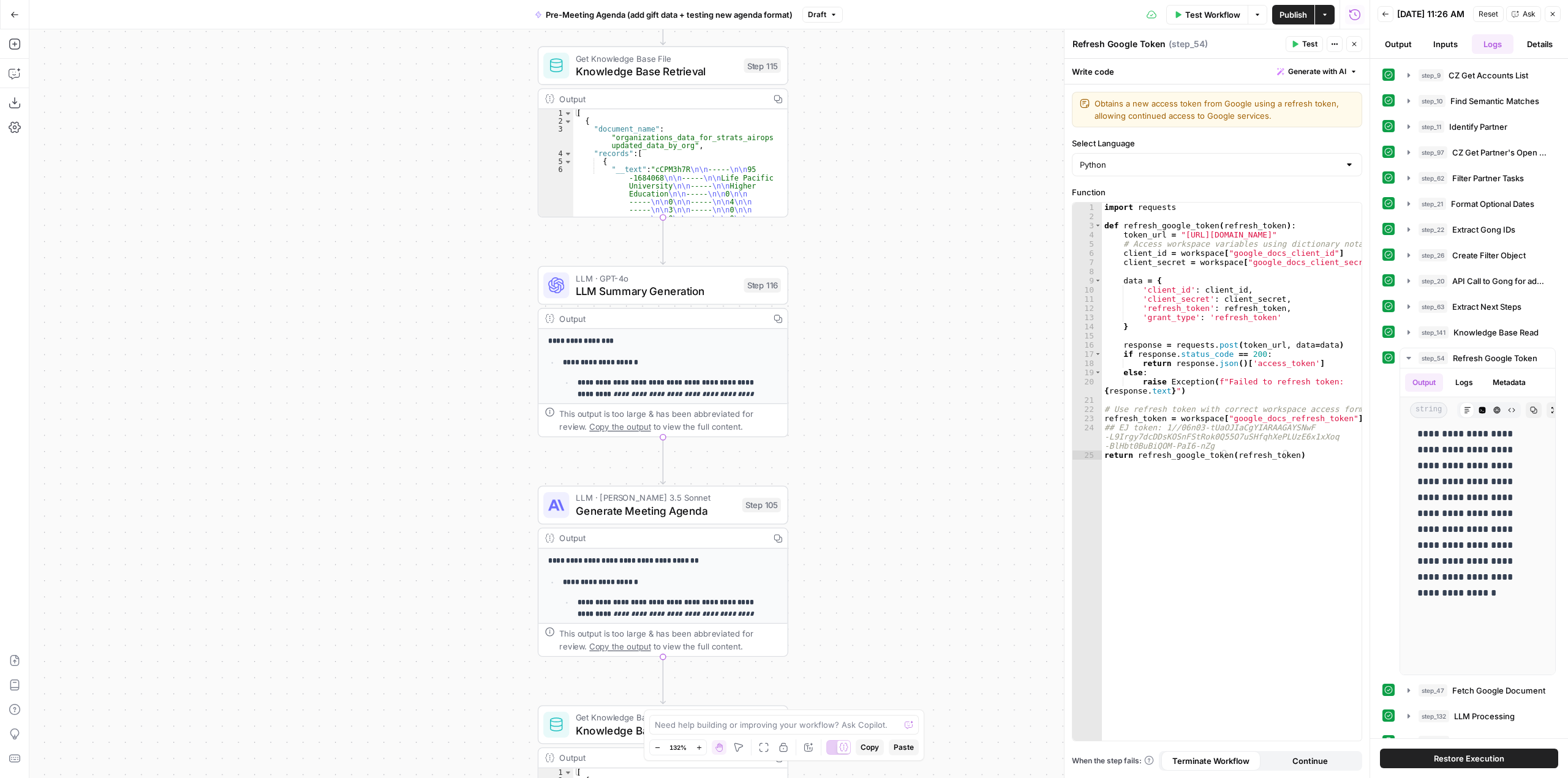
drag, startPoint x: 874, startPoint y: 478, endPoint x: 889, endPoint y: 434, distance: 46.5
click at [906, 211] on div "true false Workflow Set Inputs Inputs Run Code · Python CZ Get Accounts List St…" at bounding box center [700, 404] width 1340 height 748
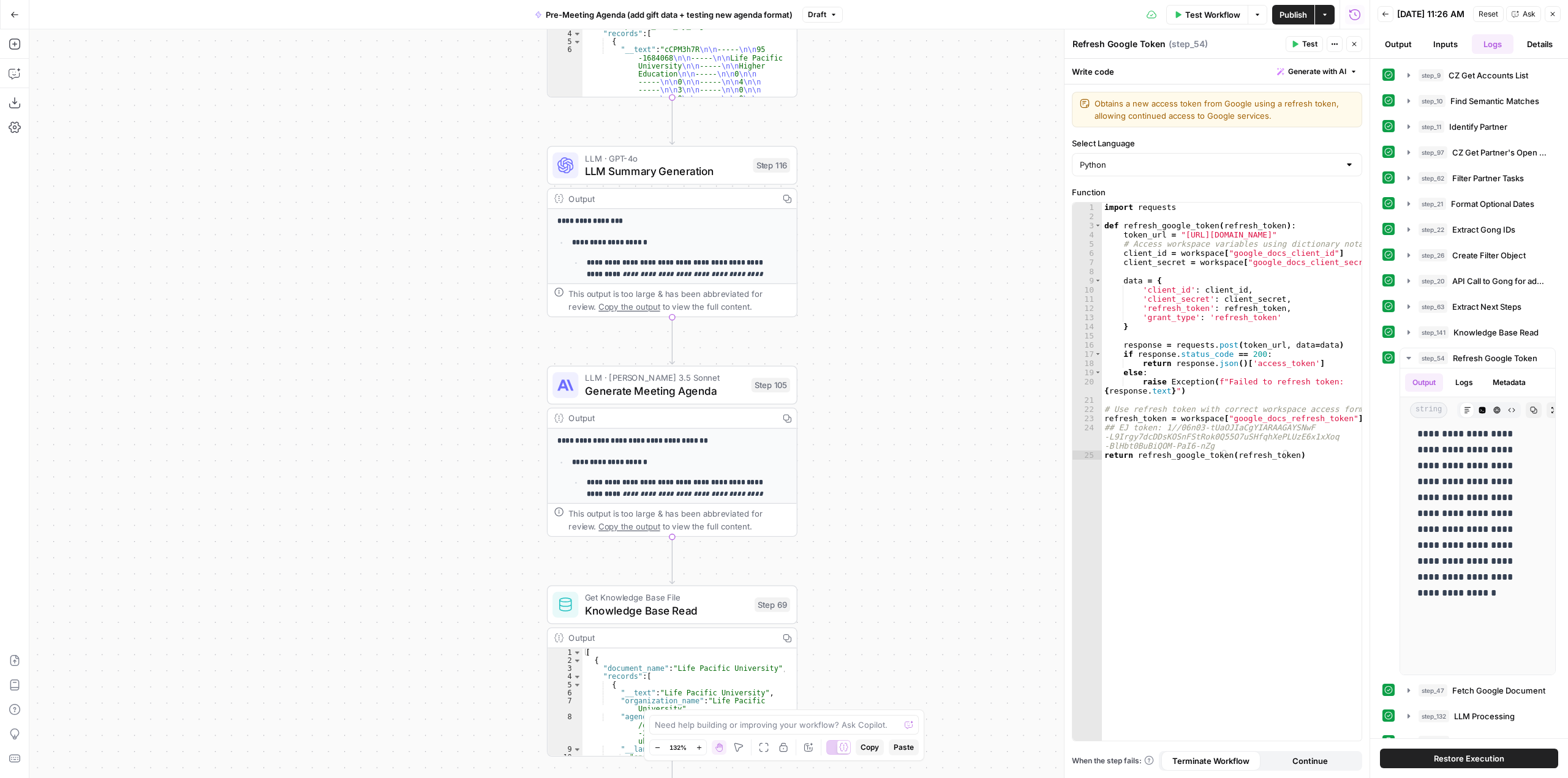
drag, startPoint x: 903, startPoint y: 456, endPoint x: 955, endPoint y: 152, distance: 308.4
click at [955, 154] on div "true false Workflow Set Inputs Inputs Run Code · Python CZ Get Accounts List St…" at bounding box center [700, 404] width 1340 height 748
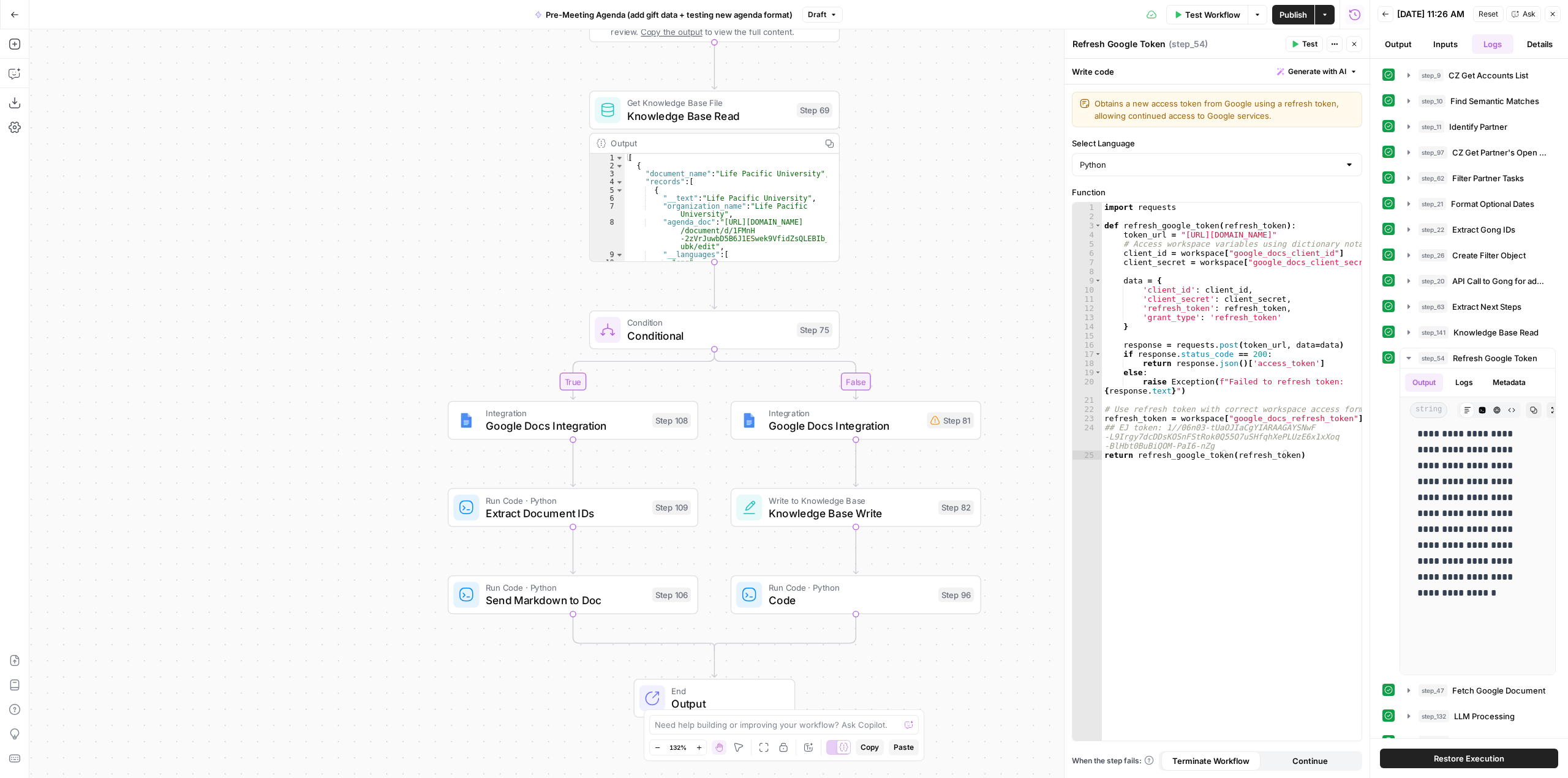
drag, startPoint x: 930, startPoint y: 452, endPoint x: 920, endPoint y: 259, distance: 193.3
click at [920, 259] on div "true false Workflow Set Inputs Inputs Run Code · Python CZ Get Accounts List St…" at bounding box center [700, 404] width 1340 height 748
drag, startPoint x: 559, startPoint y: 424, endPoint x: 871, endPoint y: 413, distance: 312.2
click at [559, 424] on span "Google Docs Integration" at bounding box center [565, 426] width 160 height 16
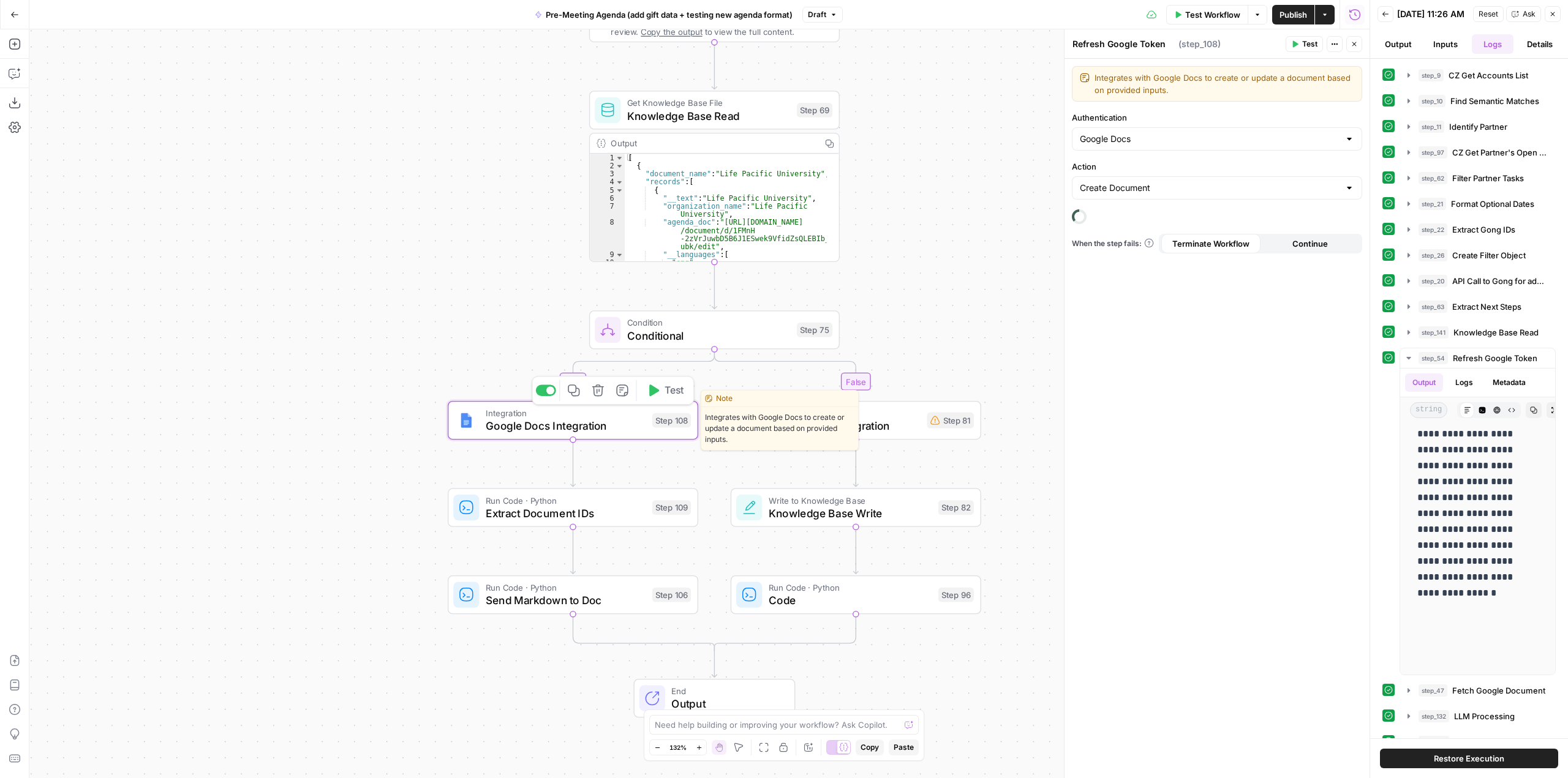
type textarea "Google Docs Integration"
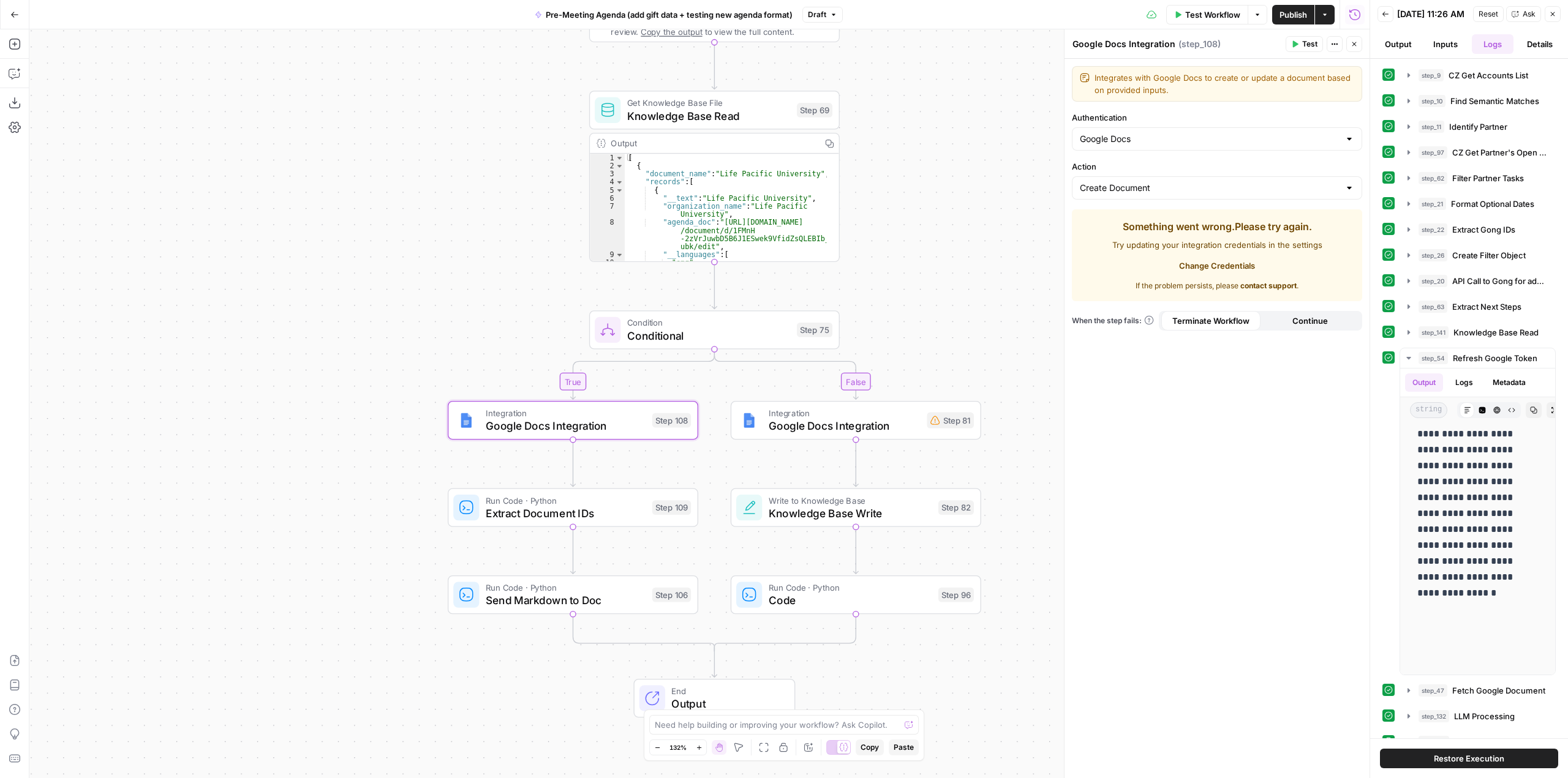
click at [1198, 181] on div "Create Document" at bounding box center [1217, 188] width 290 height 23
